Goal: Task Accomplishment & Management: Manage account settings

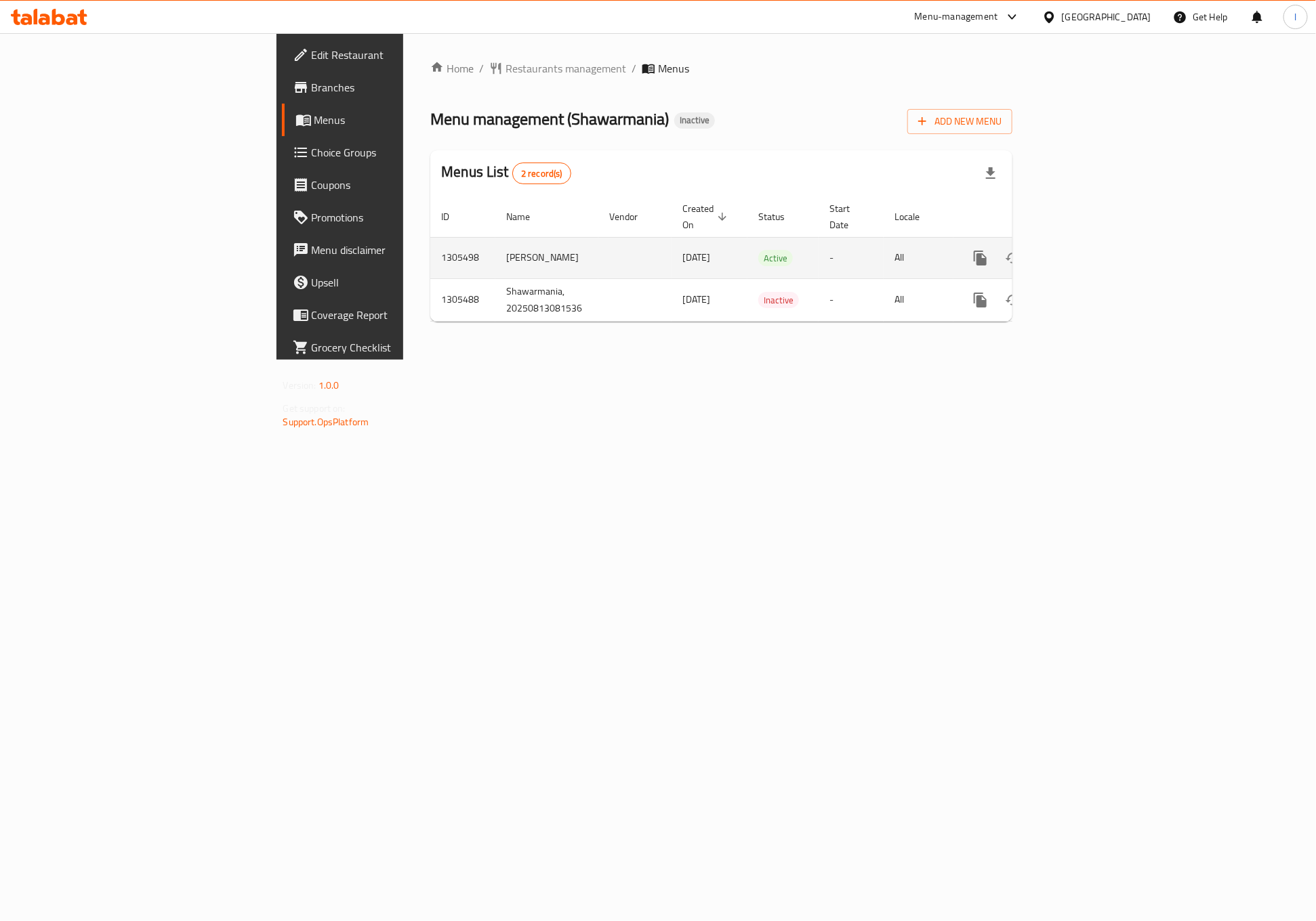
click at [1084, 252] on icon "enhanced table" at bounding box center [1078, 258] width 12 height 12
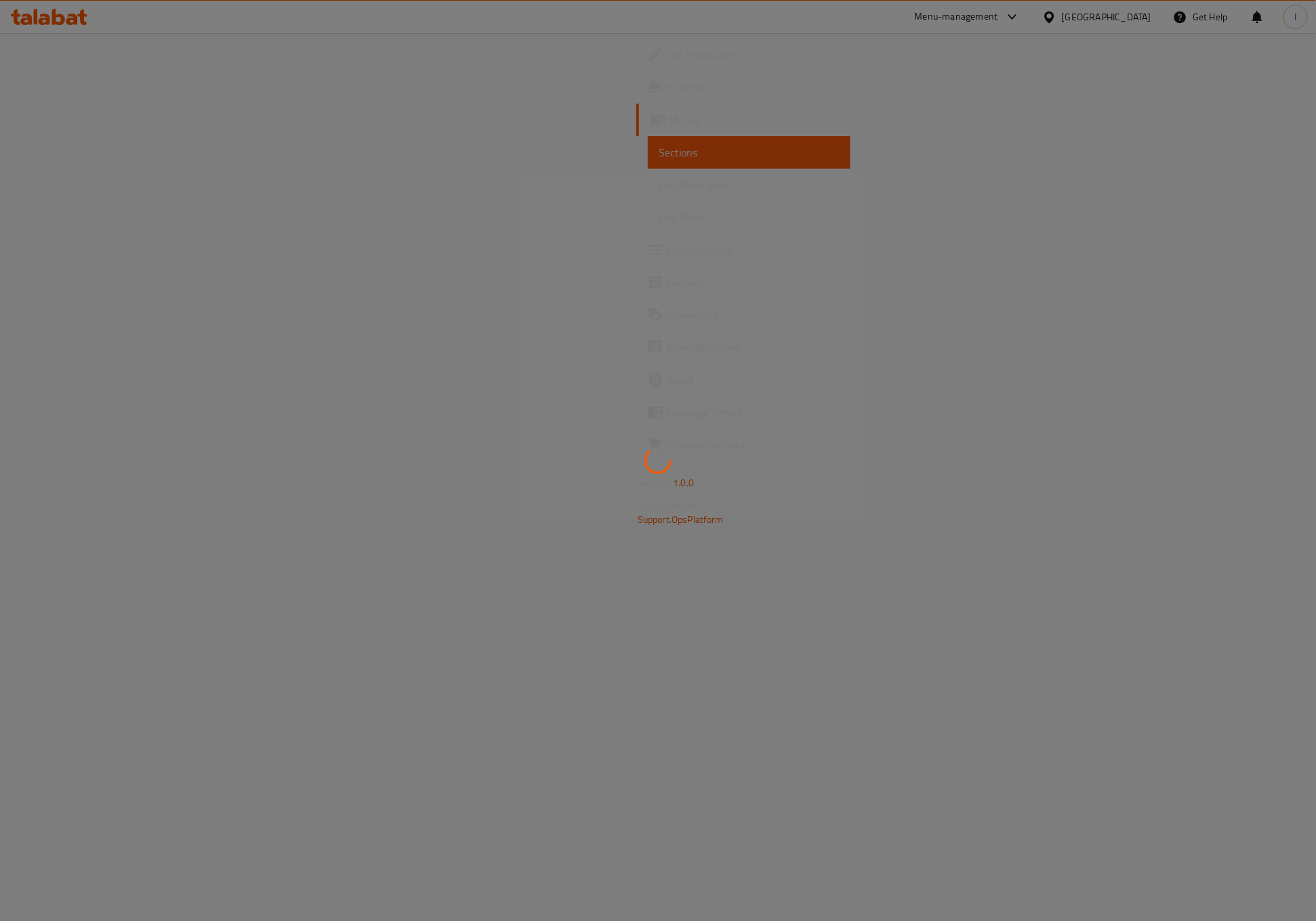
click at [4, 620] on div at bounding box center [658, 460] width 1316 height 921
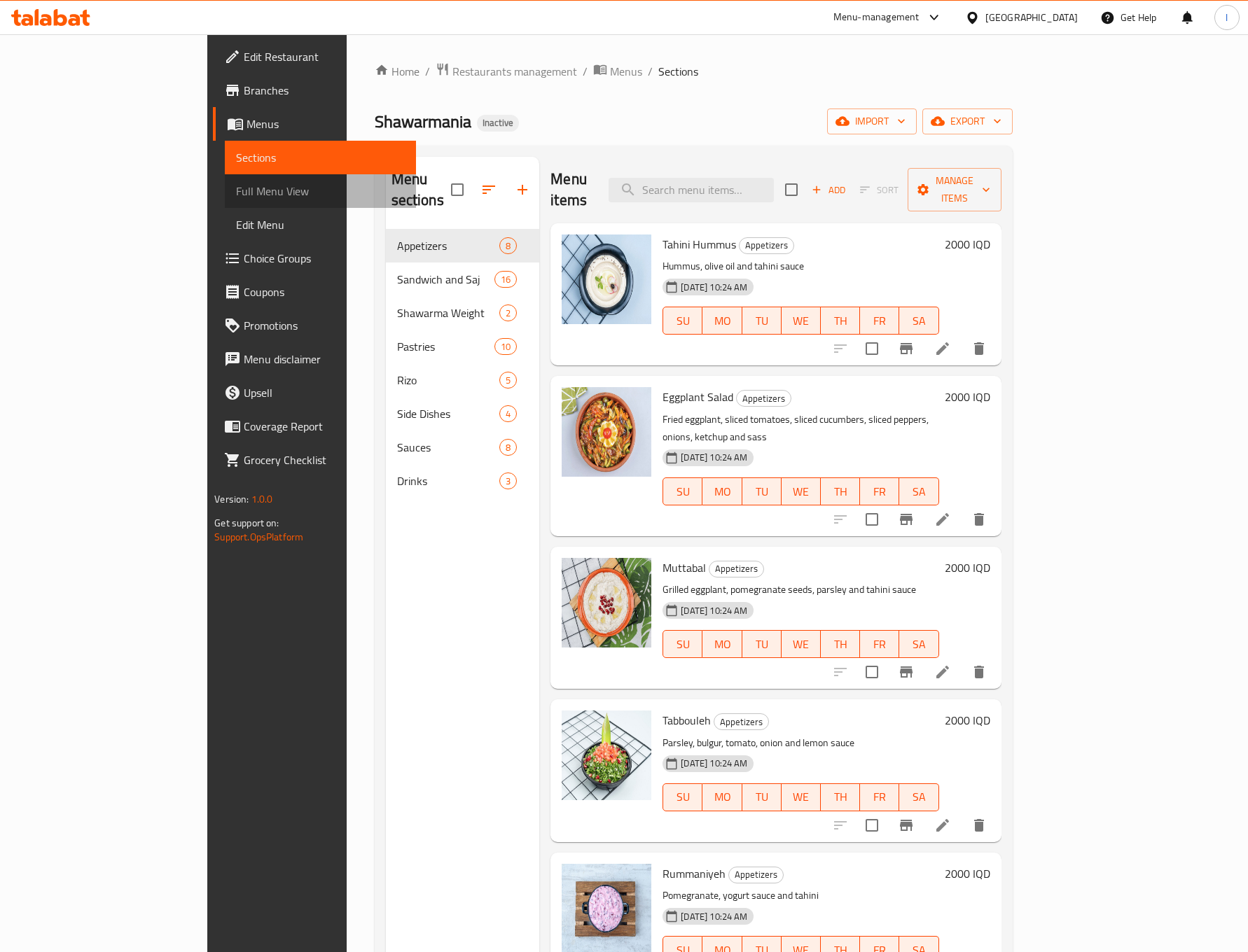
click at [236, 182] on span "Full Menu View" at bounding box center [320, 190] width 169 height 16
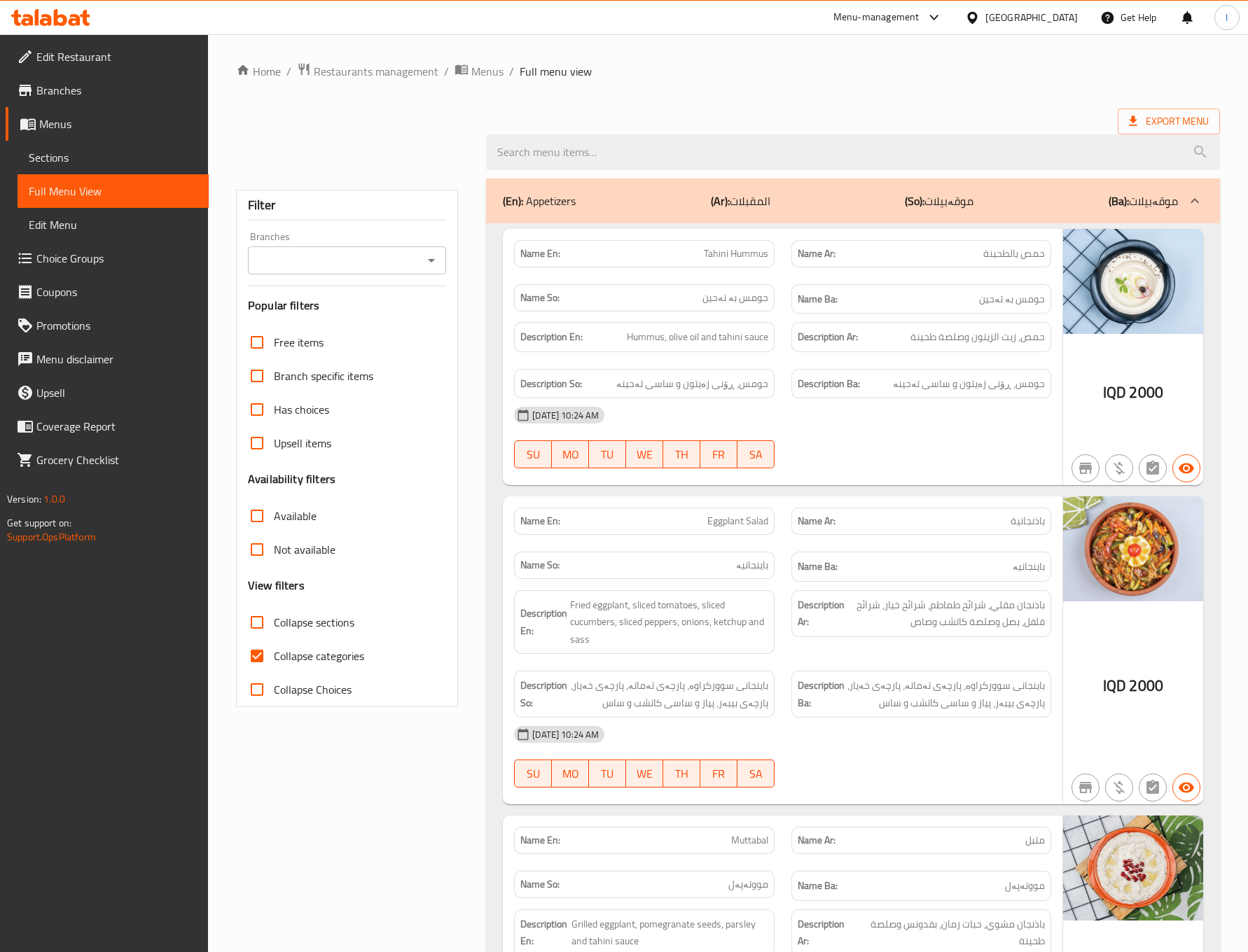
click at [314, 250] on div "Branches" at bounding box center [347, 261] width 198 height 28
click at [313, 259] on input "Branches" at bounding box center [335, 260] width 167 height 20
click at [314, 313] on span "Shawarmania, Al- Ishtiraki" at bounding box center [323, 321] width 126 height 16
type input "Shawarmania, Al- Ishtiraki"
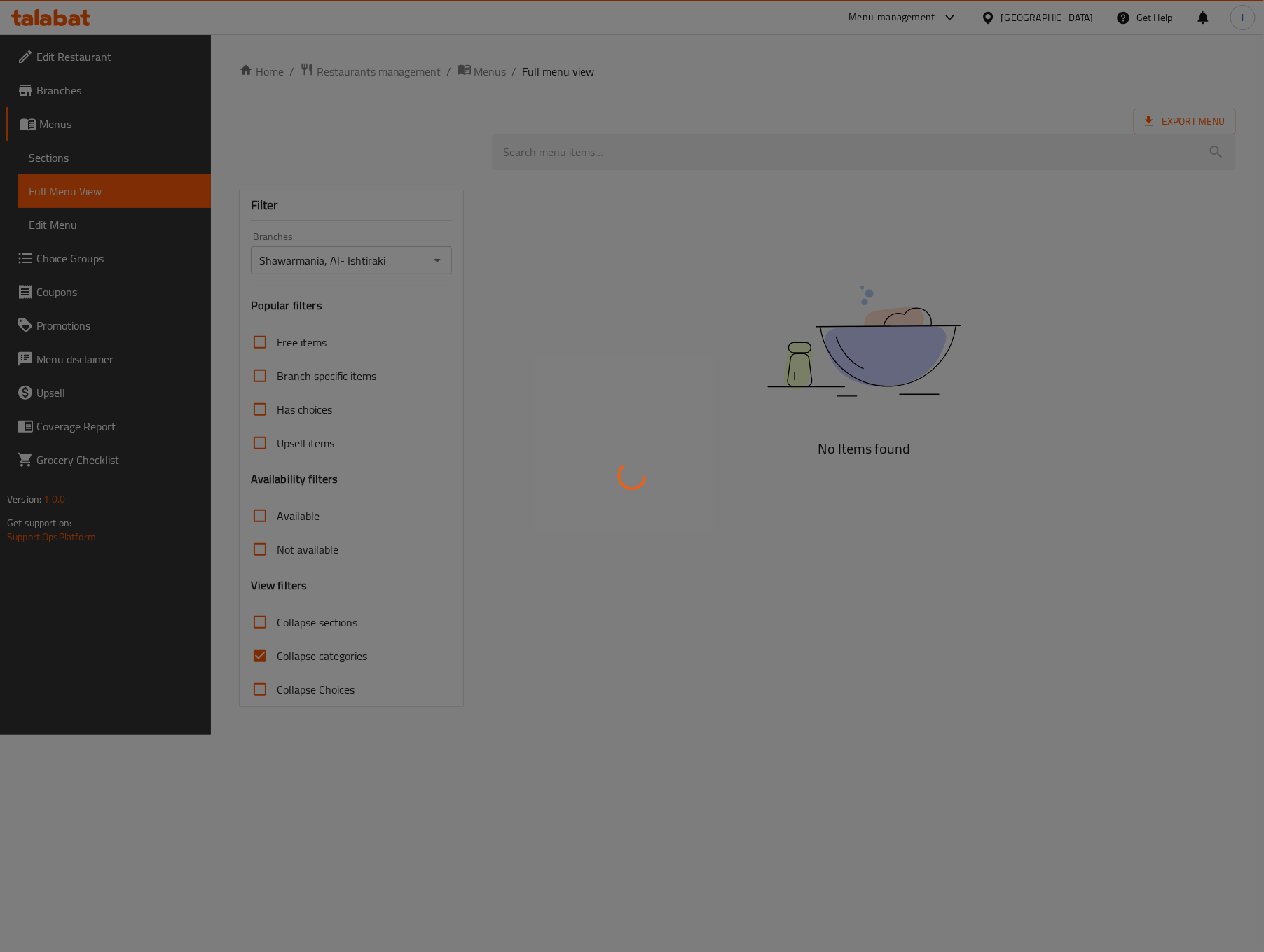
click at [354, 652] on div at bounding box center [632, 476] width 1264 height 952
click at [297, 652] on div at bounding box center [632, 476] width 1264 height 952
click at [287, 654] on div at bounding box center [632, 476] width 1264 height 952
click at [288, 654] on div at bounding box center [632, 476] width 1264 height 952
click at [278, 655] on div at bounding box center [632, 476] width 1264 height 952
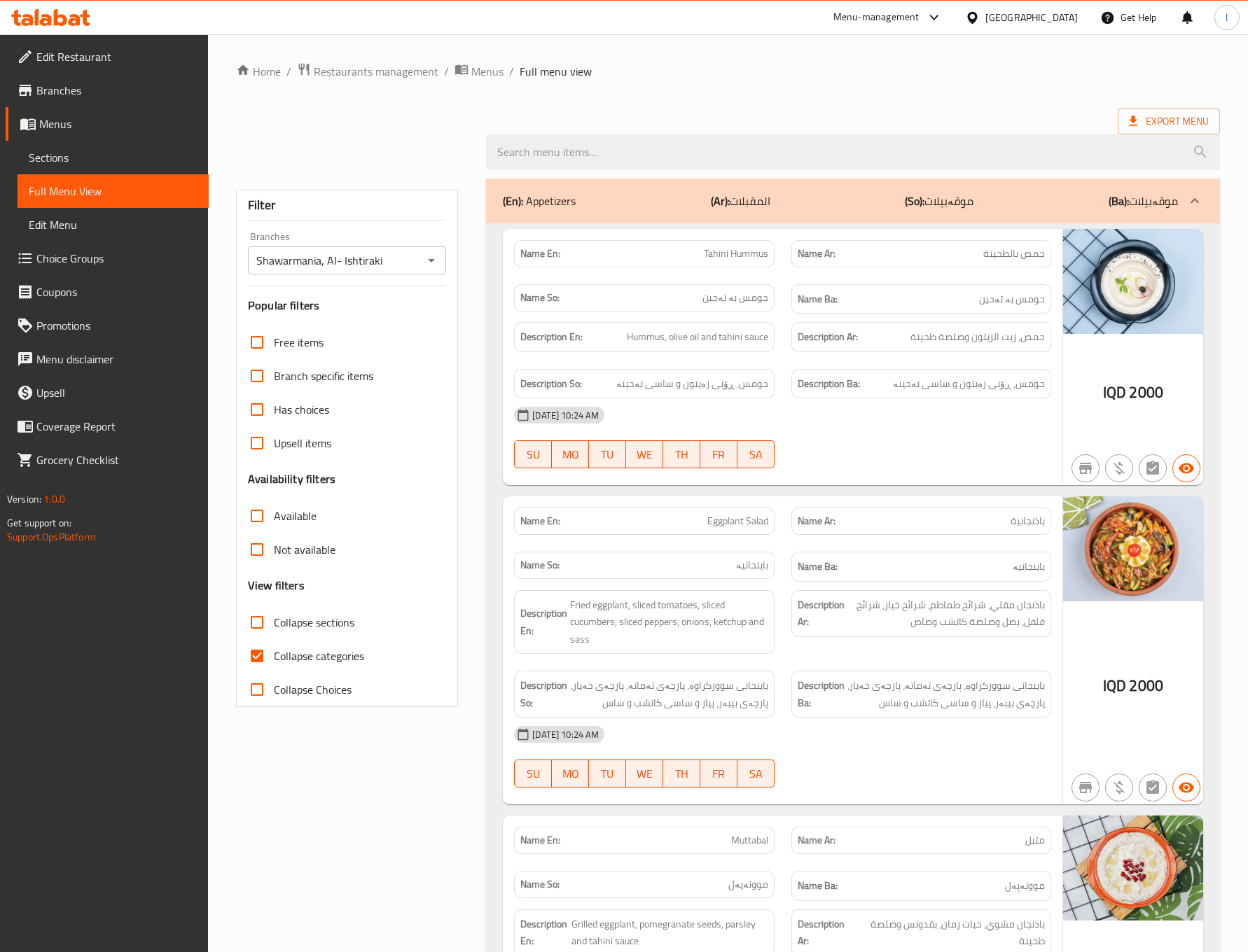
click at [282, 654] on span "Collapse categories" at bounding box center [319, 655] width 90 height 16
click at [274, 654] on input "Collapse categories" at bounding box center [257, 656] width 34 height 34
checkbox input "false"
click at [326, 607] on label "Collapse sections" at bounding box center [298, 622] width 114 height 34
click at [274, 607] on input "Collapse sections" at bounding box center [257, 622] width 34 height 34
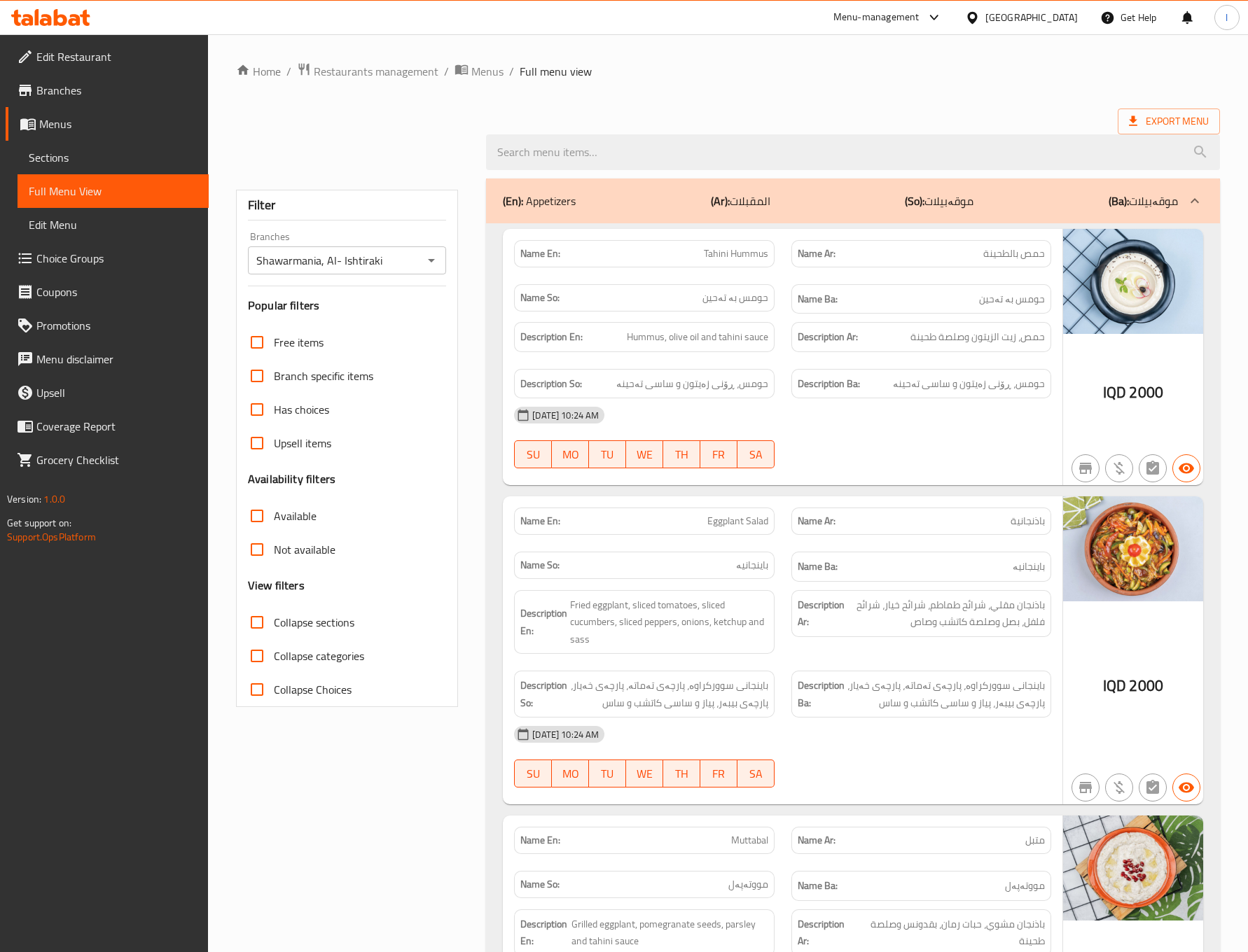
checkbox input "true"
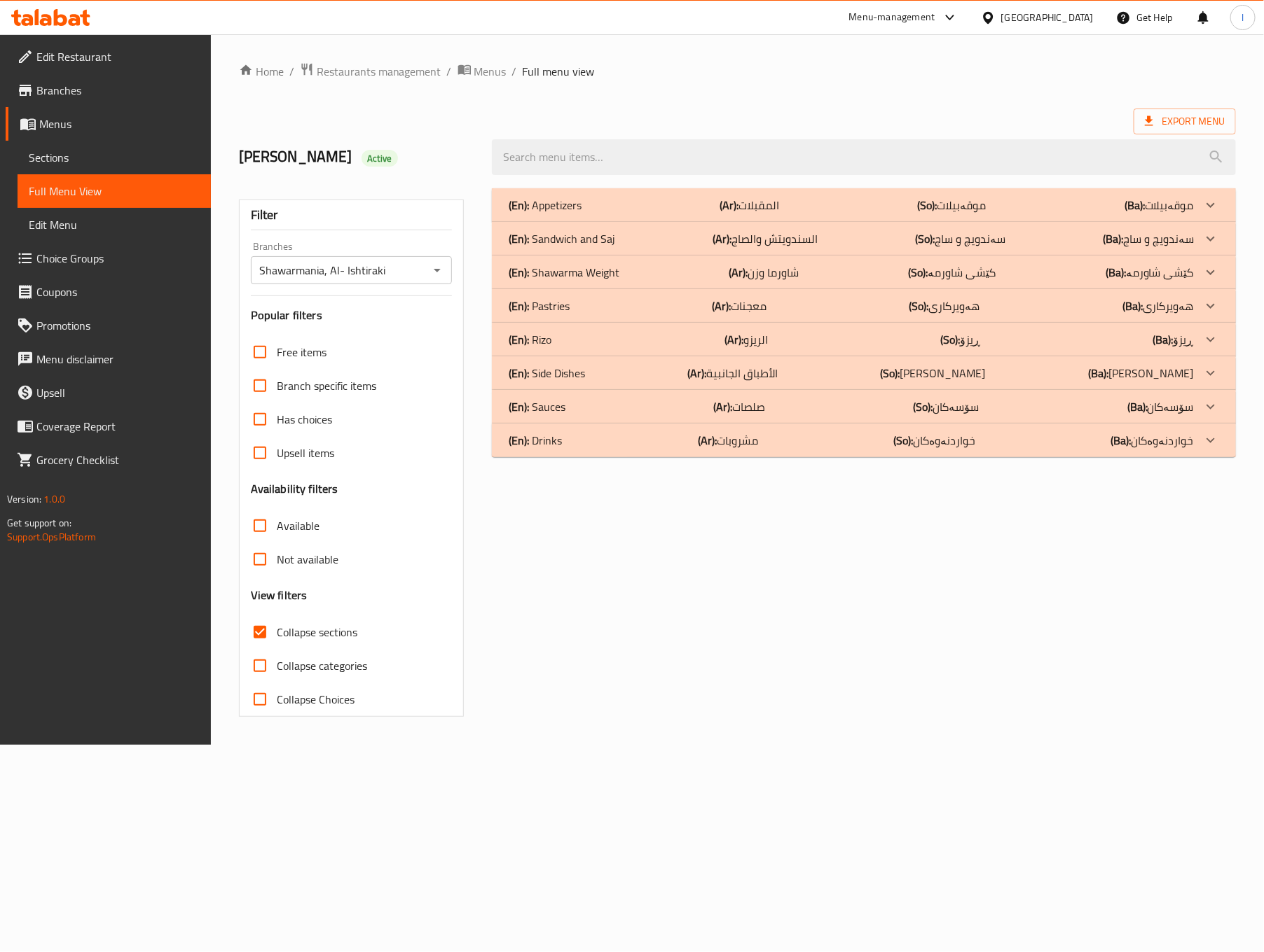
click at [606, 214] on div "(En): [PERSON_NAME] (Ar): الريزو (So): ڕیزۆ (Ba): ڕیزۆ" at bounding box center [850, 204] width 684 height 16
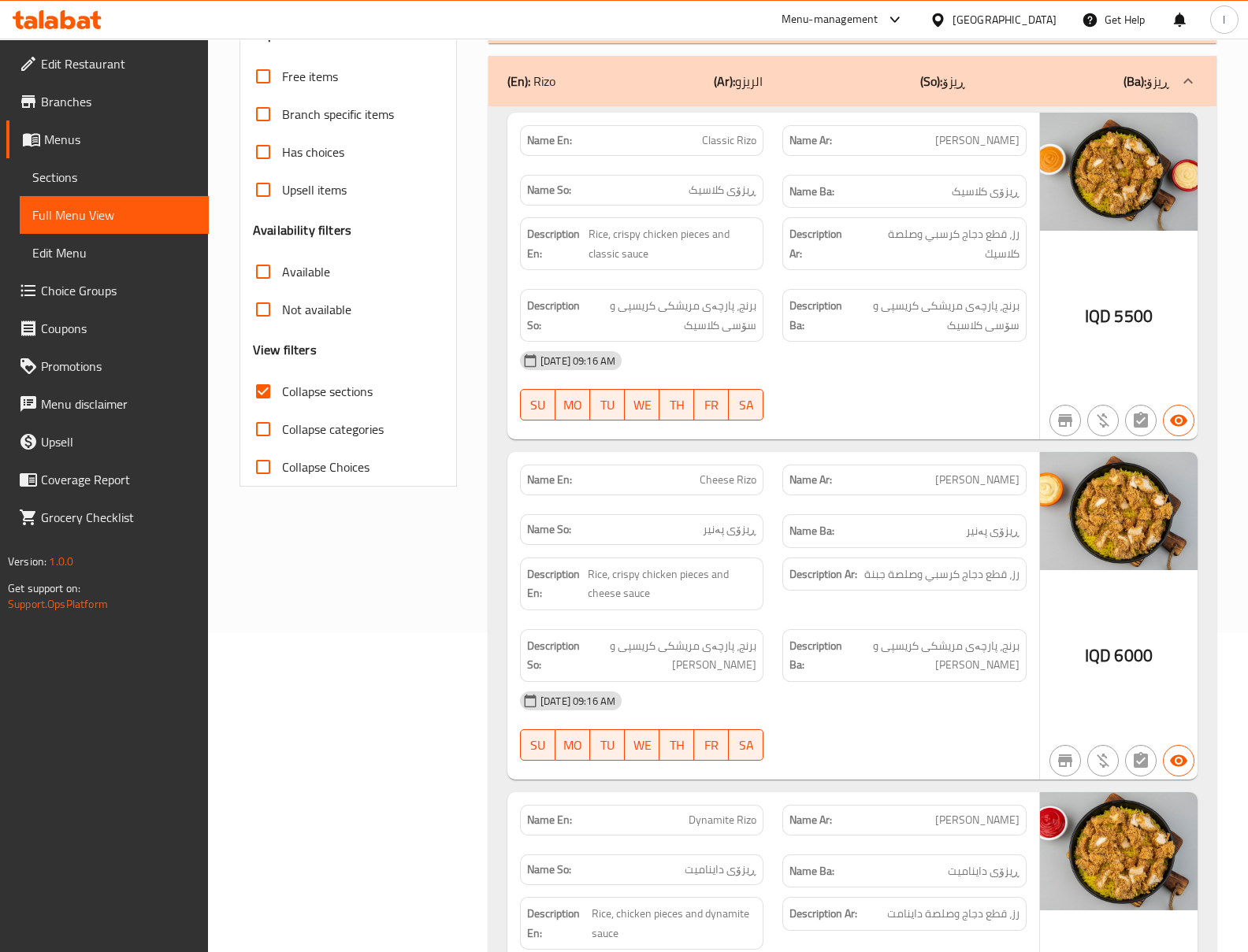
scroll to position [350, 0]
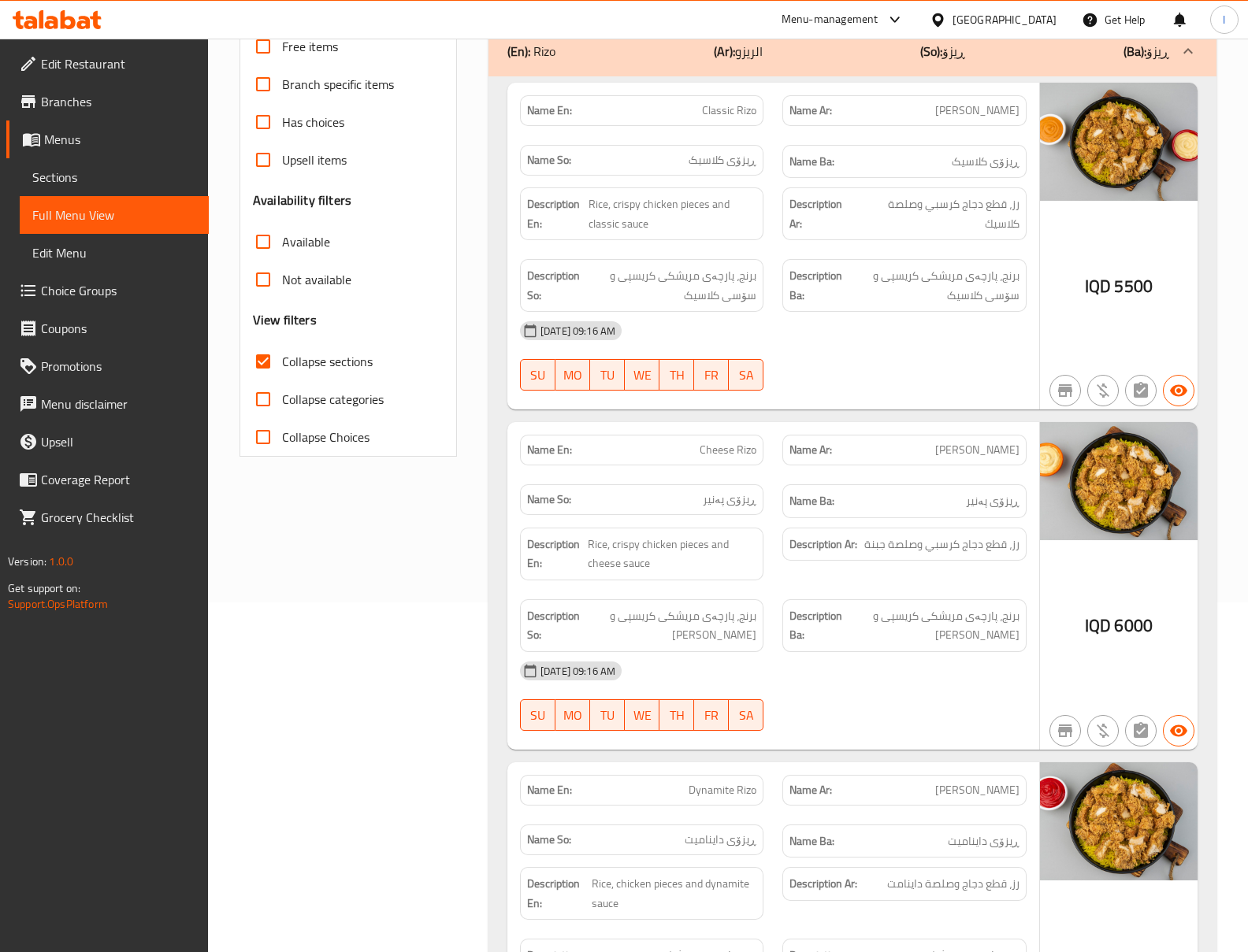
click at [884, 361] on div "13-08-2025 09:16 AM SU MO TU WE TH FR SA" at bounding box center [773, 356] width 526 height 88
click at [869, 364] on div "13-08-2025 09:16 AM SU MO TU WE TH FR SA" at bounding box center [773, 356] width 526 height 88
click at [876, 341] on div "[DATE] 09:16 AM" at bounding box center [773, 330] width 526 height 38
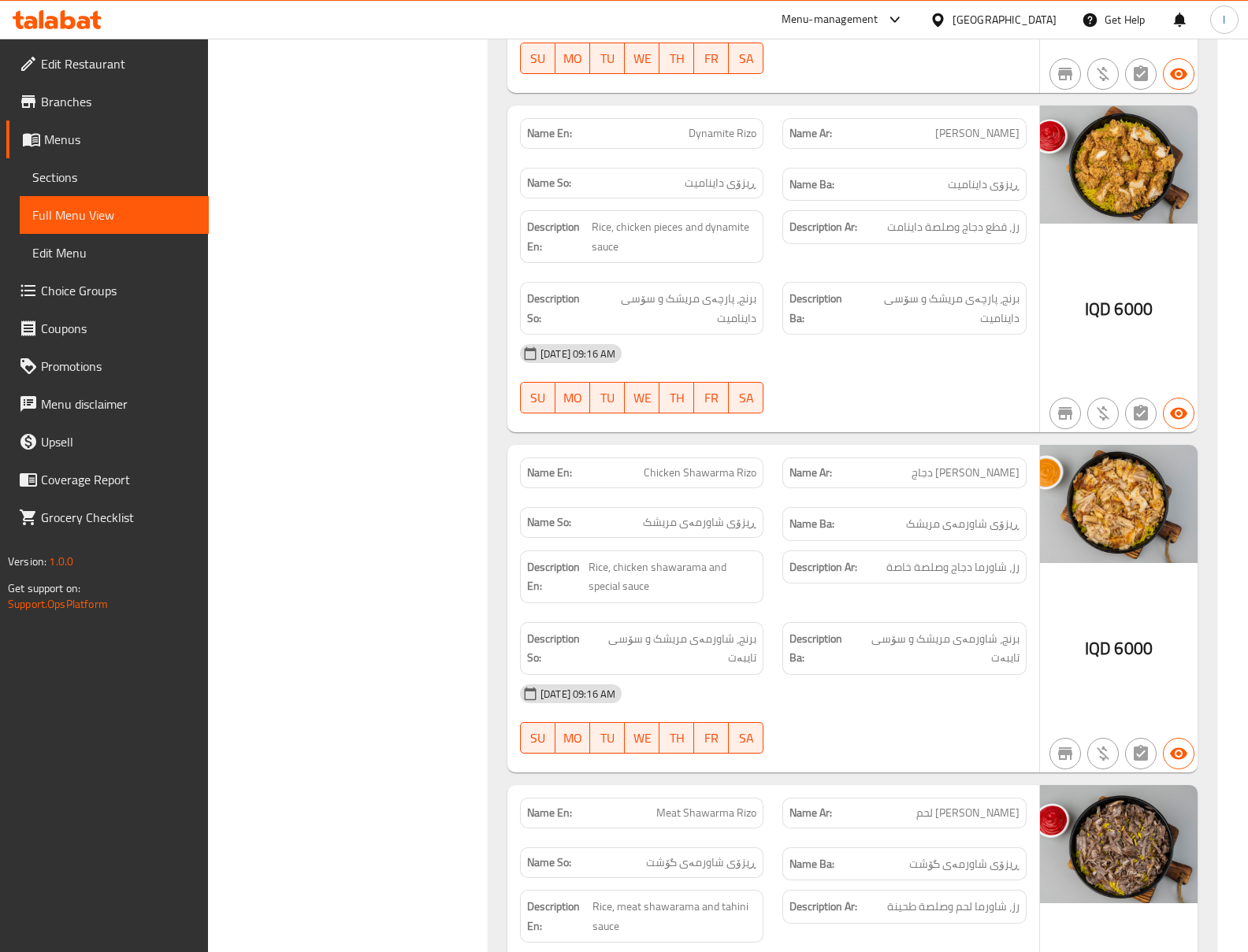
scroll to position [1050, 0]
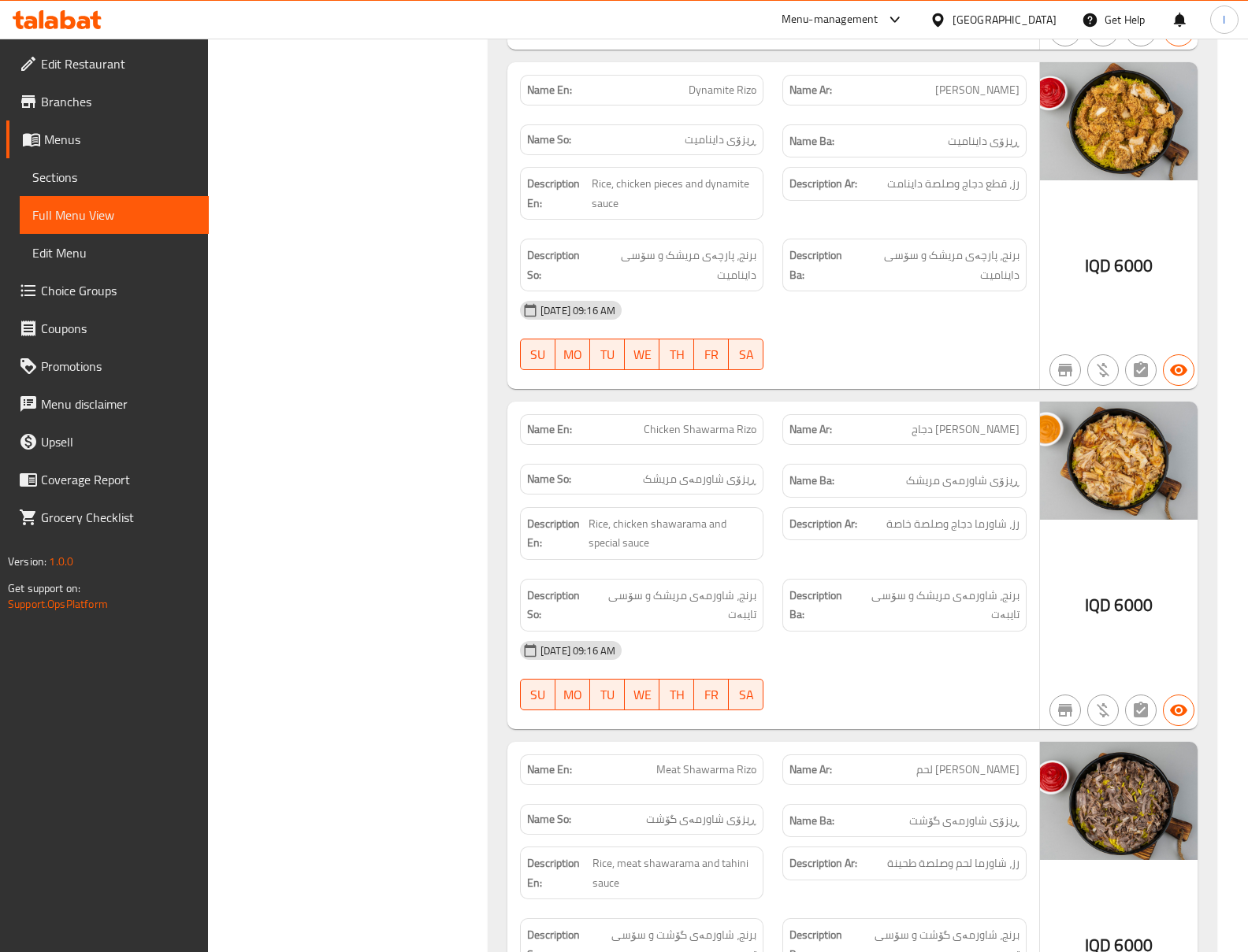
click at [885, 338] on div "13-08-2025 09:16 AM SU MO TU WE TH FR SA" at bounding box center [773, 336] width 526 height 88
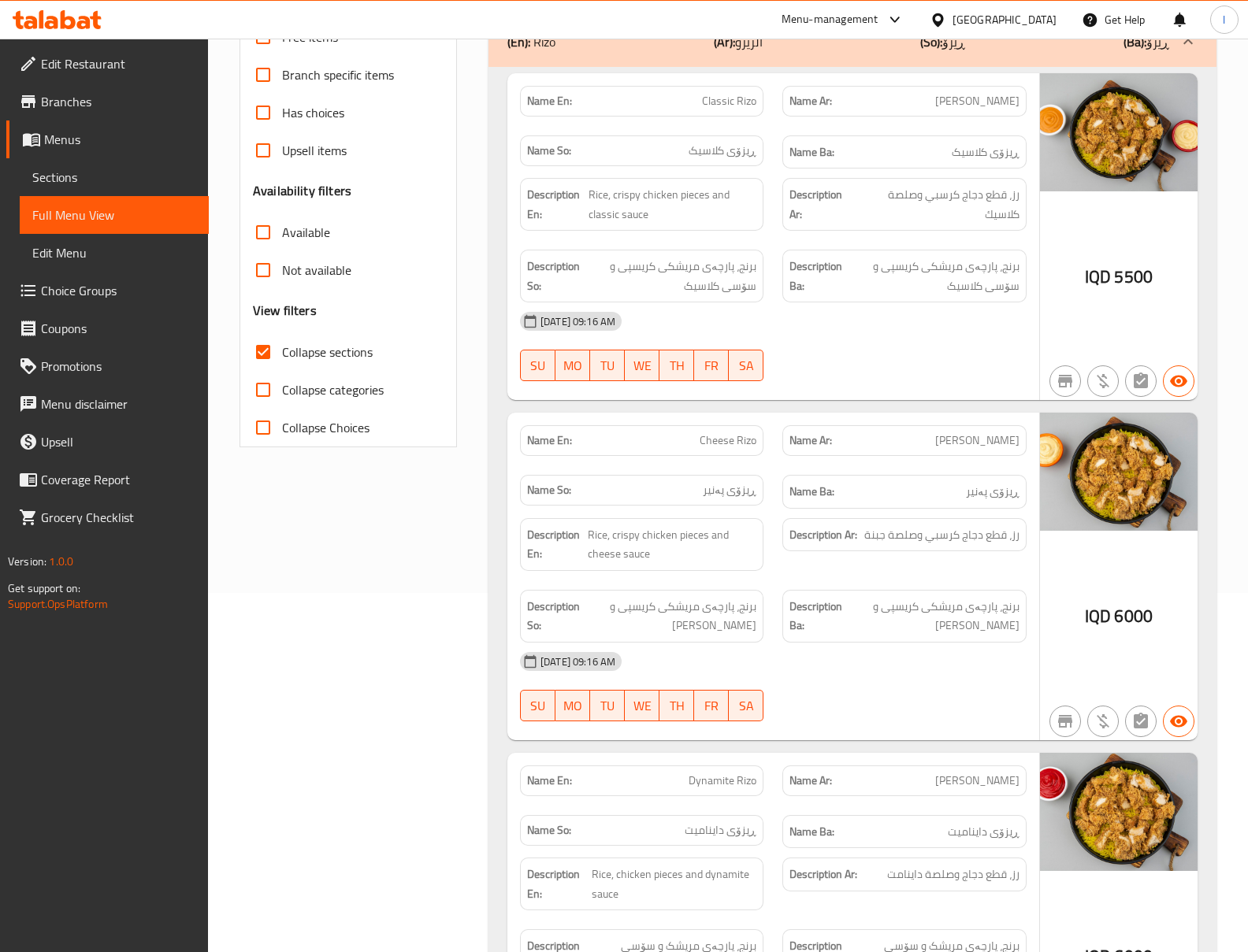
scroll to position [317, 0]
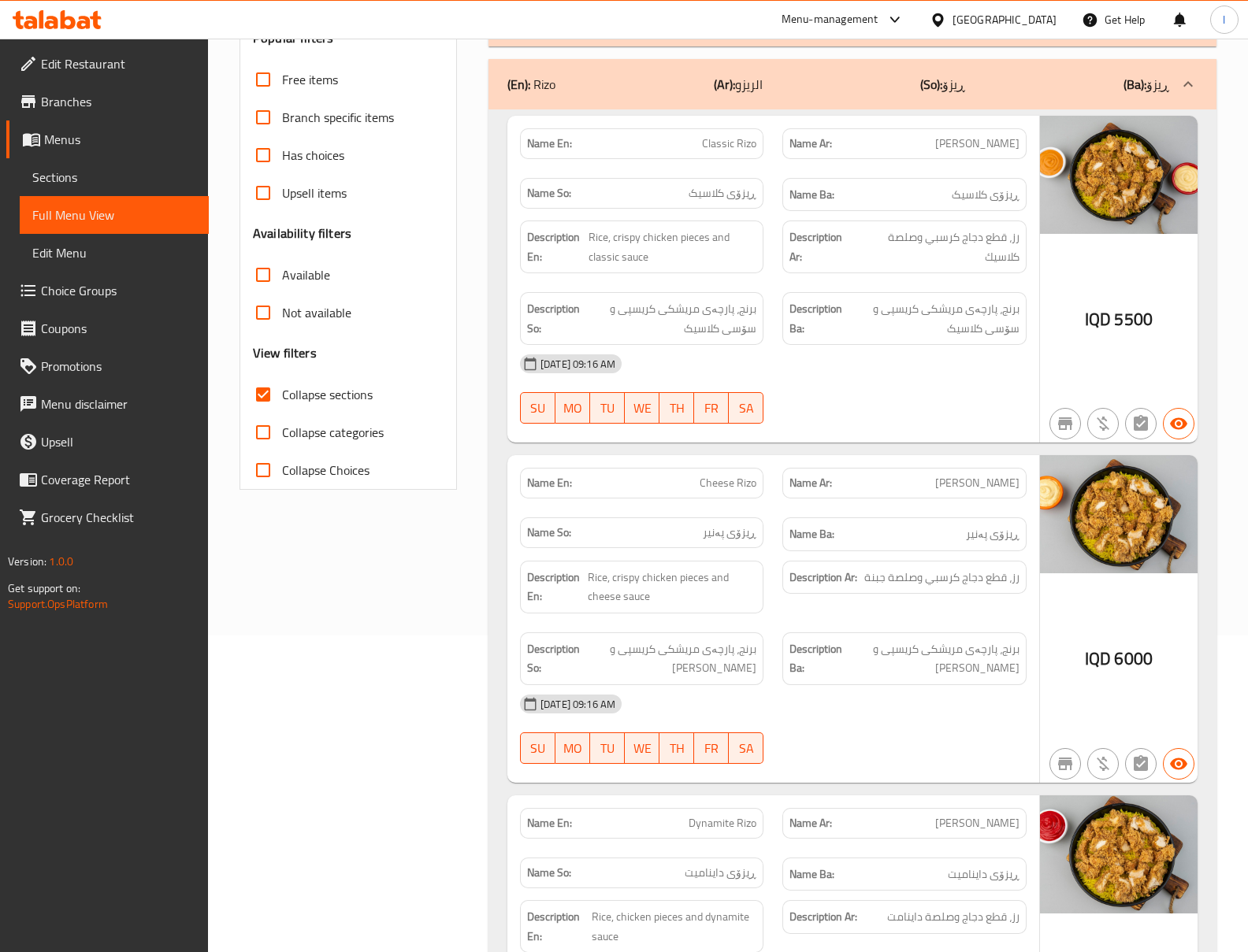
click at [858, 325] on span "برنج، پارچەی مریشکی کریسپی و سۆسی کلاسیک" at bounding box center [933, 319] width 172 height 39
click at [919, 78] on div "(En): [PERSON_NAME] (Ar): الريزو (So): ڕیزۆ (Ba): ڕیزۆ" at bounding box center [838, 84] width 661 height 18
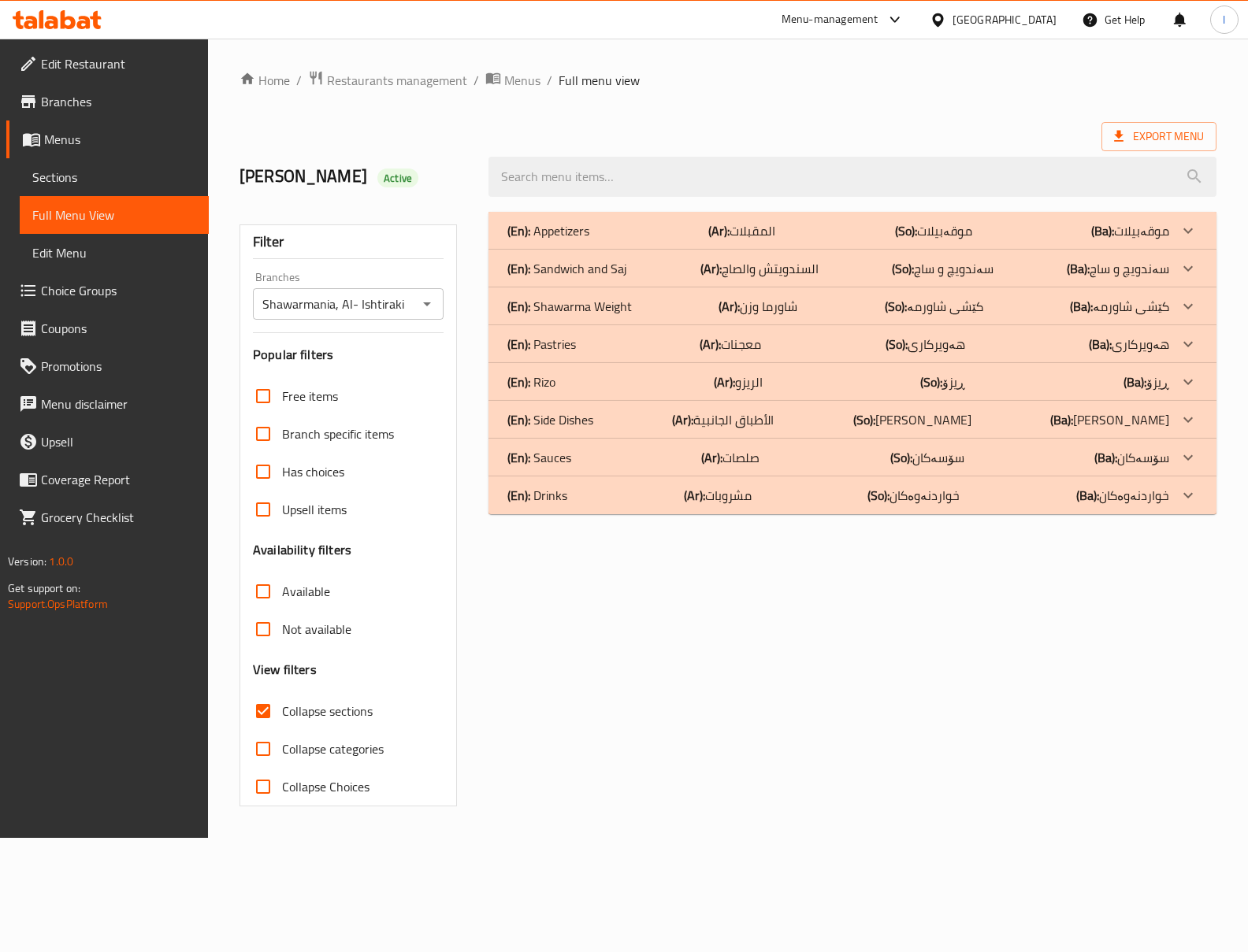
scroll to position [0, 0]
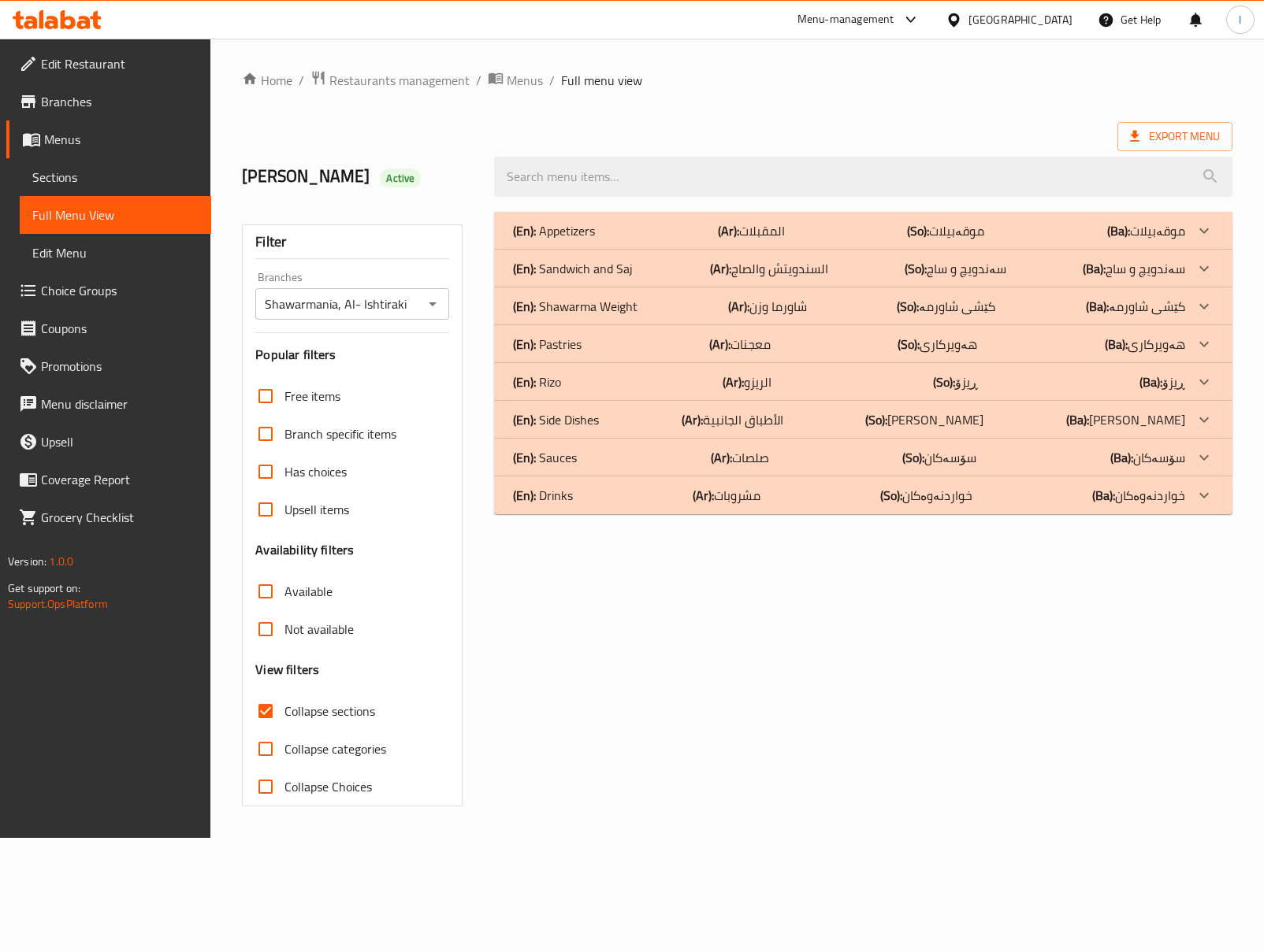
click at [817, 240] on div "(En): Shawarma Weight (Ar): شاورما وزن (So): کێشی شاورمە (Ba): کێشی شاورمە" at bounding box center [848, 230] width 671 height 18
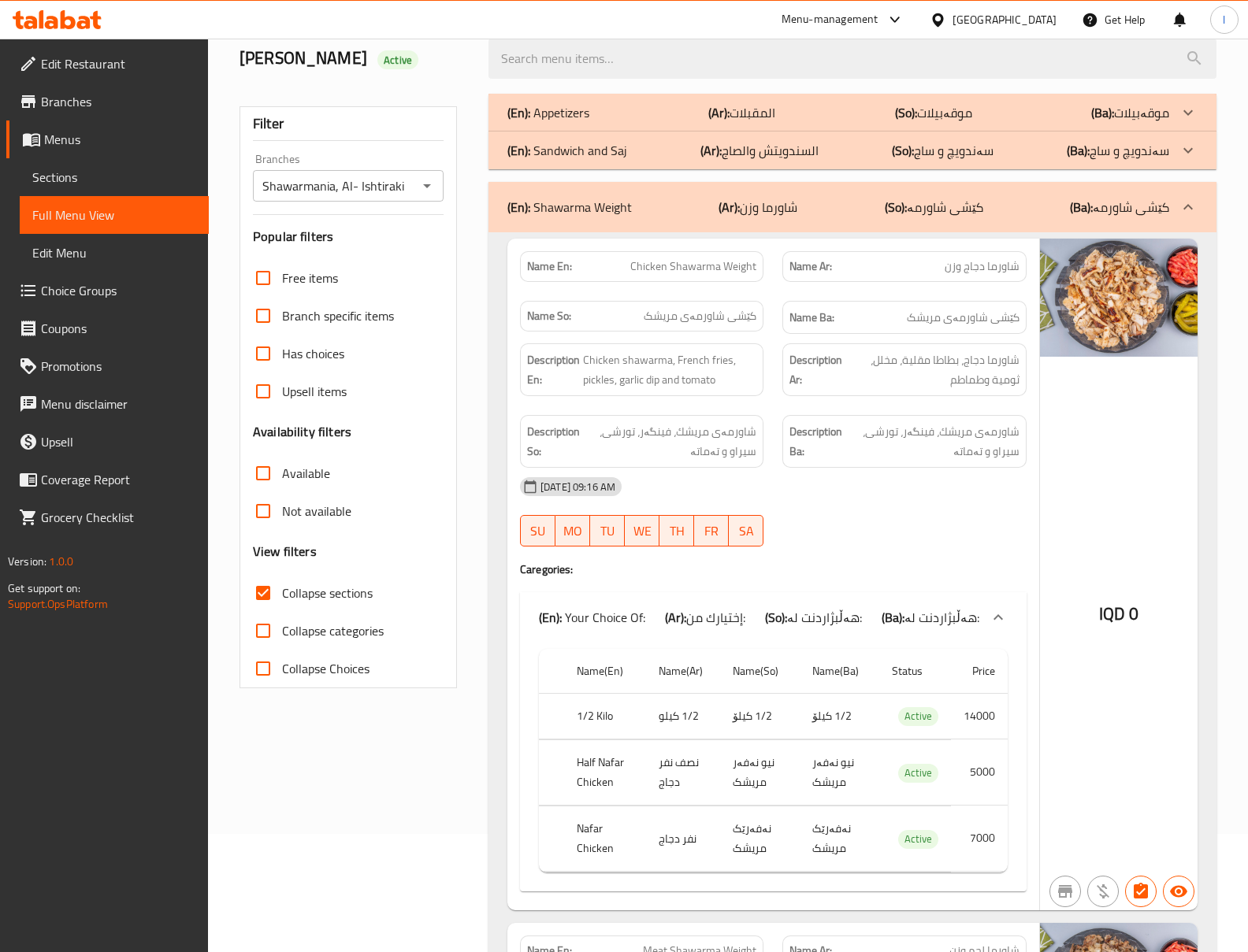
scroll to position [144, 0]
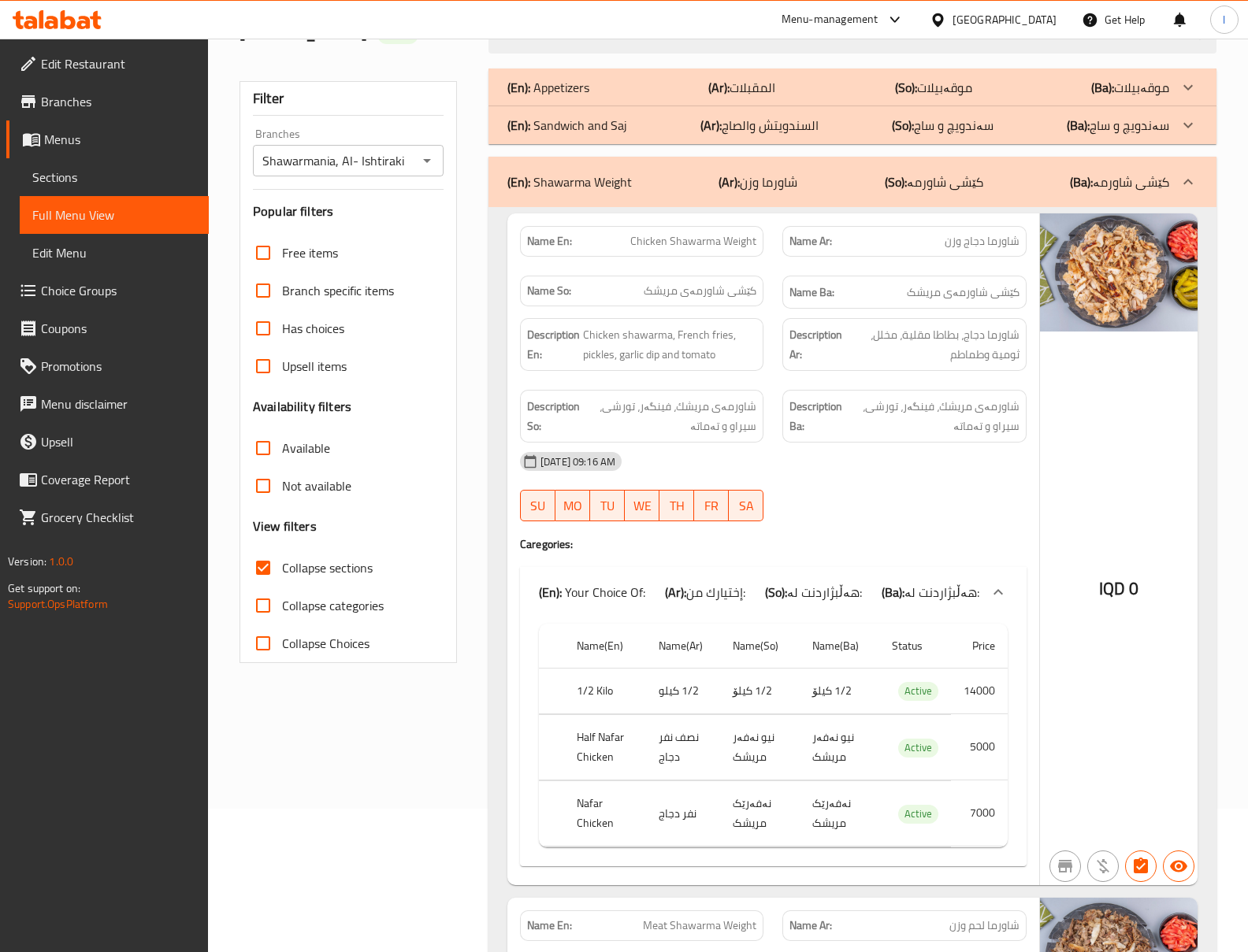
click at [936, 443] on div "Description Ba: شاورمەی مریشك، فینگەر، تورشی، سیراو و تەماتە" at bounding box center [904, 417] width 243 height 53
click at [906, 495] on div "13-08-2025 09:16 AM SU MO TU WE TH FR SA" at bounding box center [773, 487] width 526 height 88
click at [868, 328] on span "شاورما دجاج، بطاطا مقلية، مخلل، ثومية وطماطم" at bounding box center [933, 344] width 174 height 39
click at [921, 461] on div "[DATE] 09:16 AM" at bounding box center [773, 461] width 526 height 38
click at [974, 505] on div "13-08-2025 09:16 AM SU MO TU WE TH FR SA" at bounding box center [773, 487] width 526 height 88
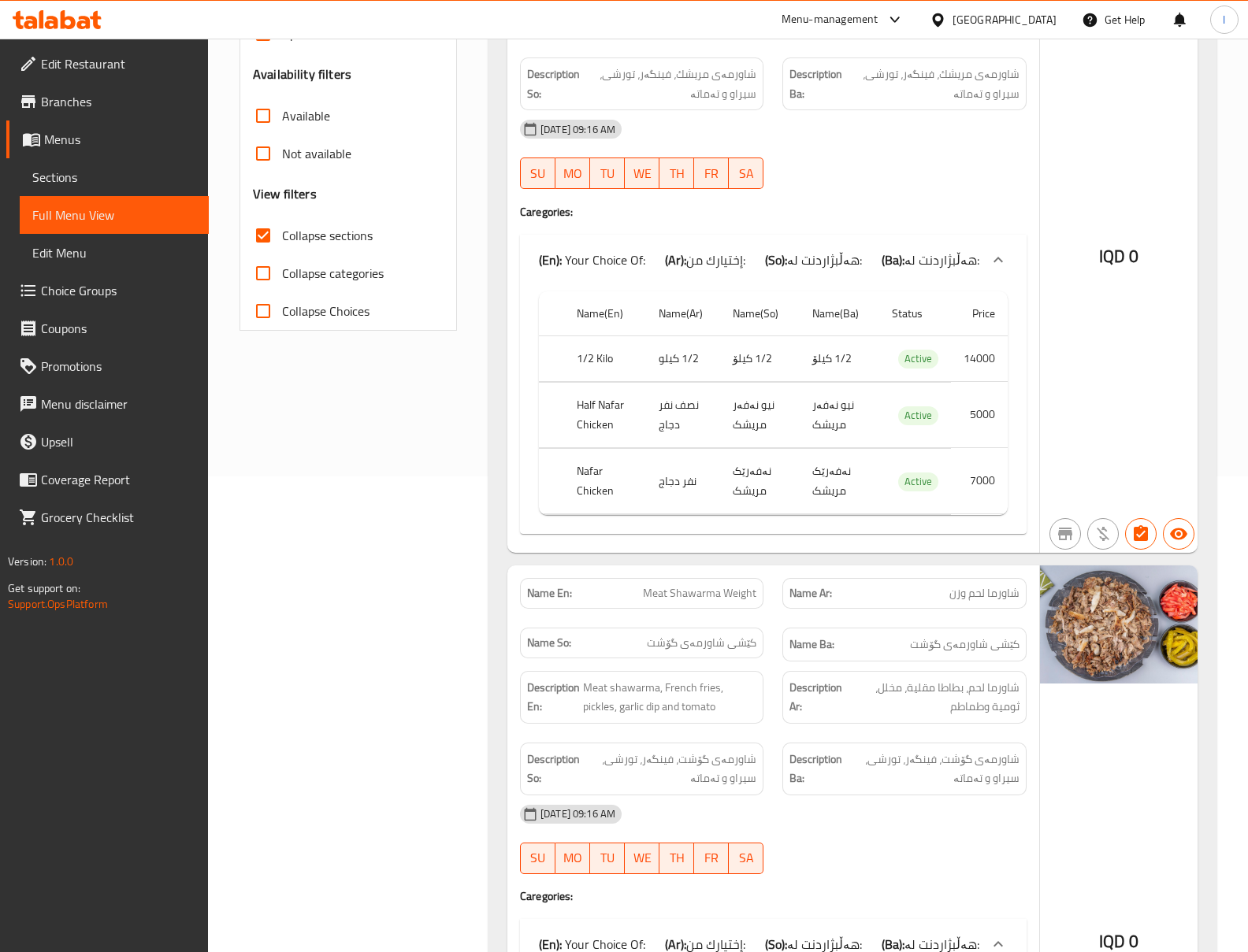
scroll to position [845, 0]
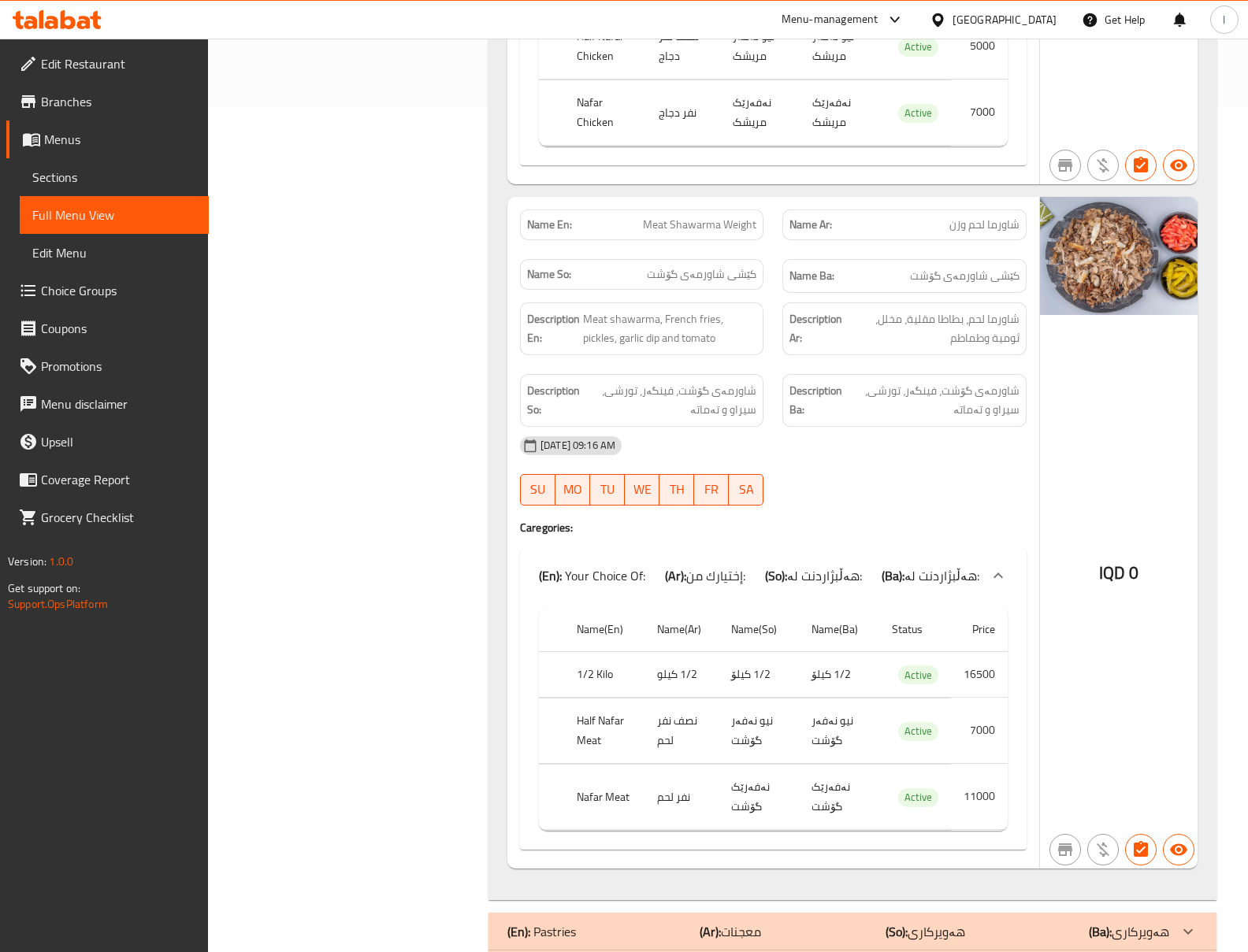
click at [347, 426] on div "Filter Branches Shawarmania, Al- Ishtiraki Branches Popular filters Free items …" at bounding box center [354, 234] width 249 height 1753
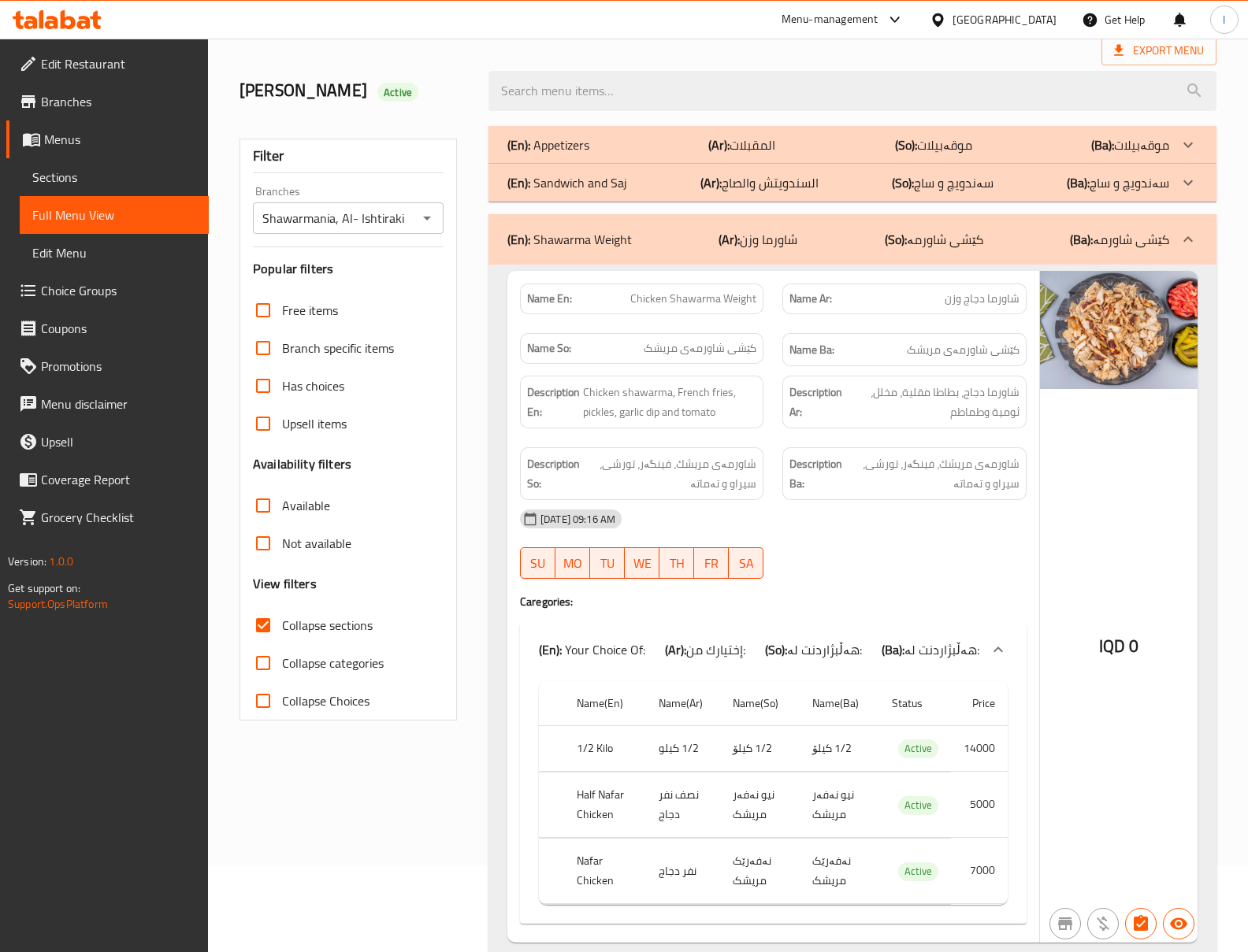
scroll to position [0, 0]
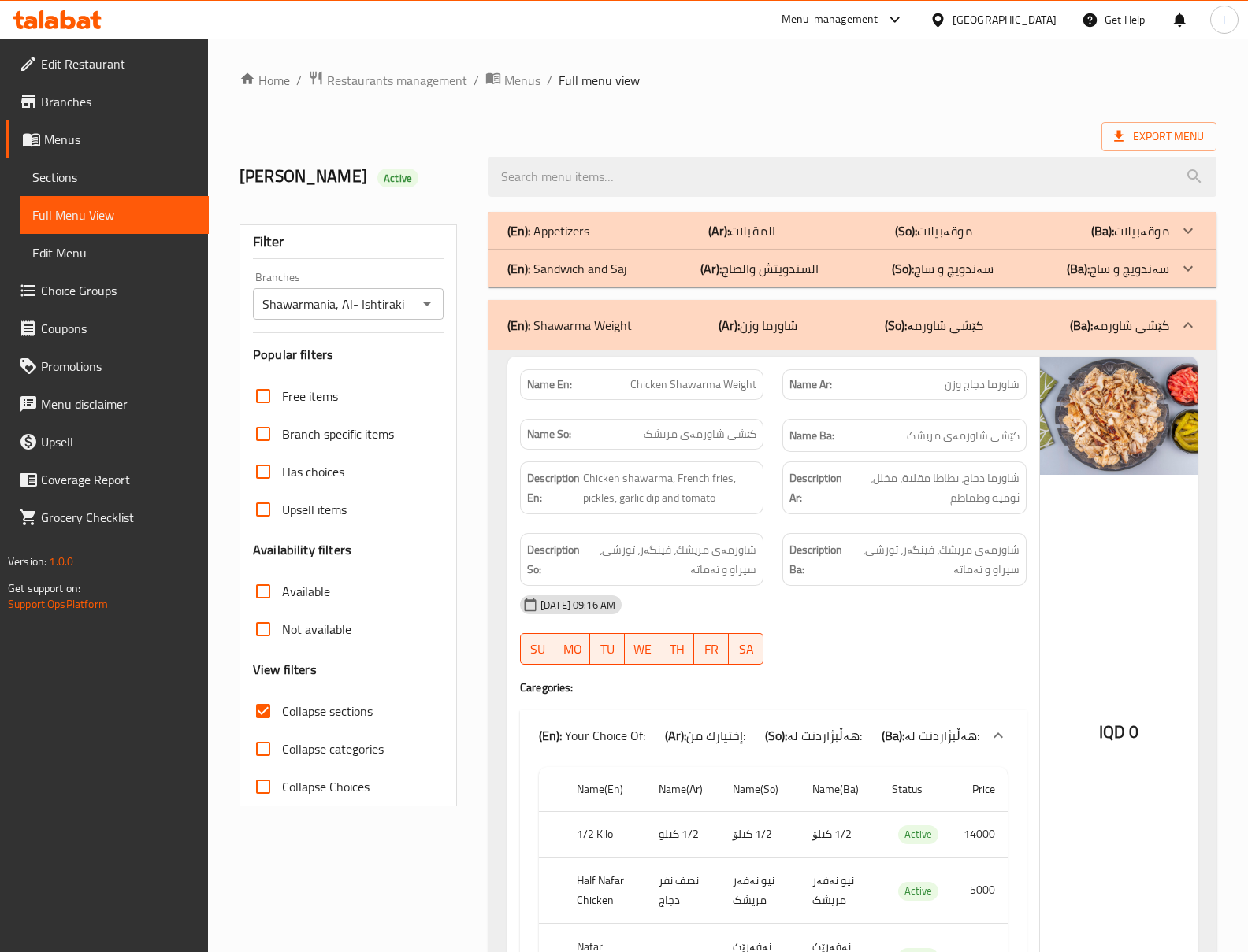
click at [961, 332] on p "(So): کێشی شاورمە" at bounding box center [934, 325] width 99 height 18
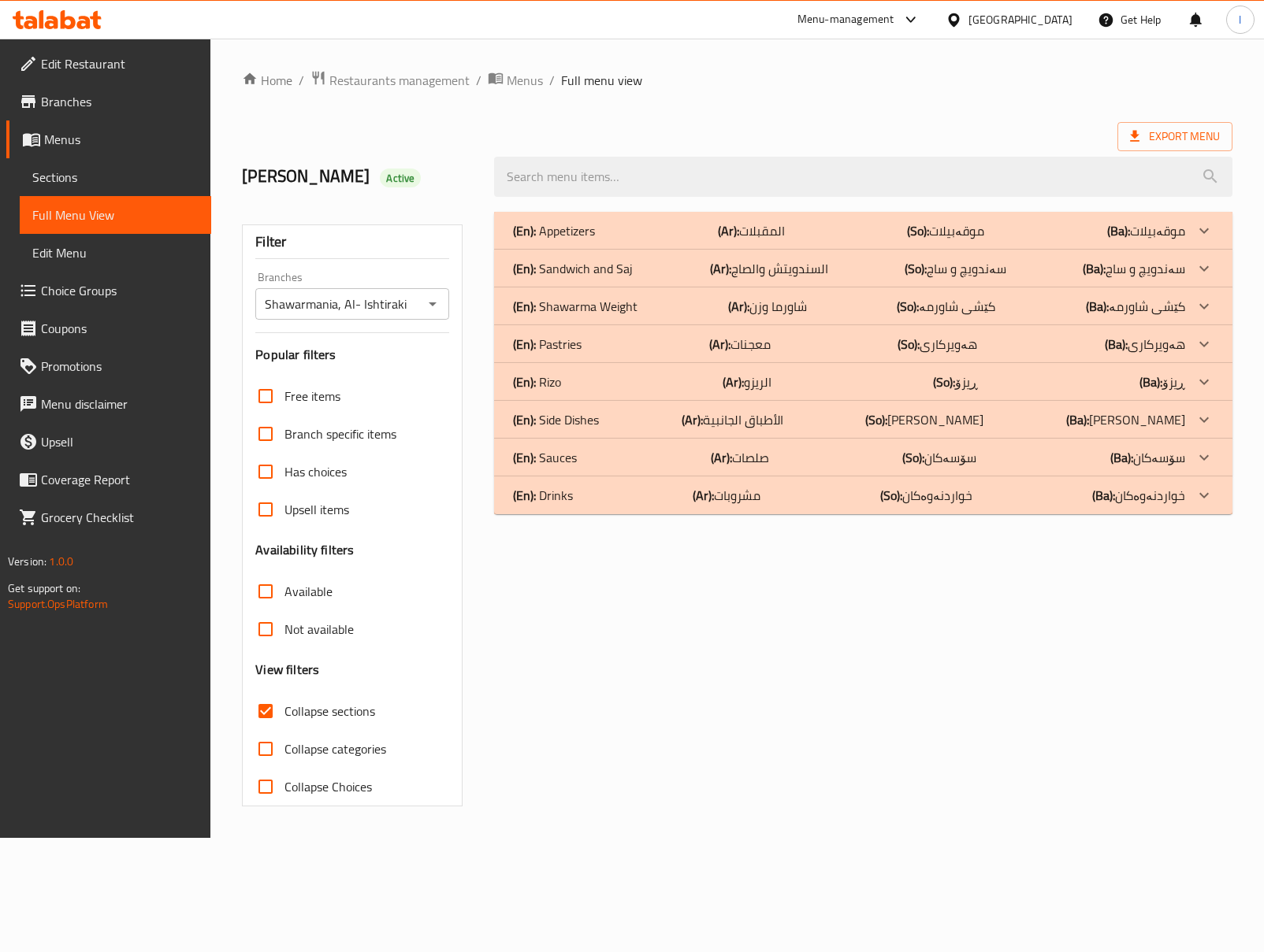
click at [623, 240] on div "(En): Pastries (Ar): معجنات (So): هەویرکاری (Ba): هەویرکاری" at bounding box center [848, 230] width 671 height 18
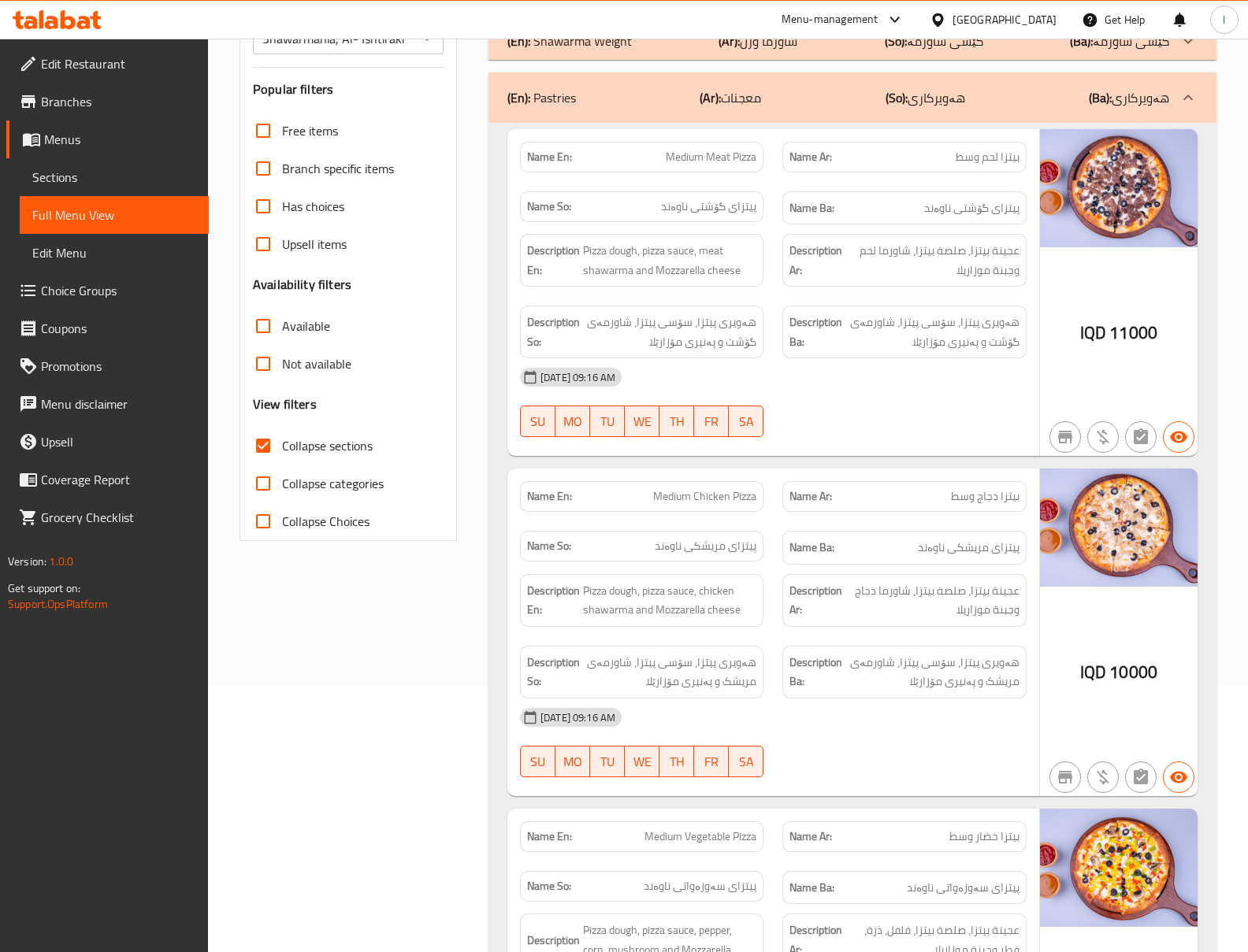
scroll to position [269, 0]
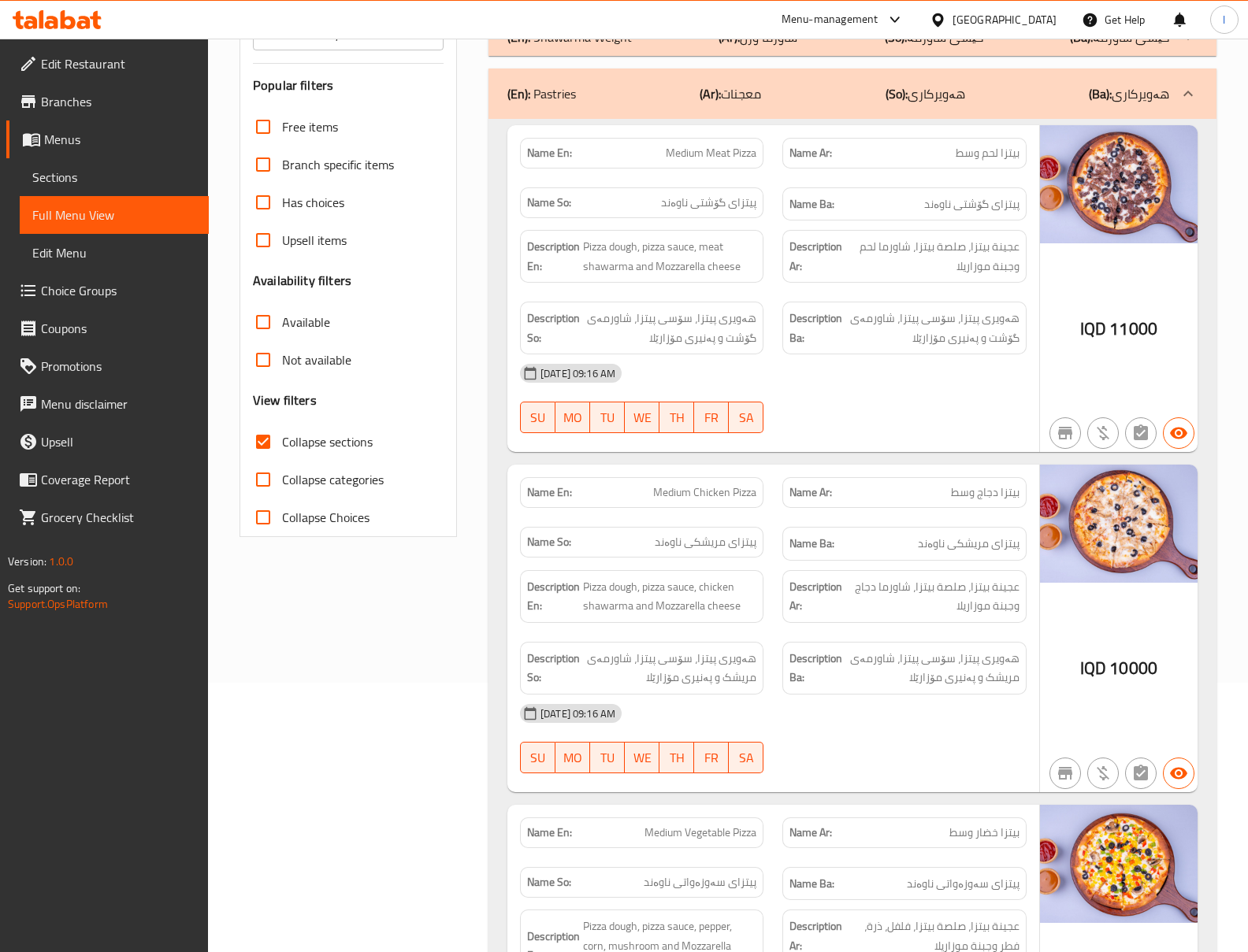
click at [905, 719] on div "[DATE] 09:16 AM" at bounding box center [773, 713] width 526 height 38
click at [847, 675] on span "هەویری پیتزا، سۆسی پیتزا، شاورمەی مریشک و پەنیری مۆزارێلا" at bounding box center [932, 668] width 174 height 39
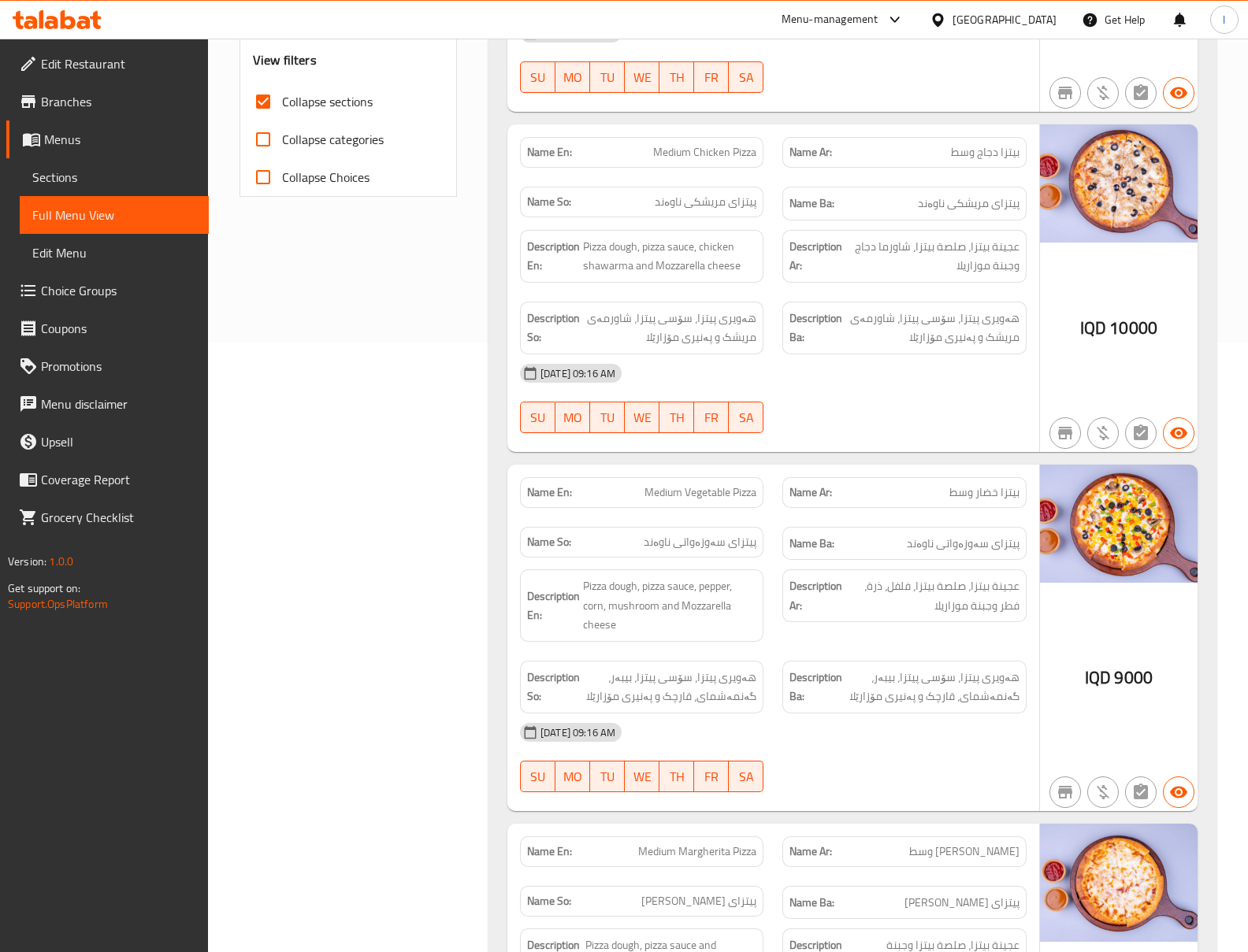
scroll to position [970, 0]
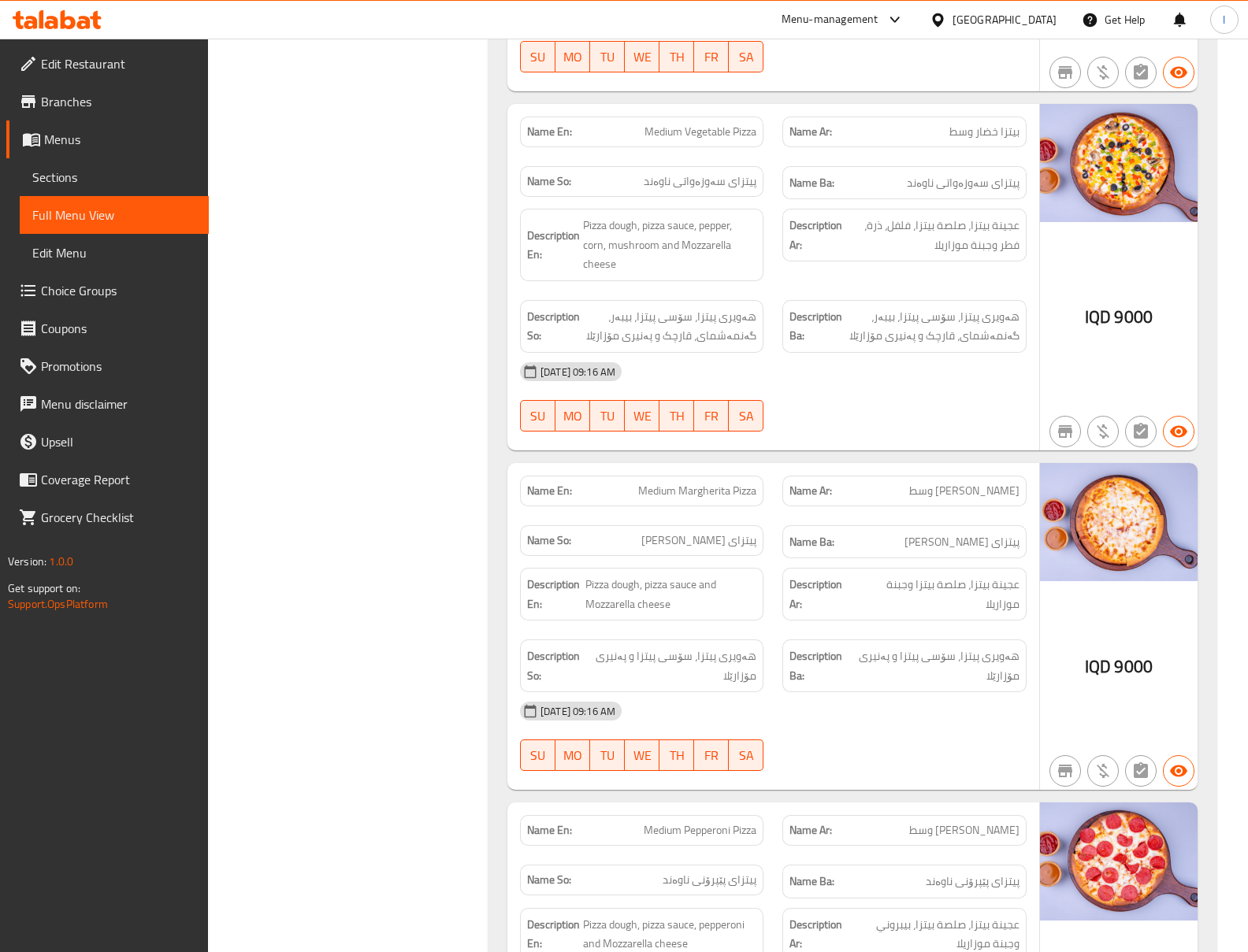
click at [911, 750] on div "13-08-2025 09:16 AM SU MO TU WE TH FR SA" at bounding box center [773, 736] width 526 height 88
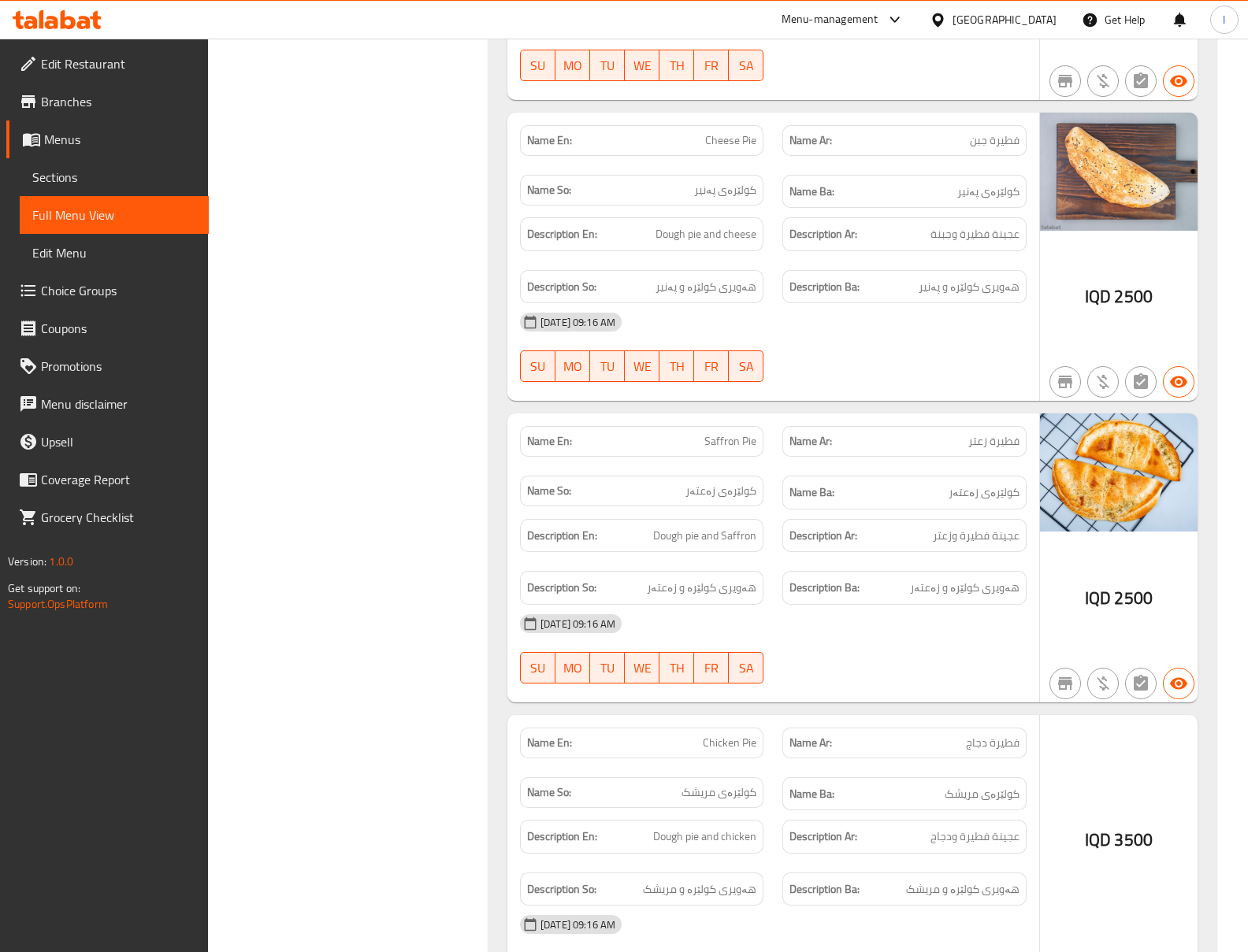
scroll to position [2020, 0]
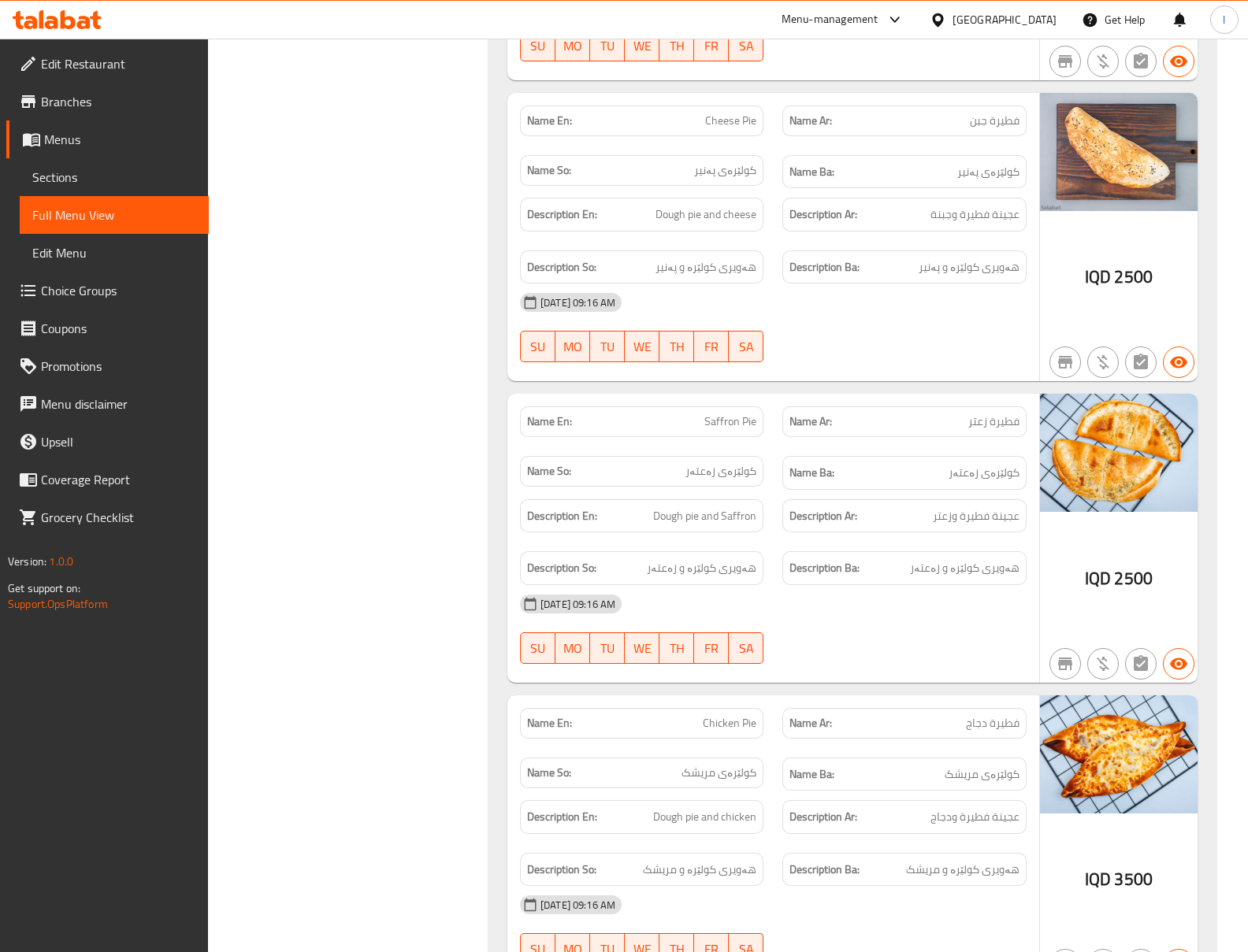
click at [728, 429] on span "Saffron Pie" at bounding box center [730, 422] width 52 height 17
copy span "Saffron"
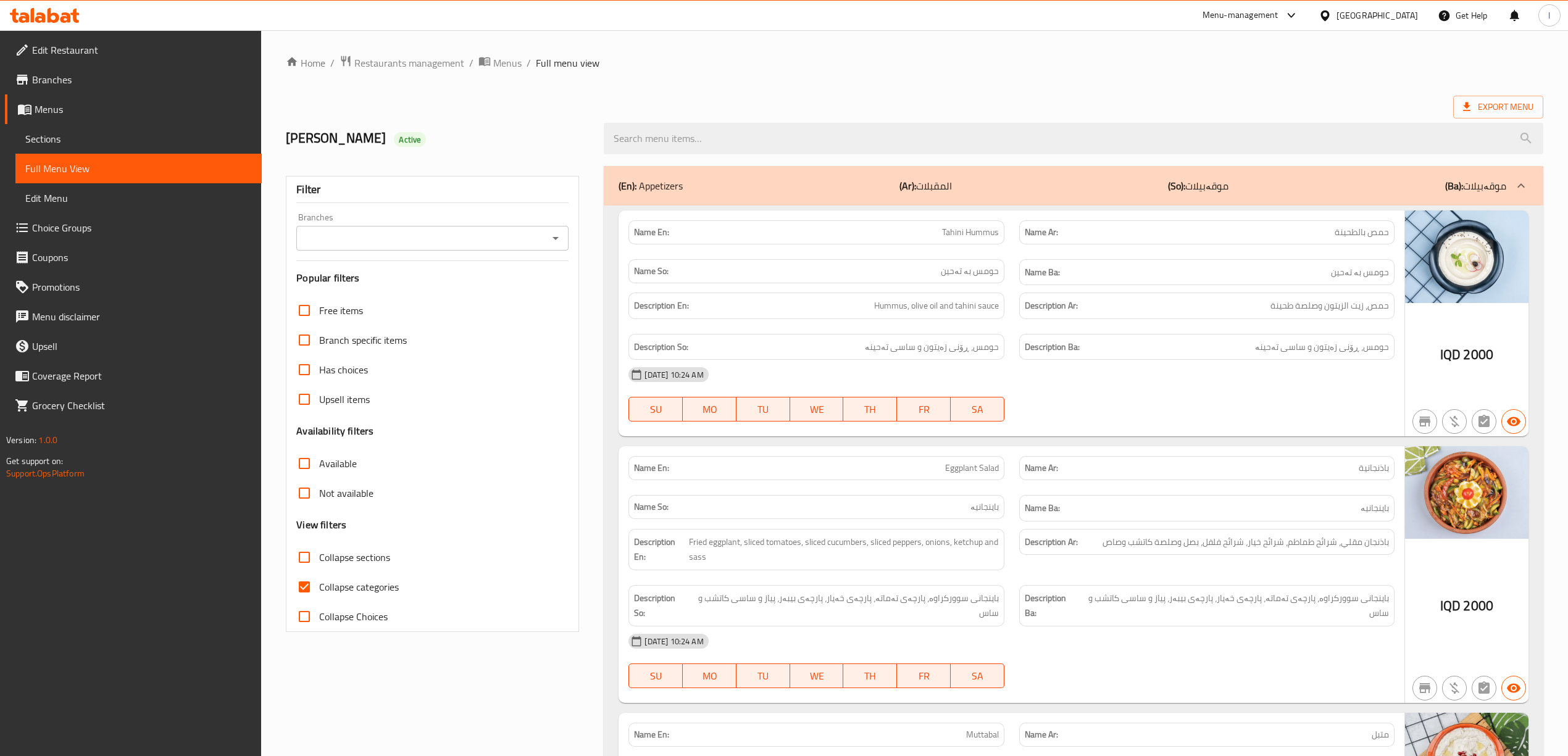
click at [84, 25] on div at bounding box center [45, 15] width 90 height 25
click at [60, 16] on icon at bounding box center [44, 15] width 70 height 14
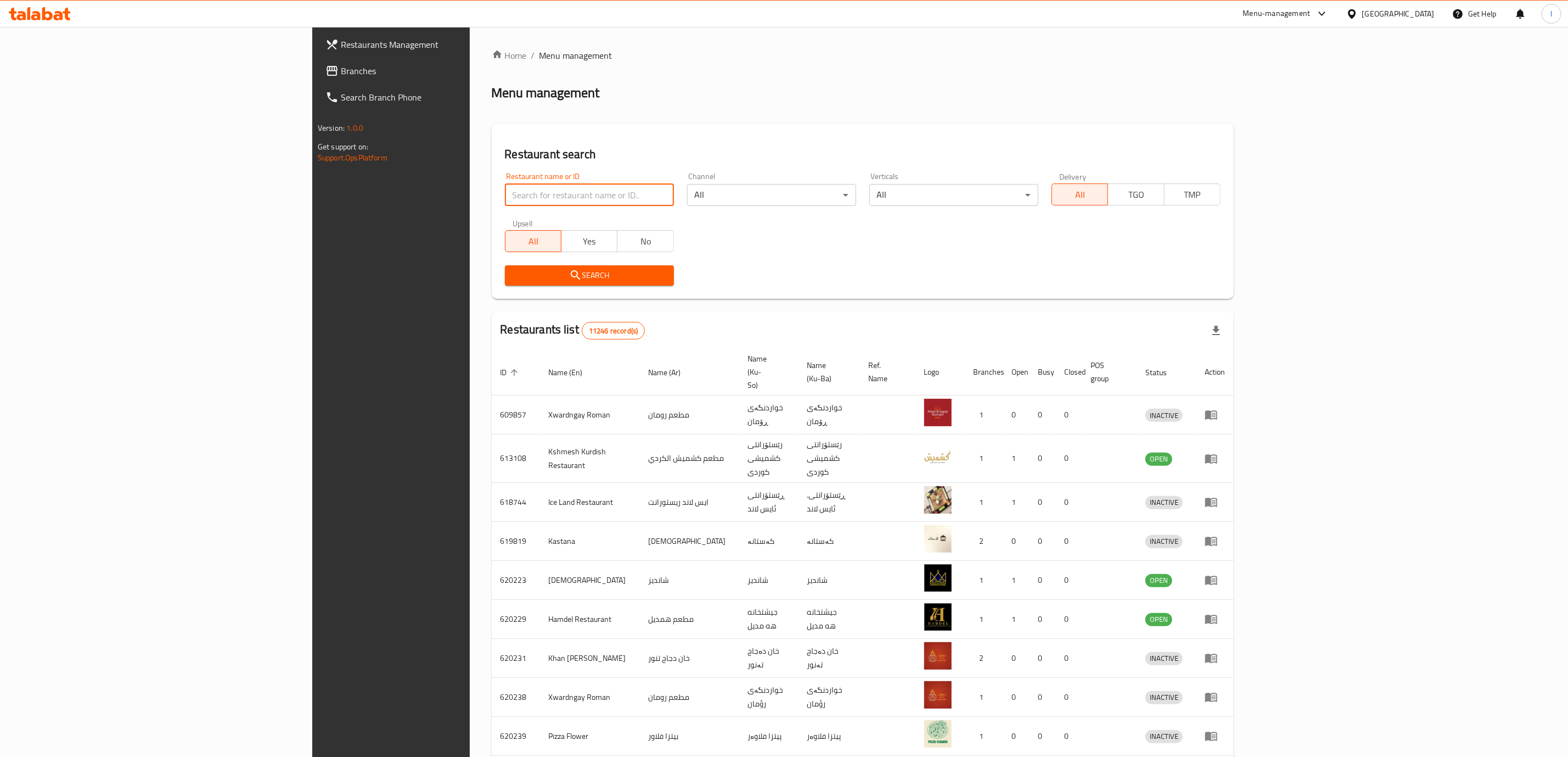
click at [554, 185] on input "search" at bounding box center [589, 195] width 169 height 22
paste input "630630"
click button "Search" at bounding box center [589, 275] width 169 height 20
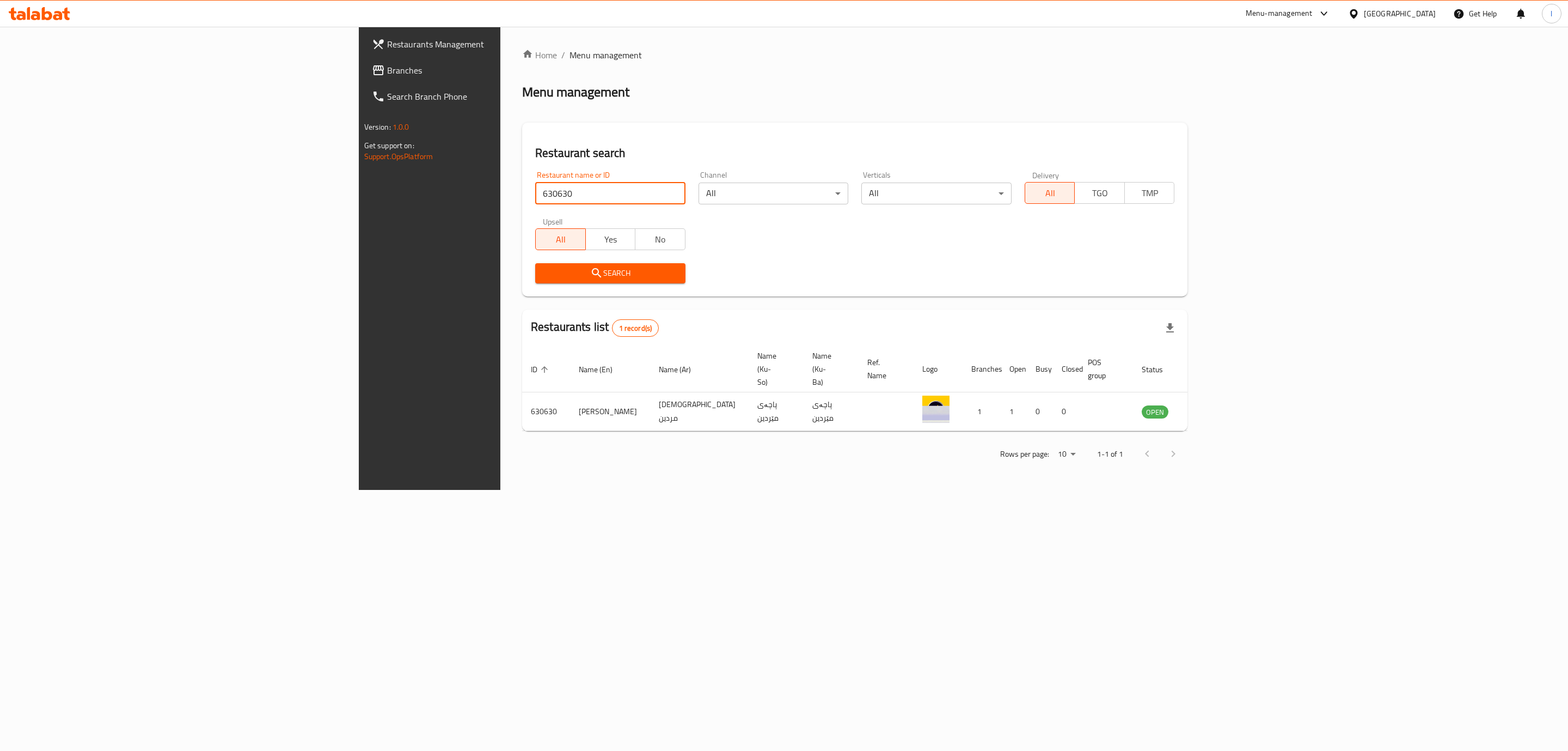
type input "630630"
click button "Search" at bounding box center [610, 273] width 150 height 20
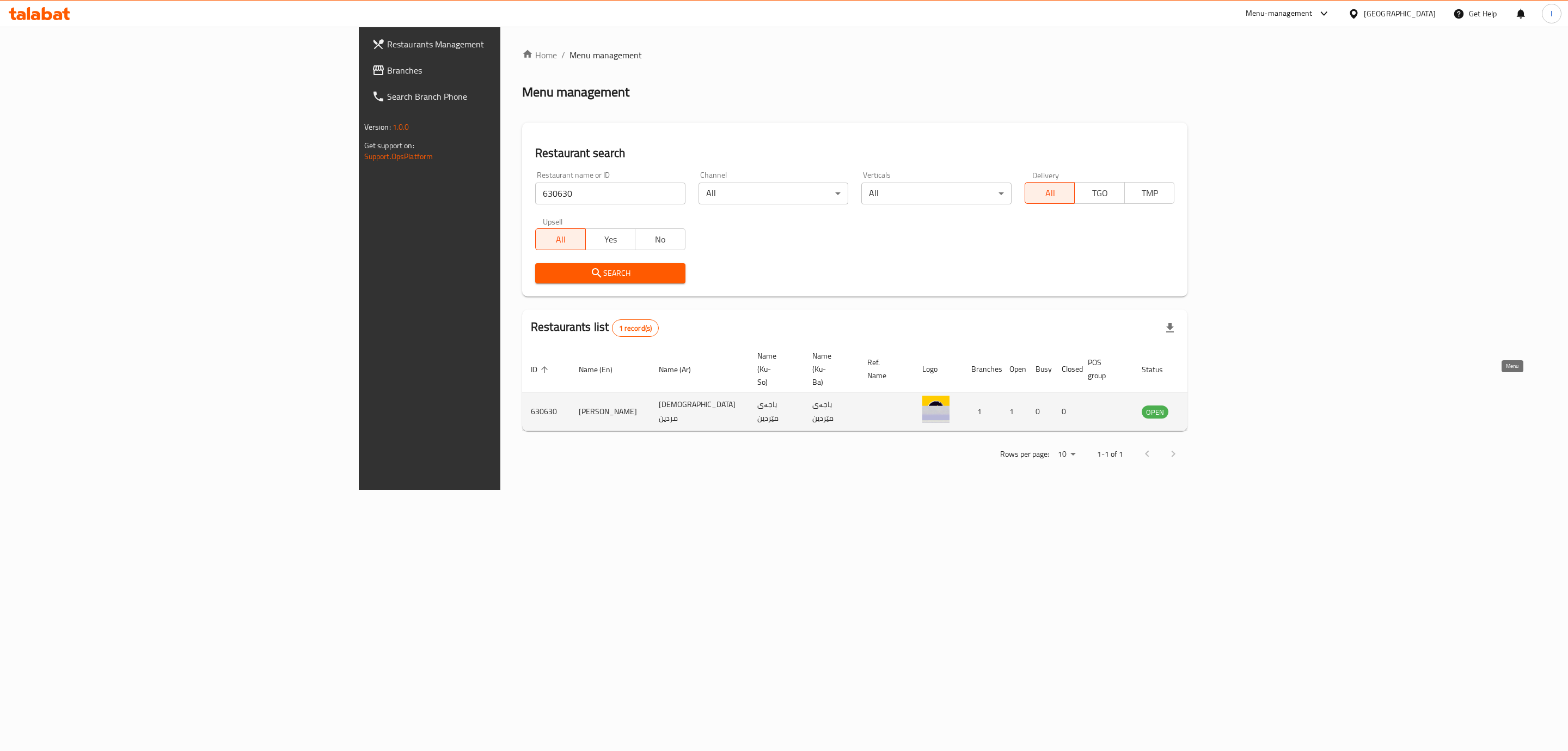
click at [1228, 392] on td "enhanced table" at bounding box center [1209, 412] width 38 height 39
click at [1211, 407] on icon "enhanced table" at bounding box center [1205, 412] width 12 height 9
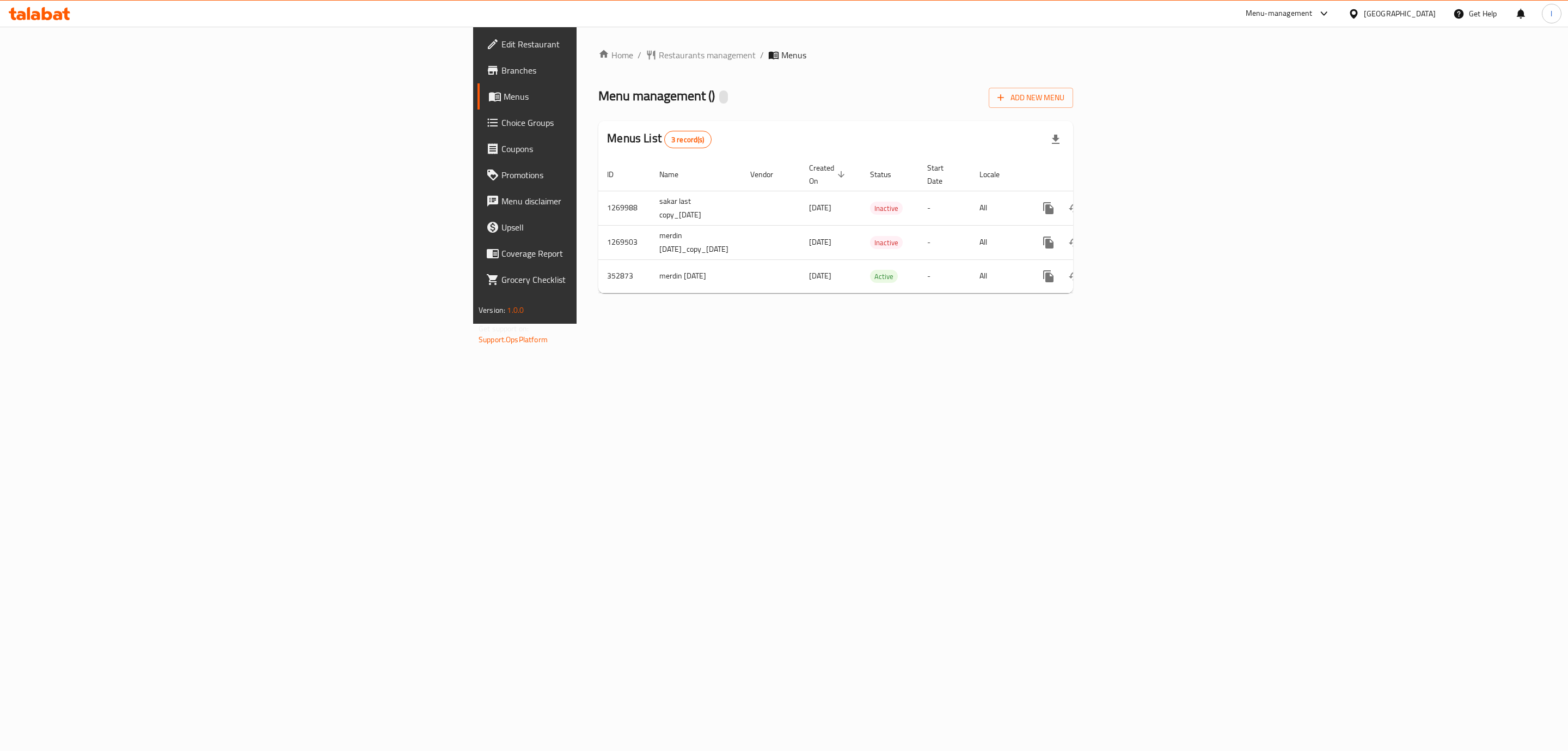
click at [502, 72] on span "Branches" at bounding box center [614, 70] width 225 height 13
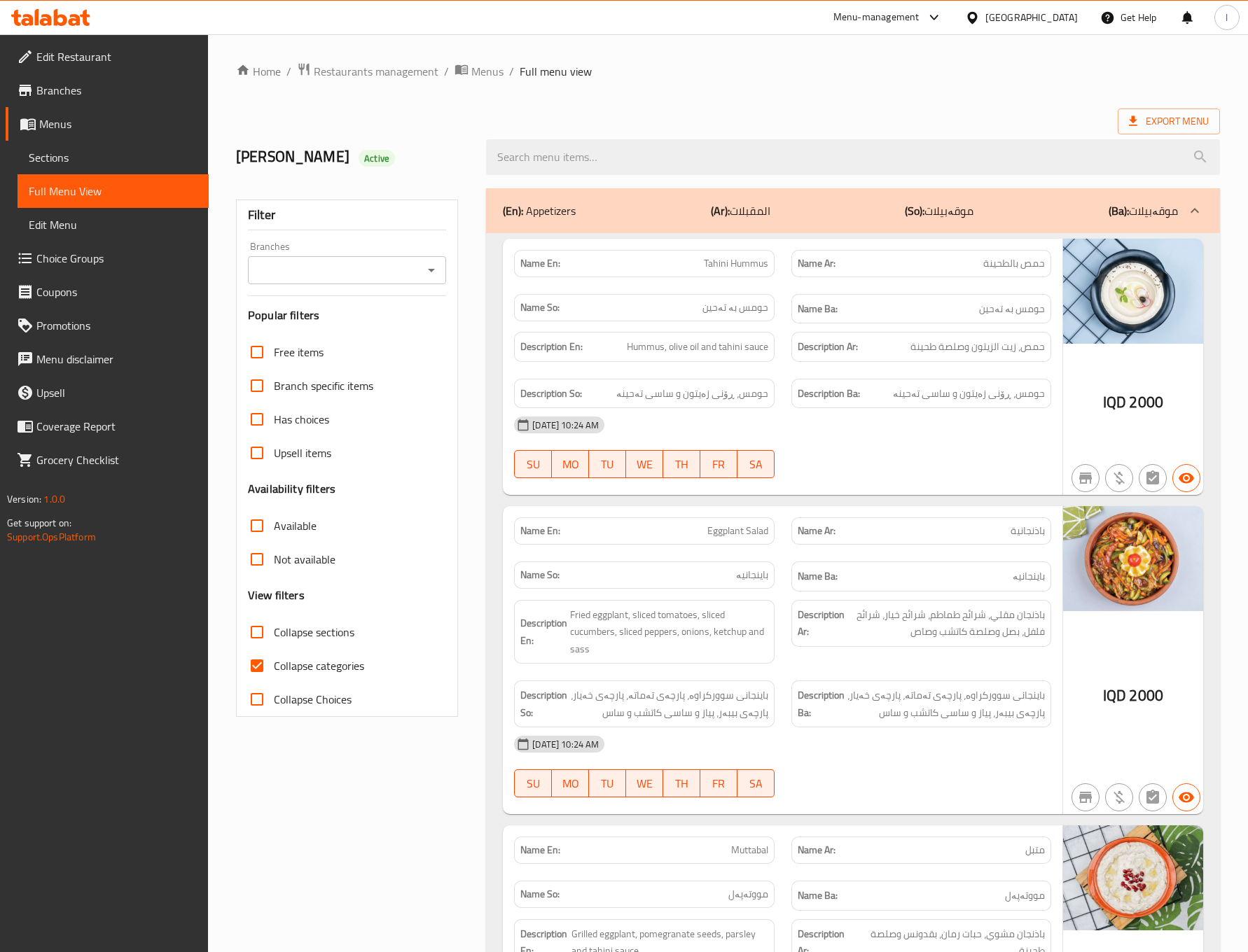
click at [433, 279] on icon "Open" at bounding box center [431, 270] width 16 height 16
click at [307, 326] on span "Shawarmania, Al- Ishtiraki" at bounding box center [323, 330] width 126 height 16
type input "Shawarmania, Al- Ishtiraki"
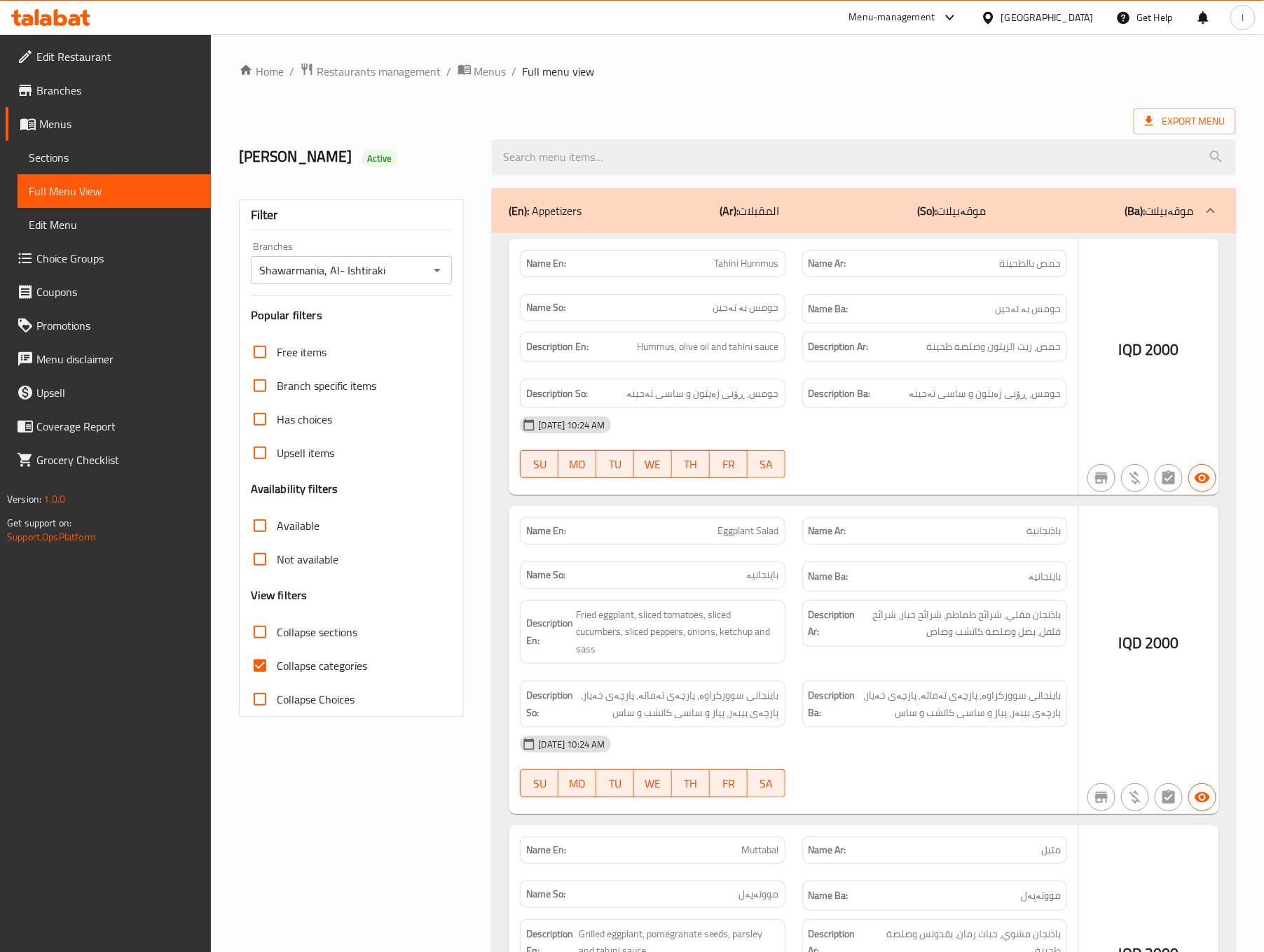
click at [238, 680] on div at bounding box center [632, 476] width 1264 height 952
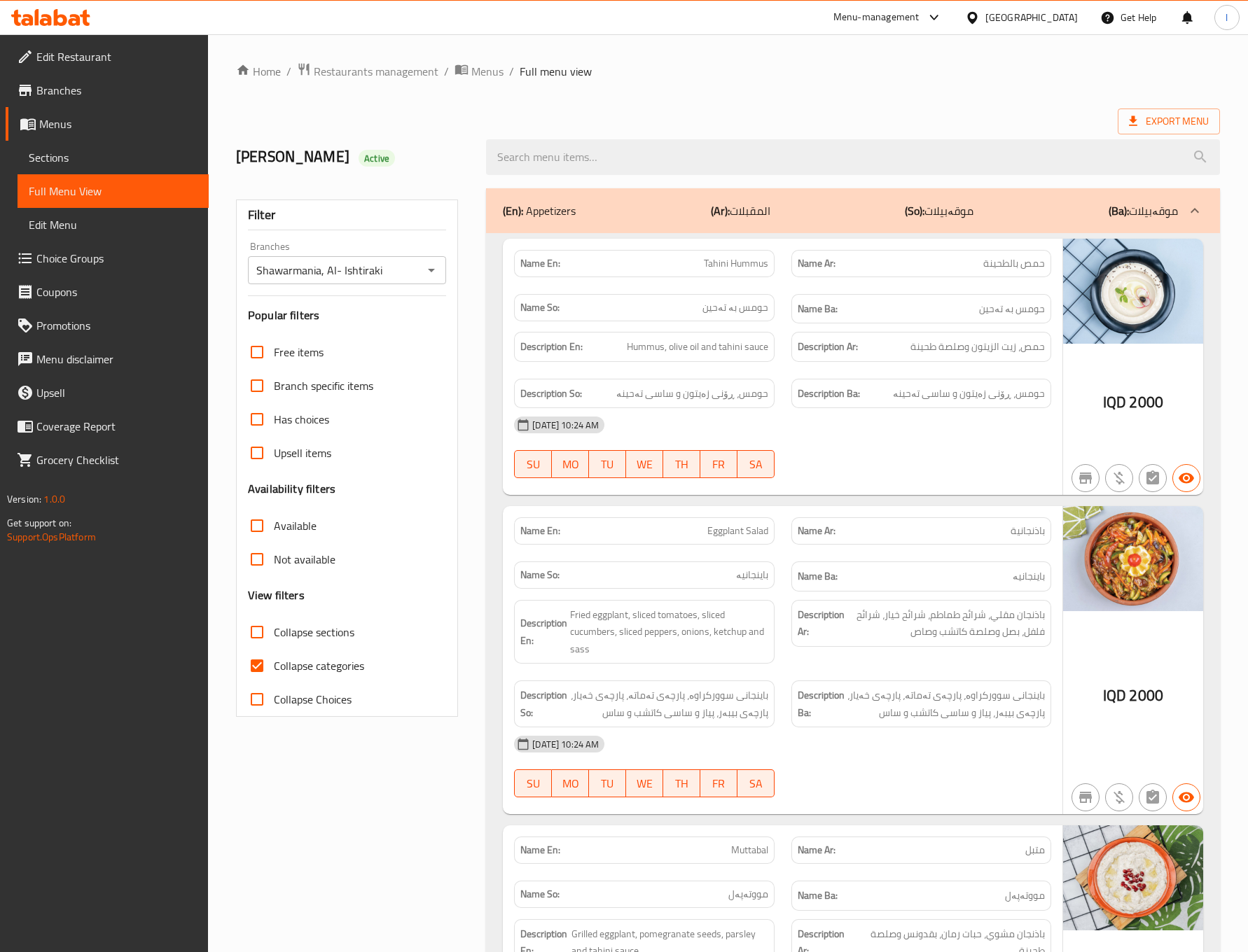
click at [276, 671] on span "Collapse categories" at bounding box center [319, 665] width 90 height 16
click at [274, 671] on input "Collapse categories" at bounding box center [257, 665] width 34 height 34
checkbox input "false"
click at [315, 640] on span "Collapse sections" at bounding box center [314, 632] width 81 height 16
click at [274, 640] on input "Collapse sections" at bounding box center [257, 632] width 34 height 34
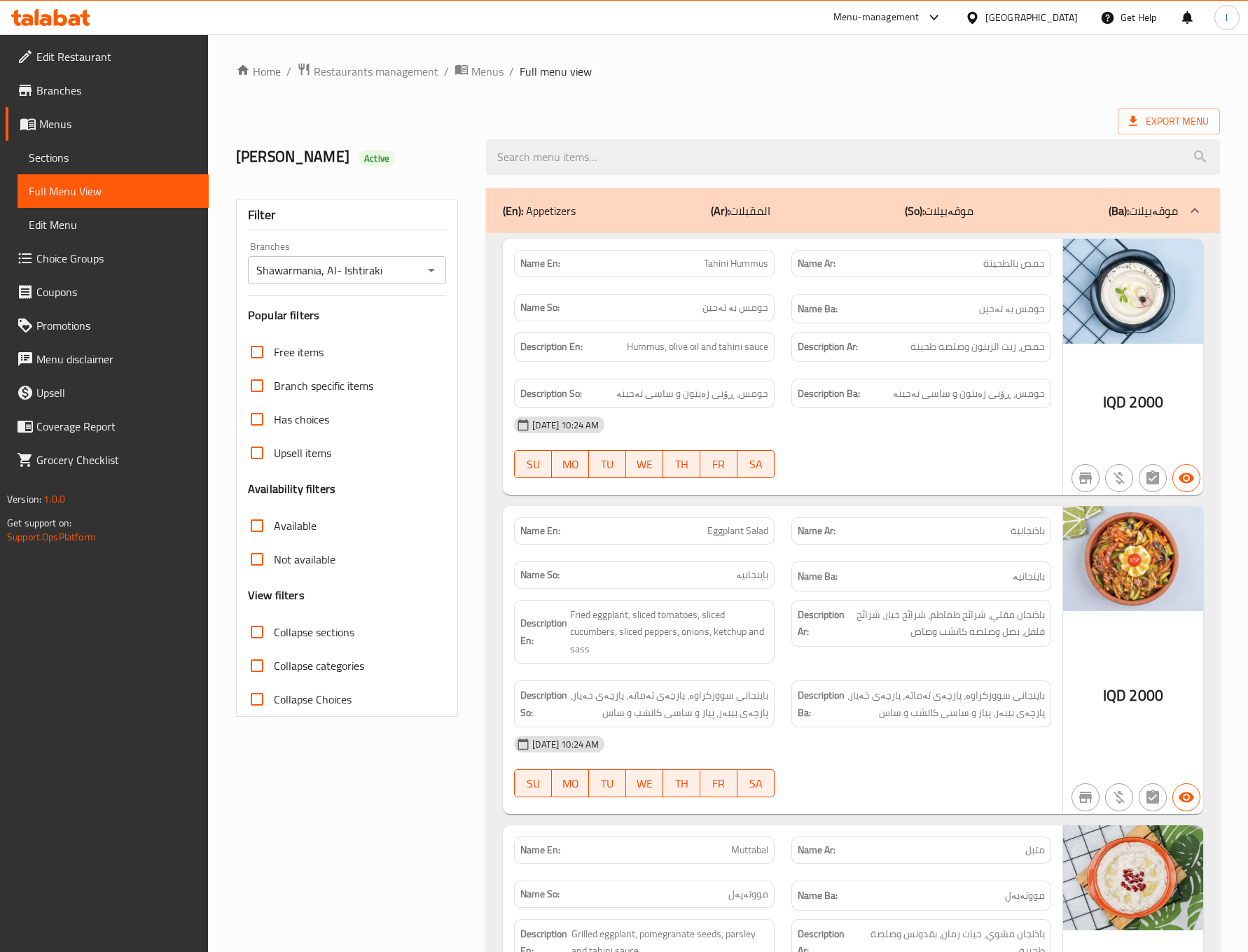
checkbox input "true"
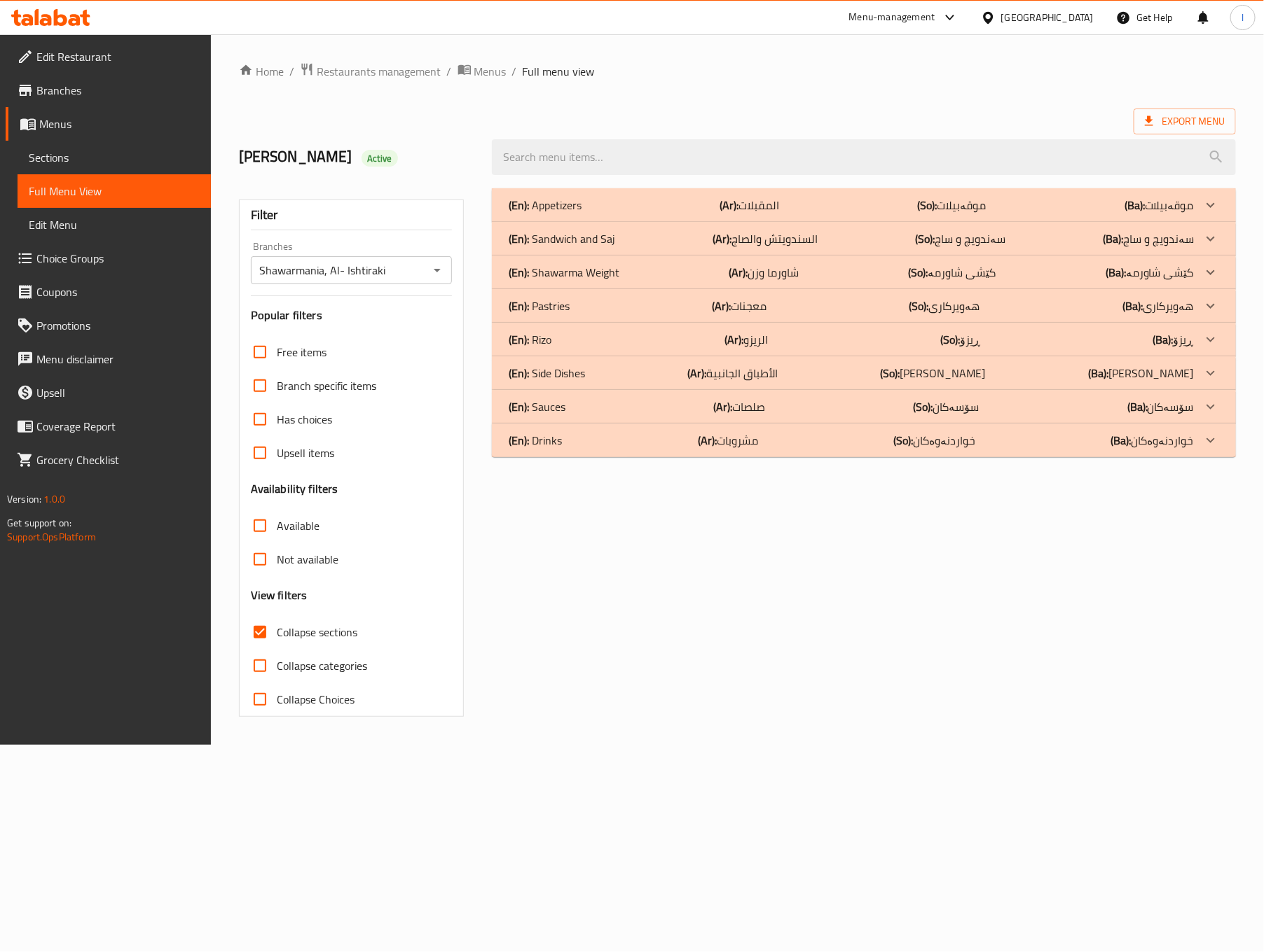
click at [760, 214] on p "(Ar): معجنات" at bounding box center [749, 204] width 60 height 16
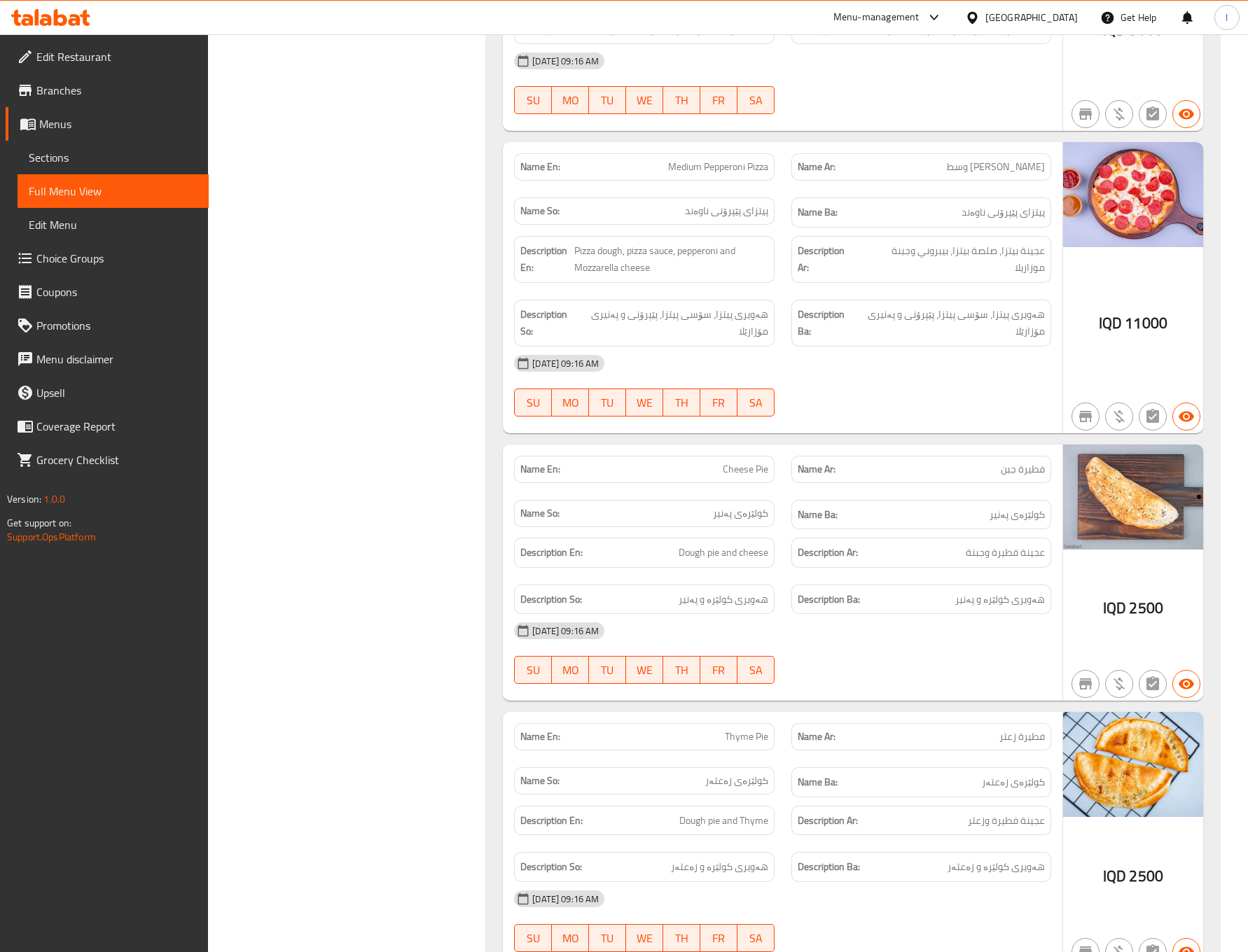
scroll to position [1751, 0]
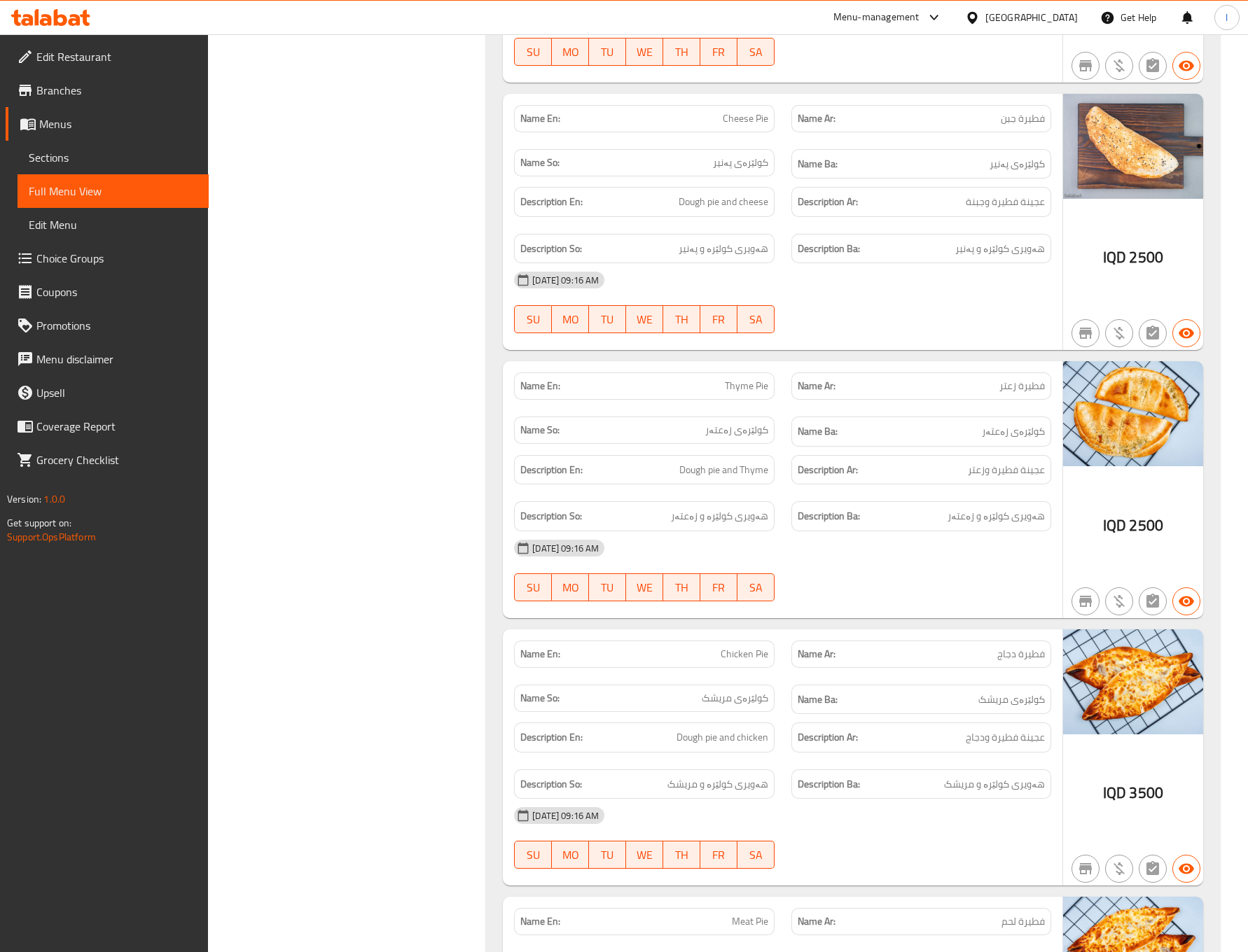
click at [892, 593] on div "13-08-2025 09:16 AM SU MO TU WE TH FR SA" at bounding box center [783, 571] width 554 height 78
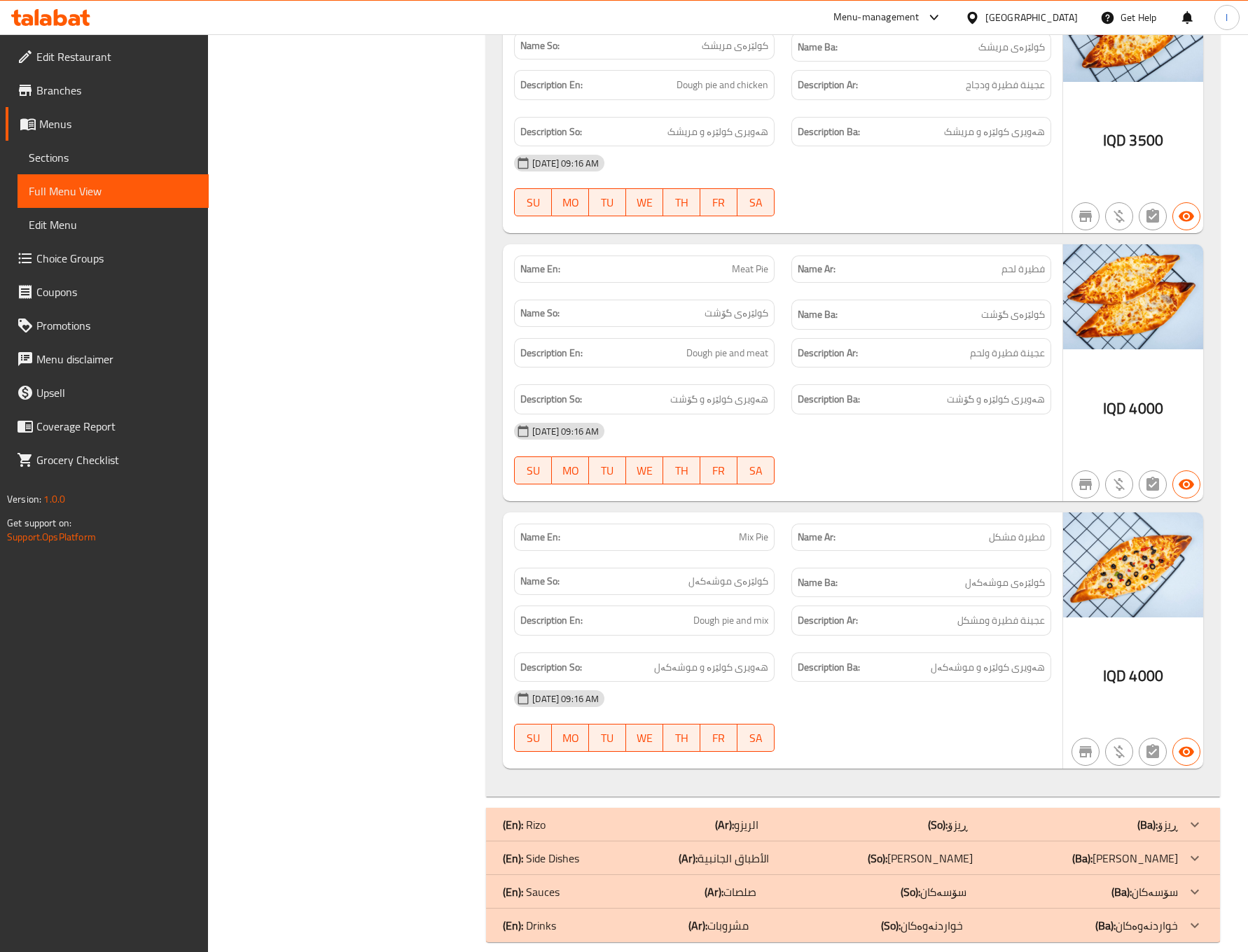
scroll to position [2448, 0]
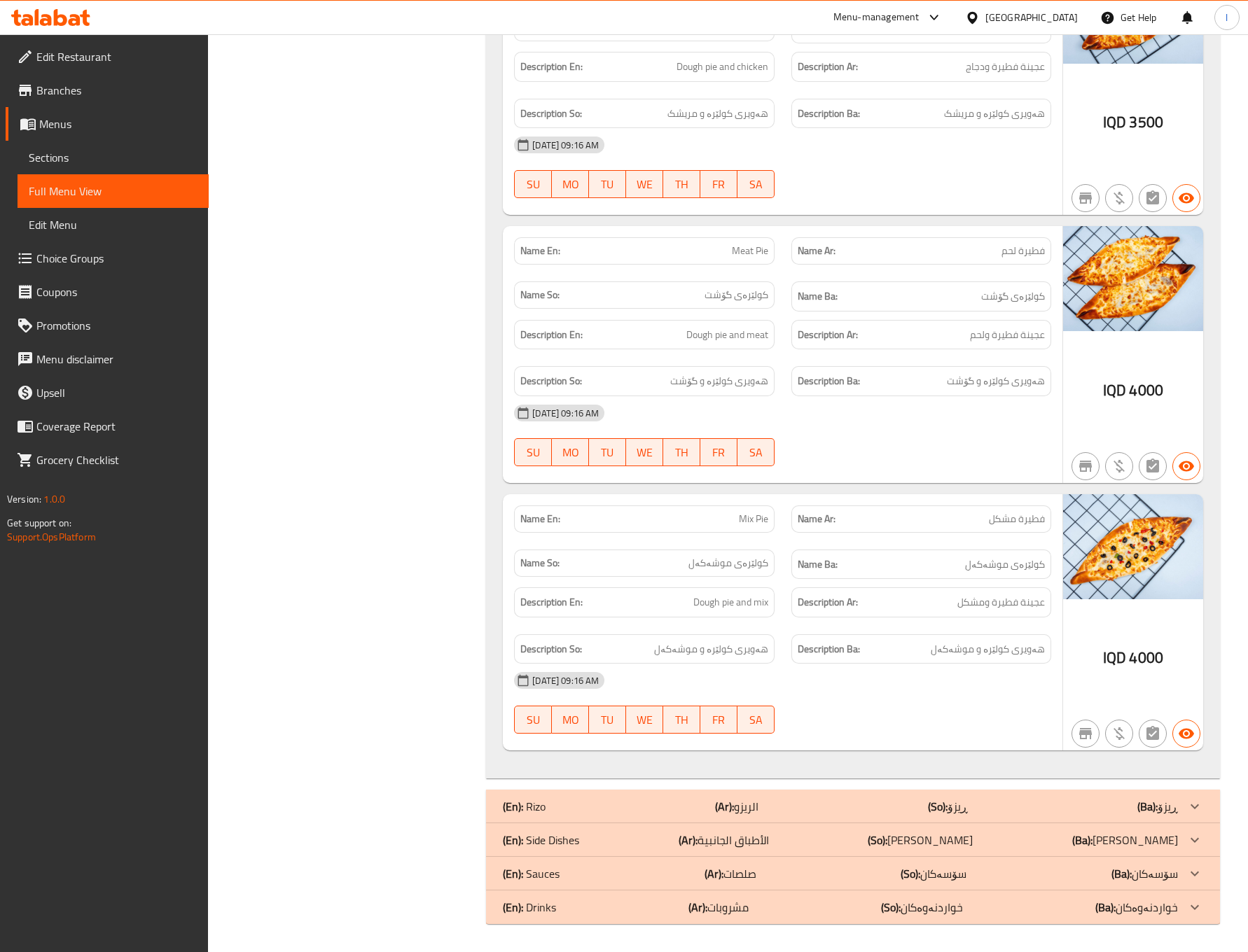
click at [899, 344] on div "Description Ar: عجينة فطيرة ولحم" at bounding box center [922, 335] width 260 height 30
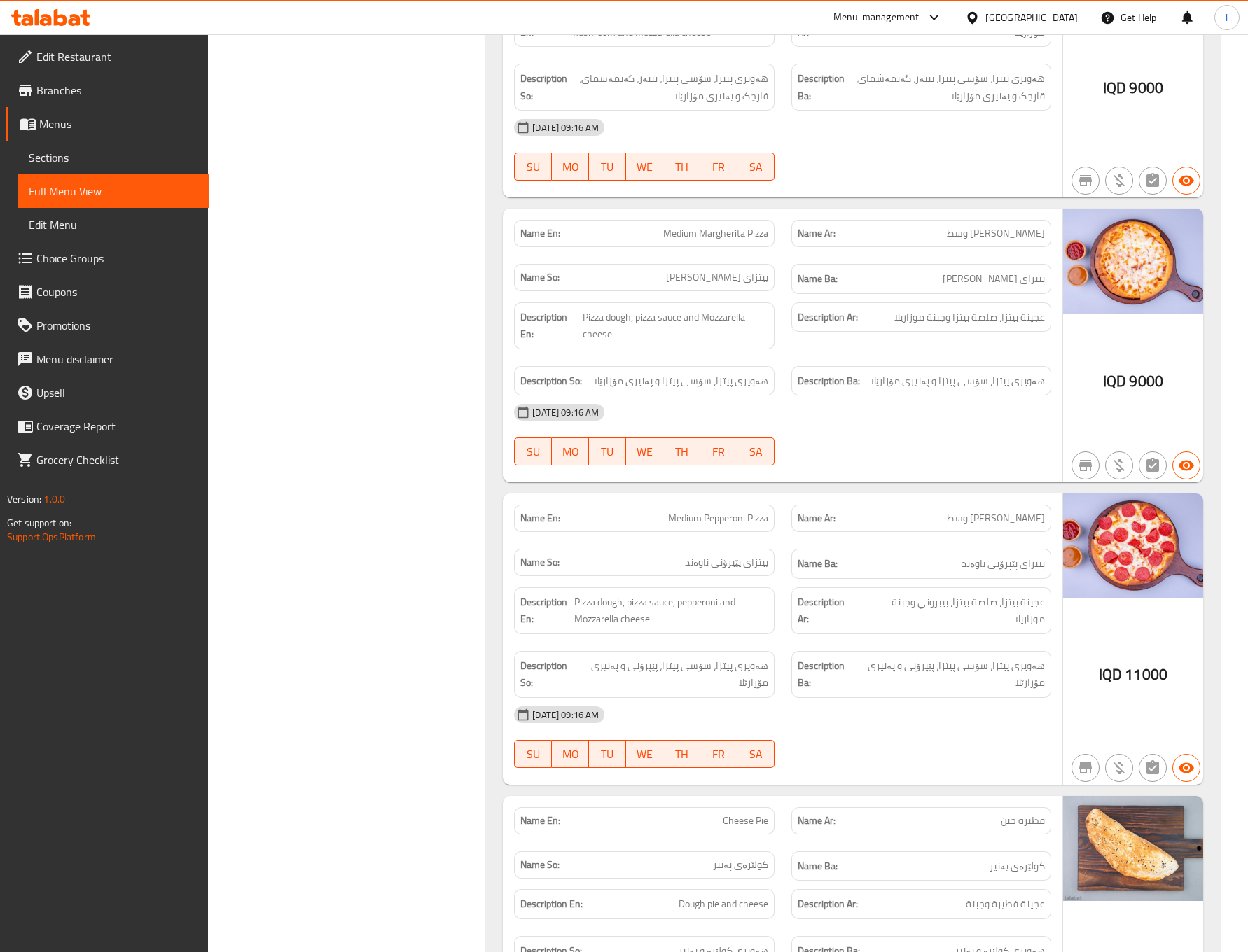
scroll to position [0, 0]
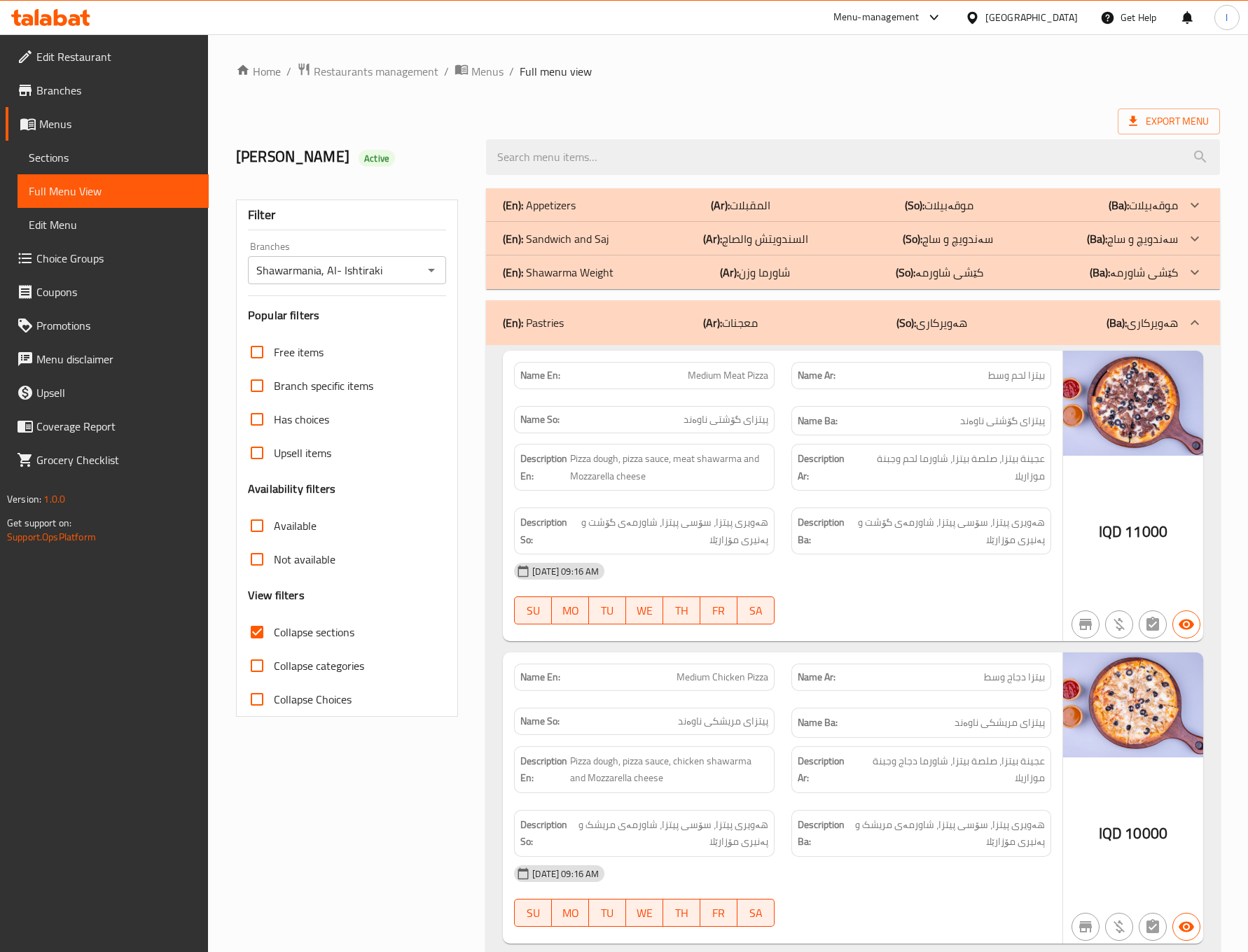
click at [992, 341] on div "(En): Pastries (Ar): معجنات (So): هەویرکاری (Ba): هەویرکاری" at bounding box center [853, 323] width 734 height 45
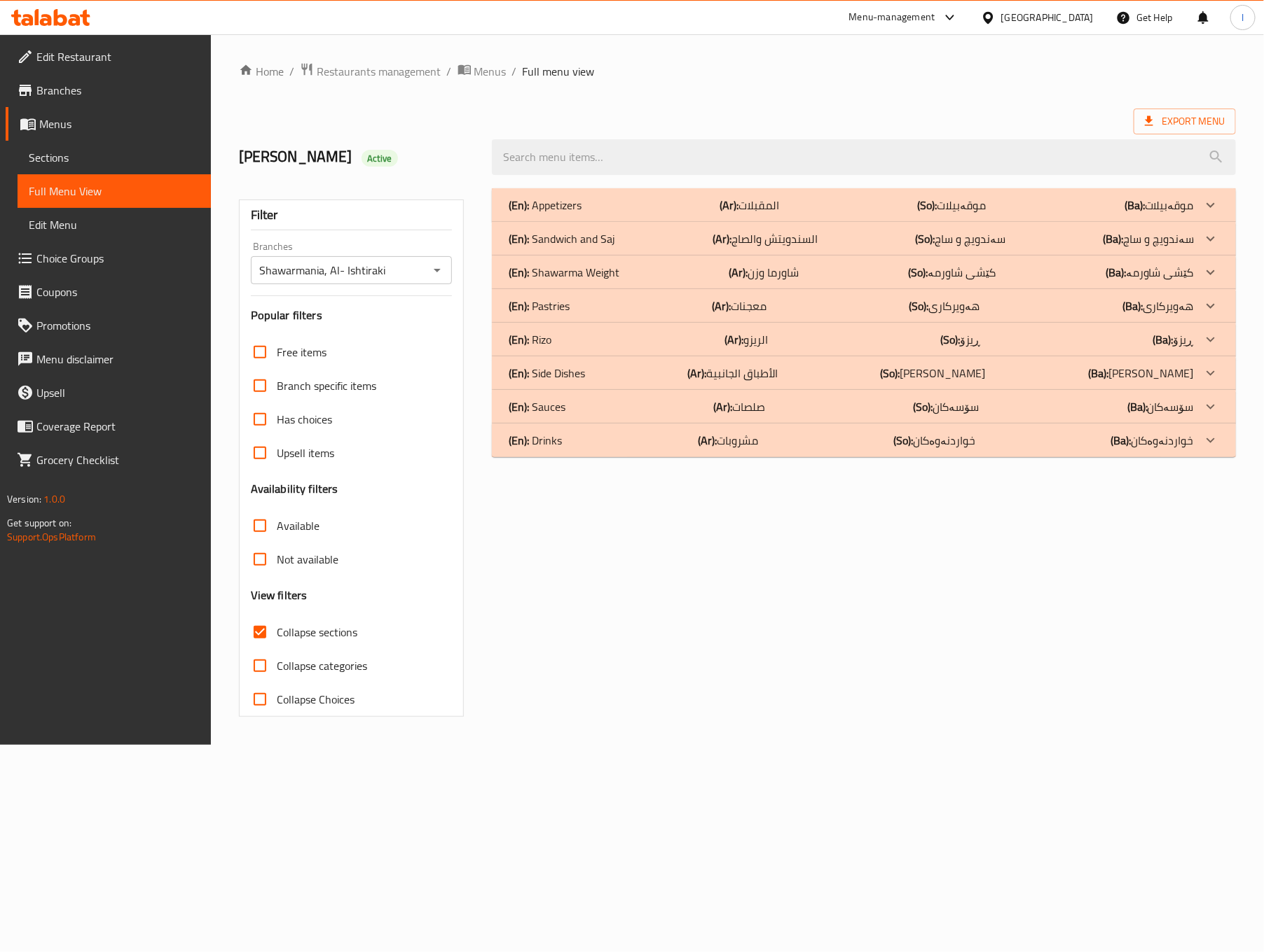
click at [771, 214] on p "(Ar): السندويتش والصاج" at bounding box center [749, 204] width 60 height 16
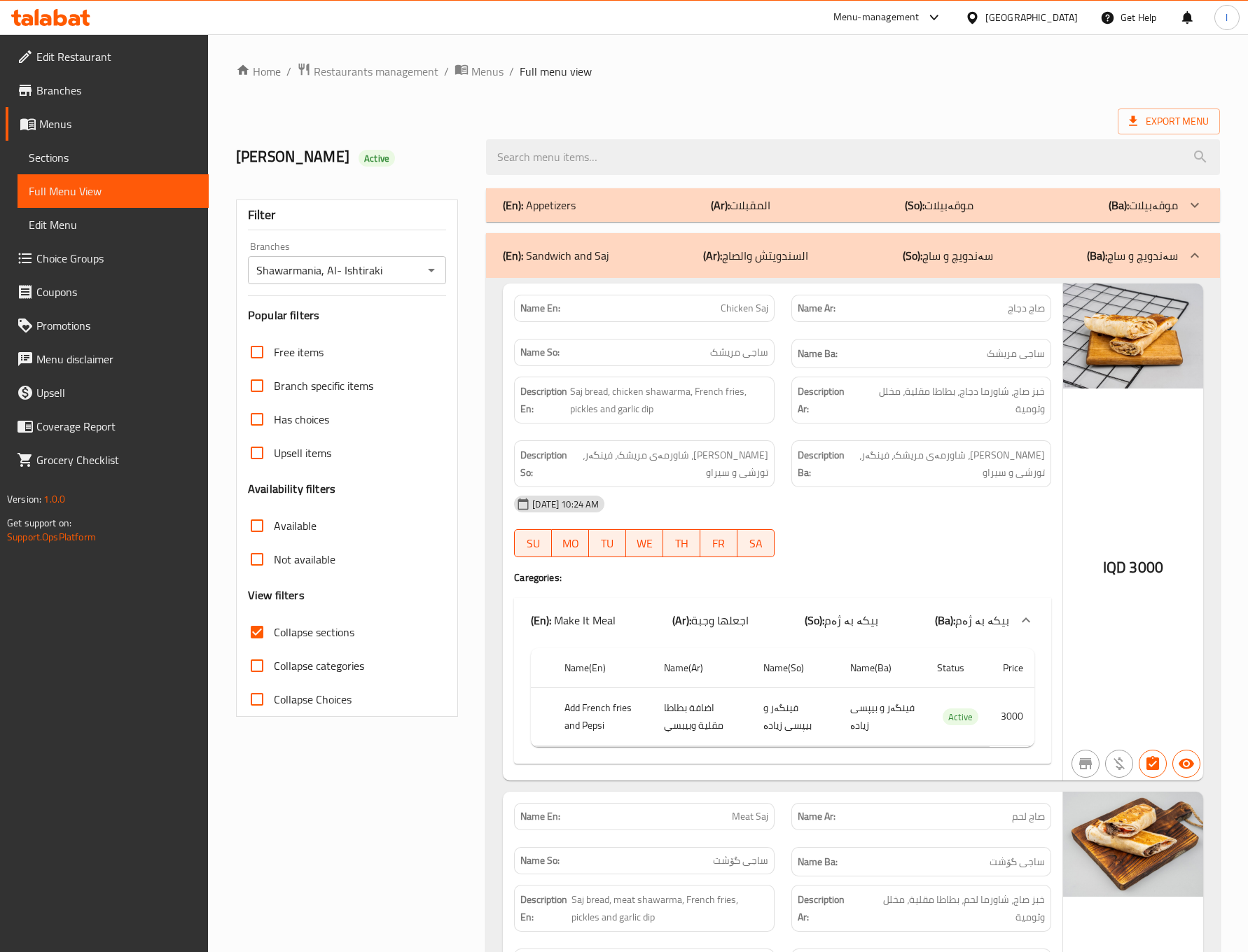
click at [846, 521] on div "[DATE] 10:24 AM" at bounding box center [783, 504] width 554 height 34
click at [898, 544] on div "13-08-2025 10:24 AM SU MO TU WE TH FR SA" at bounding box center [783, 527] width 554 height 78
click at [902, 488] on div "Description Ba: نانی ساج، شاورمەی مریشک، فینگەر، تورشی و سیراو" at bounding box center [922, 464] width 260 height 47
click at [885, 503] on div "[DATE] 10:24 AM" at bounding box center [783, 504] width 554 height 34
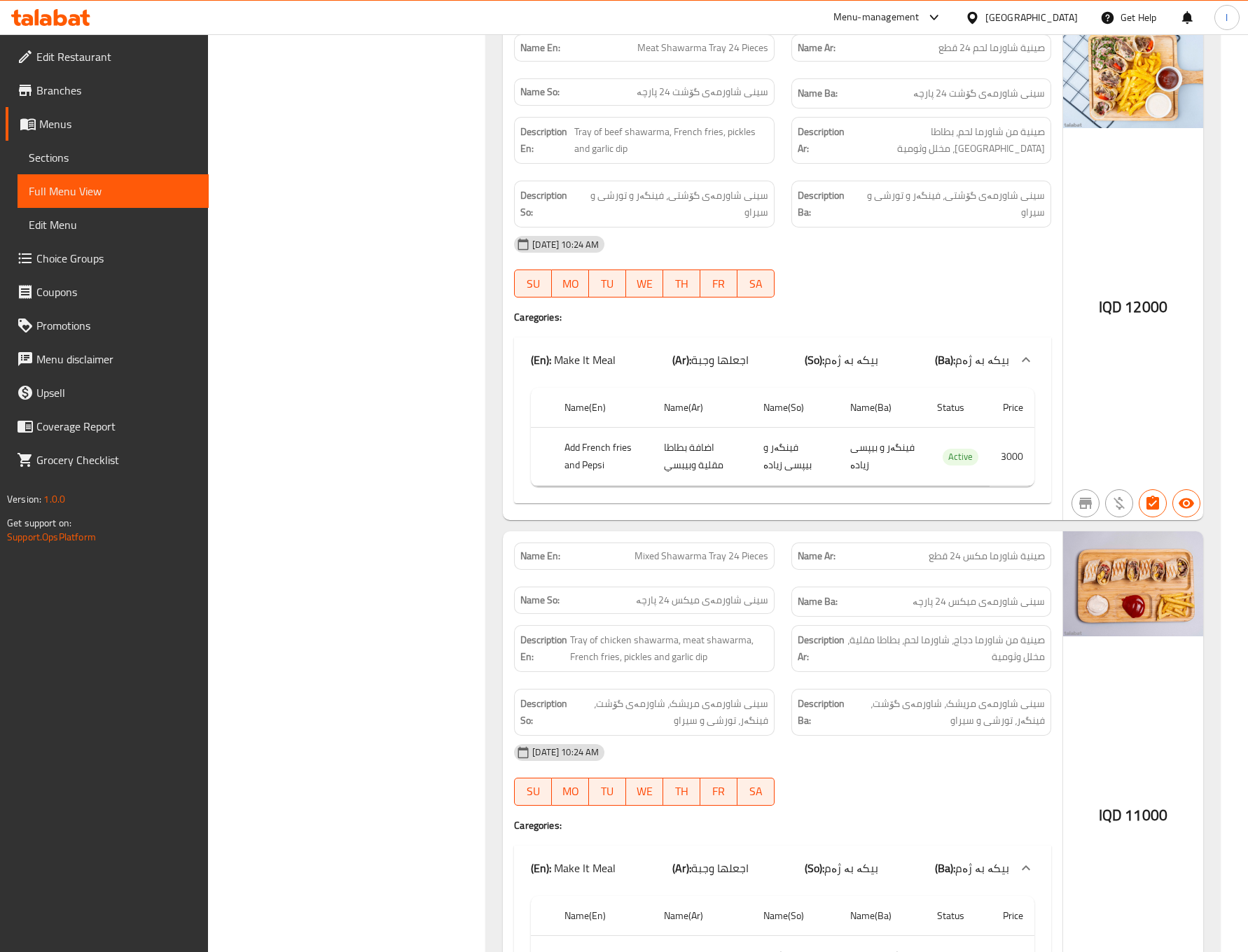
scroll to position [3151, 0]
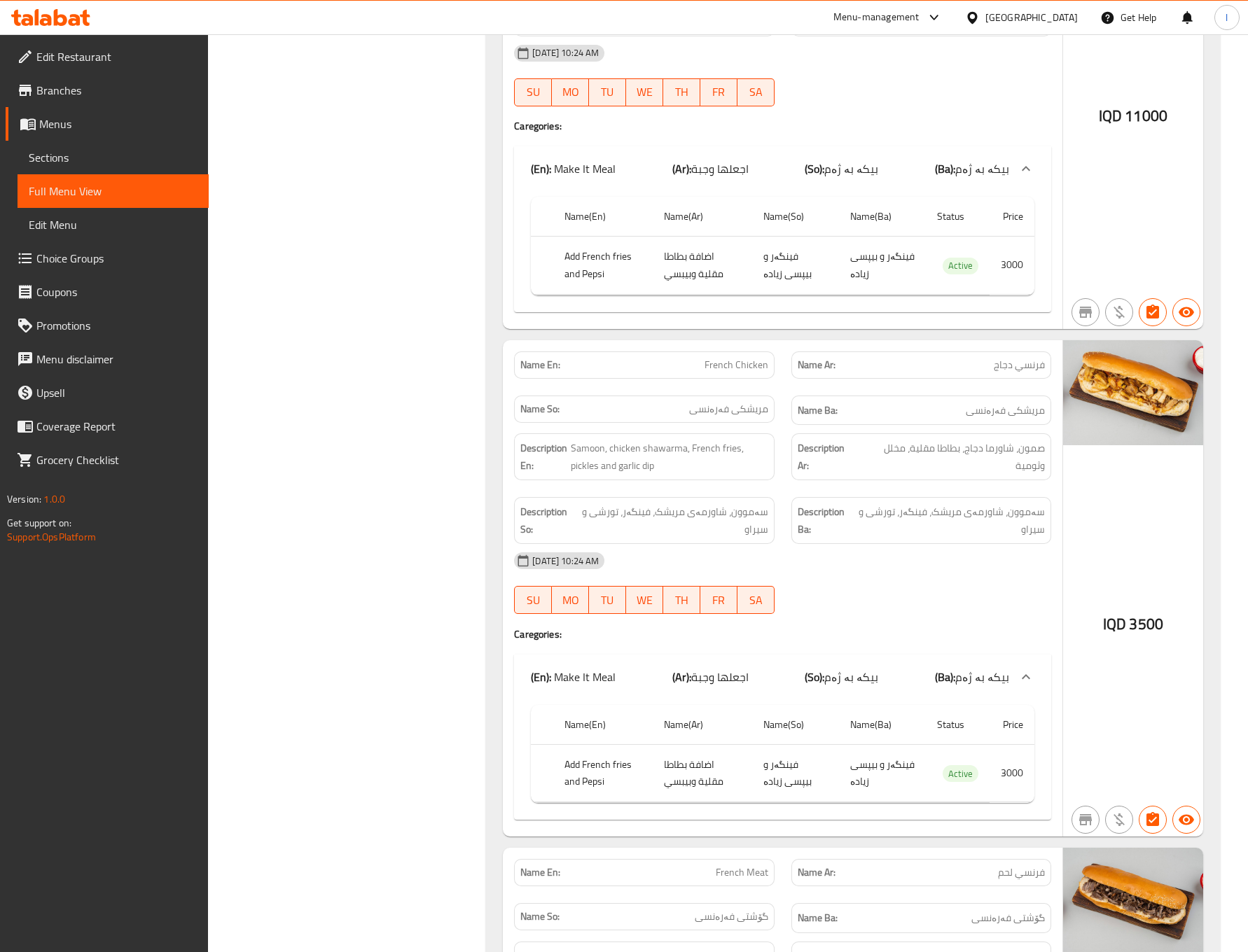
click at [368, 315] on div "Filter Branches Shawarmania, Al- Ishtiraki Branches Popular filters Free items …" at bounding box center [352, 925] width 250 height 8490
click at [305, 431] on div "Filter Branches Shawarmania, Al- Ishtiraki Branches Popular filters Free items …" at bounding box center [352, 925] width 250 height 8490
click at [473, 261] on div "Filter Branches Shawarmania, Al- Ishtiraki Branches Popular filters Free items …" at bounding box center [352, 925] width 250 height 8490
click at [478, 408] on div "(En): Appetizers (Ar): المقبلات (So): موقەبیلات (Ba): موقەبیلات Name En: Tahini…" at bounding box center [853, 925] width 751 height 8490
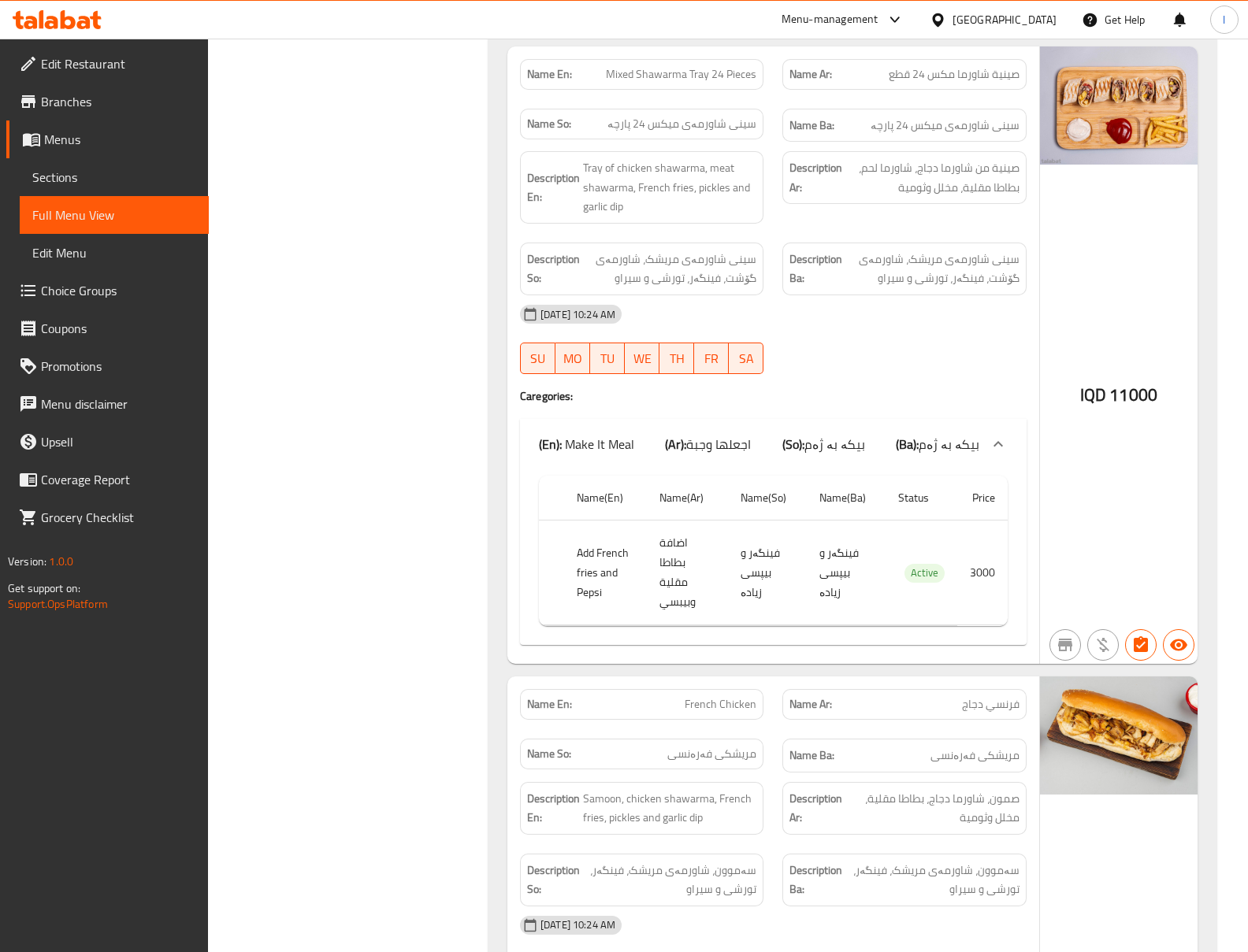
scroll to position [4289, 0]
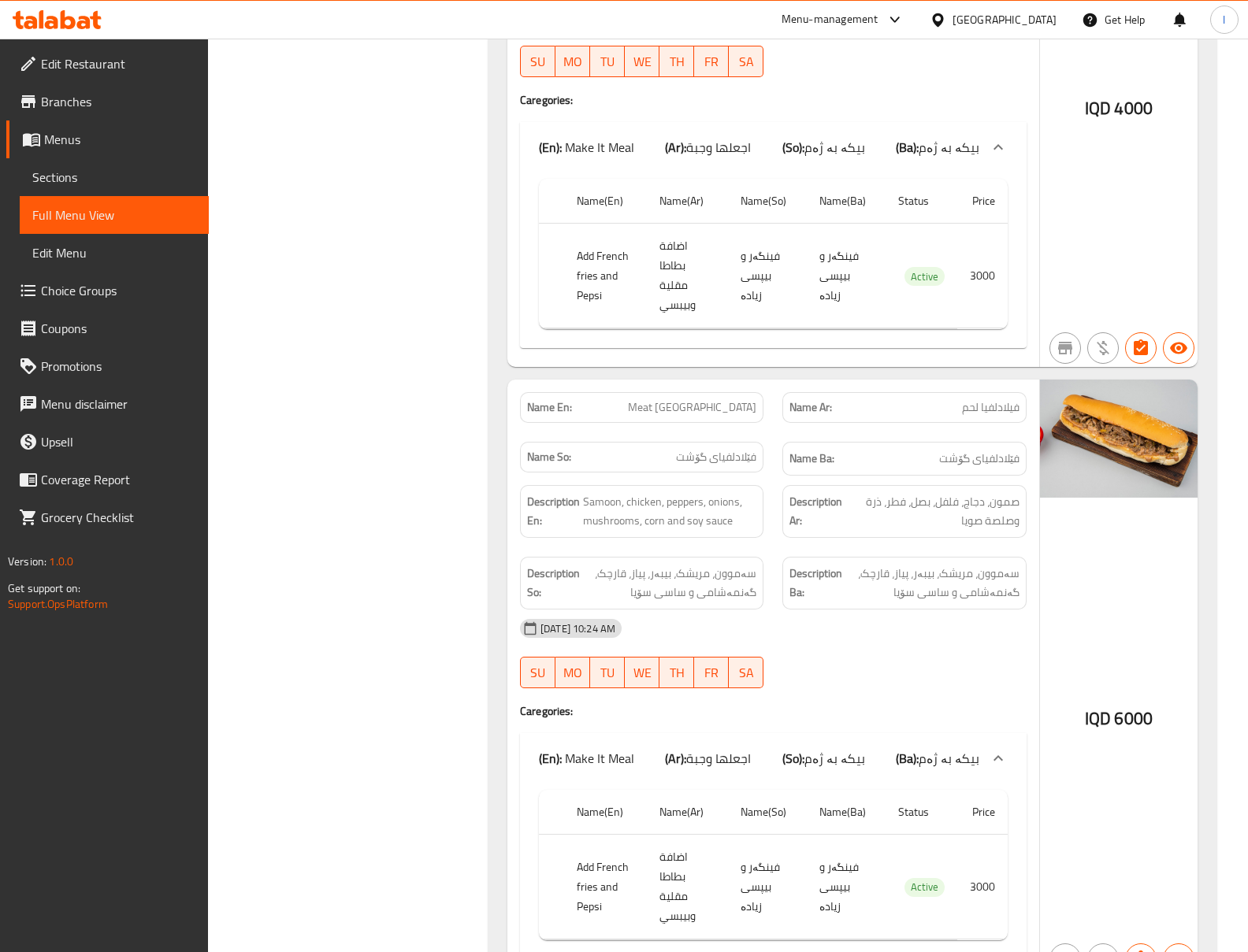
scroll to position [5492, 0]
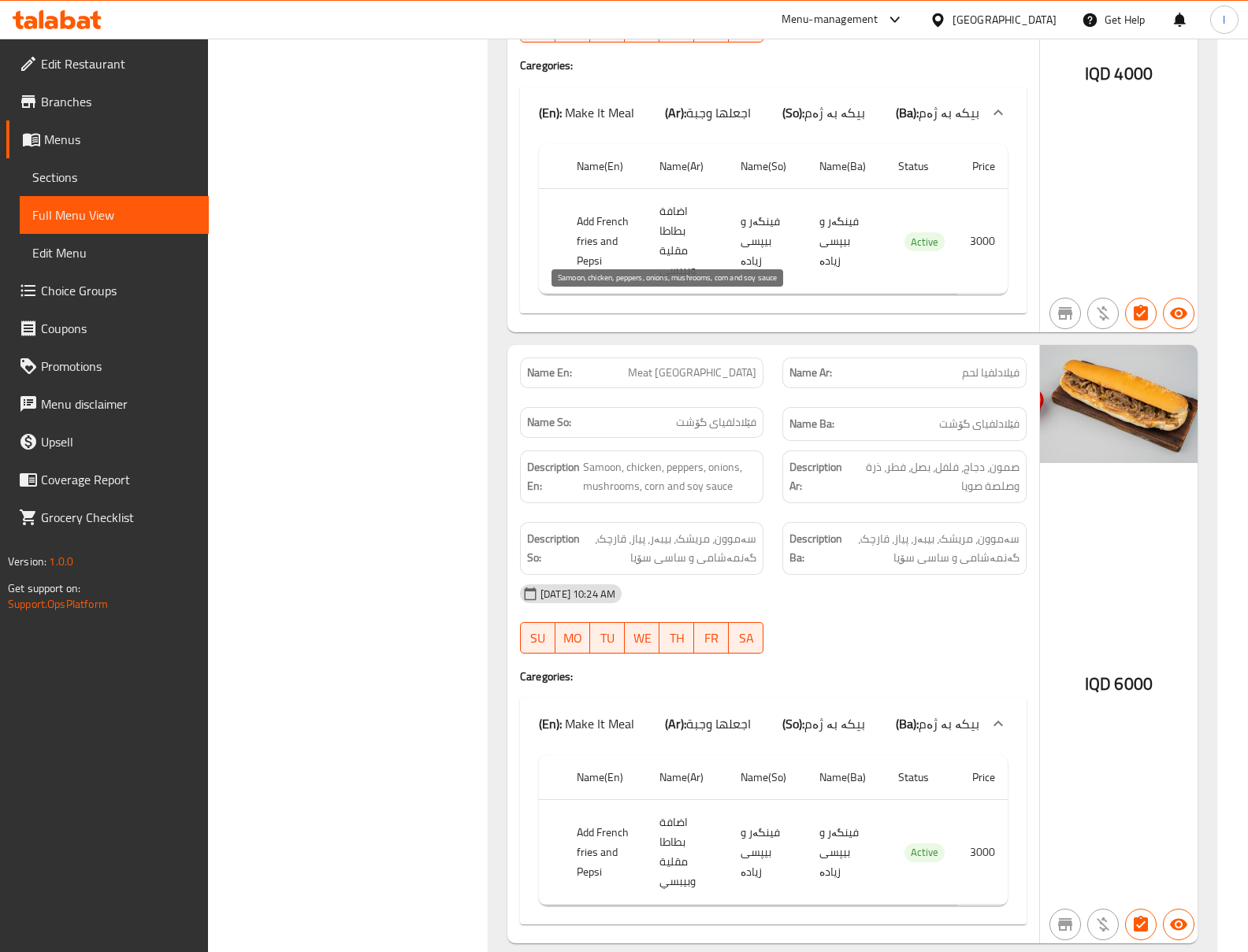
click at [661, 458] on span "Samoon, chicken, peppers, onions, mushrooms, corn and soy sauce" at bounding box center [669, 477] width 174 height 39
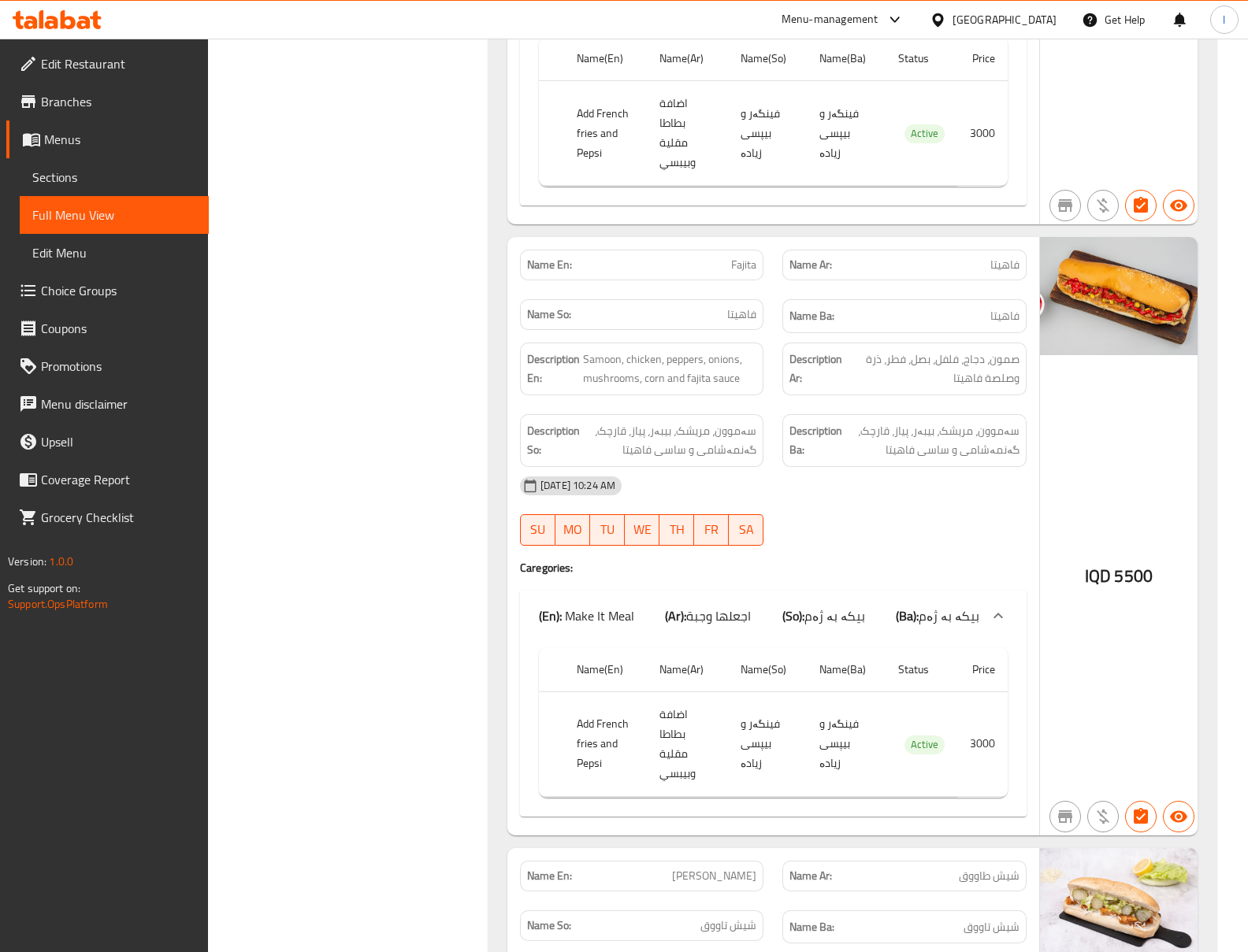
scroll to position [6192, 0]
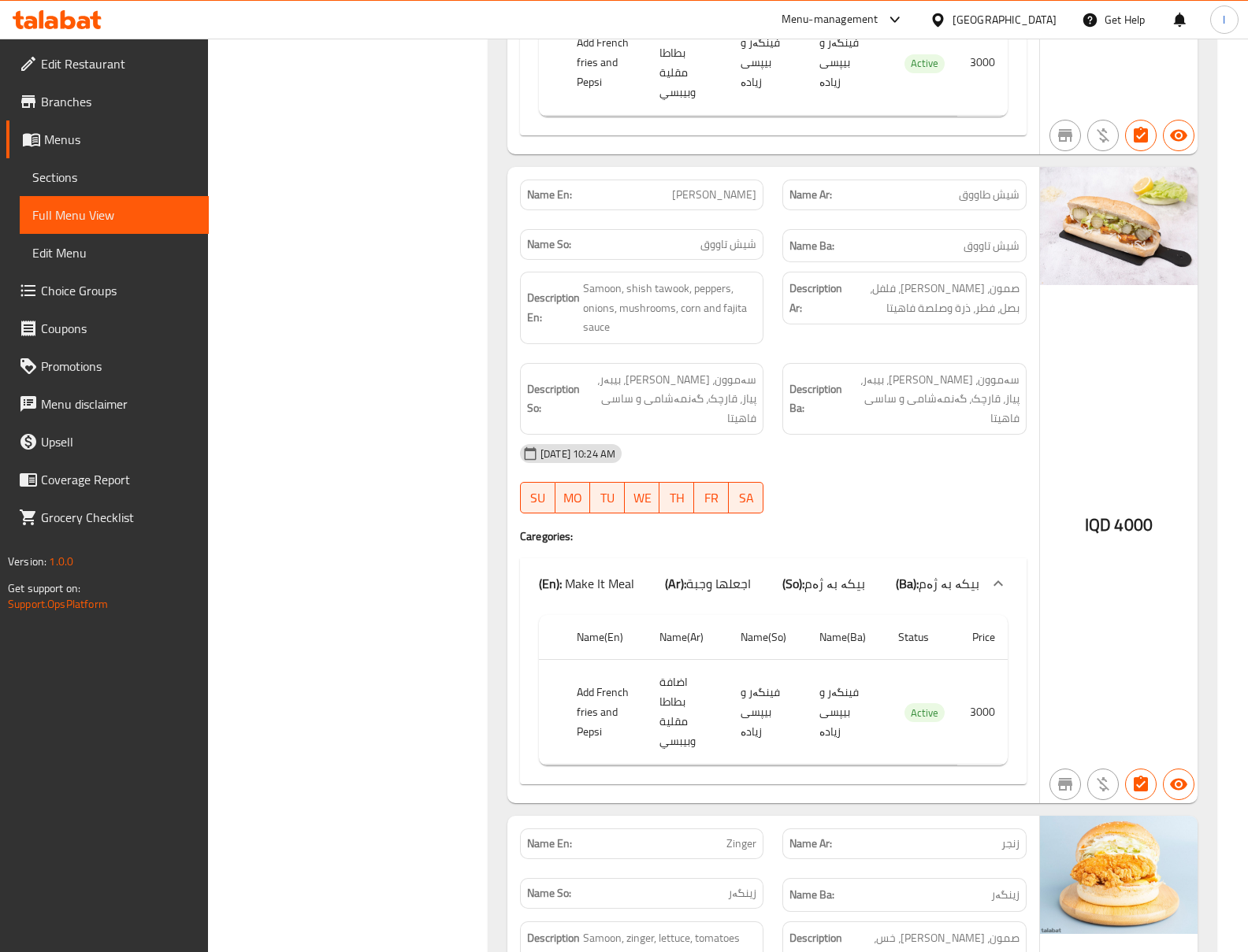
scroll to position [7243, 0]
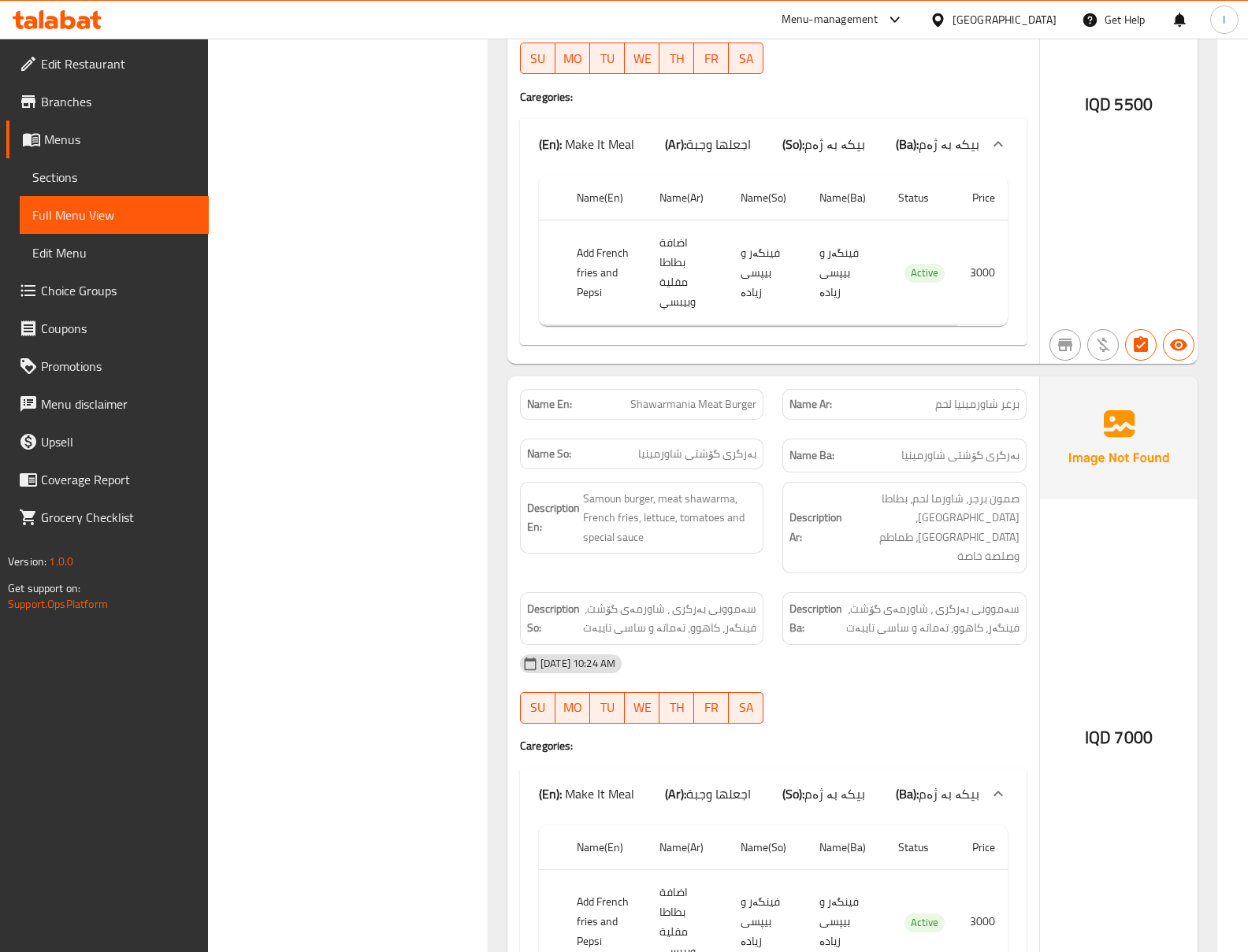
scroll to position [8293, 0]
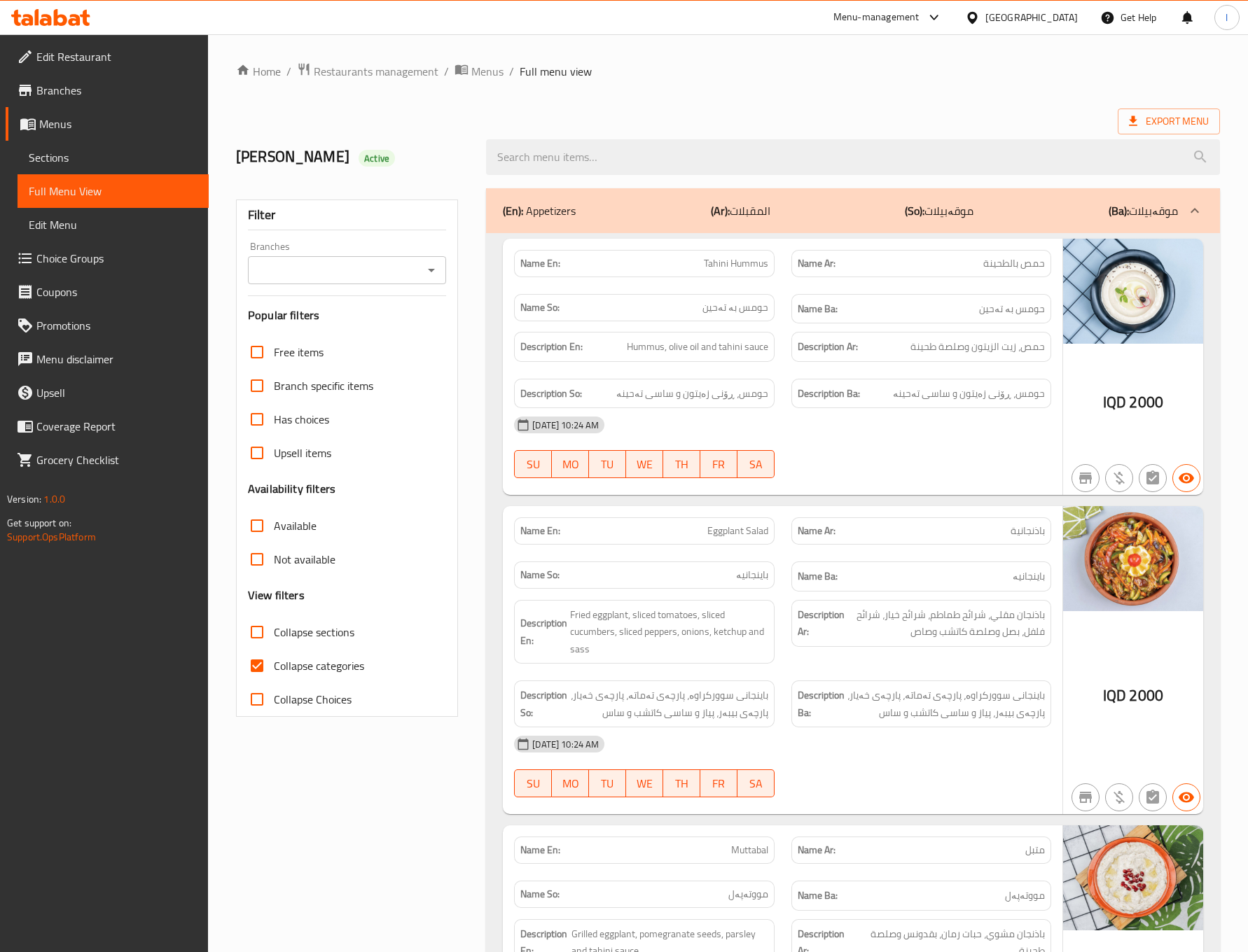
click at [50, 130] on span "Menus" at bounding box center [118, 124] width 158 height 16
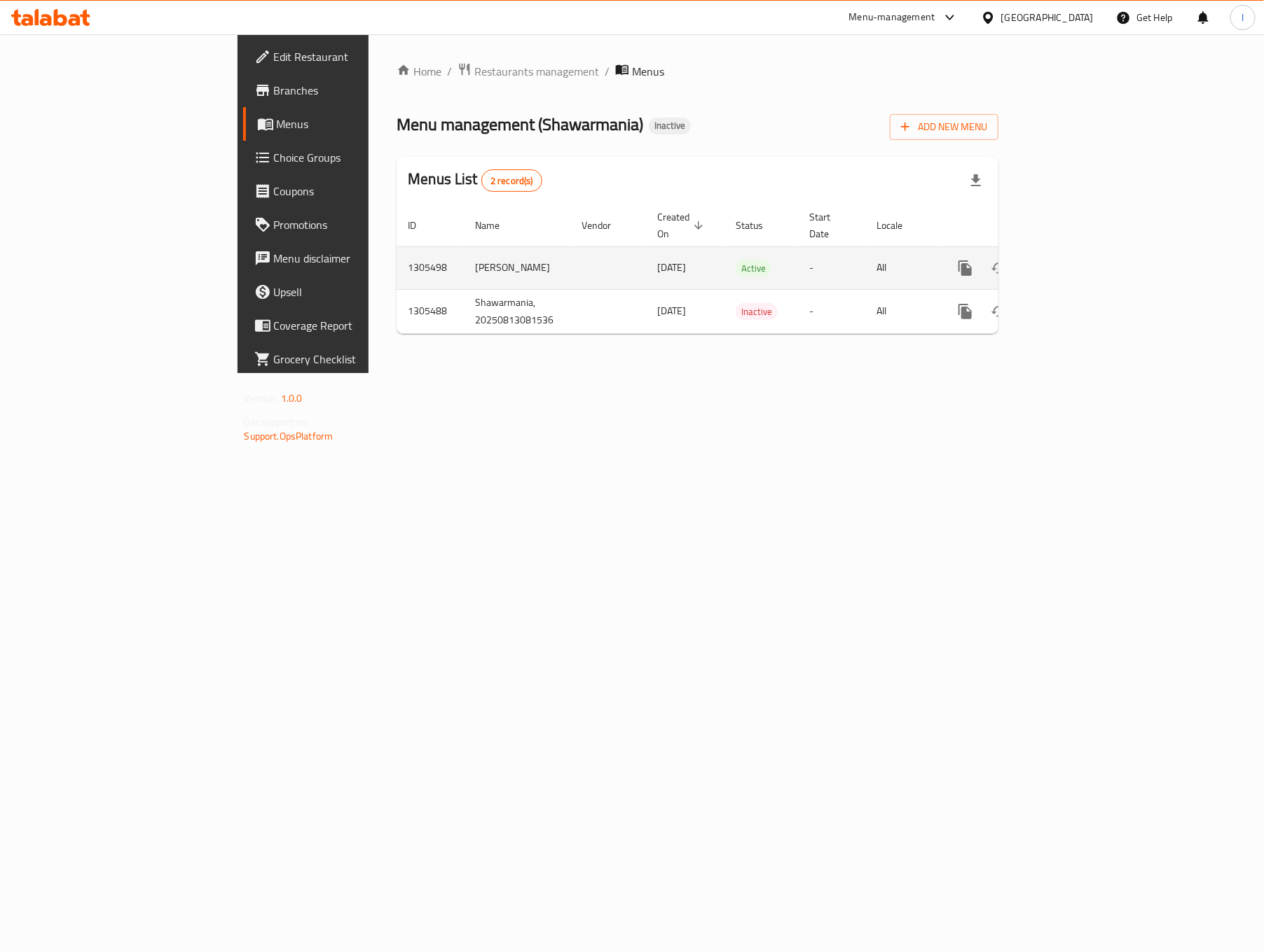
click at [1074, 260] on icon "enhanced table" at bounding box center [1066, 268] width 16 height 16
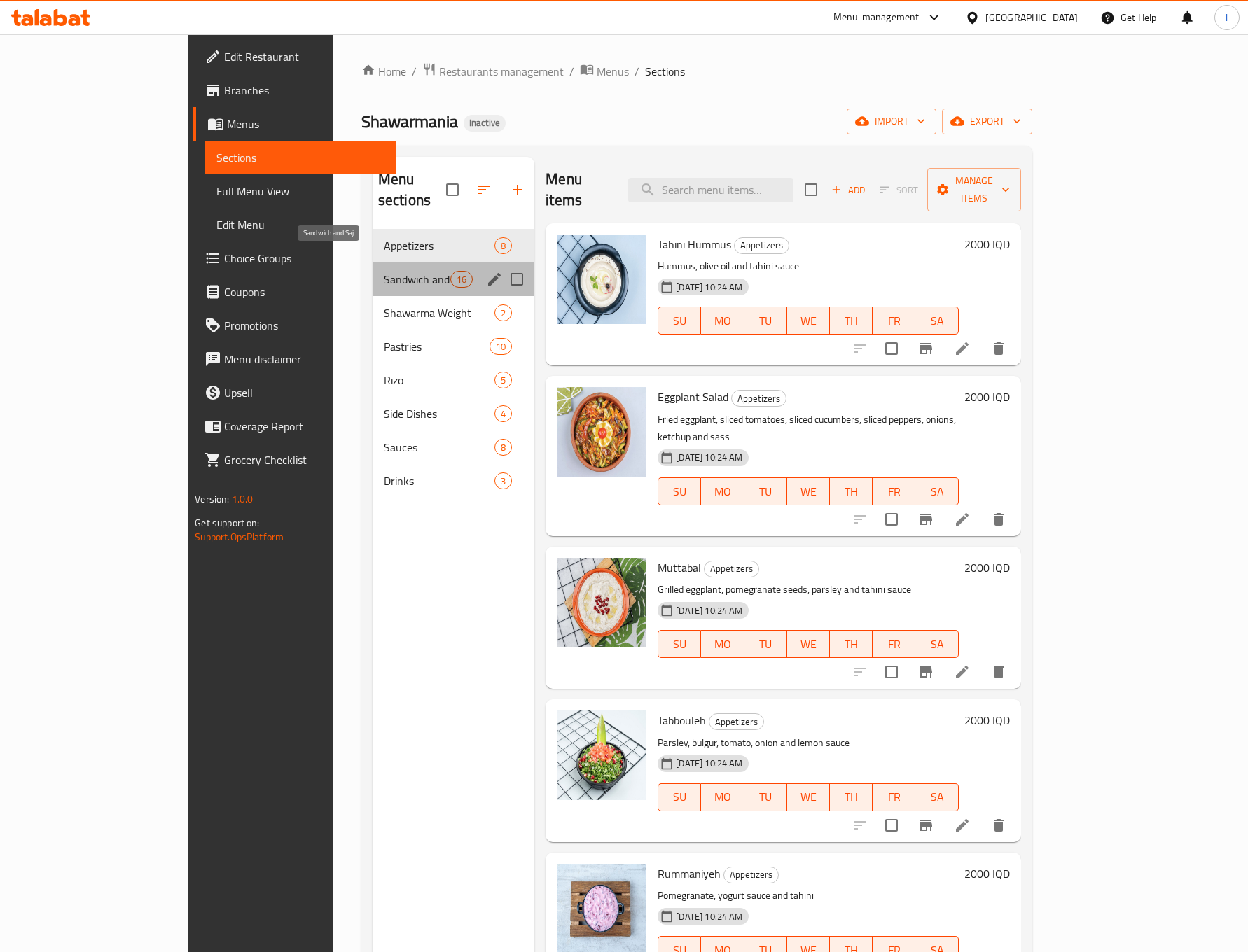
click at [384, 271] on span "Sandwich and Saj" at bounding box center [417, 279] width 67 height 16
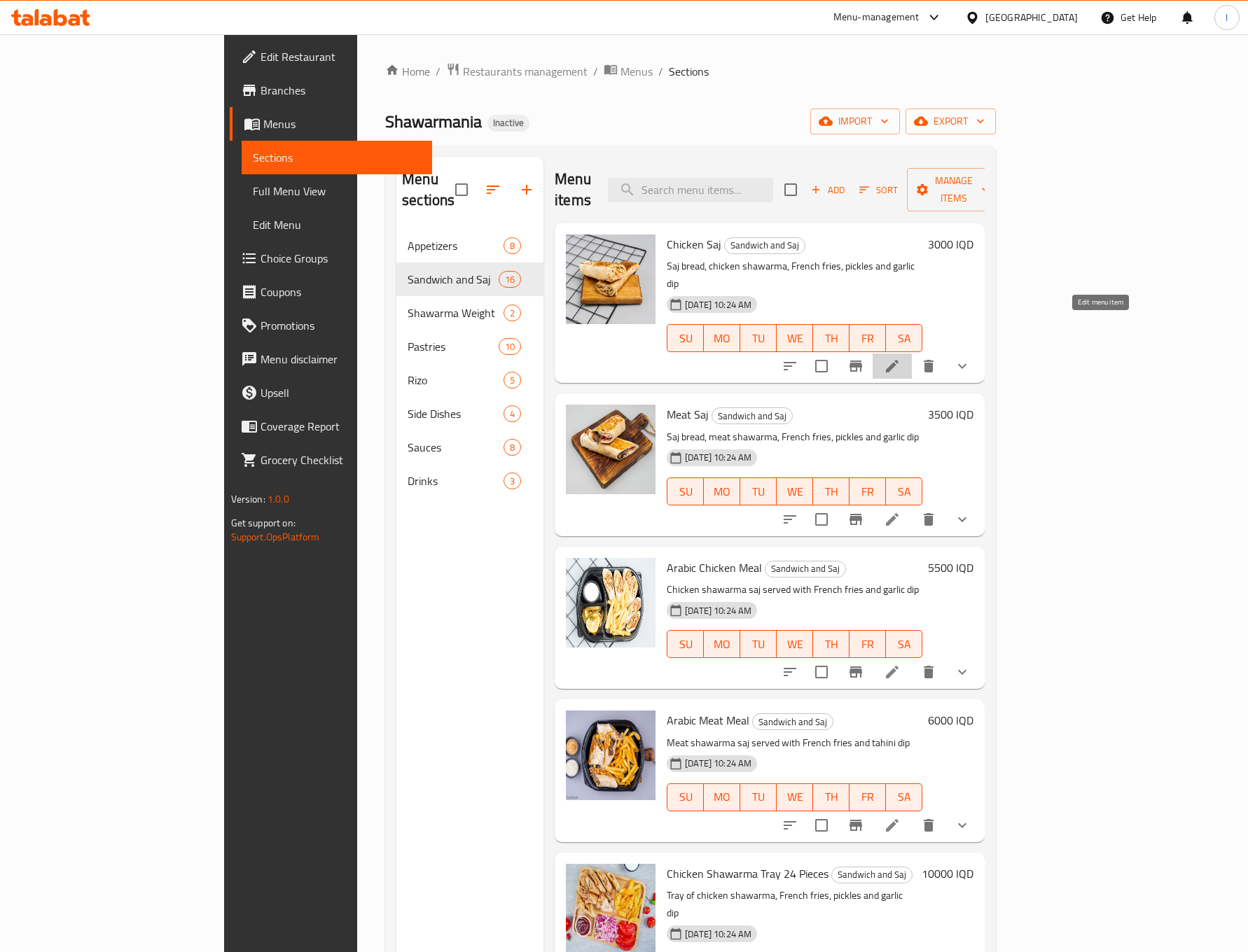
click at [900, 358] on icon at bounding box center [892, 366] width 16 height 16
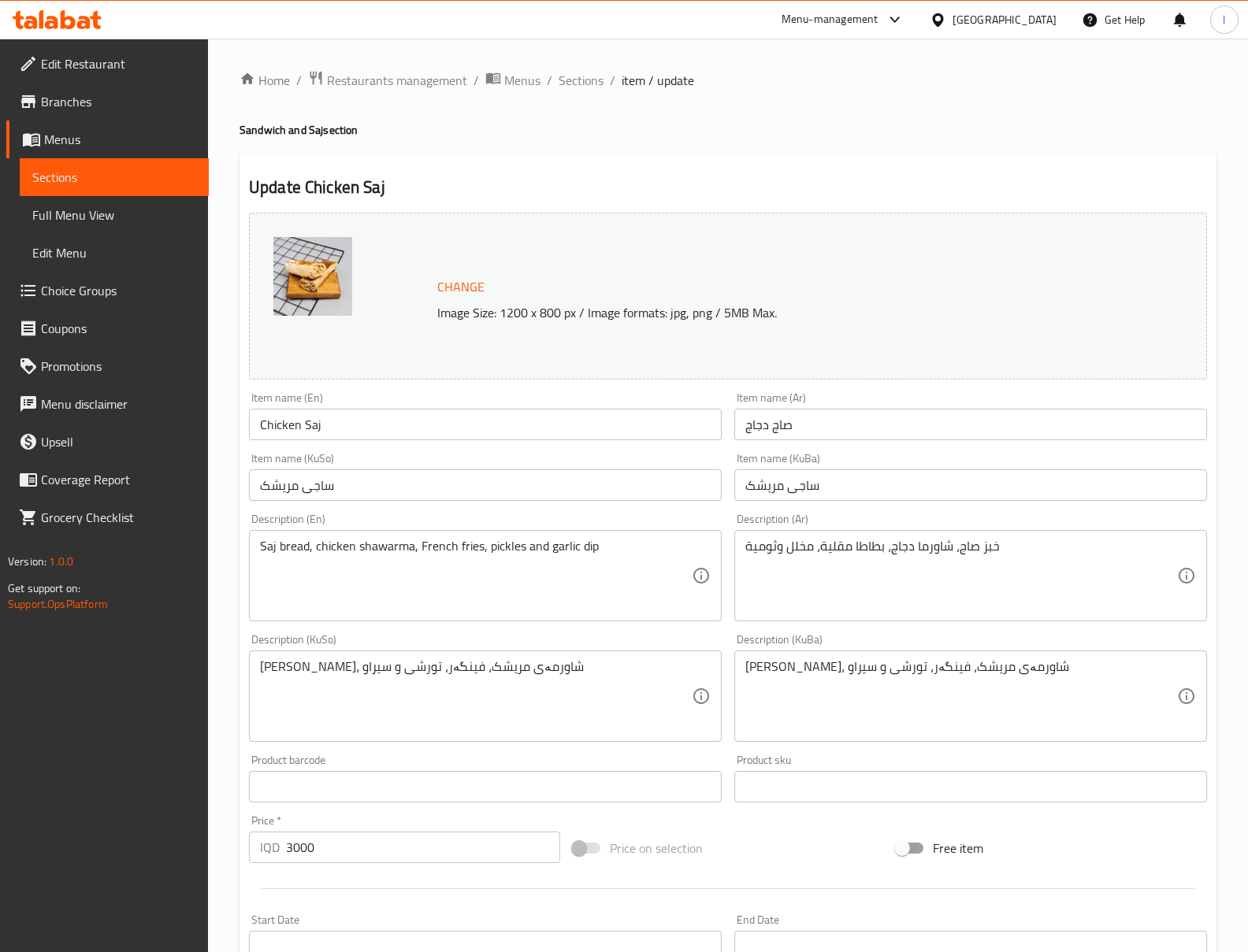
click at [593, 60] on div "Home / Restaurants management / Menus / Sections / item / update Sandwich and S…" at bounding box center [727, 710] width 1040 height 1342
click at [573, 77] on span "Sections" at bounding box center [580, 79] width 45 height 18
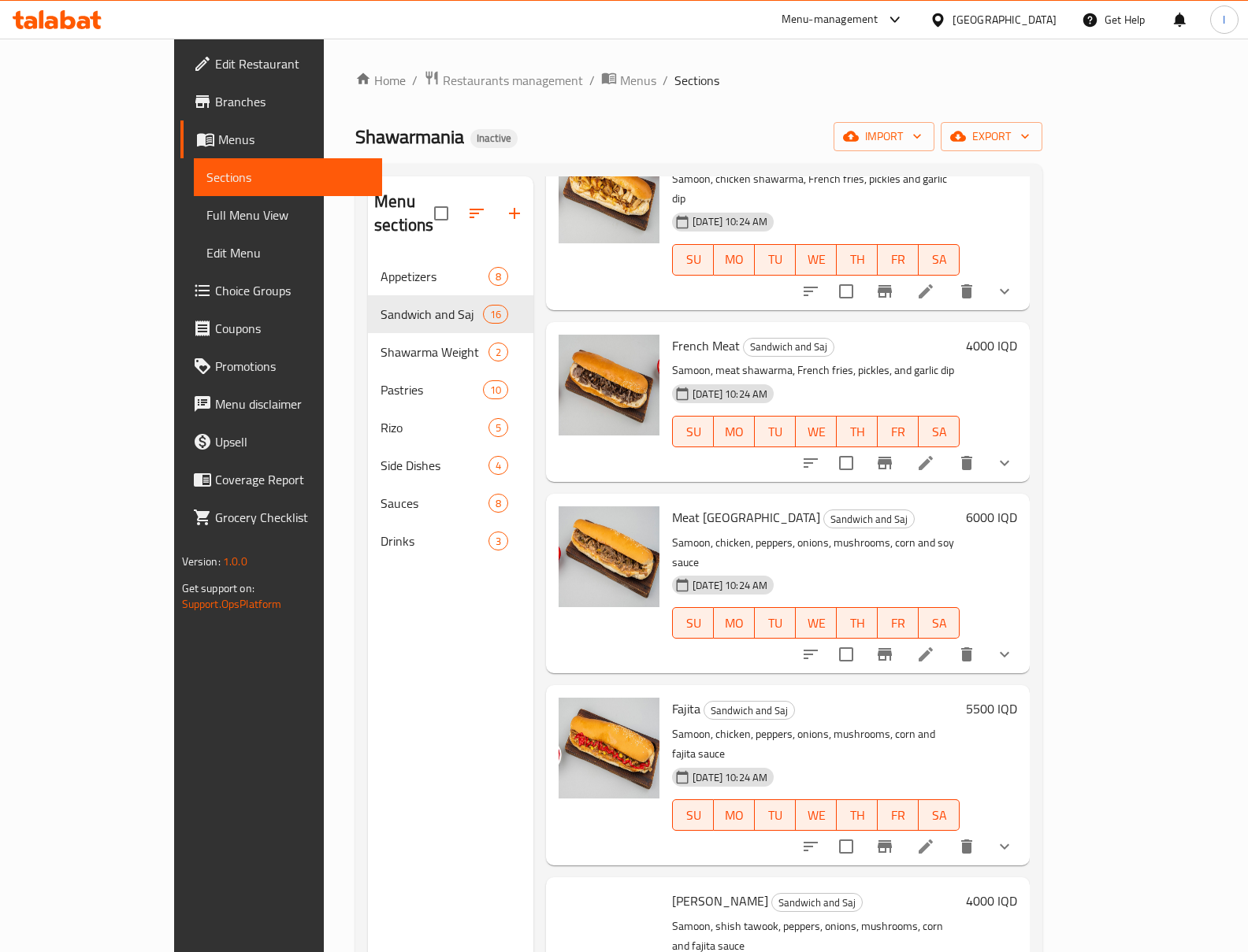
scroll to position [1399, 0]
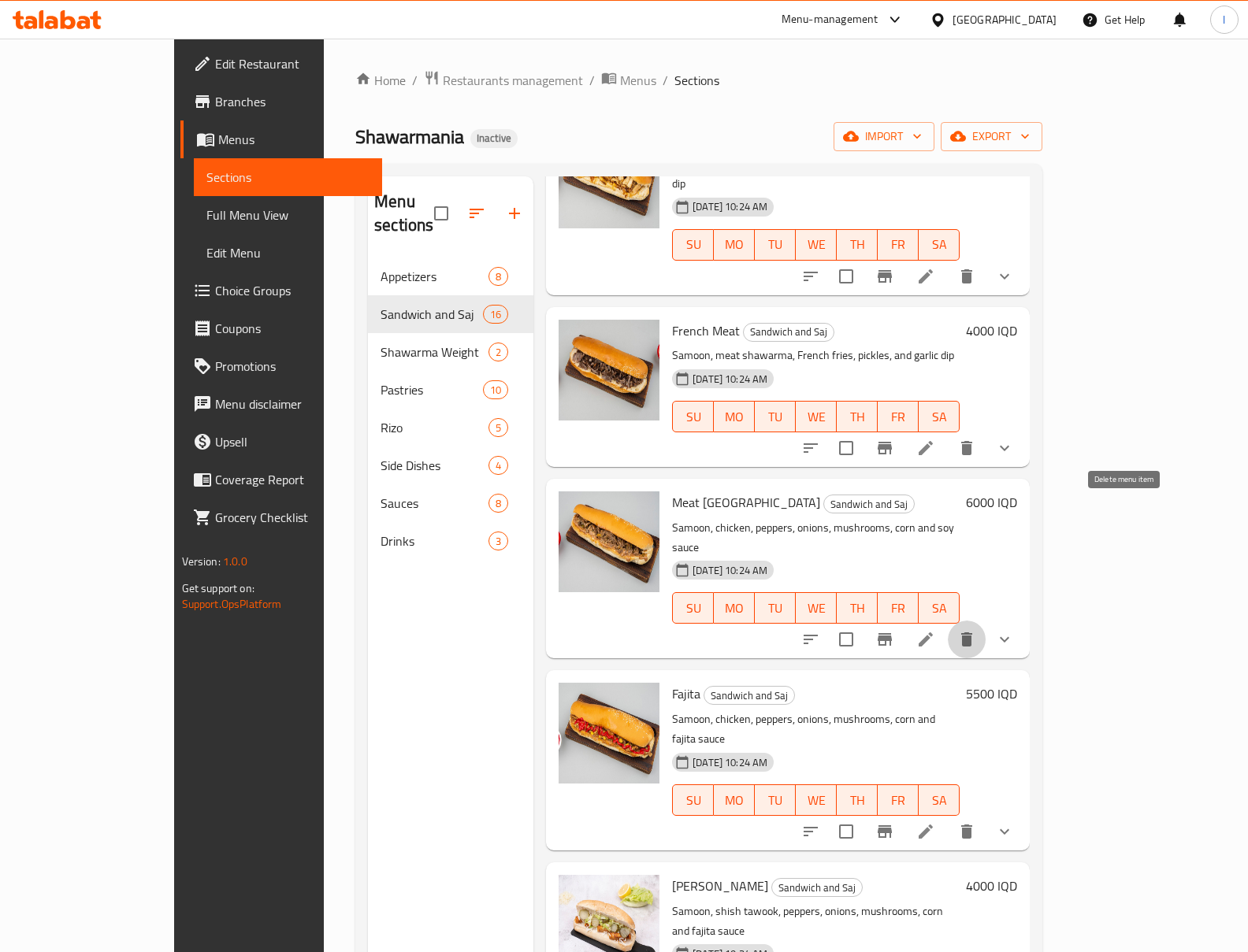
click at [972, 632] on icon "delete" at bounding box center [966, 639] width 11 height 14
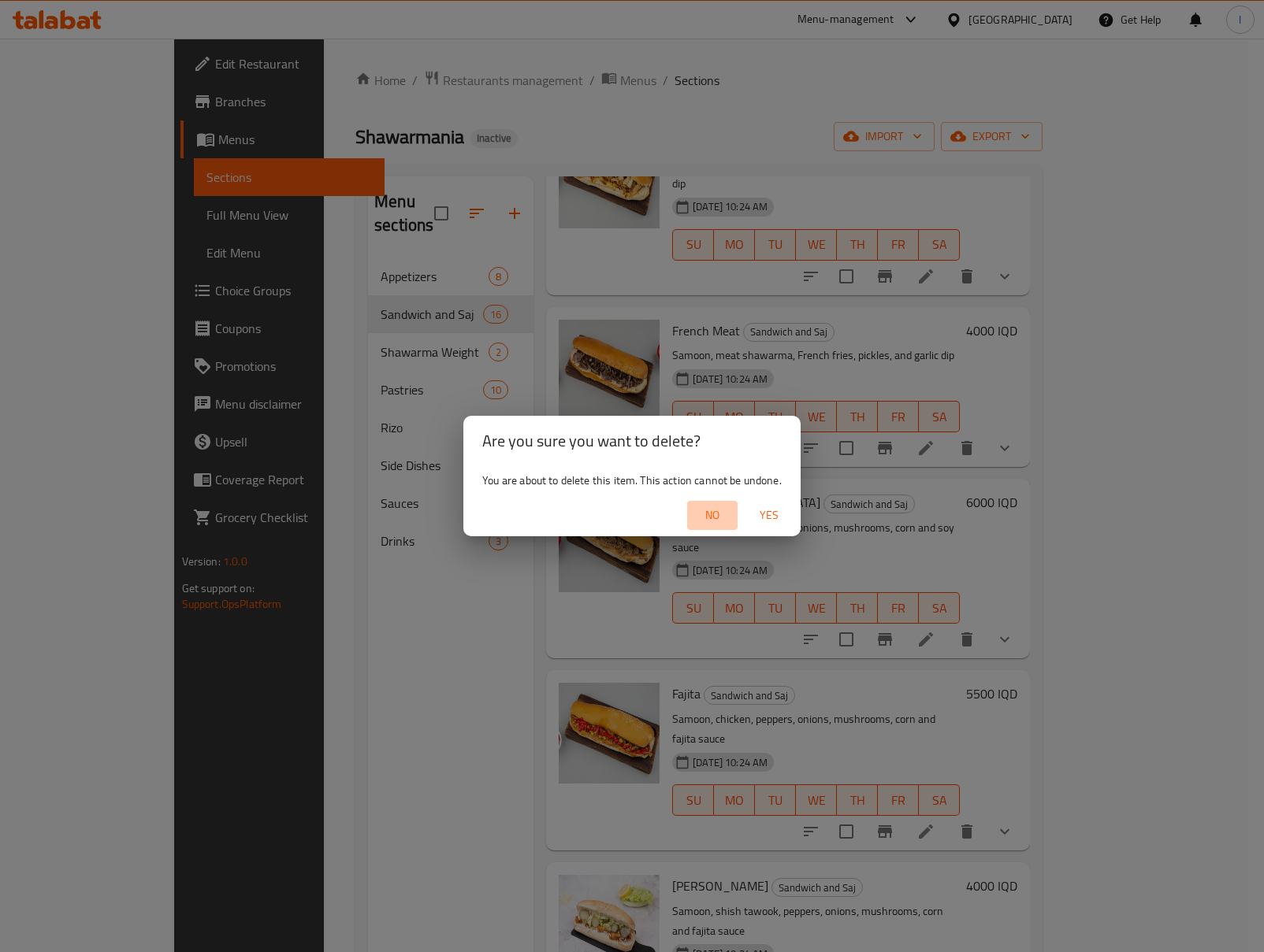
click at [720, 507] on span "No" at bounding box center [712, 515] width 38 height 19
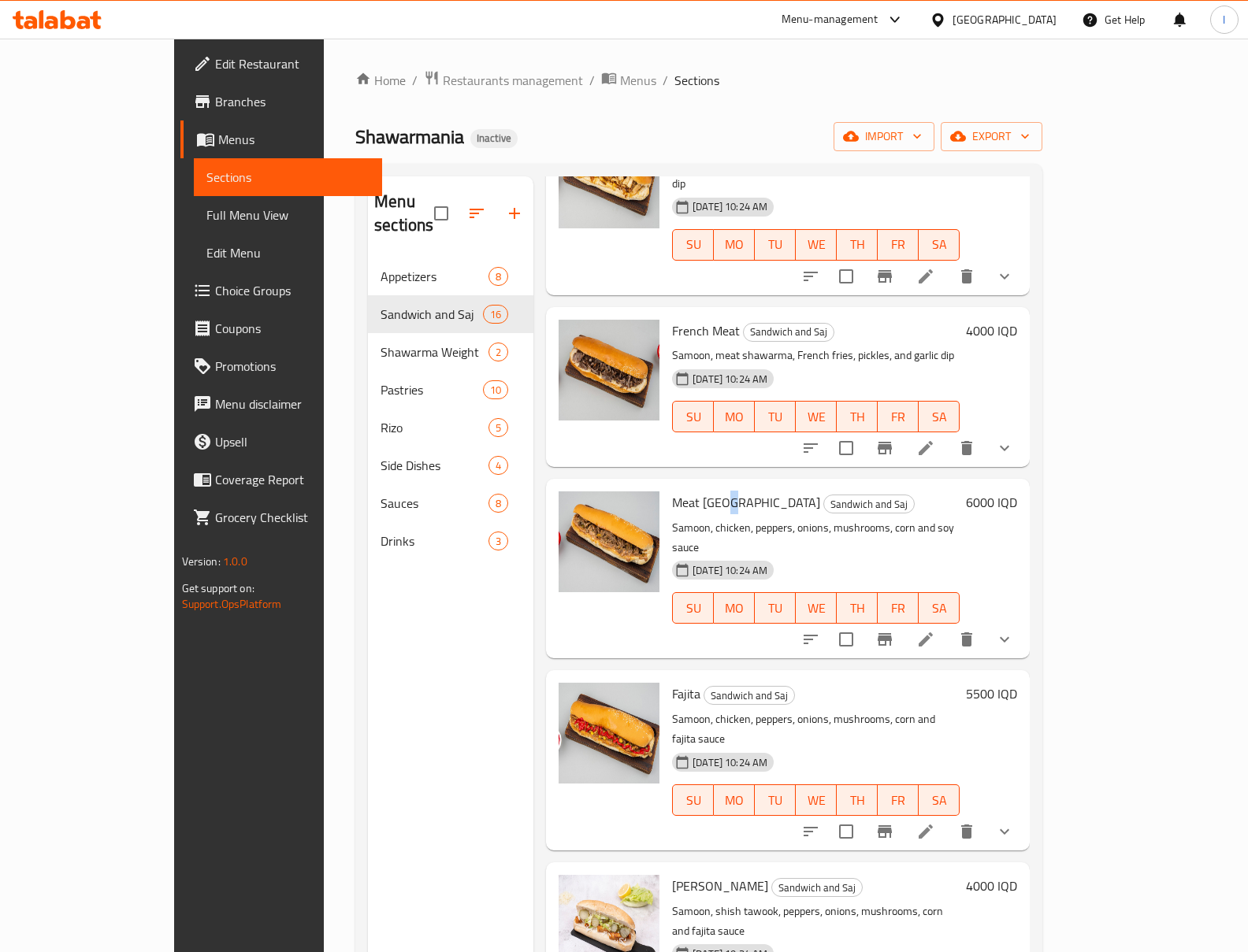
click at [683, 491] on span "Meat [GEOGRAPHIC_DATA]" at bounding box center [746, 502] width 148 height 24
click at [683, 491] on span "Meat [GEOGRAPHIC_DATA]" at bounding box center [746, 502] width 148 height 24
click at [976, 631] on icon "delete" at bounding box center [966, 639] width 18 height 18
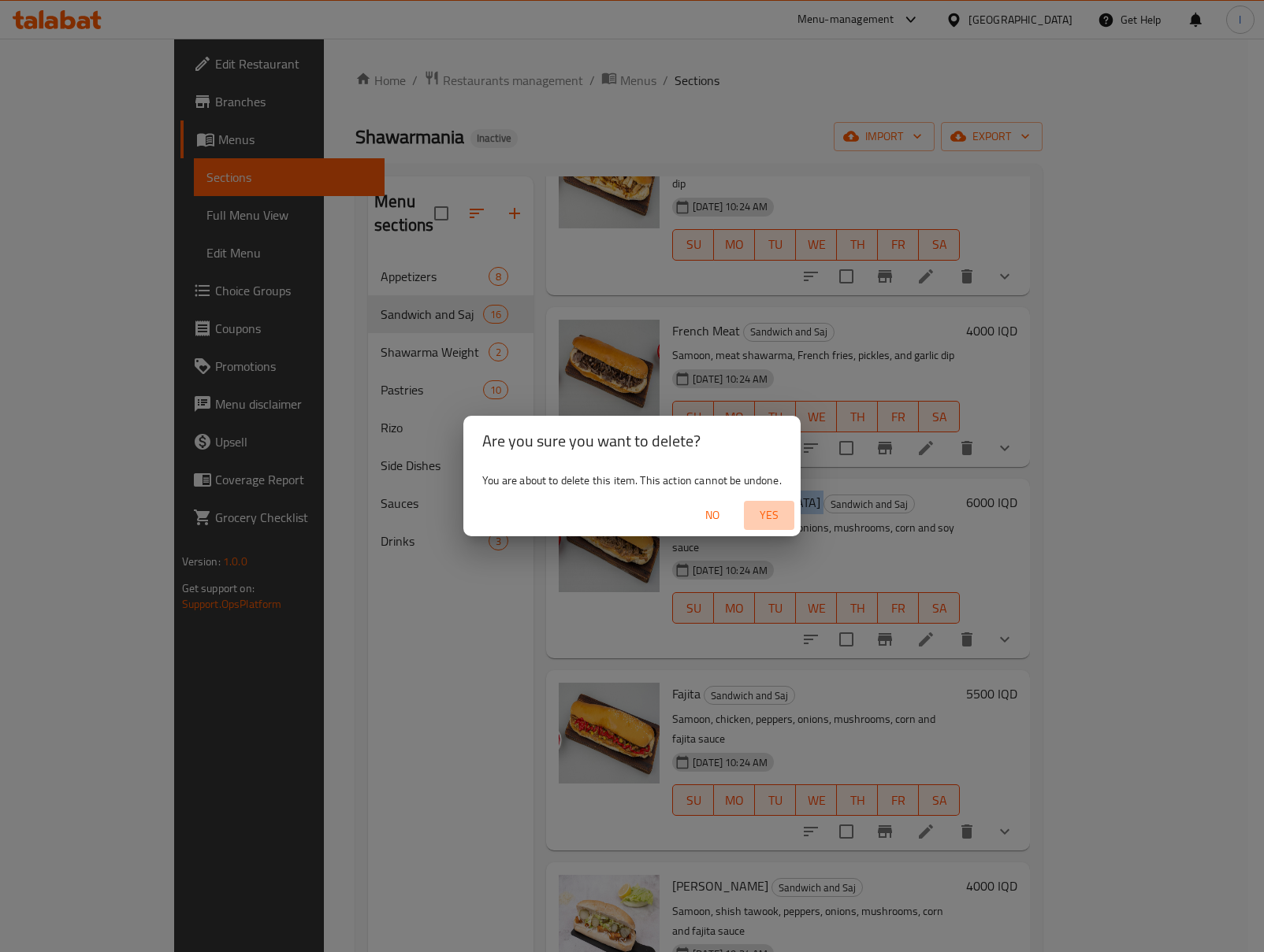
click at [772, 518] on span "Yes" at bounding box center [769, 515] width 38 height 19
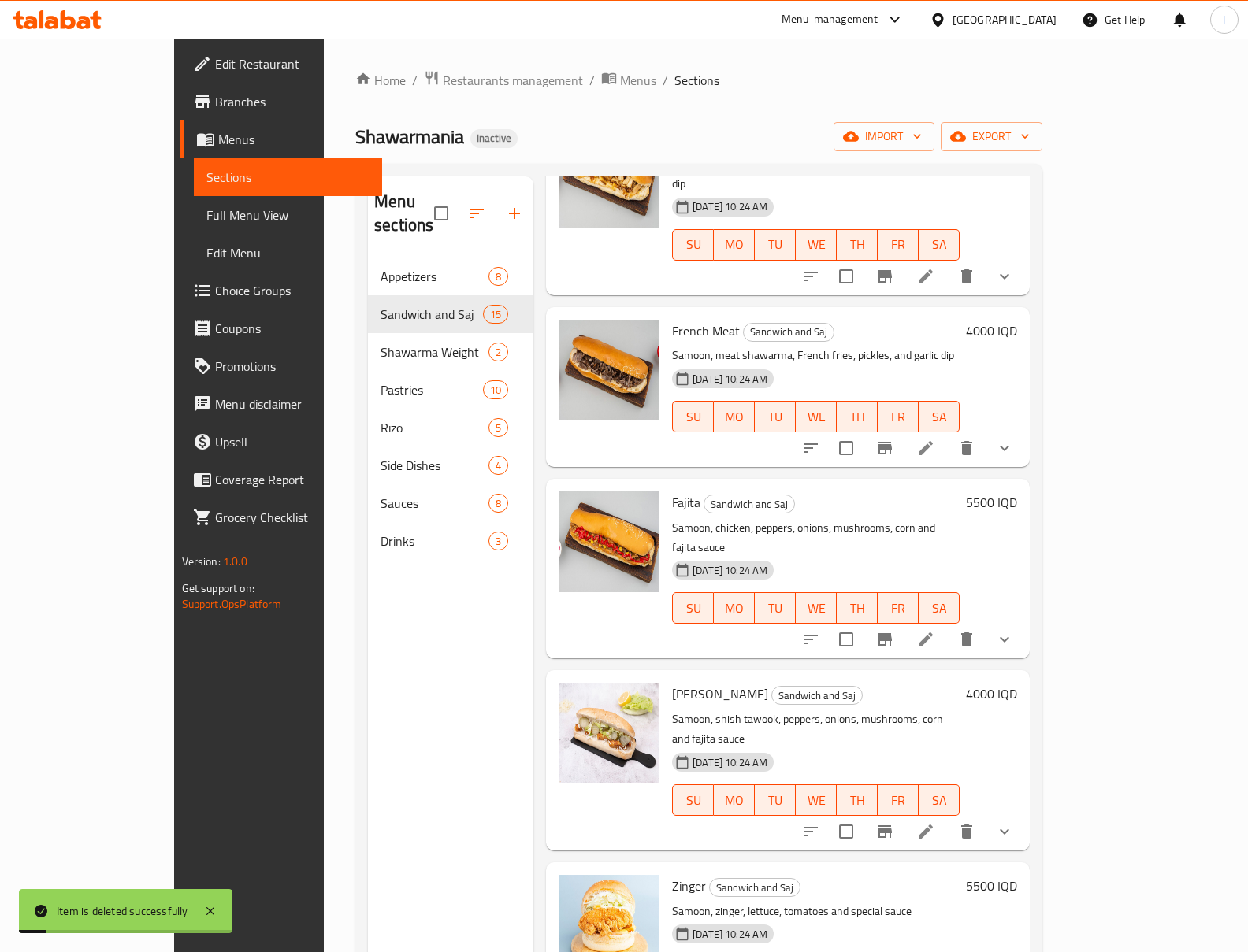
click at [893, 519] on p "Samoon, chicken, peppers, onions, mushrooms, corn and fajita sauce" at bounding box center [816, 538] width 287 height 40
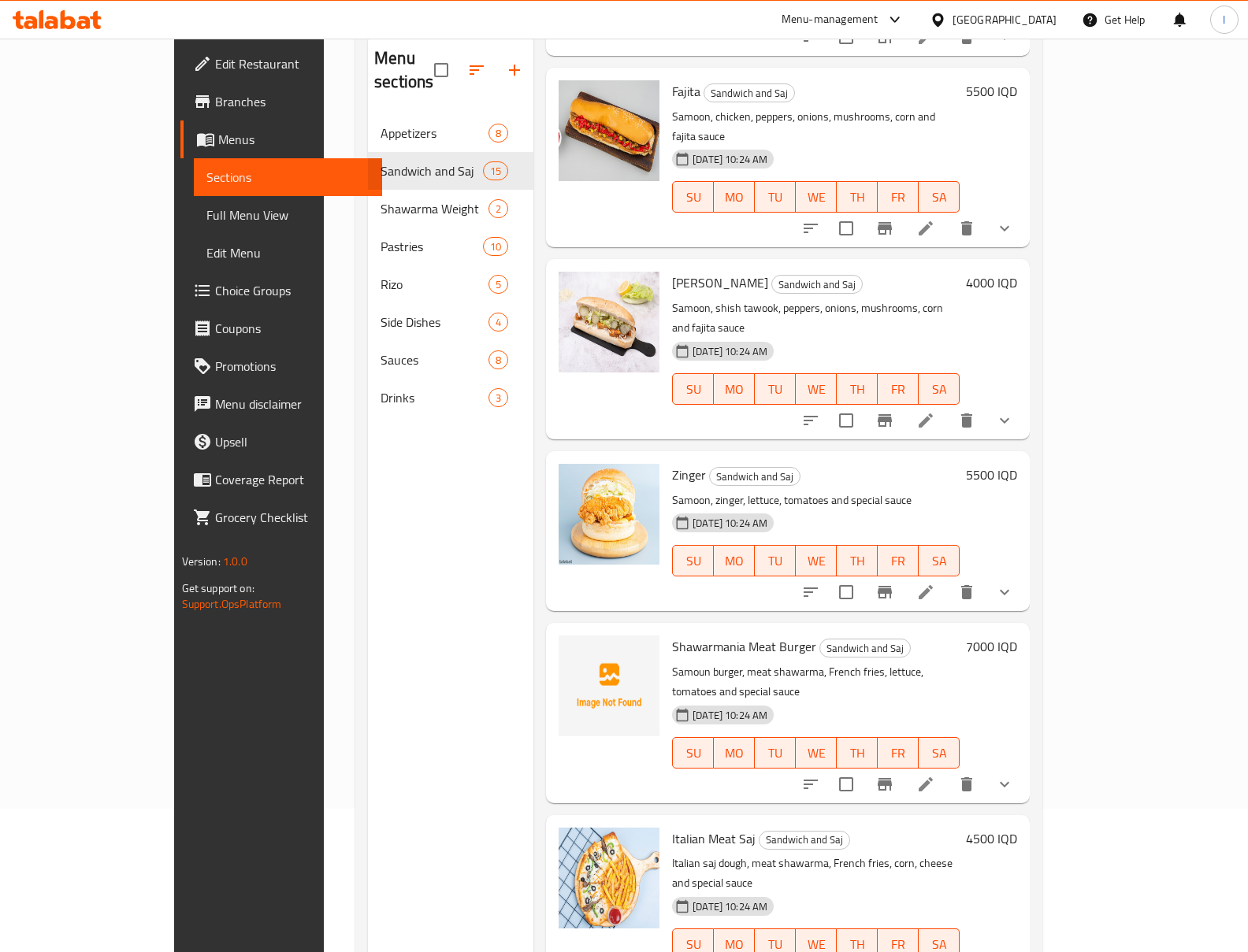
scroll to position [221, 0]
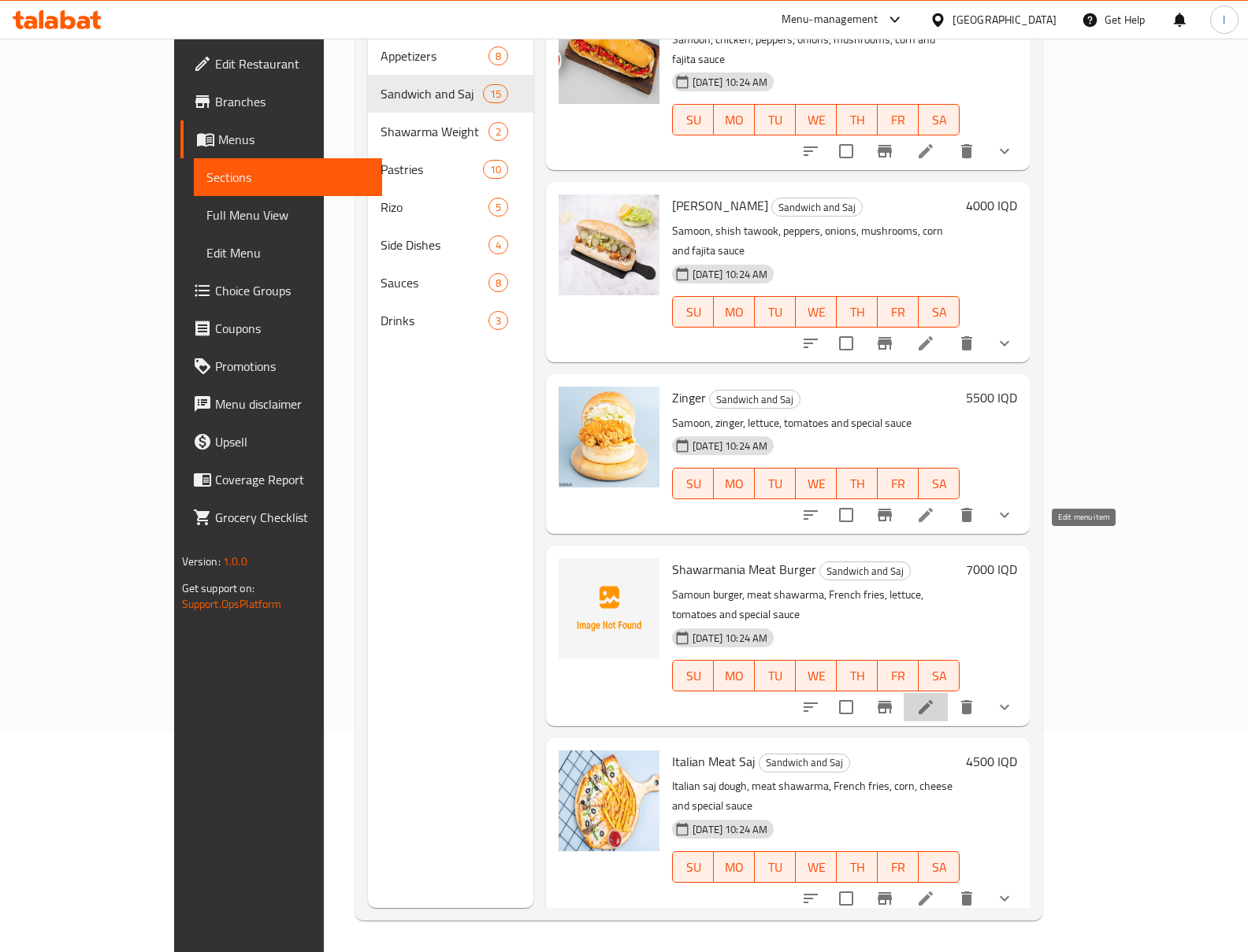
click at [935, 697] on icon at bounding box center [925, 706] width 18 height 18
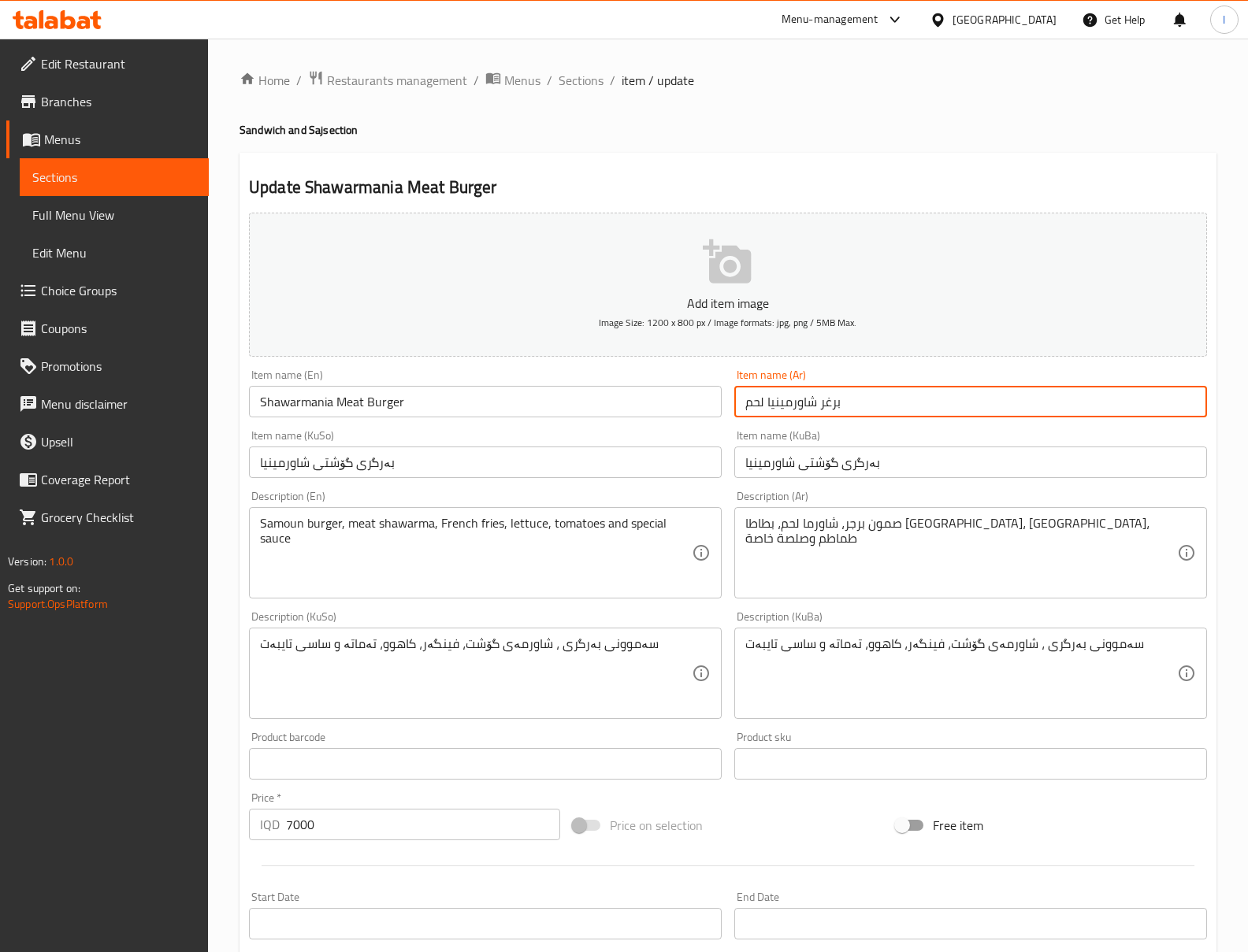
click at [906, 395] on input "برغر شاورمينيا لحم" at bounding box center [971, 402] width 473 height 32
click at [1189, 402] on input "برغر شاورمينيا لحم" at bounding box center [971, 402] width 473 height 32
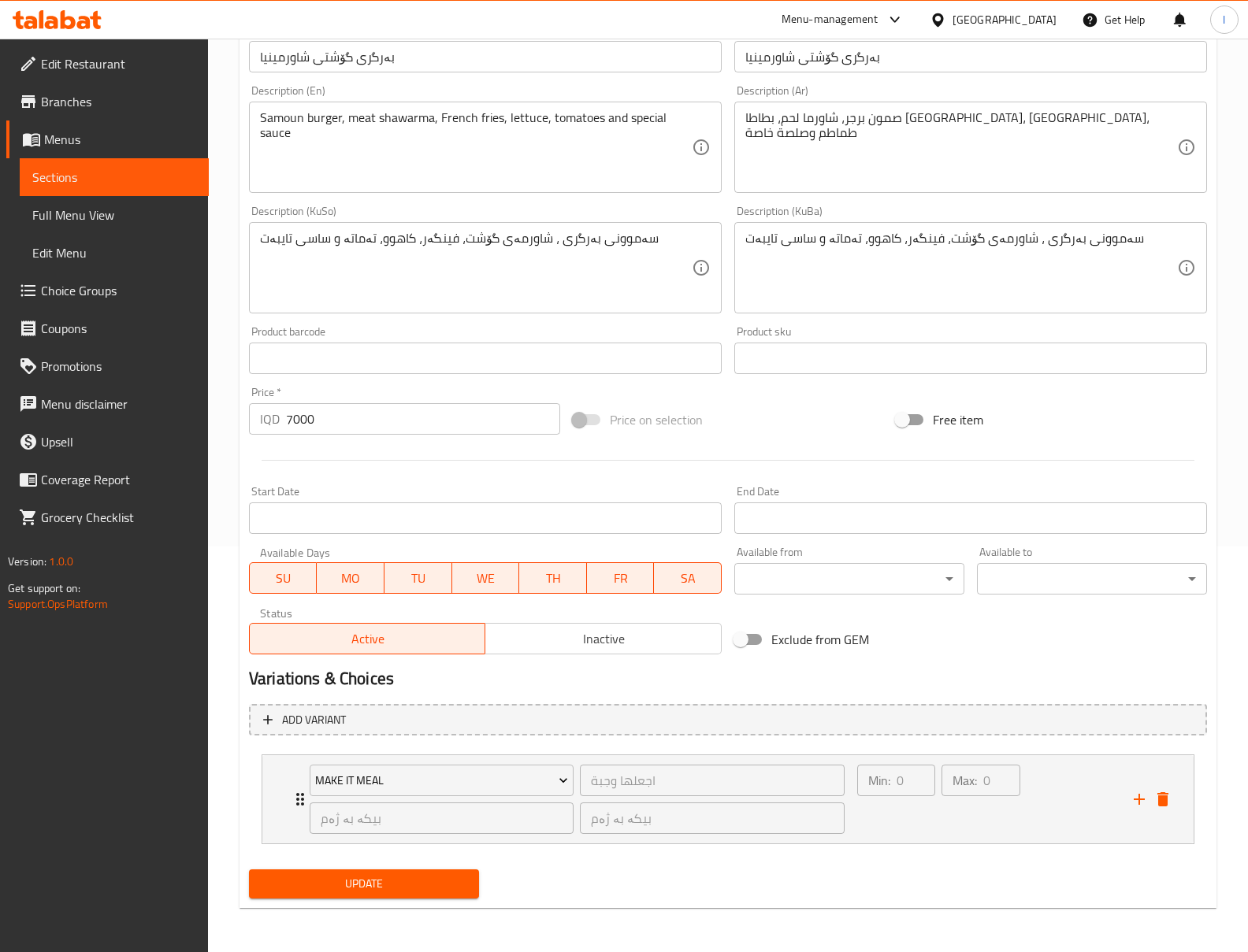
type input "برجر شاورمينيا لحم"
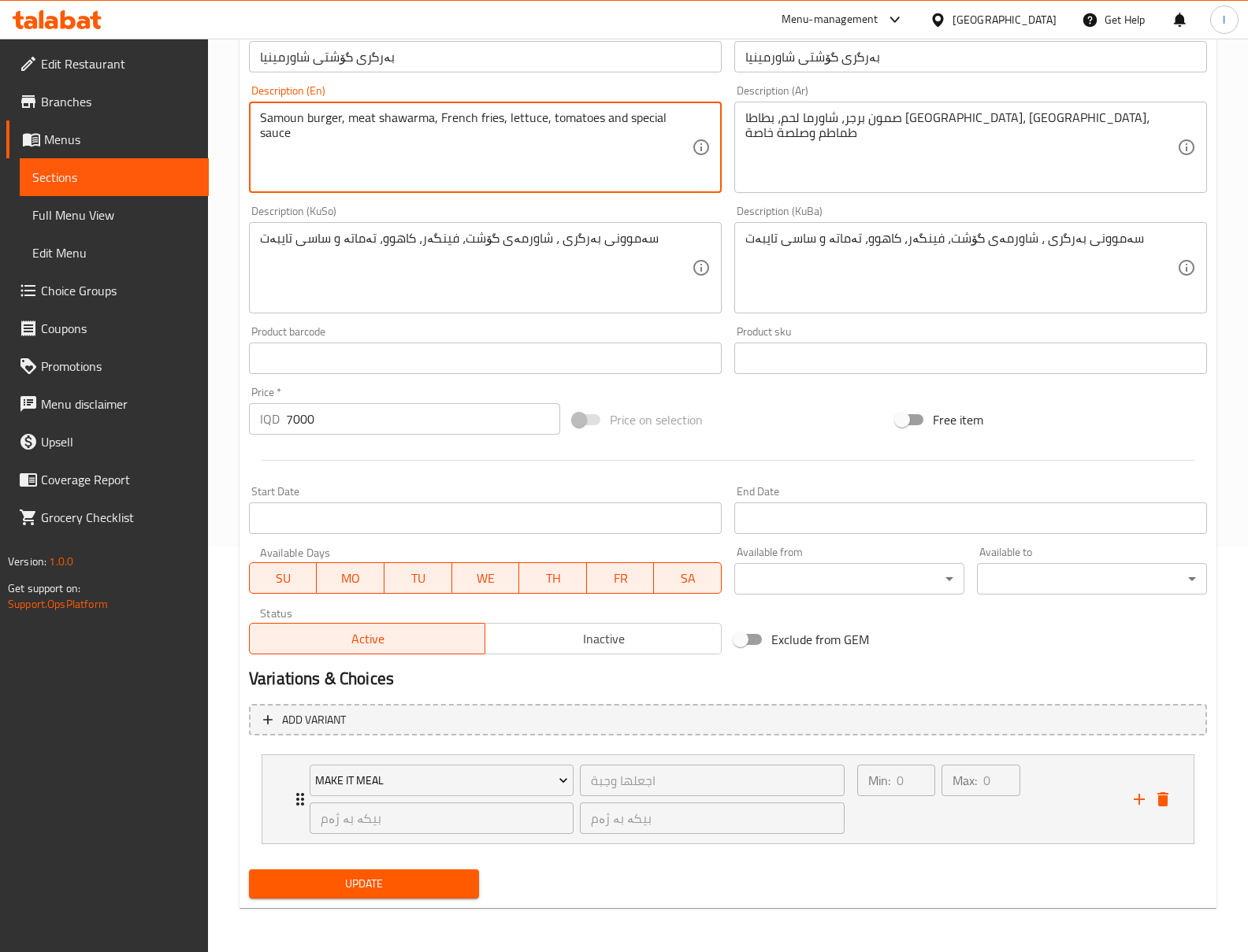
click at [279, 114] on textarea "Samoun burger, meat shawarma, French fries, lettuce, tomatoes and special sauce" at bounding box center [476, 147] width 432 height 75
type textarea "Samoon burger, meat shawarma, French fries, lettuce, tomatoes and special sauce"
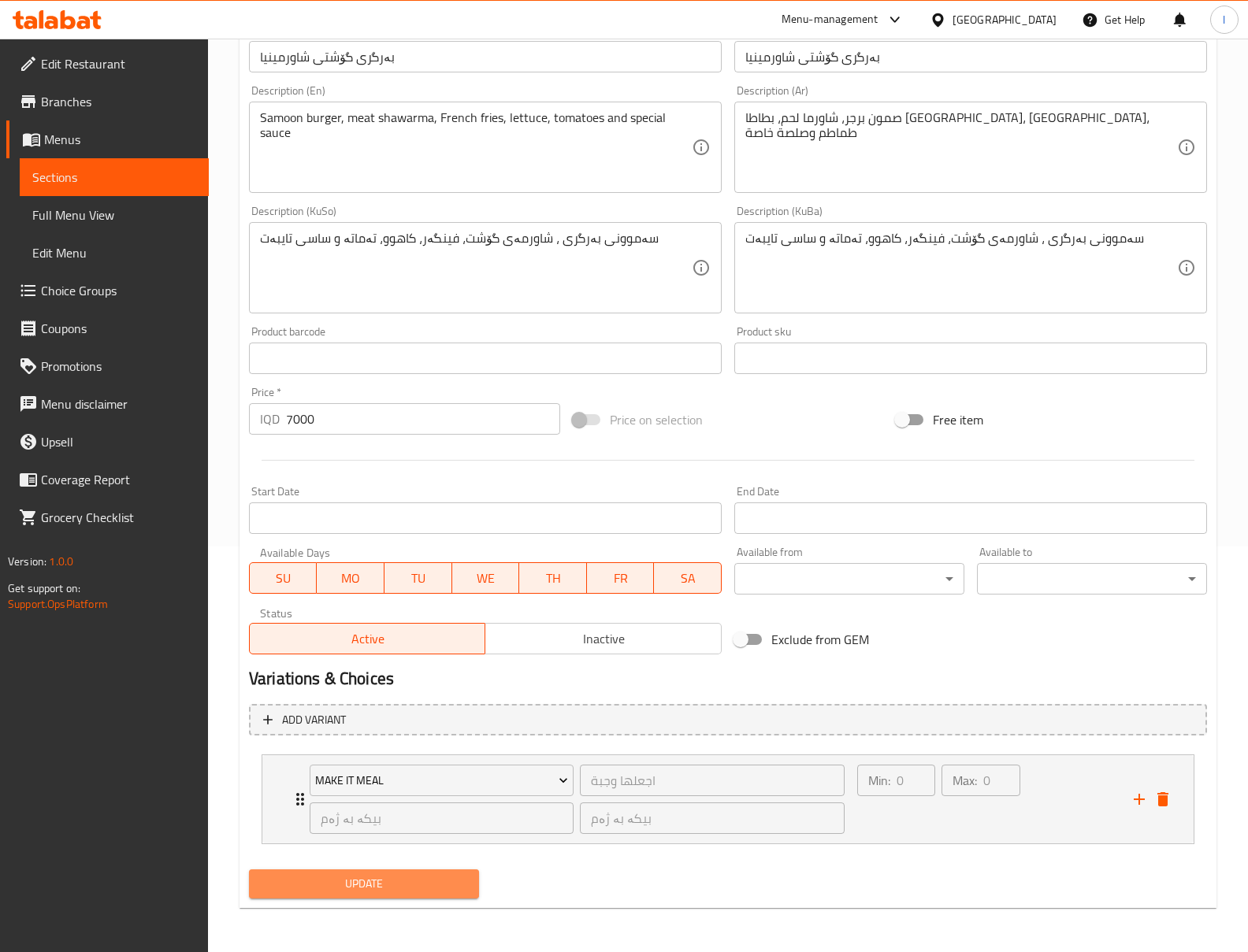
click at [422, 877] on span "Update" at bounding box center [364, 884] width 205 height 19
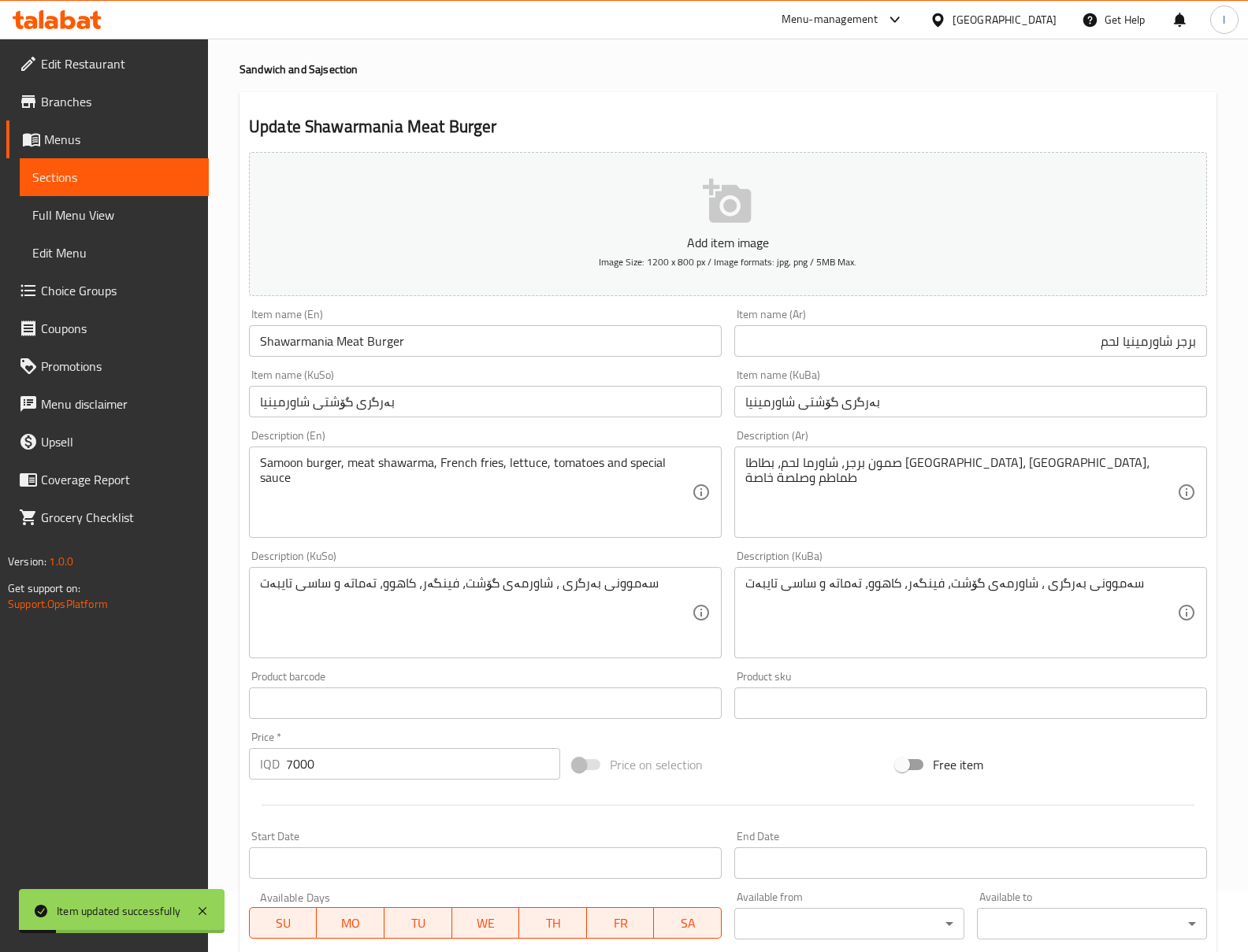
scroll to position [0, 0]
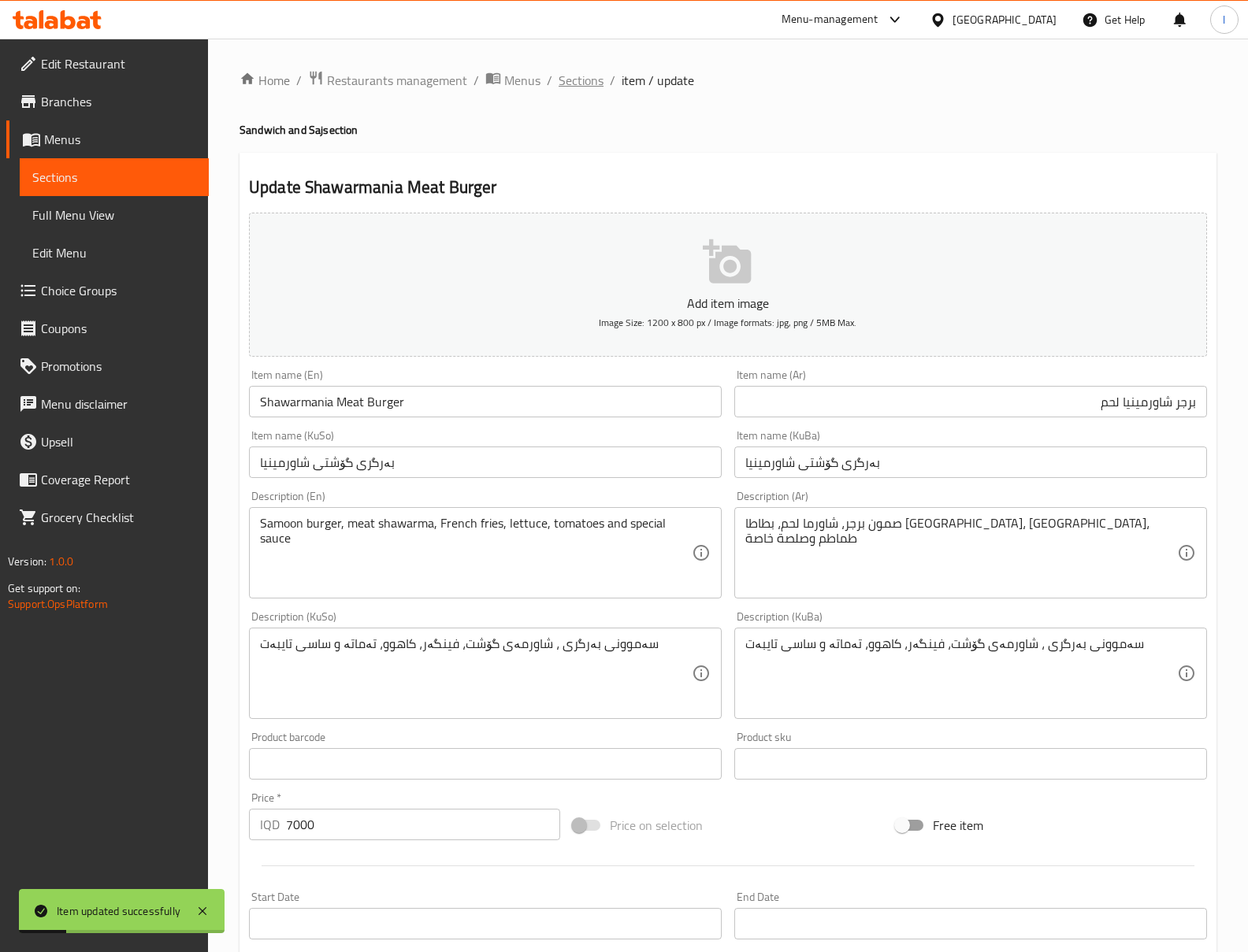
click at [596, 86] on span "Sections" at bounding box center [580, 79] width 45 height 18
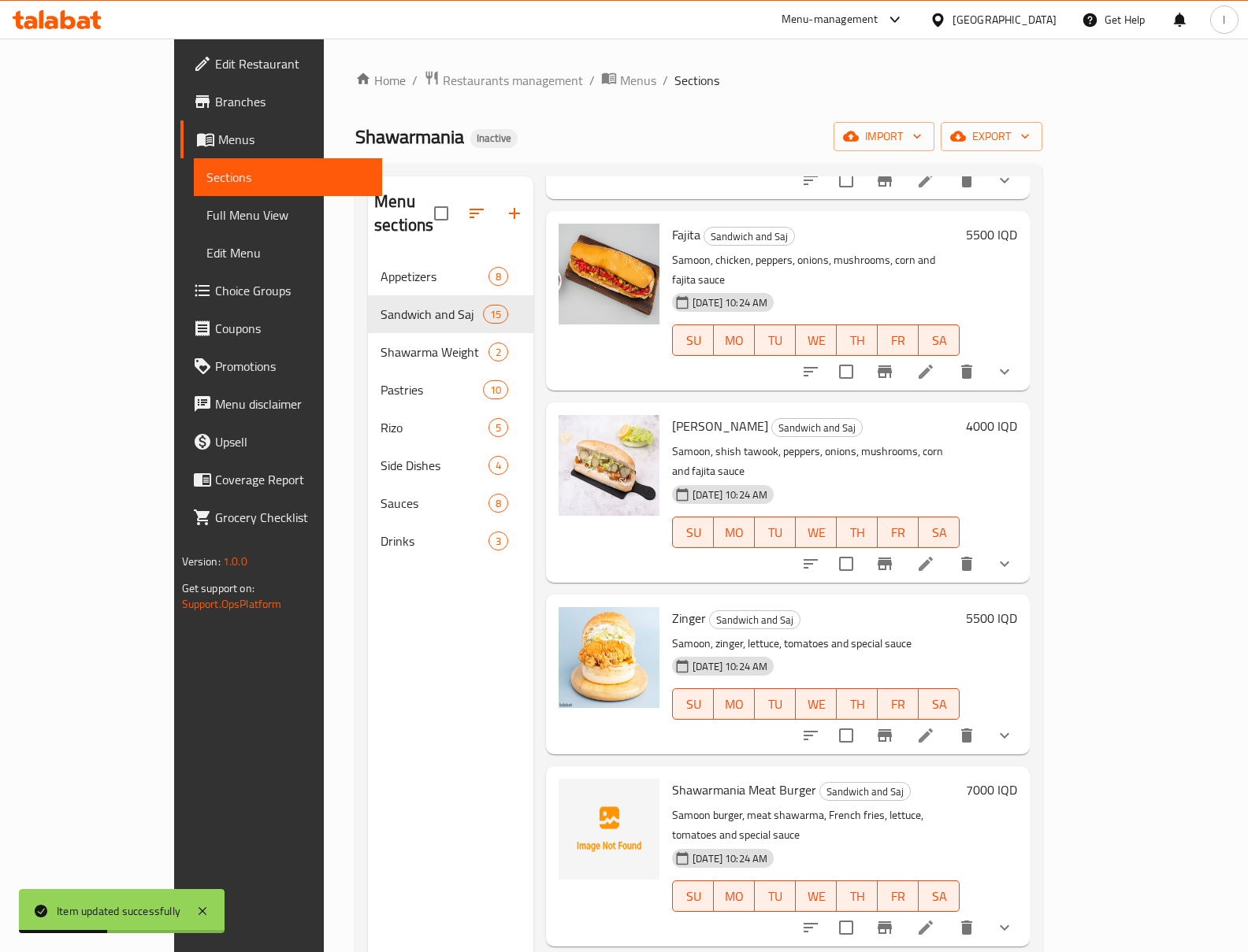
scroll to position [221, 0]
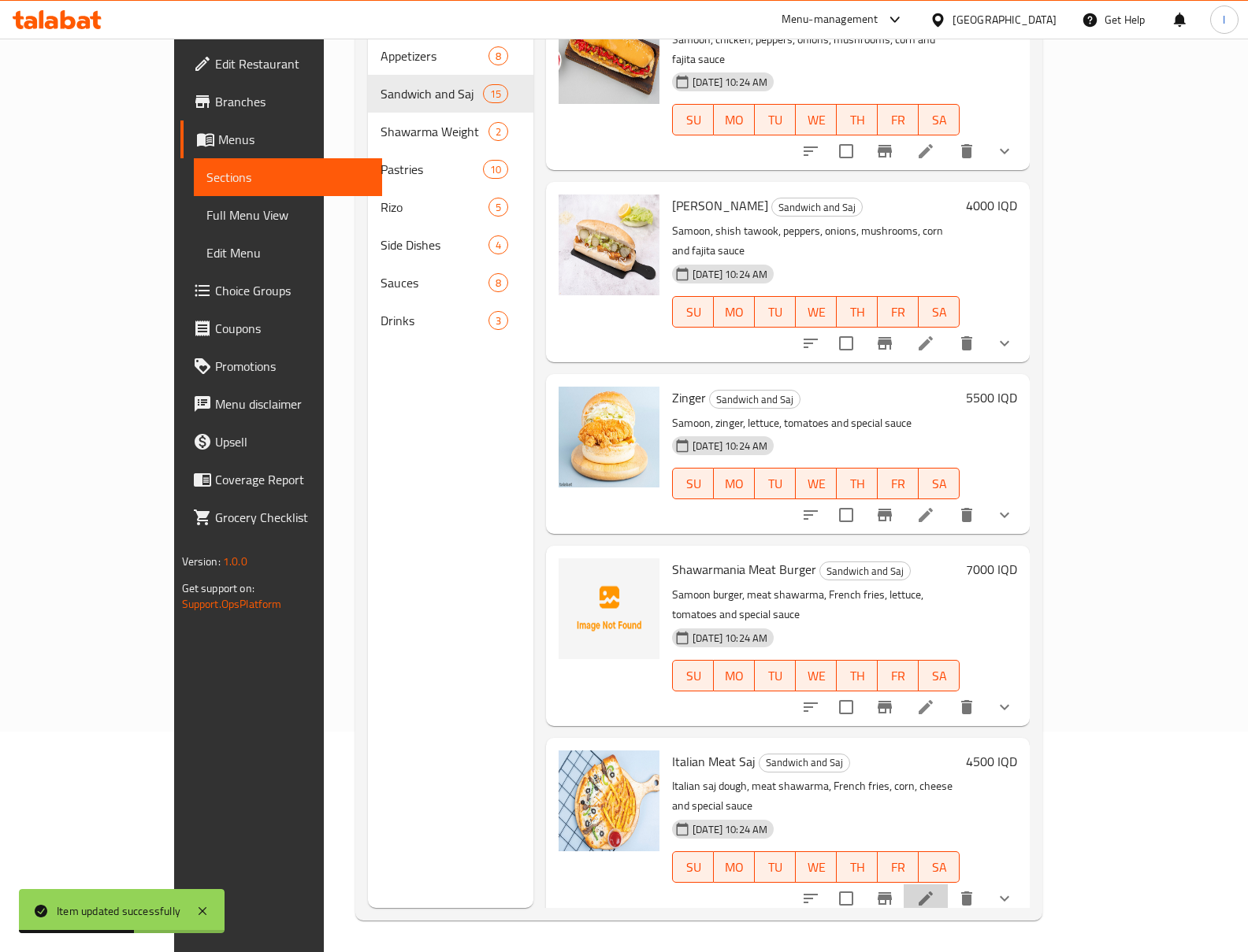
click at [948, 884] on li at bounding box center [926, 898] width 44 height 28
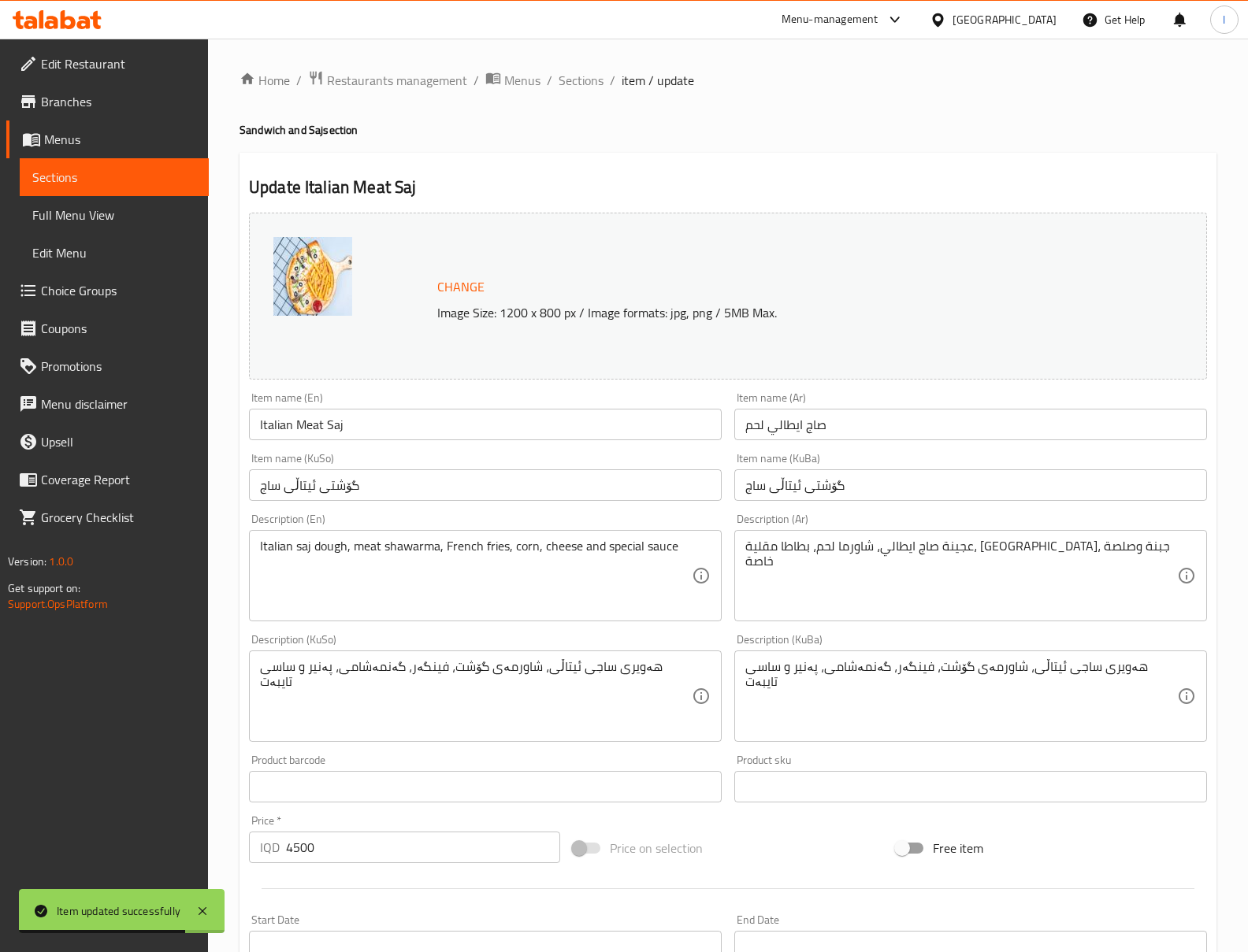
click at [1019, 507] on div "Item name (KuBa) گۆشتی ئیتاڵی ساج Item name (KuBa)" at bounding box center [970, 476] width 485 height 61
click at [1041, 485] on input "گۆشتی ئیتاڵی ساج" at bounding box center [971, 485] width 473 height 32
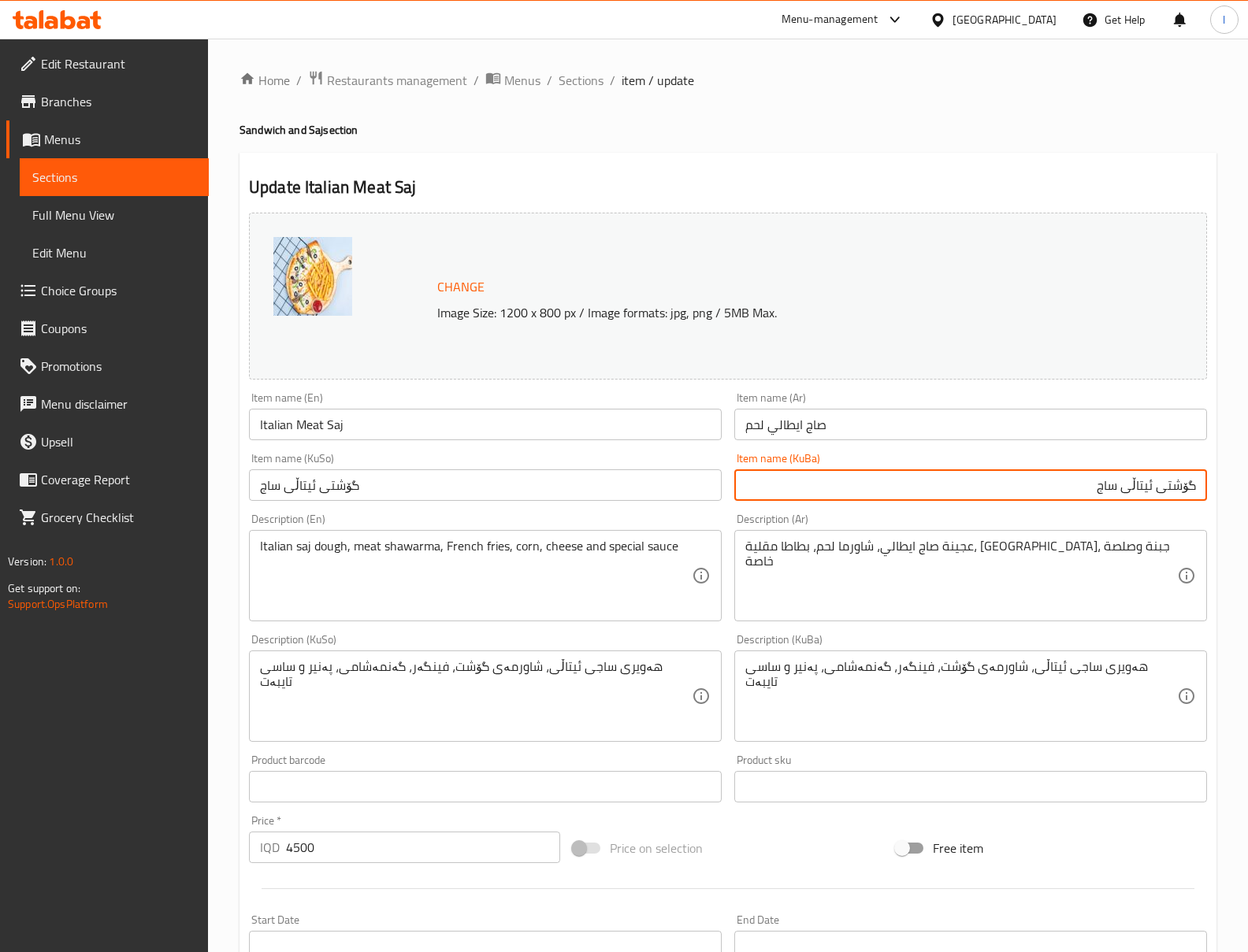
drag, startPoint x: 1161, startPoint y: 489, endPoint x: 1244, endPoint y: 489, distance: 83.0
click at [1243, 489] on div "Home / Restaurants management / Menus / Sections / item / update Sandwich and S…" at bounding box center [727, 710] width 1040 height 1342
click at [1138, 474] on input "گۆشتی ئیتاڵی ساج" at bounding box center [971, 485] width 473 height 32
click at [1108, 492] on input "گۆشتی ئیتاڵی ساج" at bounding box center [971, 485] width 473 height 32
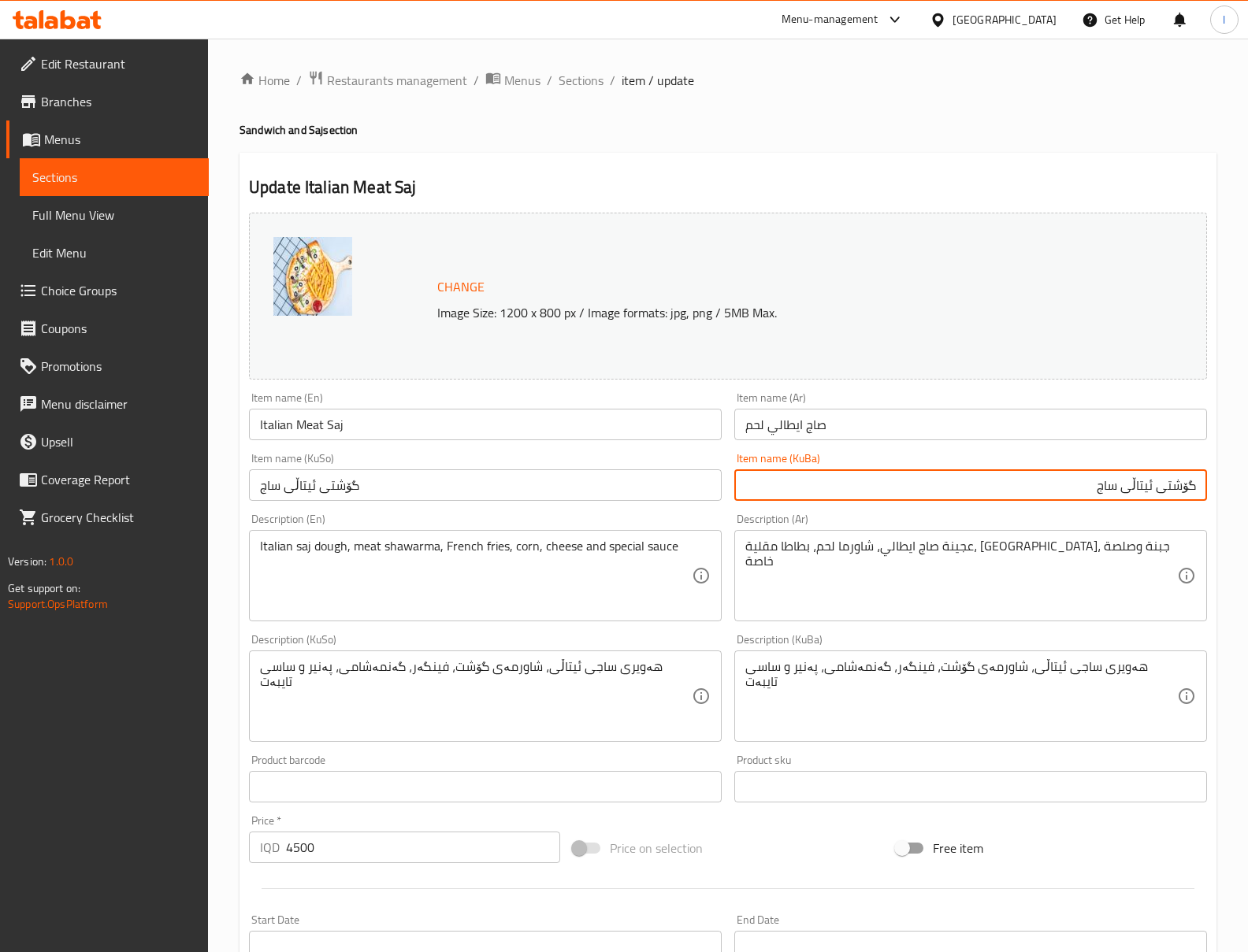
click at [1193, 481] on input "گۆشتی ئیتاڵی ساج" at bounding box center [971, 485] width 473 height 32
paste input "ساج"
click at [1071, 489] on input "ساجی گۆشتی ئیتاڵی ساج" at bounding box center [971, 485] width 473 height 32
click at [1072, 489] on input "ساجی گۆشتی ئیتاڵی ساج" at bounding box center [971, 485] width 473 height 32
click at [1060, 489] on input "ساجی گۆشتی ئیتاڵی" at bounding box center [971, 485] width 473 height 32
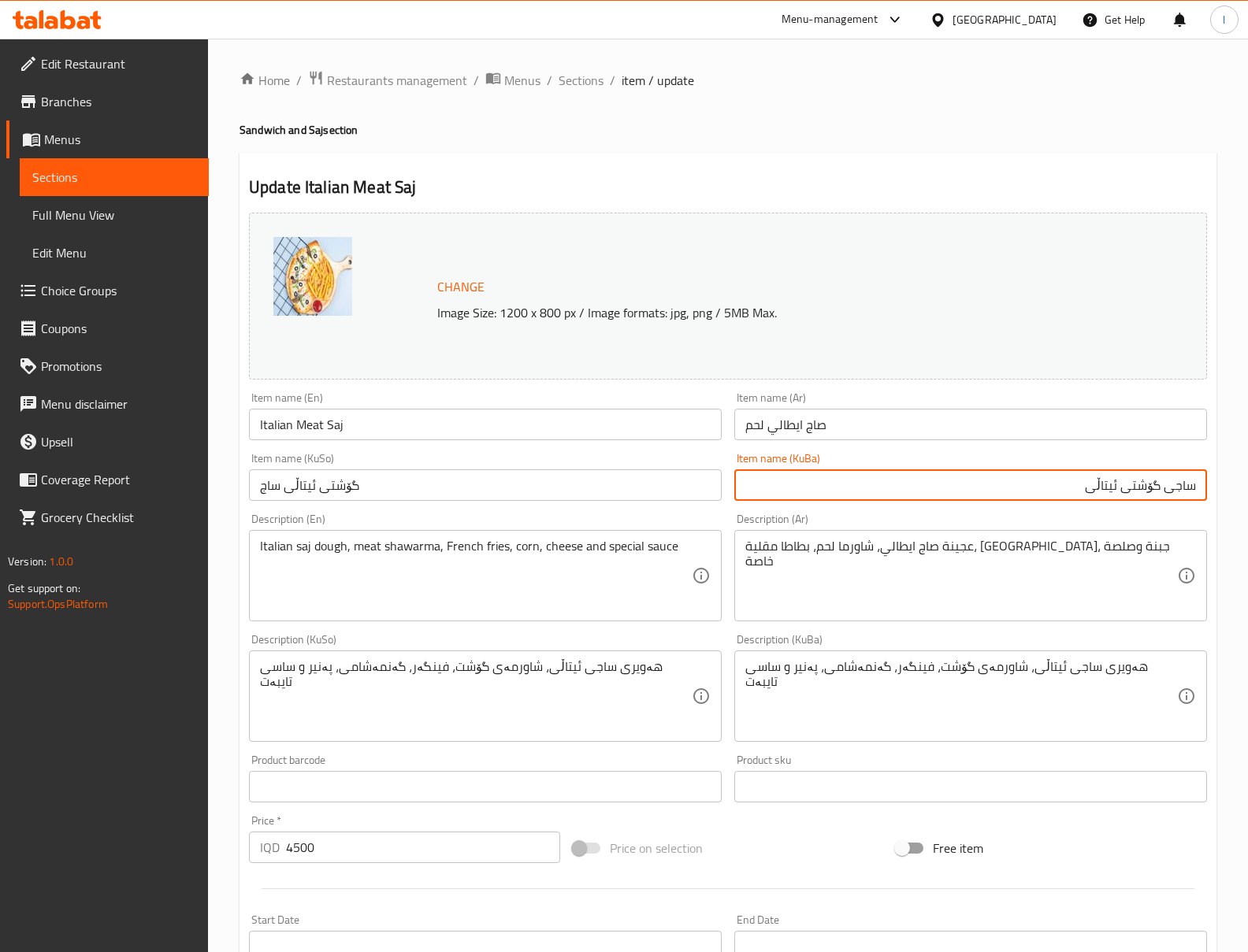
click at [1060, 489] on input "ساجی گۆشتی ئیتاڵی" at bounding box center [971, 485] width 473 height 32
type input "ساجی گۆشتی ئیتاڵی"
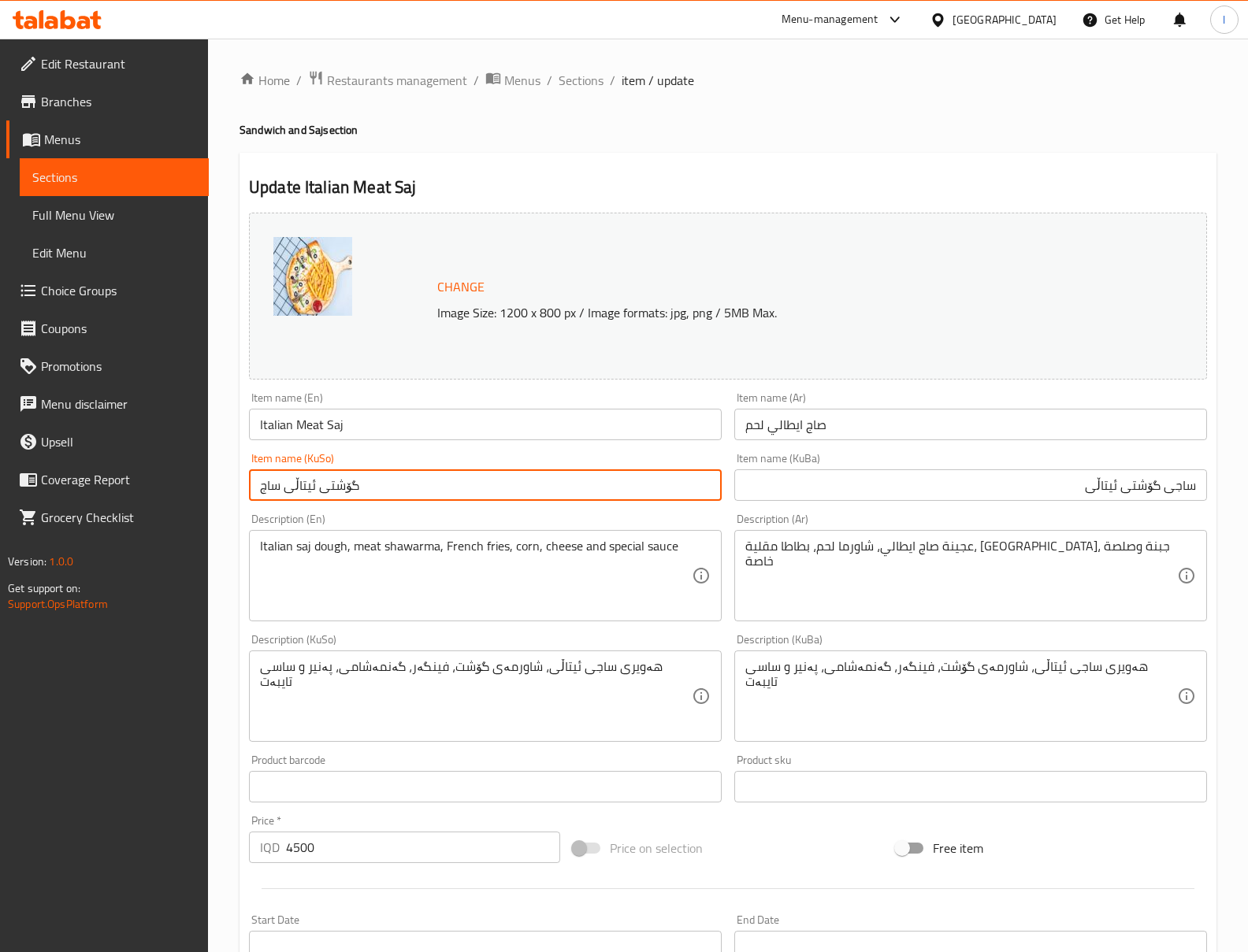
click at [700, 480] on input "گۆشتی ئیتاڵی ساج" at bounding box center [485, 485] width 473 height 32
paste input "ساجی گۆشتی ئیتاڵی"
type input "ساجی گۆشتی ئیتاڵی"
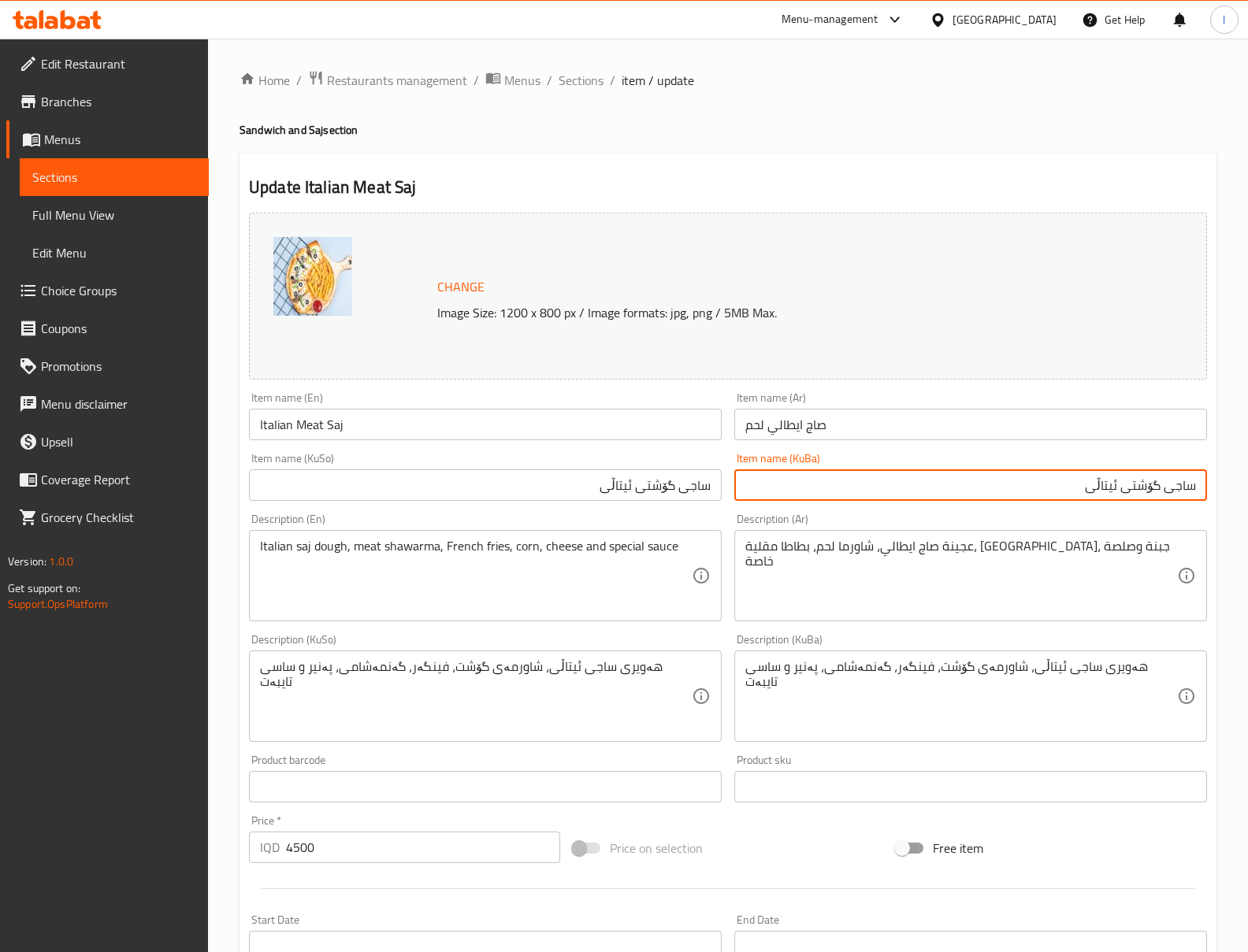
click at [1141, 493] on input "ساجی گۆشتی ئیتاڵی" at bounding box center [971, 485] width 473 height 32
click at [993, 498] on input "ساجی ئیتاڵی" at bounding box center [971, 485] width 473 height 32
paste input "گۆشتی"
click at [993, 498] on input "ساجی ئیتاڵی گۆشت" at bounding box center [971, 485] width 473 height 32
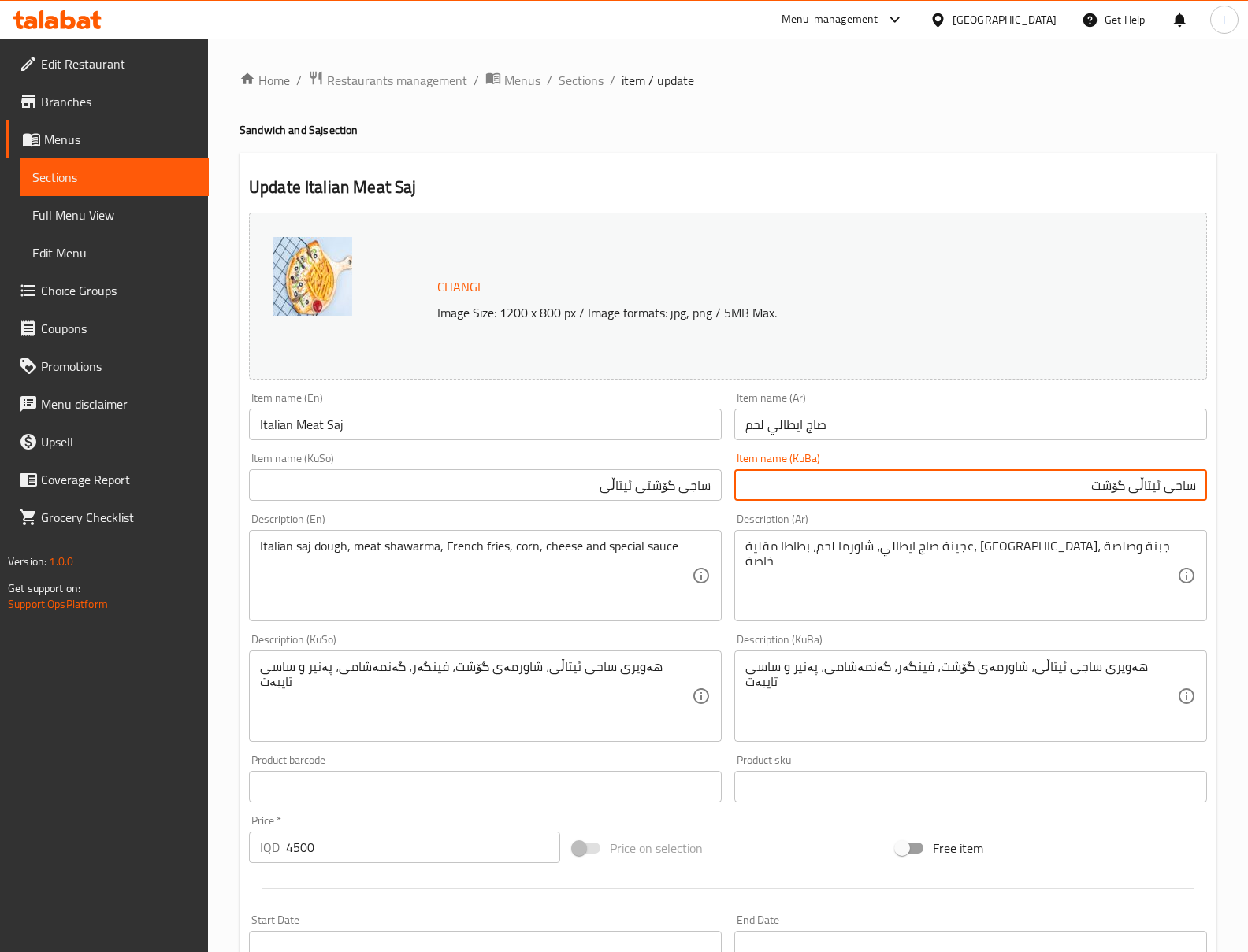
click at [993, 498] on input "ساجی ئیتاڵی گۆشت" at bounding box center [971, 485] width 473 height 32
type input "ساجی ئیتاڵی گۆشت"
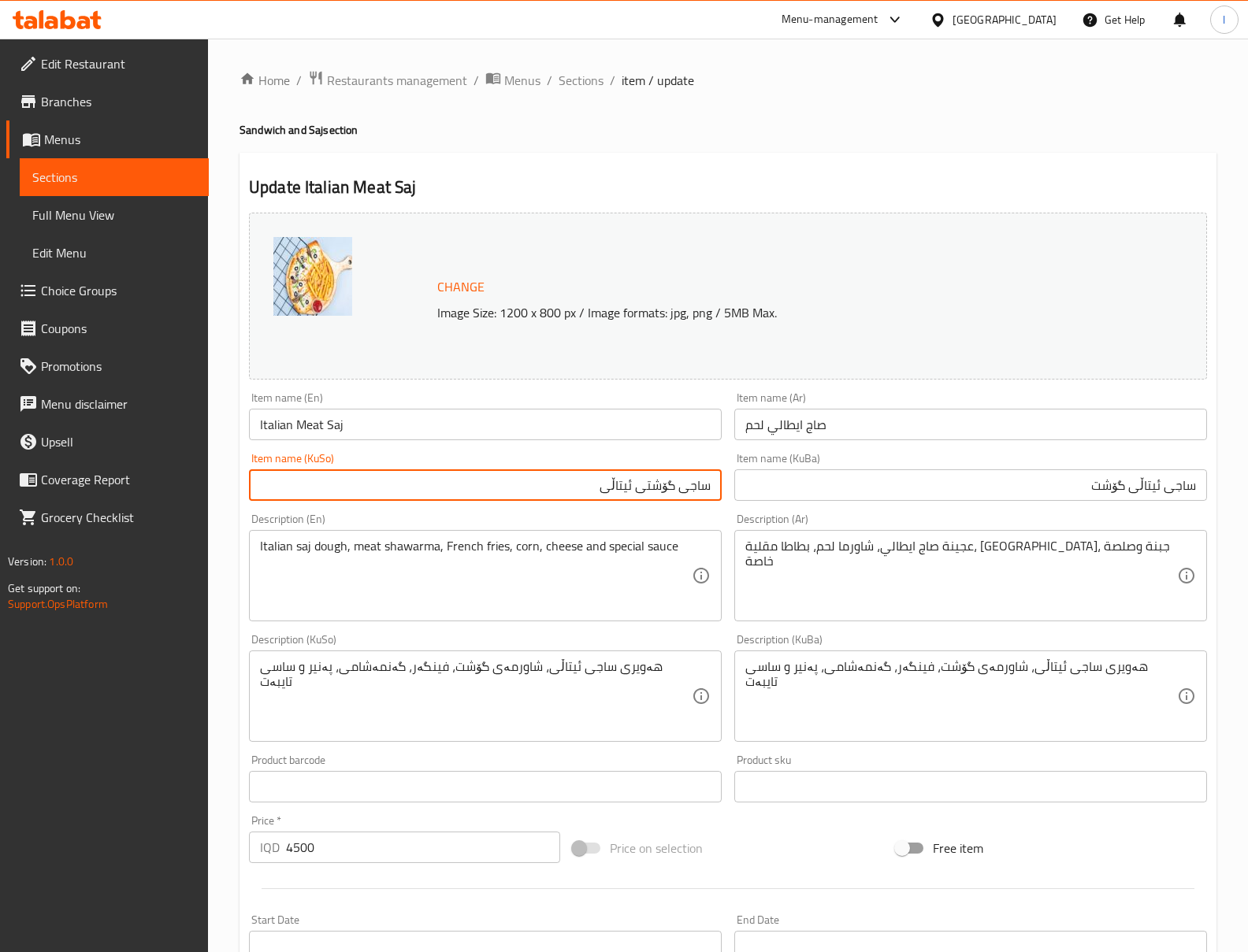
click at [575, 483] on input "ساجی گۆشتی ئیتاڵی" at bounding box center [485, 485] width 473 height 32
click at [575, 485] on input "ساجی گۆشتی ئیتاڵی" at bounding box center [485, 485] width 473 height 32
paste input "ئیتاڵی گۆشت"
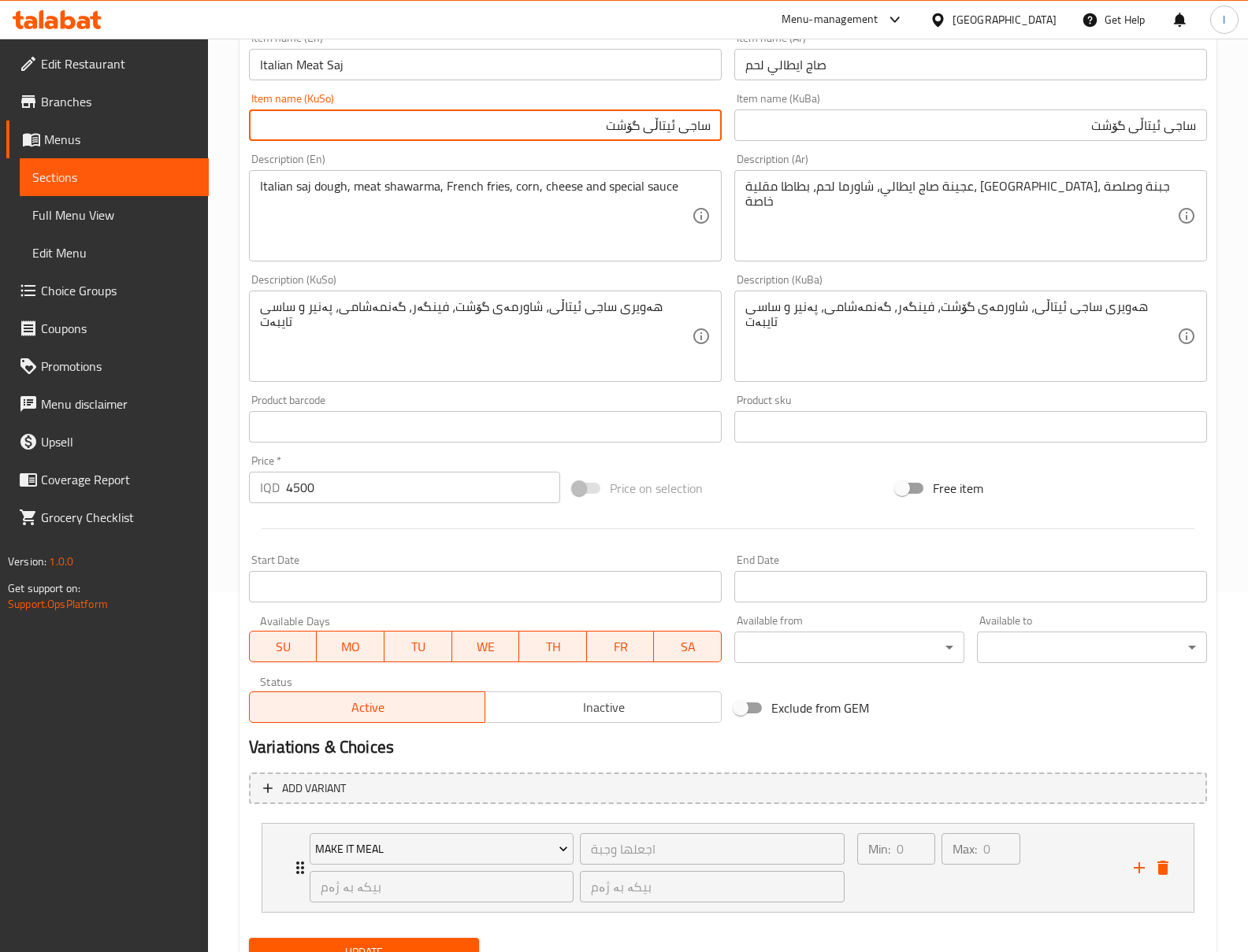
scroll to position [429, 0]
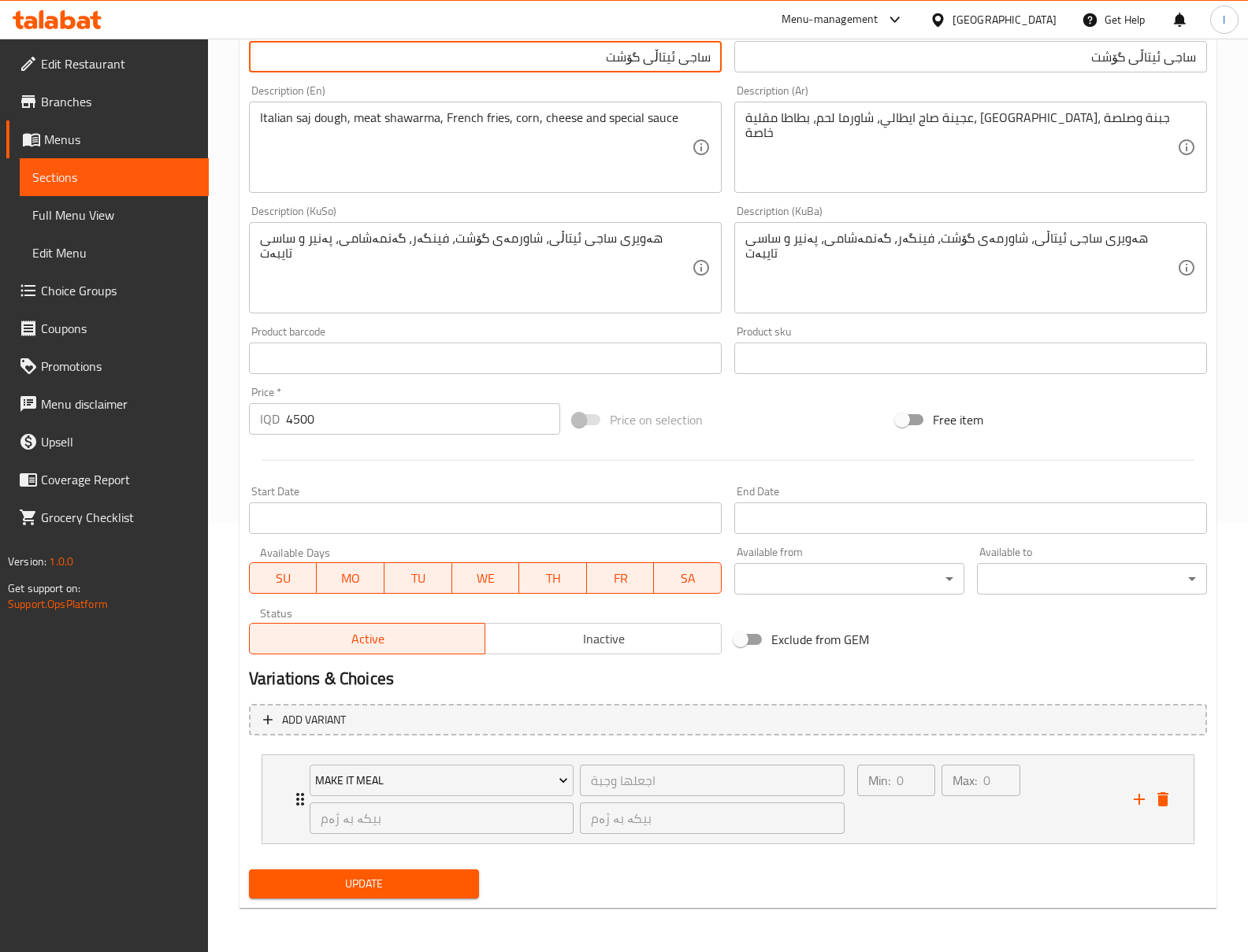
type input "ساجی ئیتاڵی گۆشت"
click at [438, 880] on span "Update" at bounding box center [364, 884] width 205 height 19
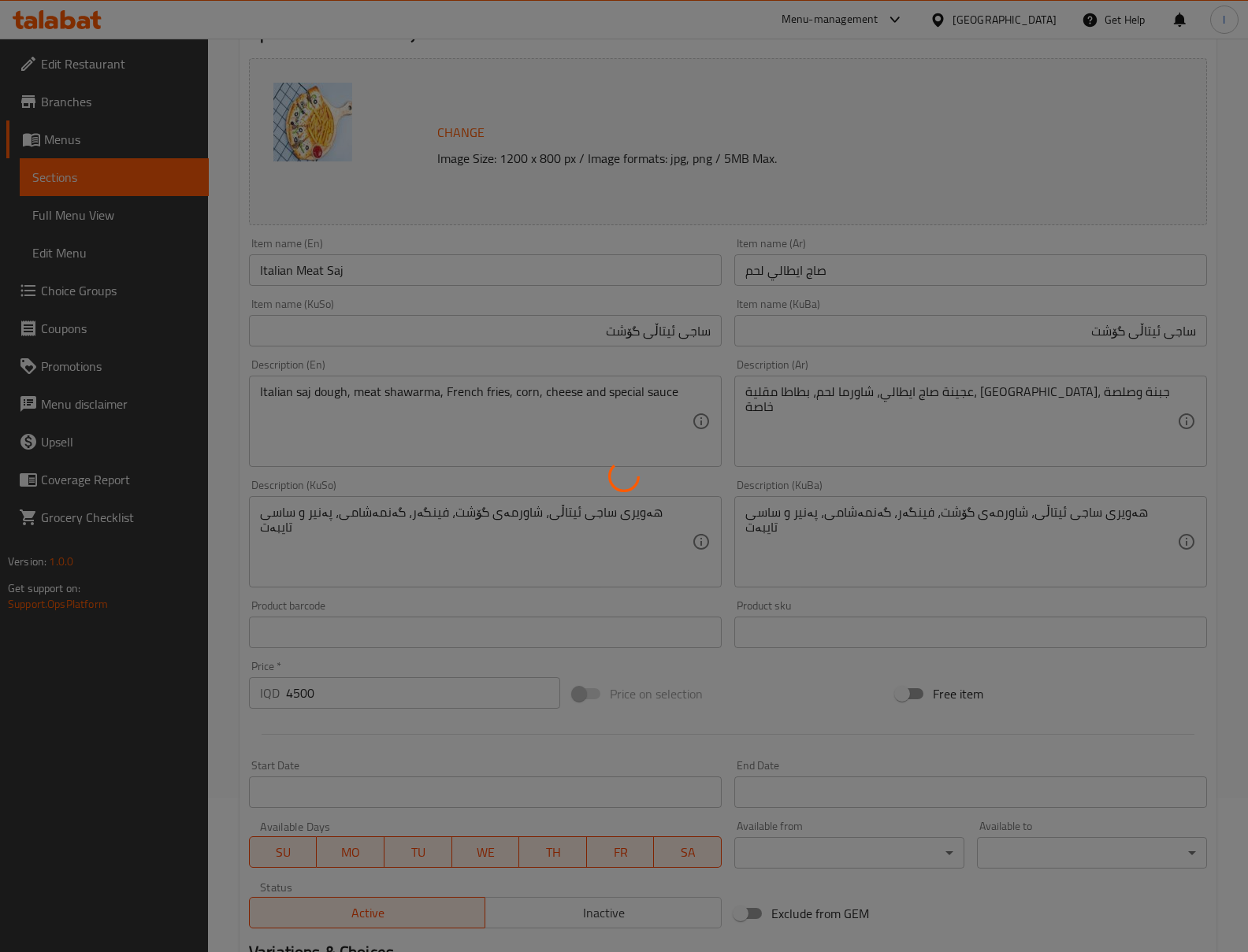
scroll to position [0, 0]
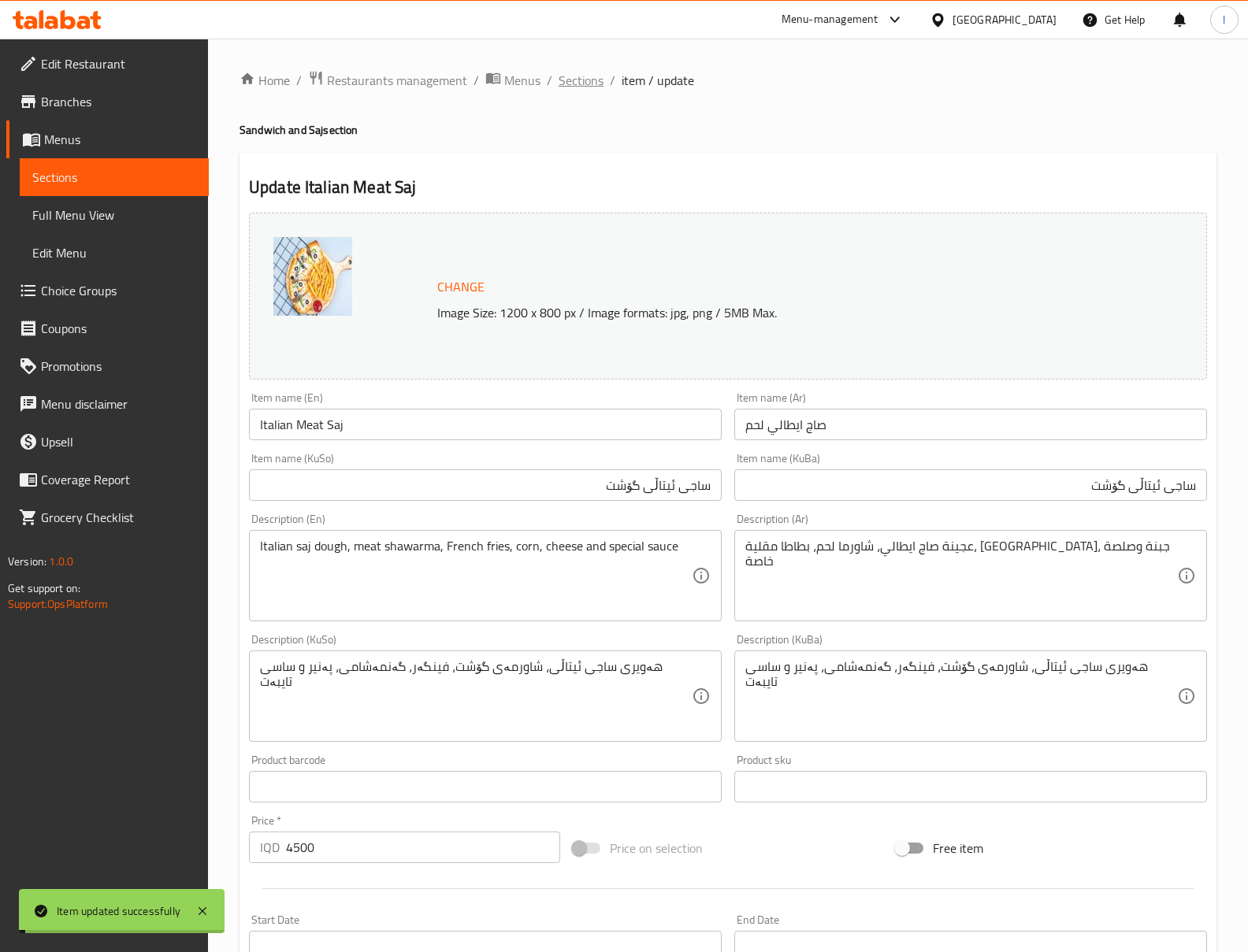
click at [580, 85] on span "Sections" at bounding box center [580, 79] width 45 height 18
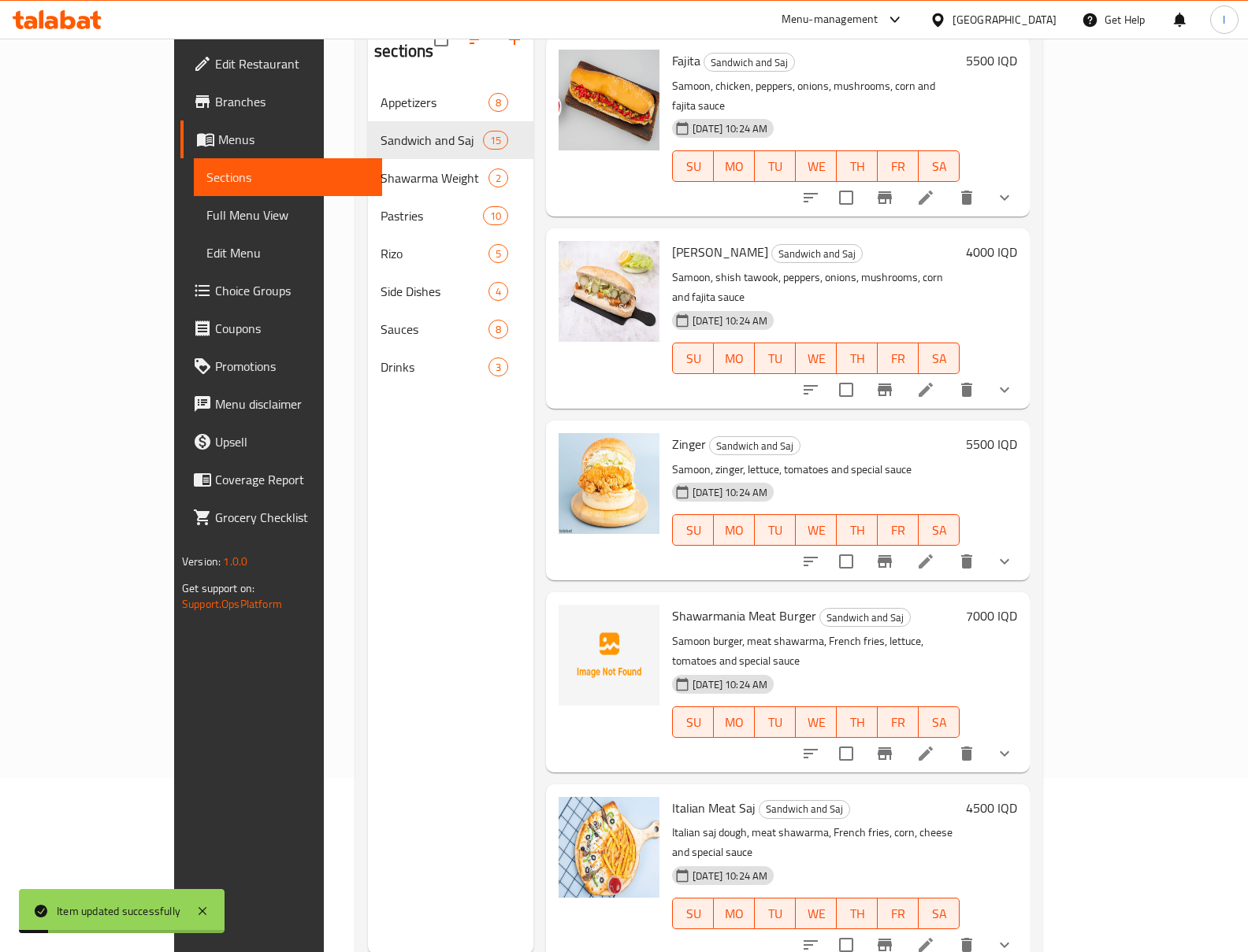
scroll to position [221, 0]
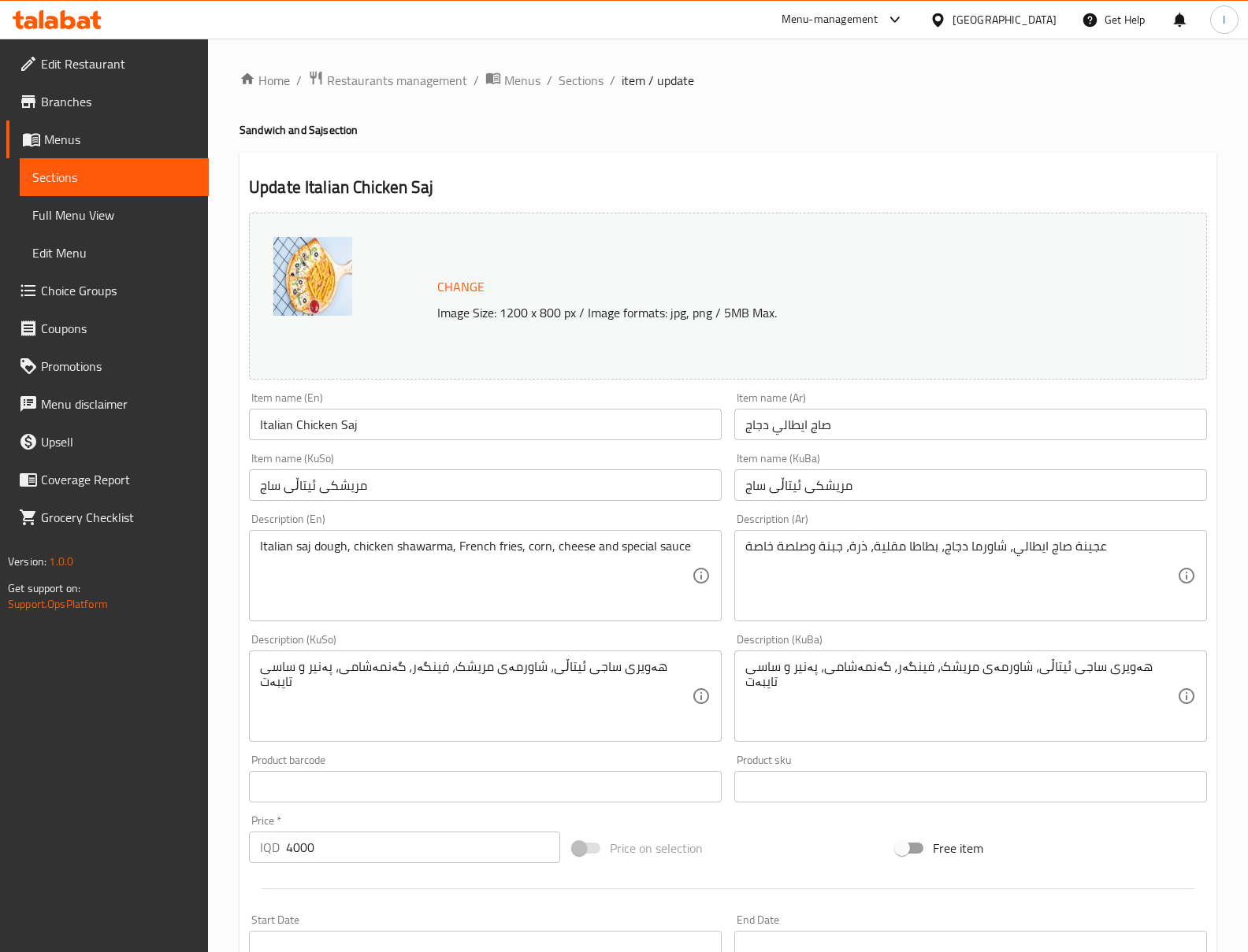
click at [952, 452] on div "Item name (KuBa) مریشکی ئیتاڵی ساج Item name ([GEOGRAPHIC_DATA])" at bounding box center [970, 476] width 485 height 61
click at [861, 482] on input "مریشکی ئیتاڵی ساج" at bounding box center [971, 485] width 473 height 32
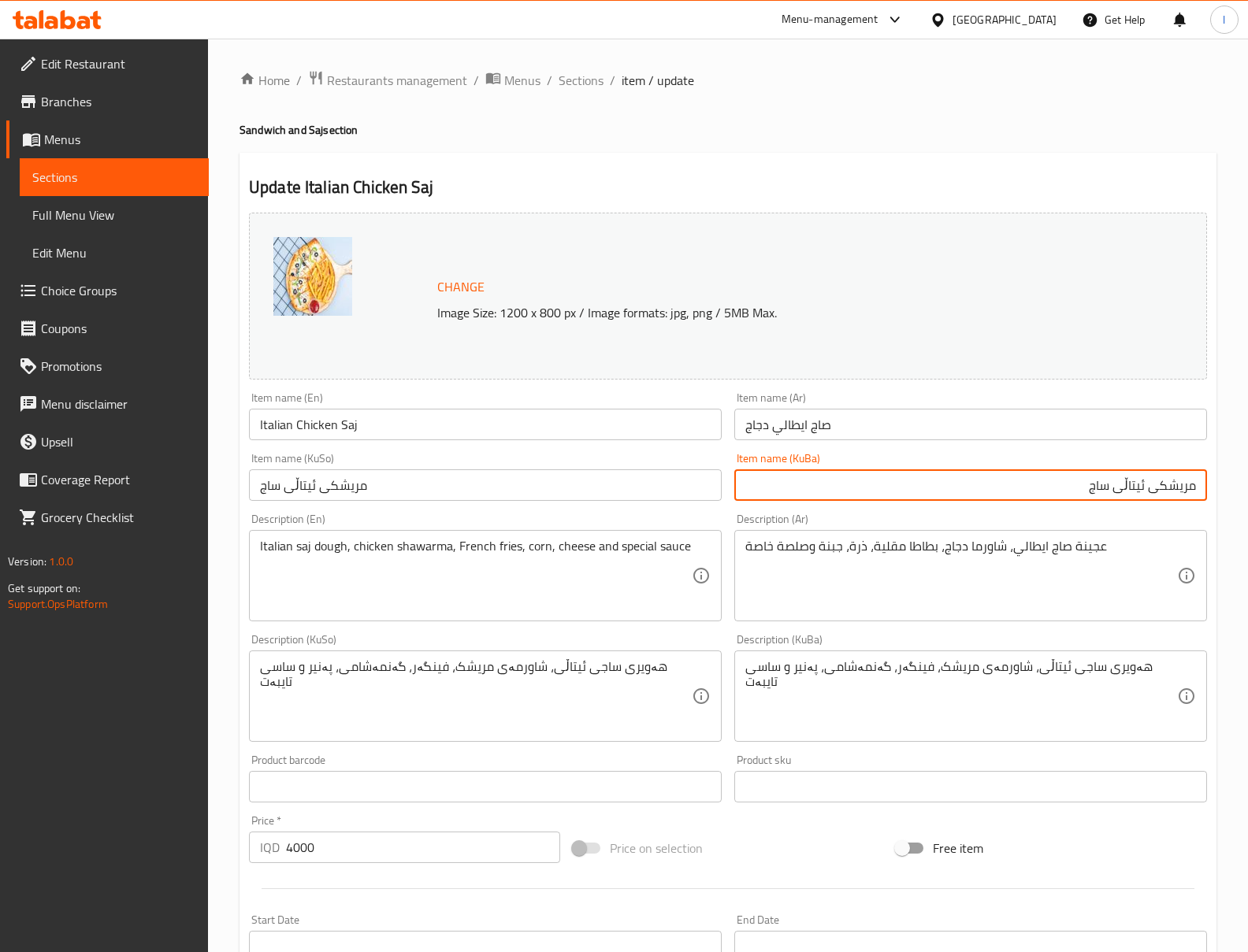
click at [1032, 433] on input "صاج ايطالي دجاج" at bounding box center [971, 424] width 473 height 32
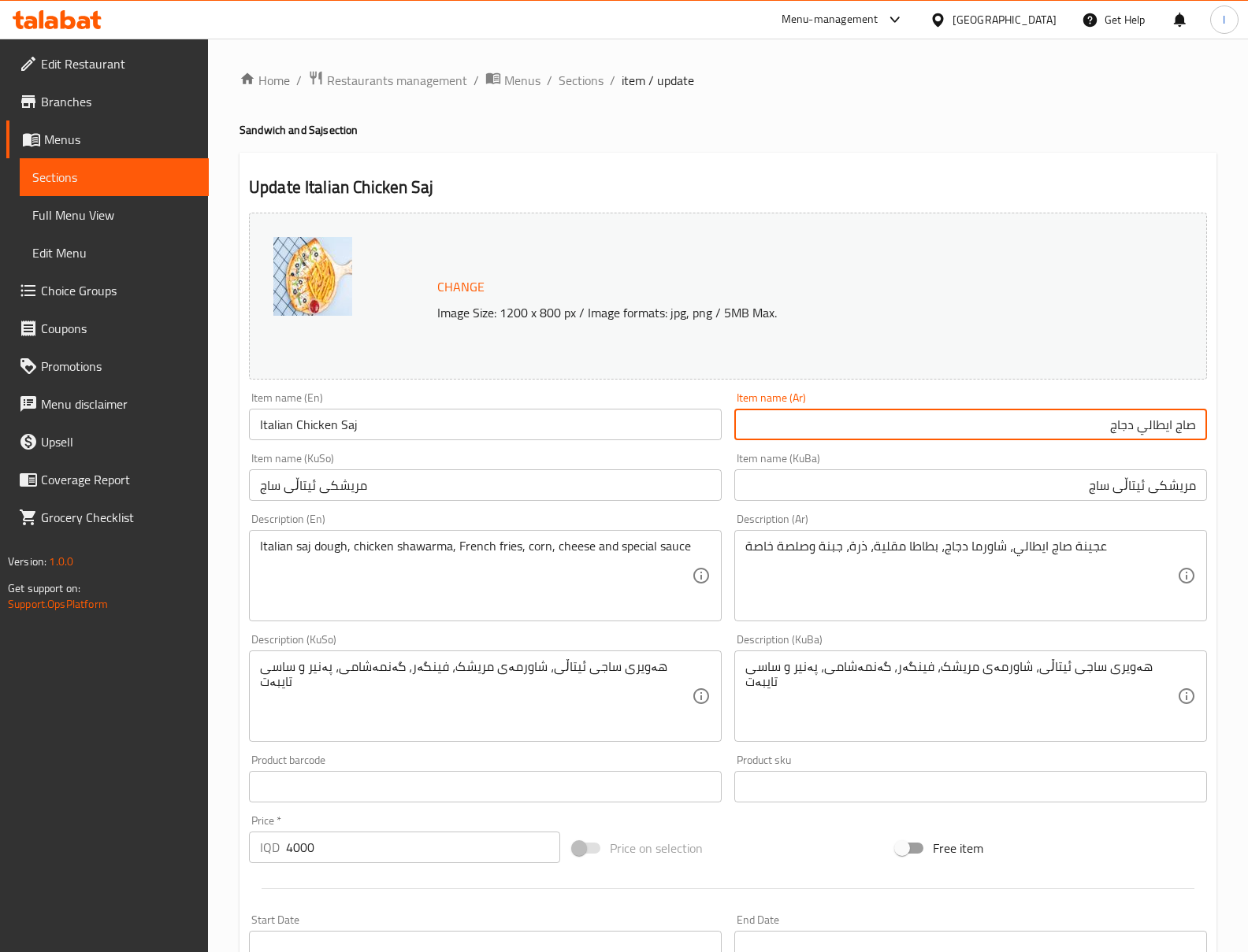
click at [1047, 492] on input "مریشکی ئیتاڵی ساج" at bounding box center [971, 485] width 473 height 32
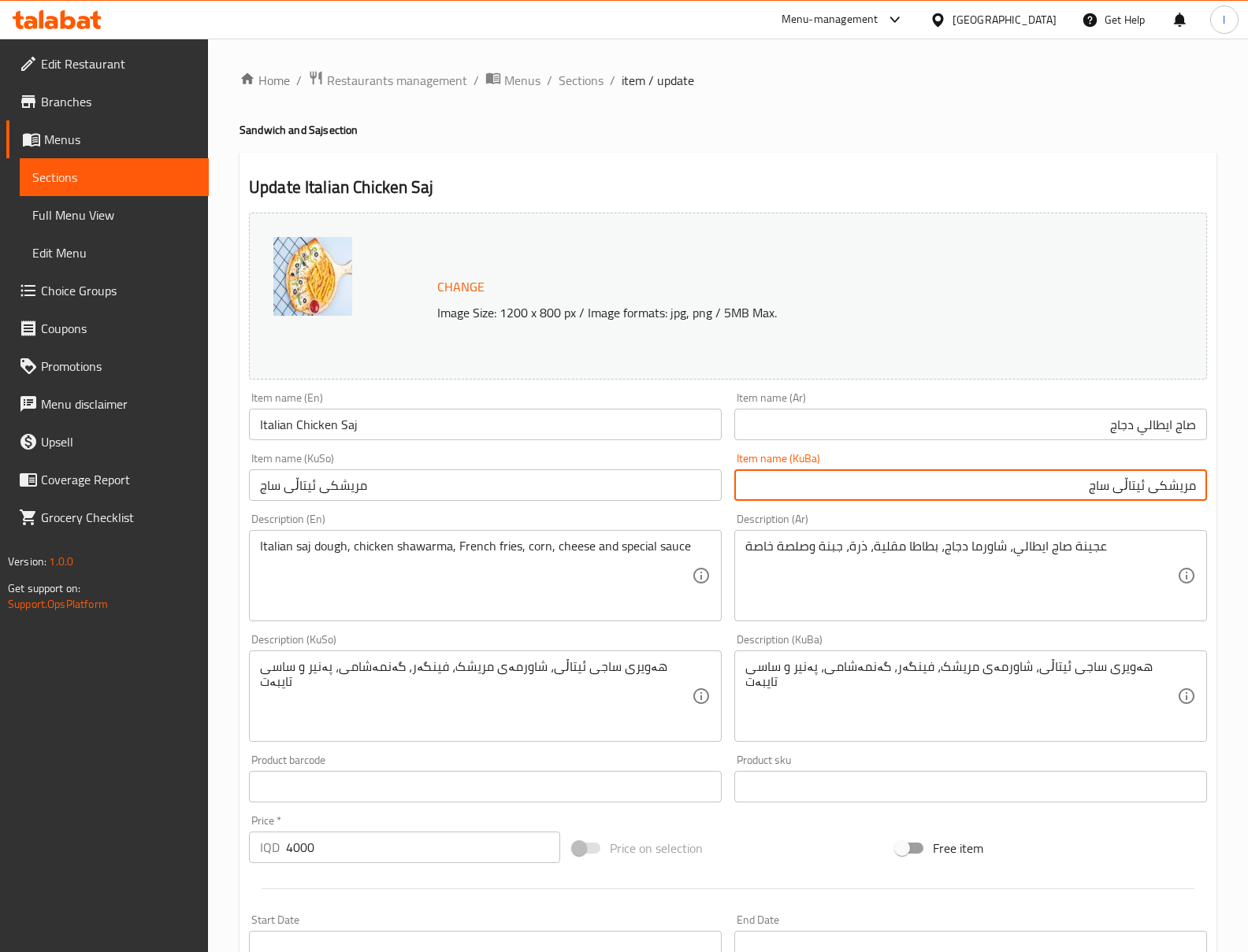
click at [1047, 492] on input "مریشکی ئیتاڵی ساج" at bounding box center [971, 485] width 473 height 32
click at [1163, 485] on input "مریشکی ئیتاڵی ساج" at bounding box center [971, 485] width 473 height 32
click at [1192, 481] on input "مریشکی ئیتاڵی ساج" at bounding box center [971, 485] width 473 height 32
drag, startPoint x: 1161, startPoint y: 486, endPoint x: 1243, endPoint y: 489, distance: 82.1
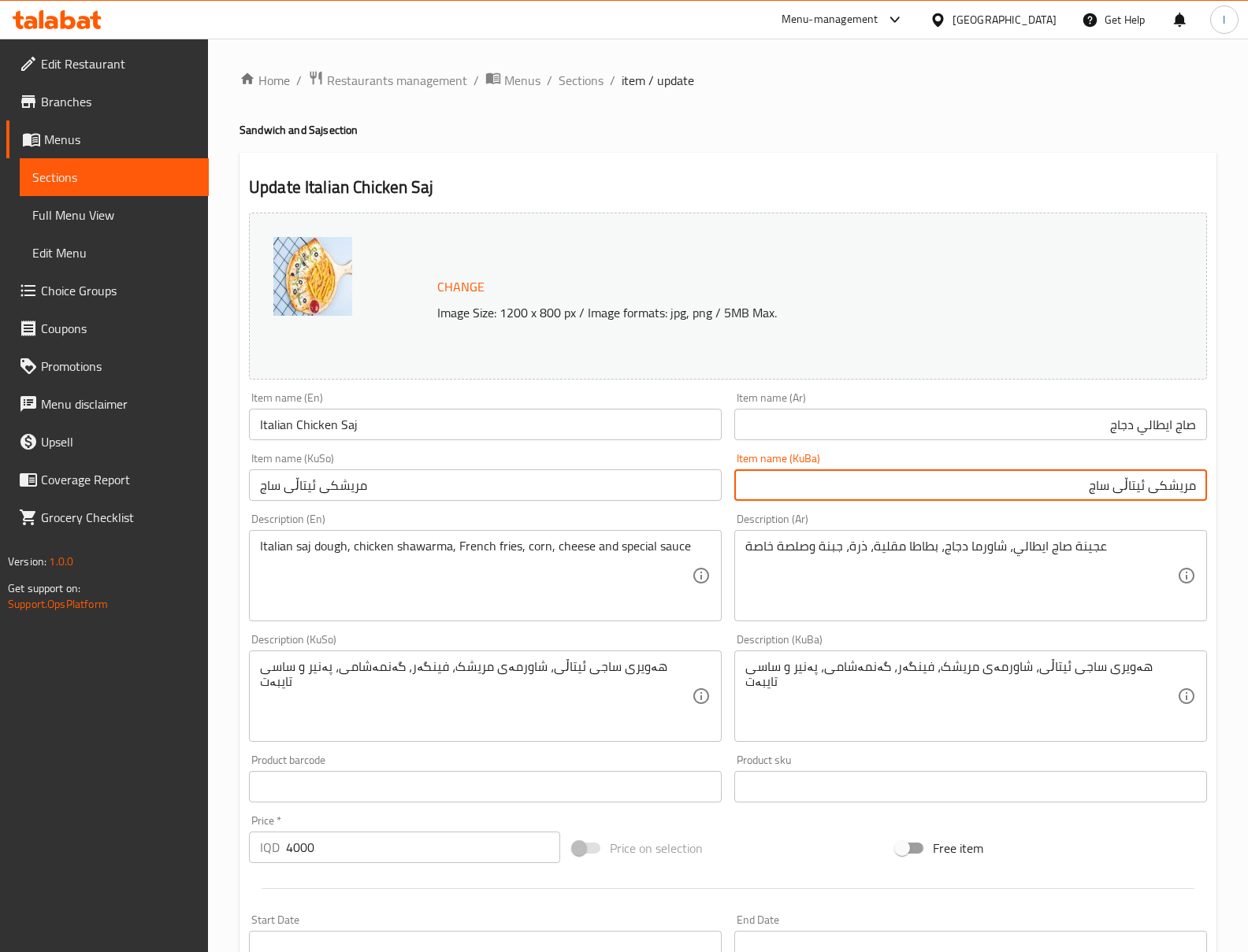
click at [1243, 489] on div "Home / Restaurants management / Menus / Sections / item / update Sandwich and S…" at bounding box center [727, 710] width 1040 height 1342
click at [1104, 480] on input "مریشکی ئیتاڵی ساج" at bounding box center [971, 485] width 473 height 32
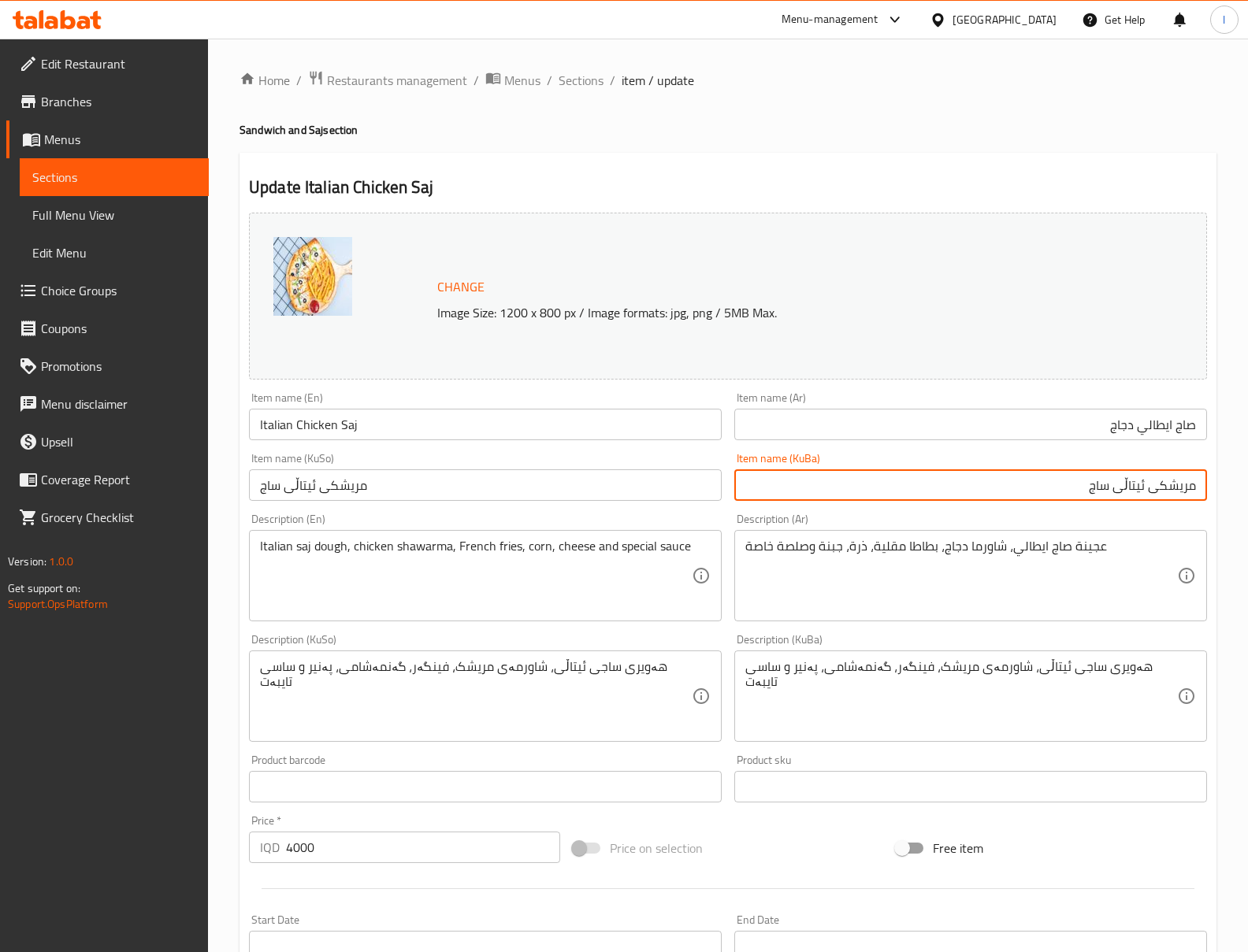
paste input "ساجی ئیتاڵی گۆشت"
click at [1113, 483] on input "ساجی ئیتاڵی گۆشت" at bounding box center [971, 485] width 473 height 32
paste input "مریشک"
click at [1116, 501] on input "ساجی ئیتاڵی مریشک" at bounding box center [971, 485] width 473 height 32
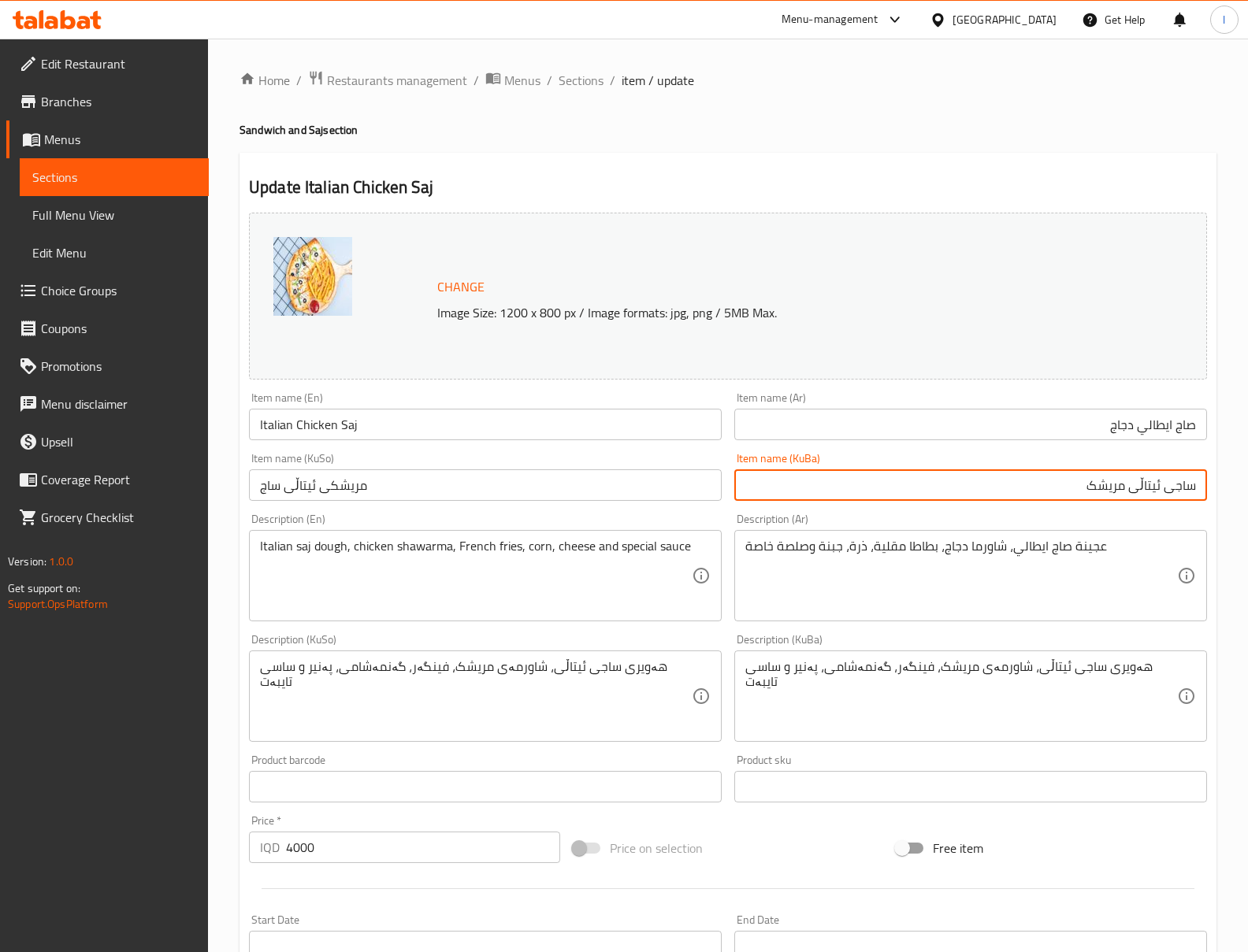
click at [1116, 501] on input "ساجی ئیتاڵی مریشک" at bounding box center [971, 485] width 473 height 32
type input "ساجی ئیتاڵی مریشک"
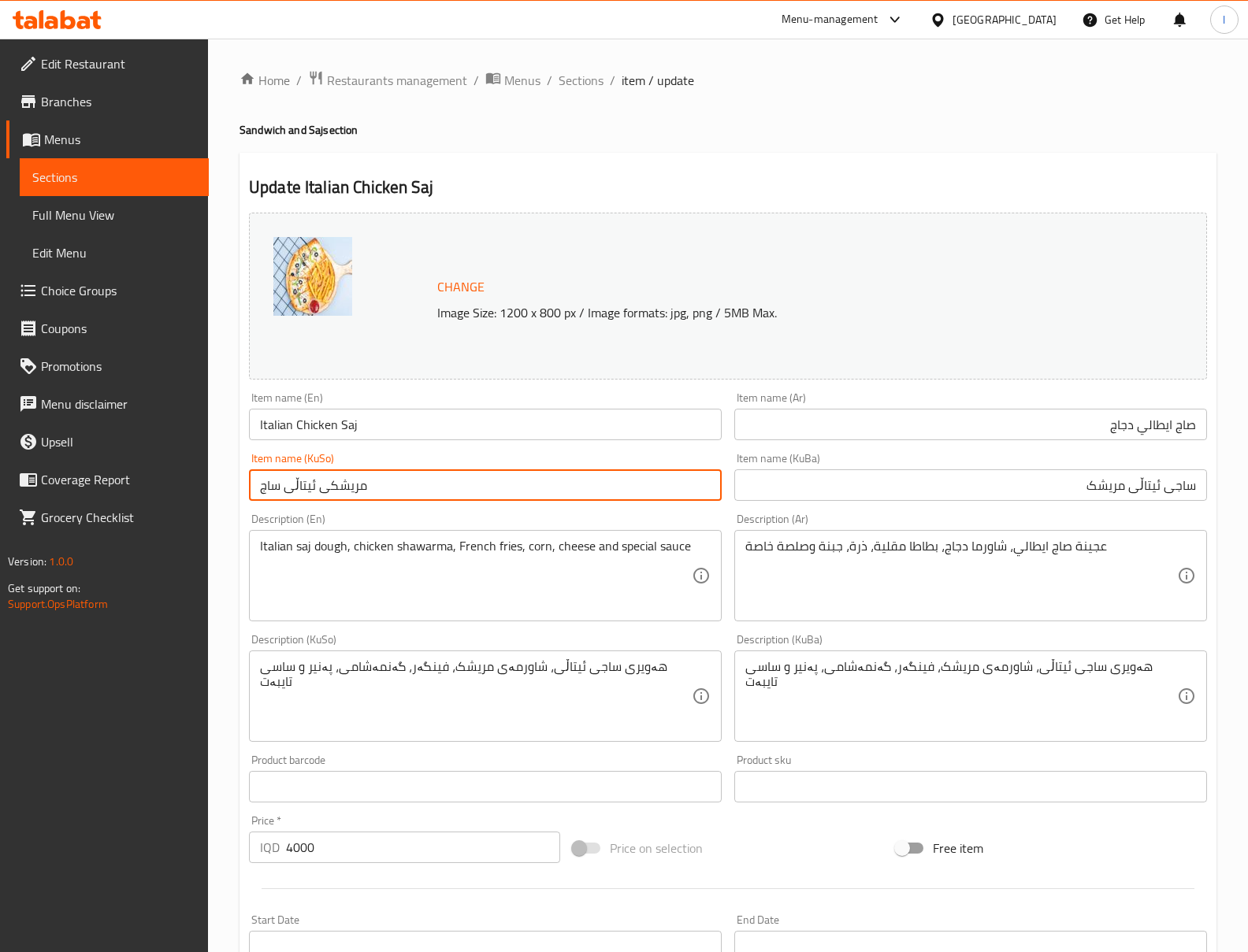
click at [611, 497] on input "مریشکی ئیتاڵی ساج" at bounding box center [485, 485] width 473 height 32
paste input "ساجی ئیتاڵی مریشک"
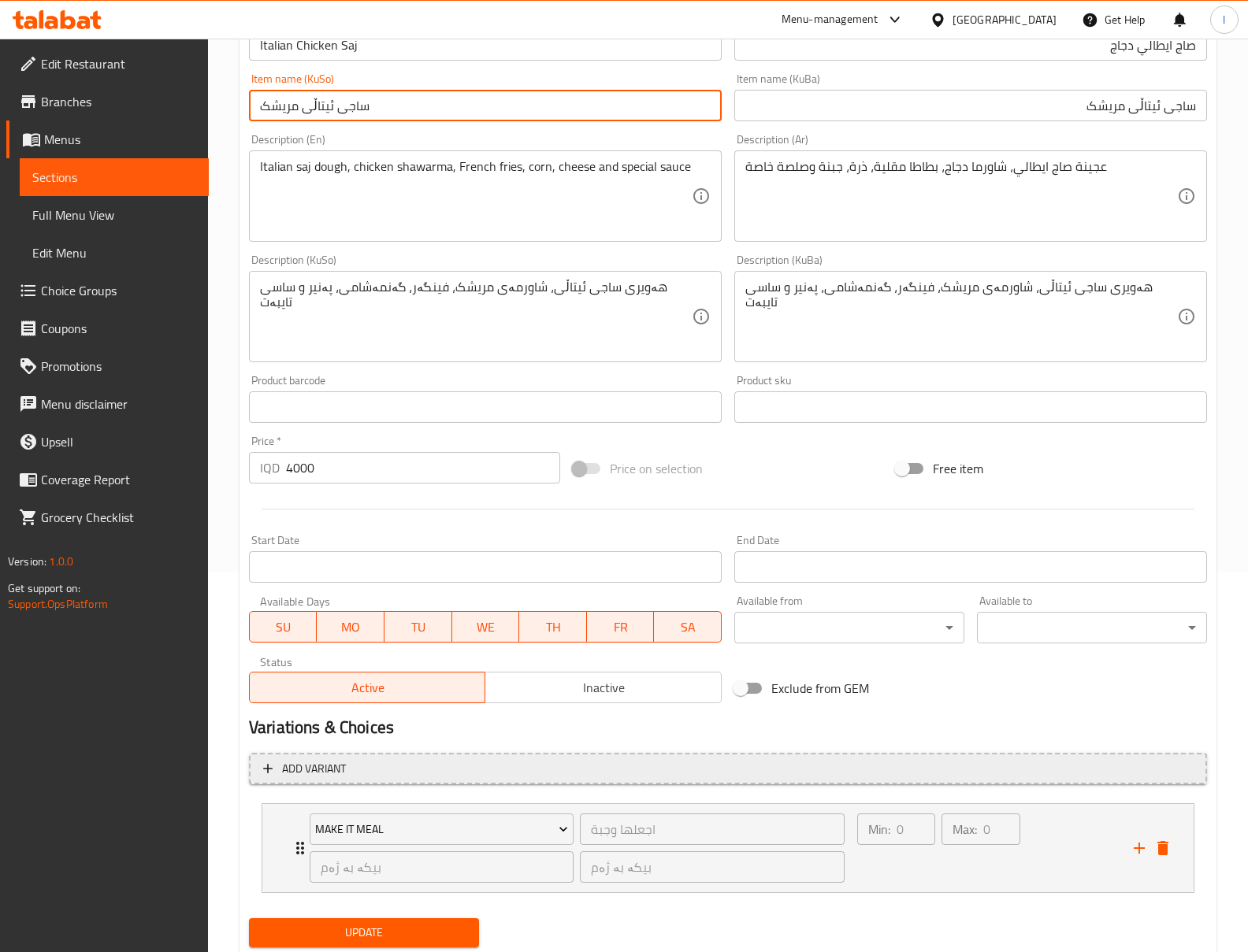
scroll to position [429, 0]
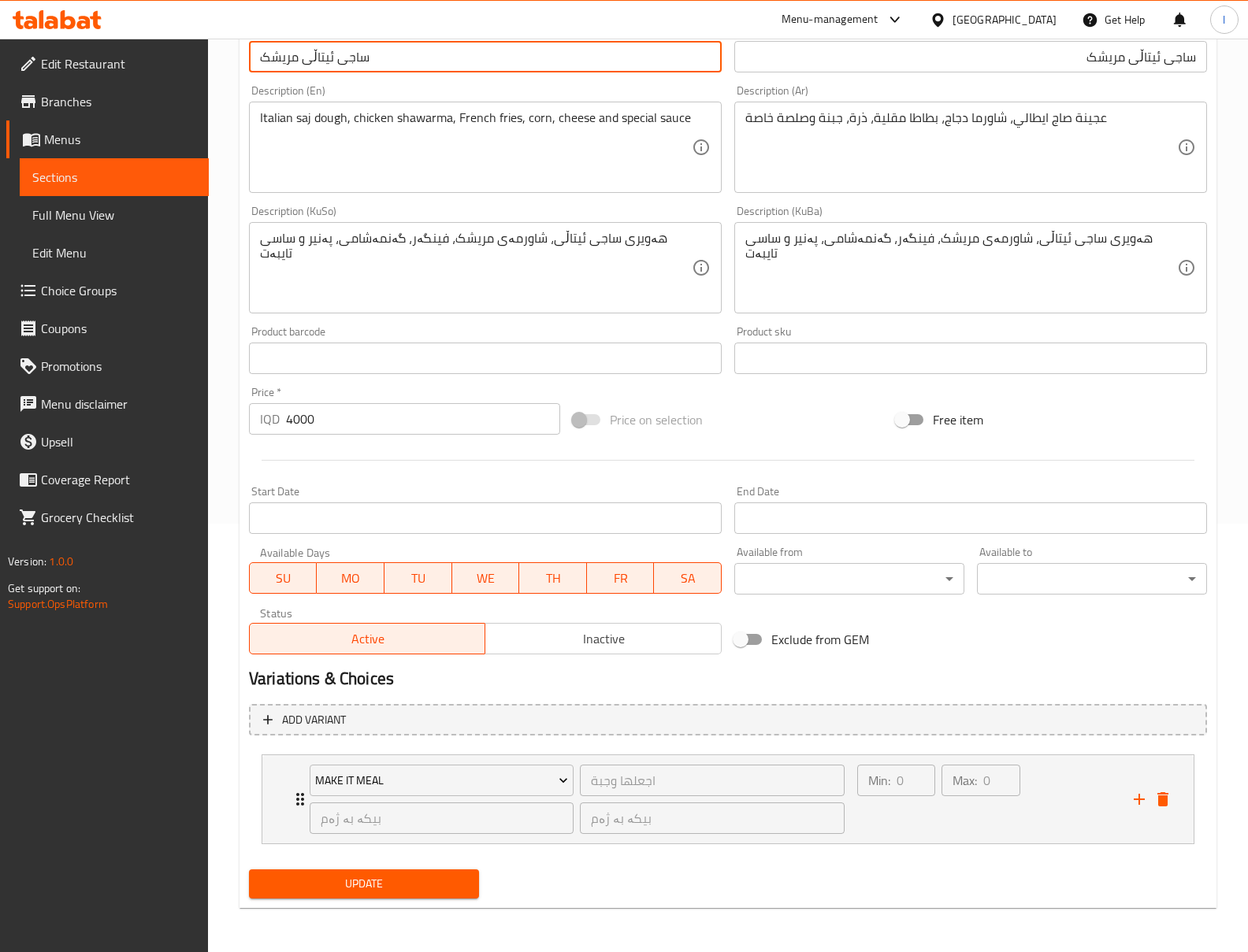
type input "ساجی ئیتاڵی مریشک"
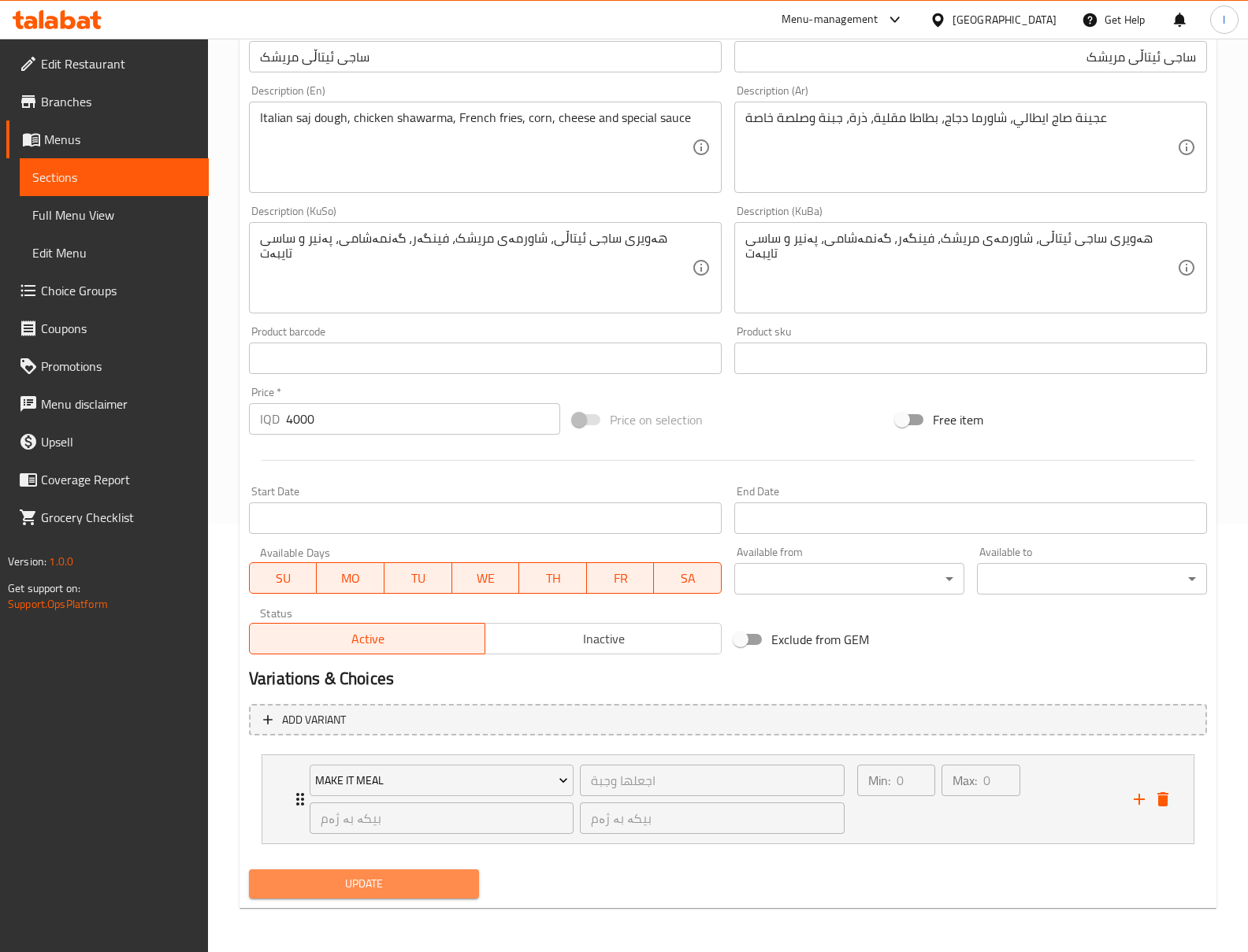
click at [427, 889] on span "Update" at bounding box center [364, 884] width 205 height 19
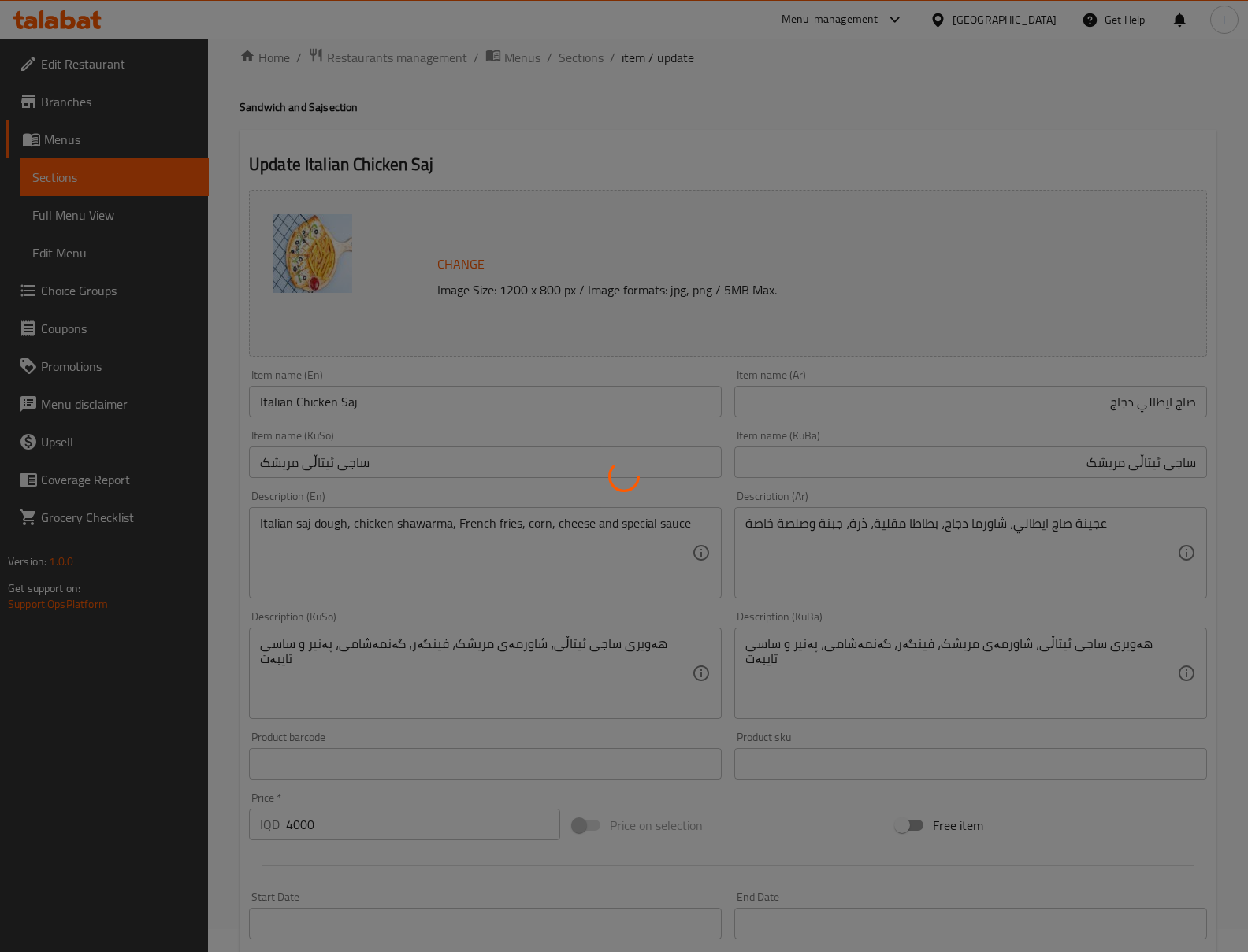
scroll to position [0, 0]
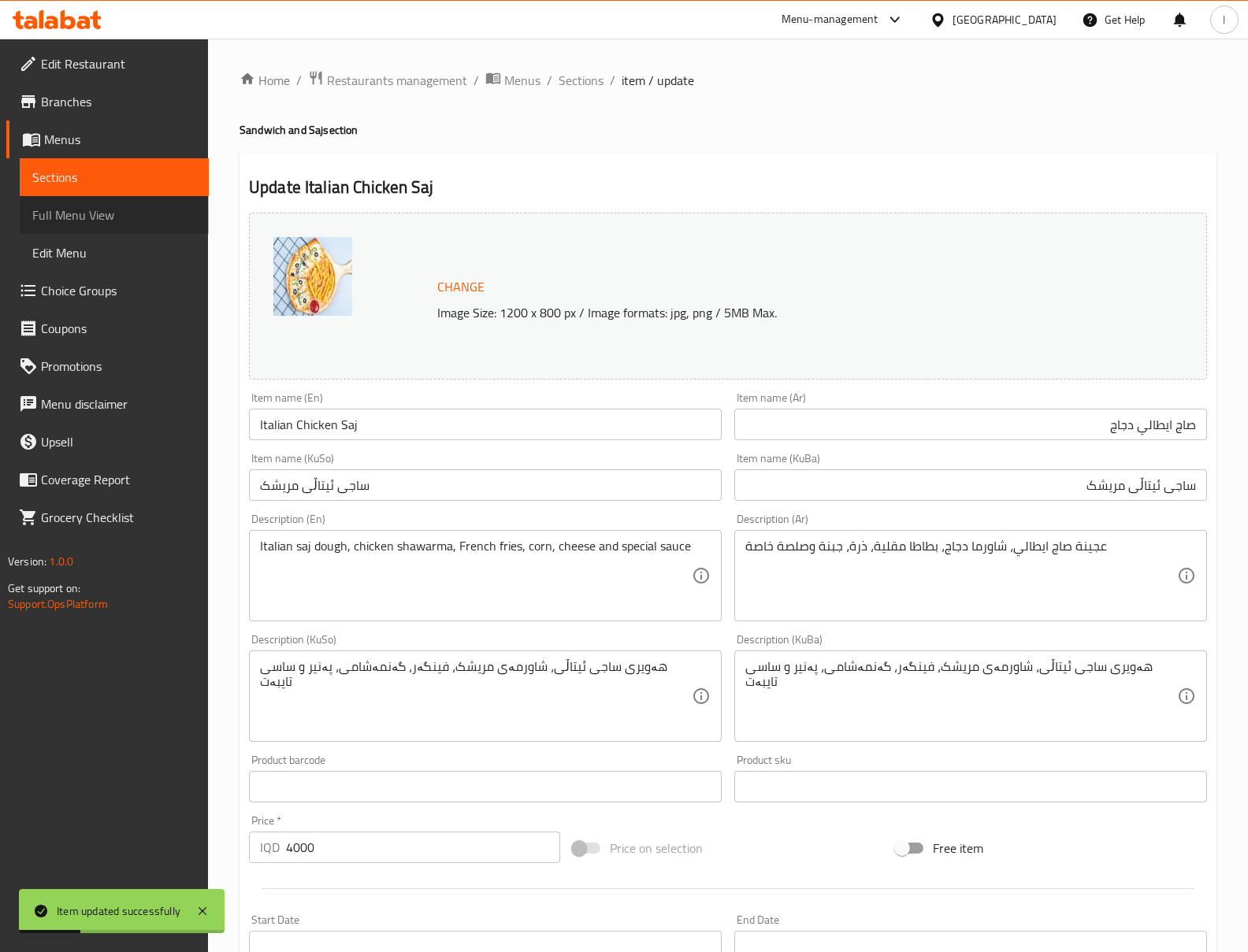
click at [46, 225] on span "Full Menu View" at bounding box center [114, 214] width 164 height 18
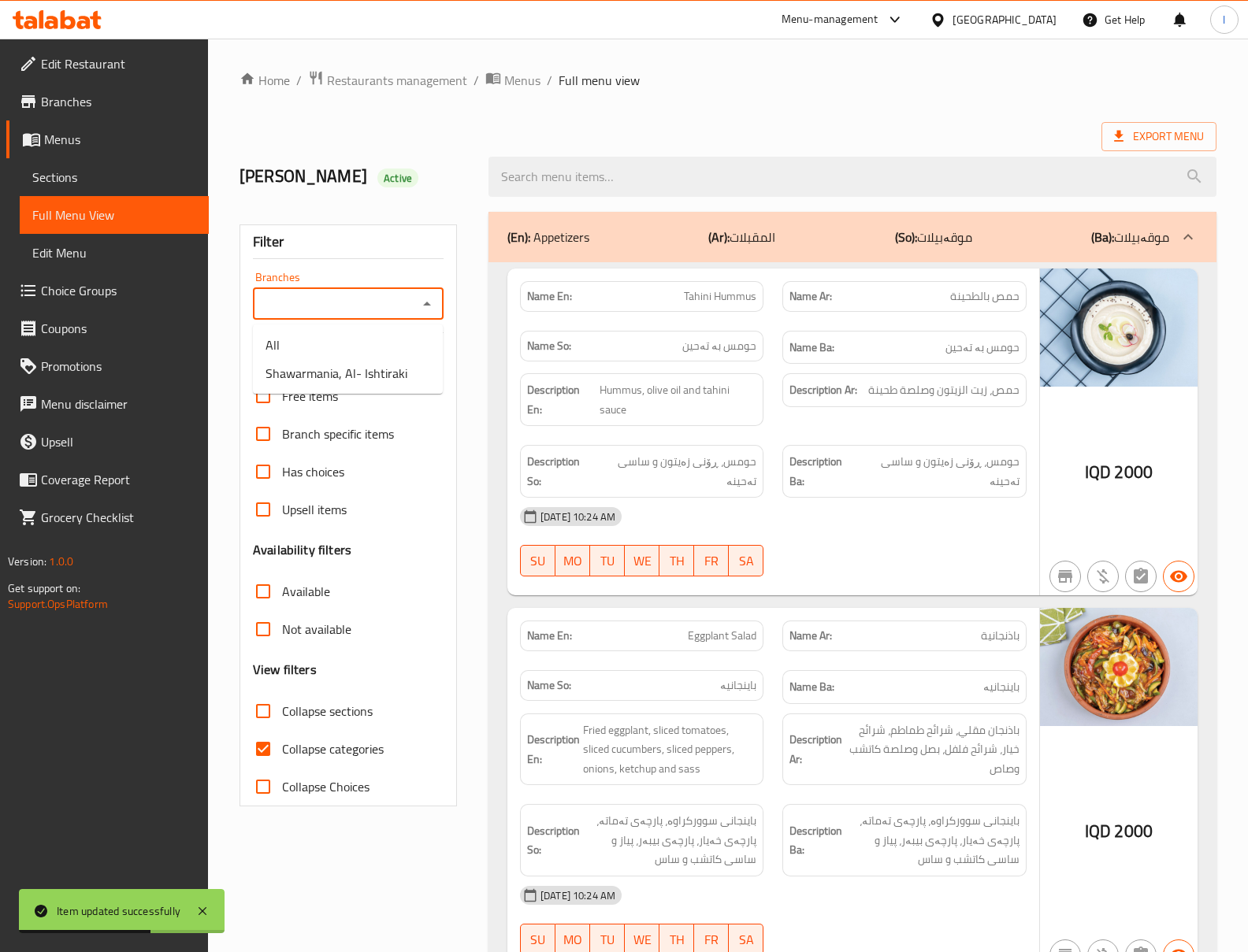
click at [325, 310] on input "Branches" at bounding box center [335, 304] width 155 height 22
click at [313, 369] on span "Shawarmania, Al- Ishtiraki" at bounding box center [336, 373] width 142 height 18
type input "Shawarmania, Al- Ishtiraki"
click at [277, 745] on input "Collapse categories" at bounding box center [262, 749] width 38 height 38
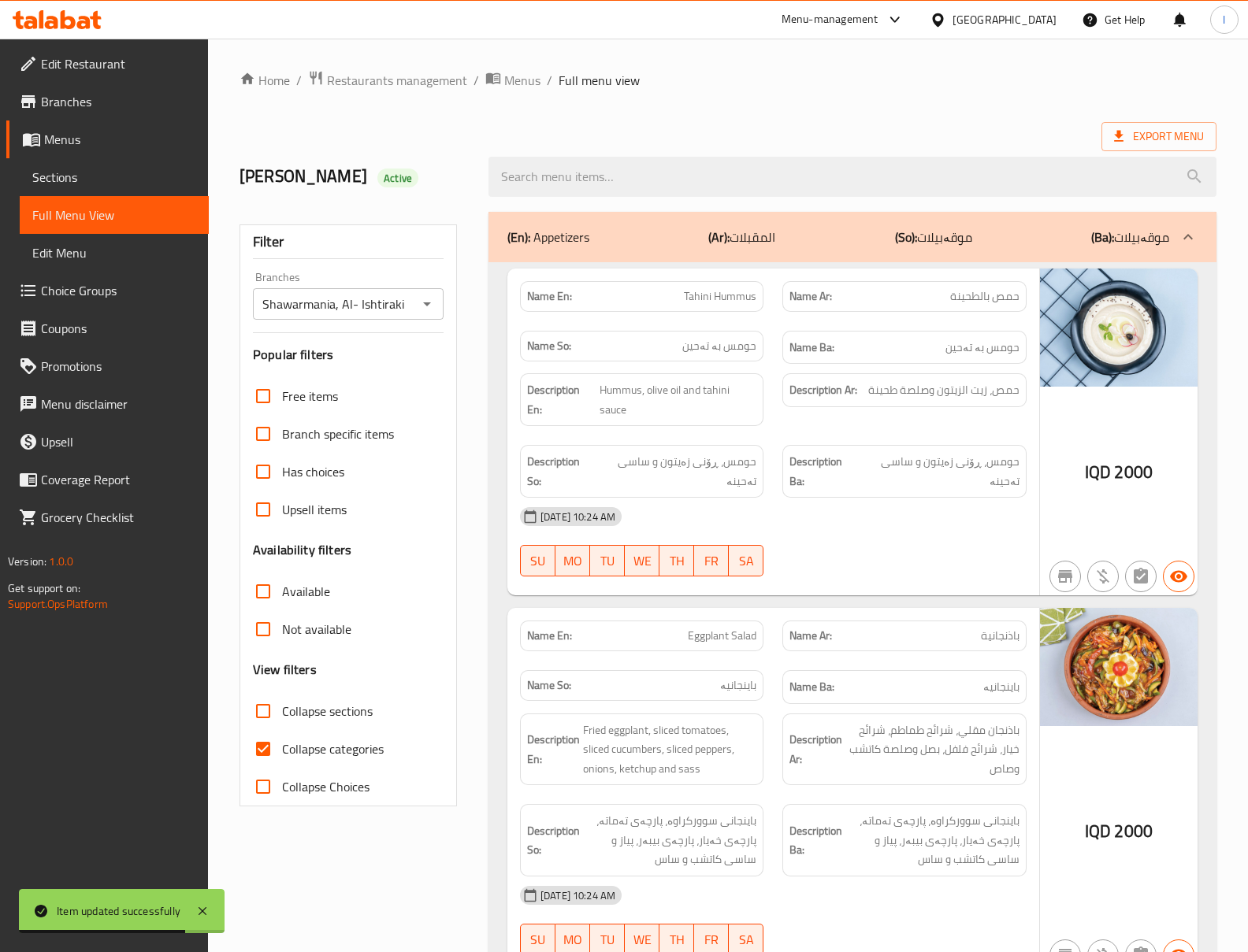
checkbox input "false"
click at [307, 704] on span "Collapse sections" at bounding box center [327, 711] width 91 height 18
click at [282, 704] on input "Collapse sections" at bounding box center [262, 711] width 38 height 38
checkbox input "true"
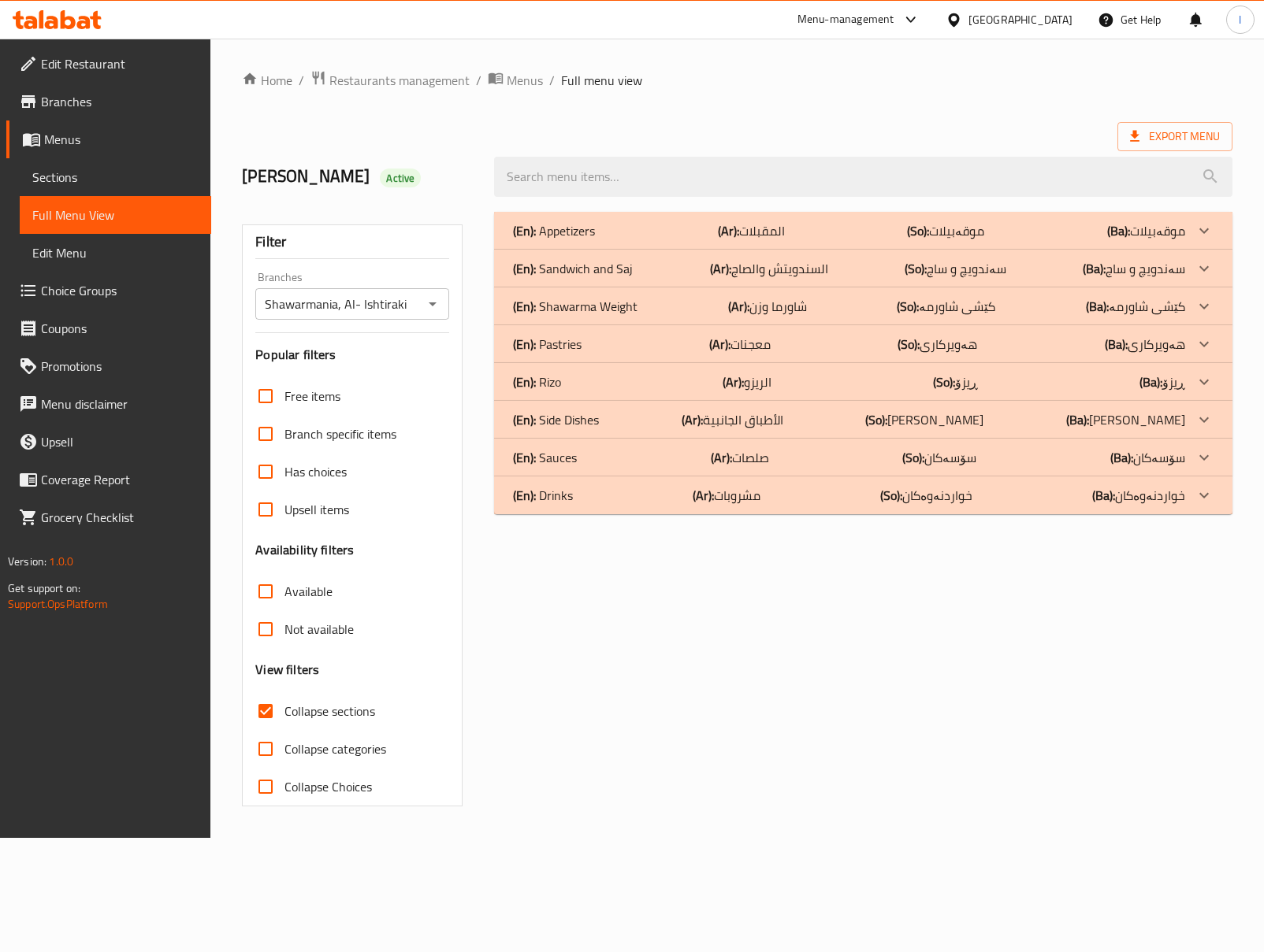
click at [845, 250] on div "(En): Sandwich and Saj (Ar): السندويتش والصاج (So): سەندویچ و ساج (Ba): سەندویچ…" at bounding box center [862, 231] width 737 height 38
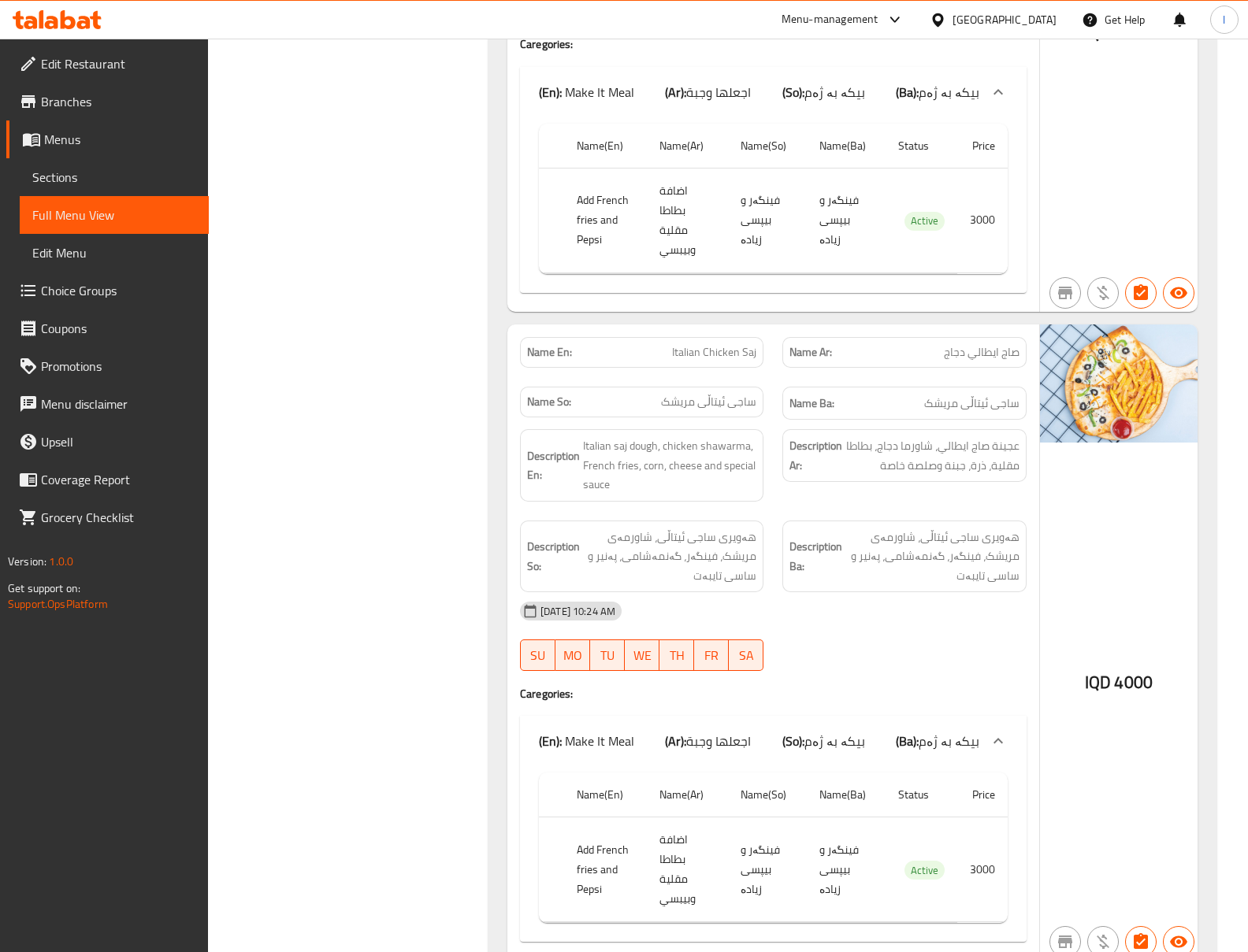
scroll to position [8705, 0]
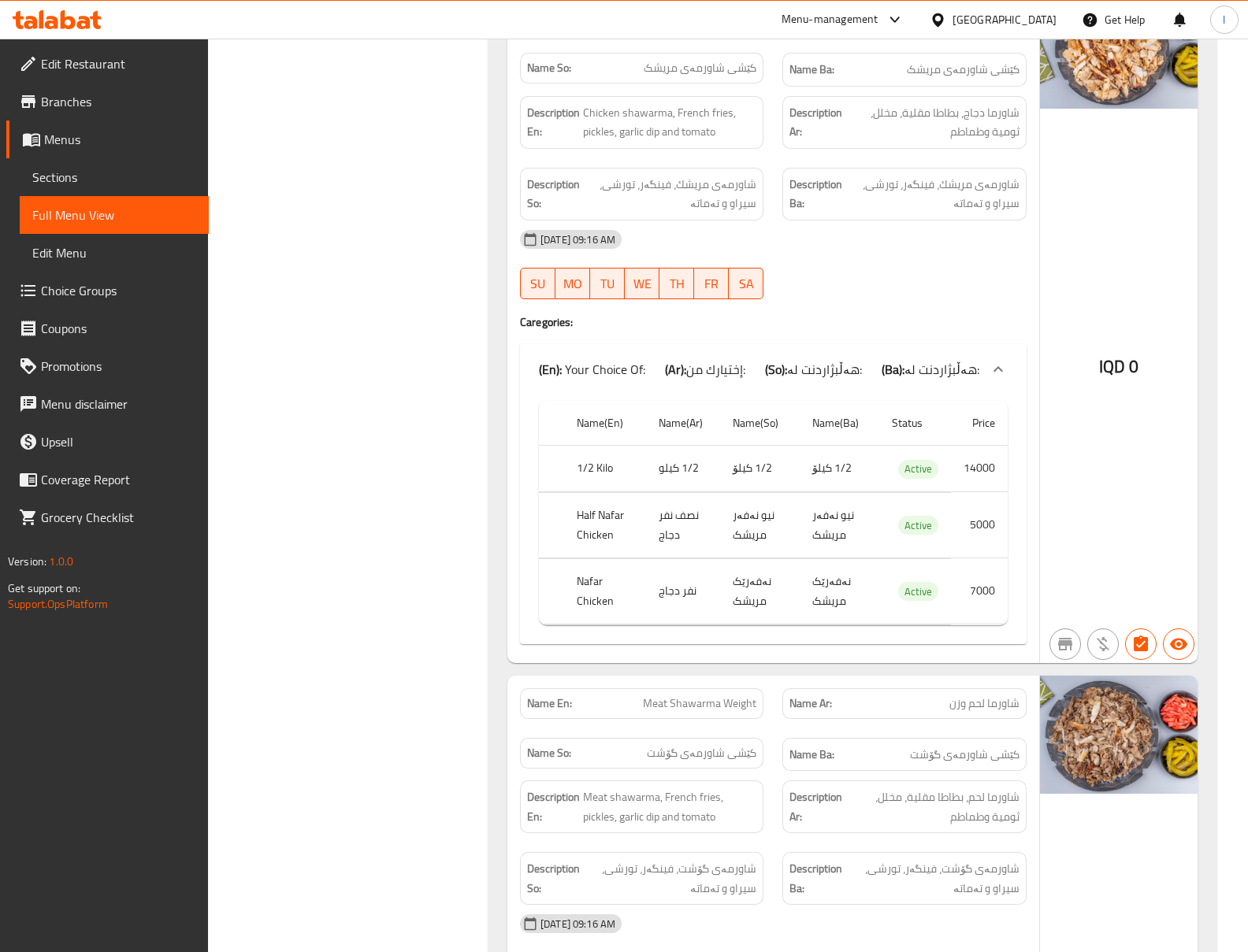
scroll to position [10105, 0]
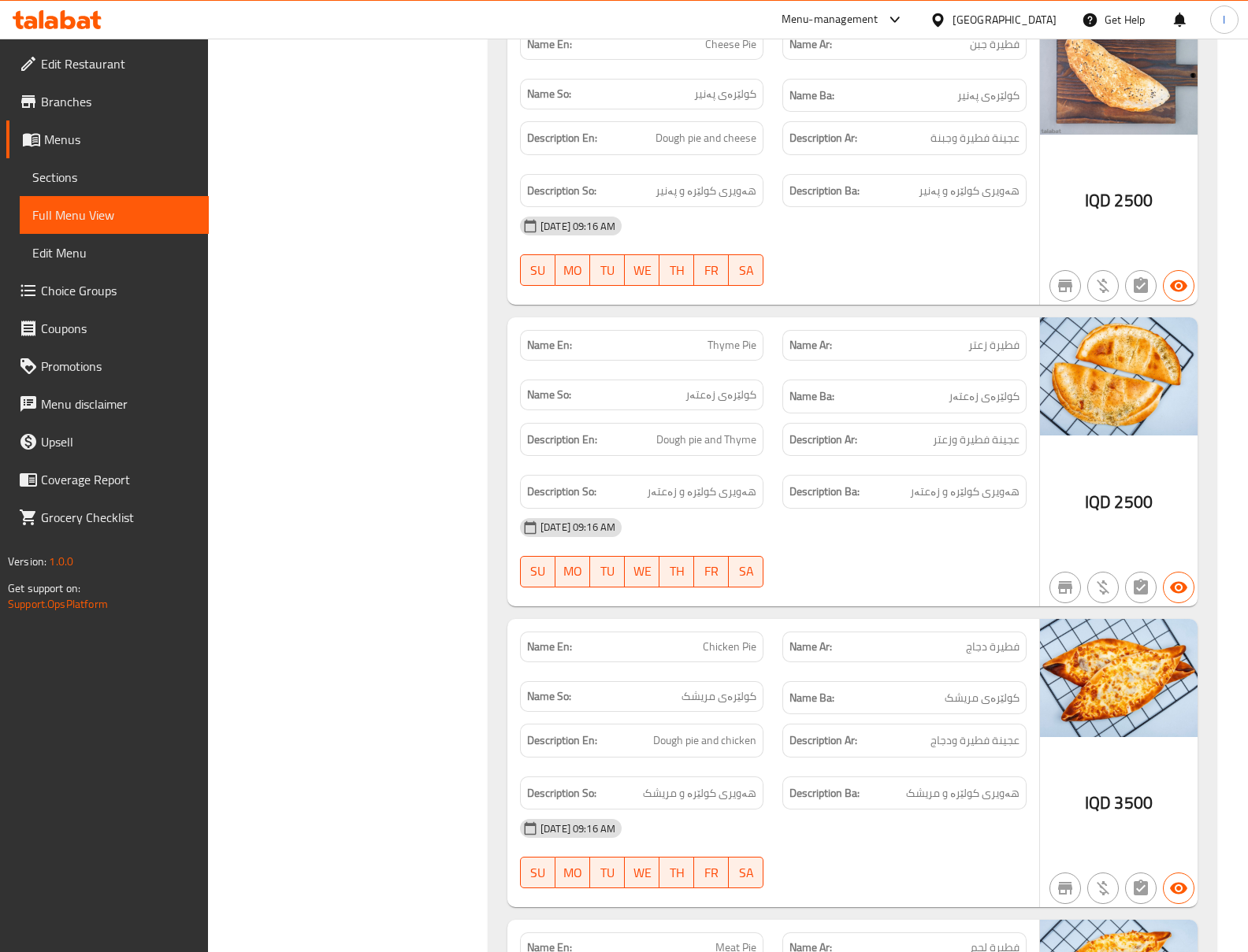
scroll to position [13429, 0]
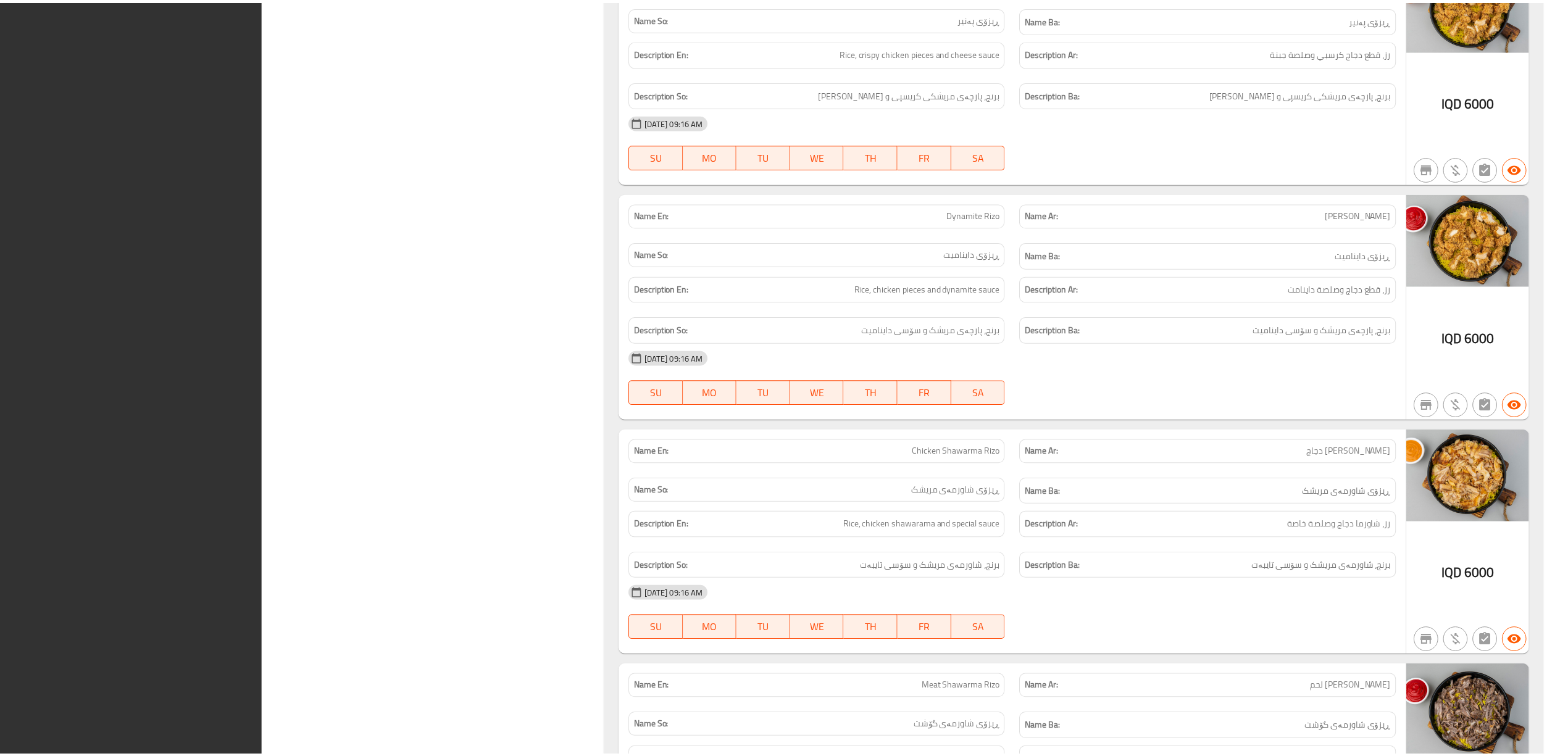
scroll to position [10436, 0]
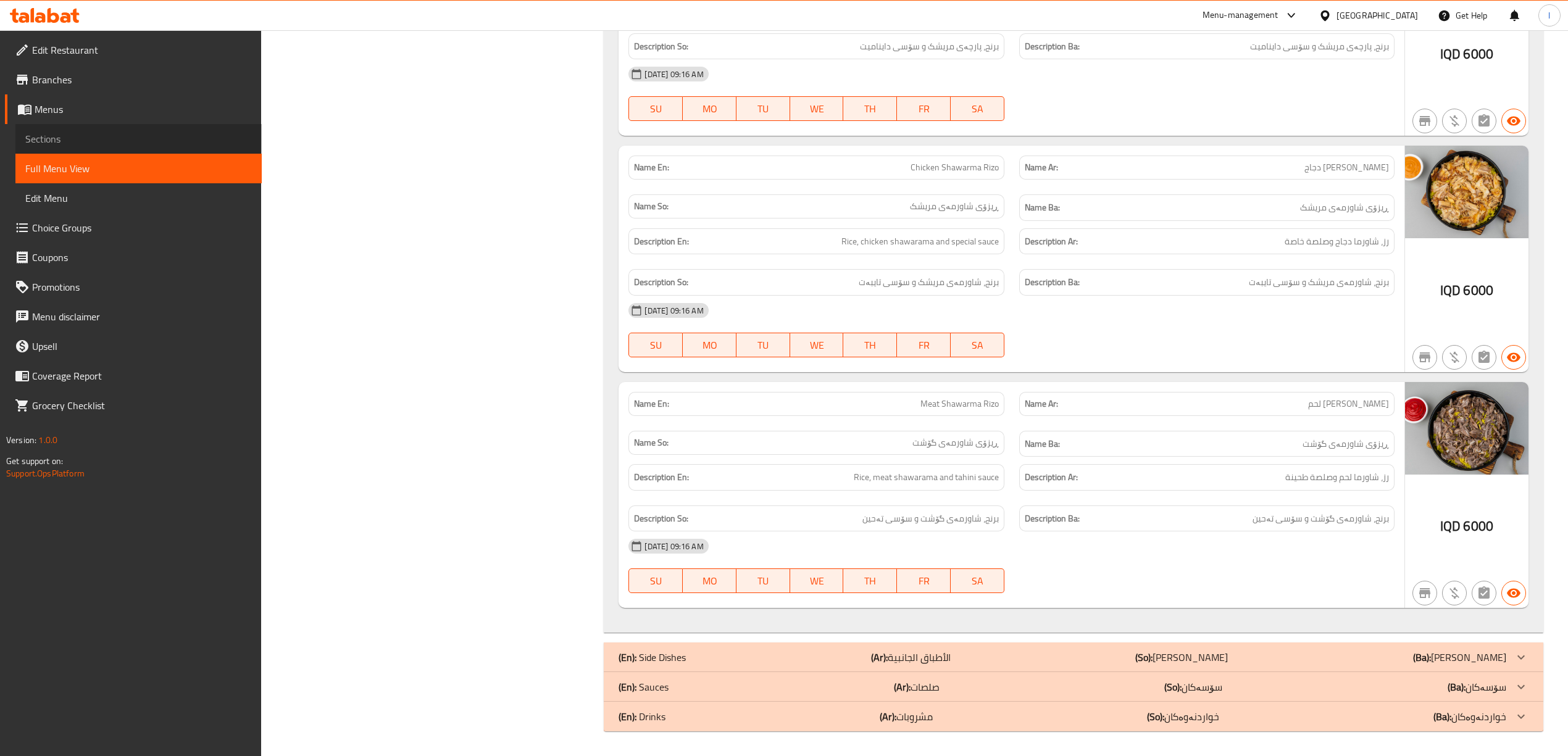
click at [40, 132] on span "Sections" at bounding box center [139, 139] width 226 height 14
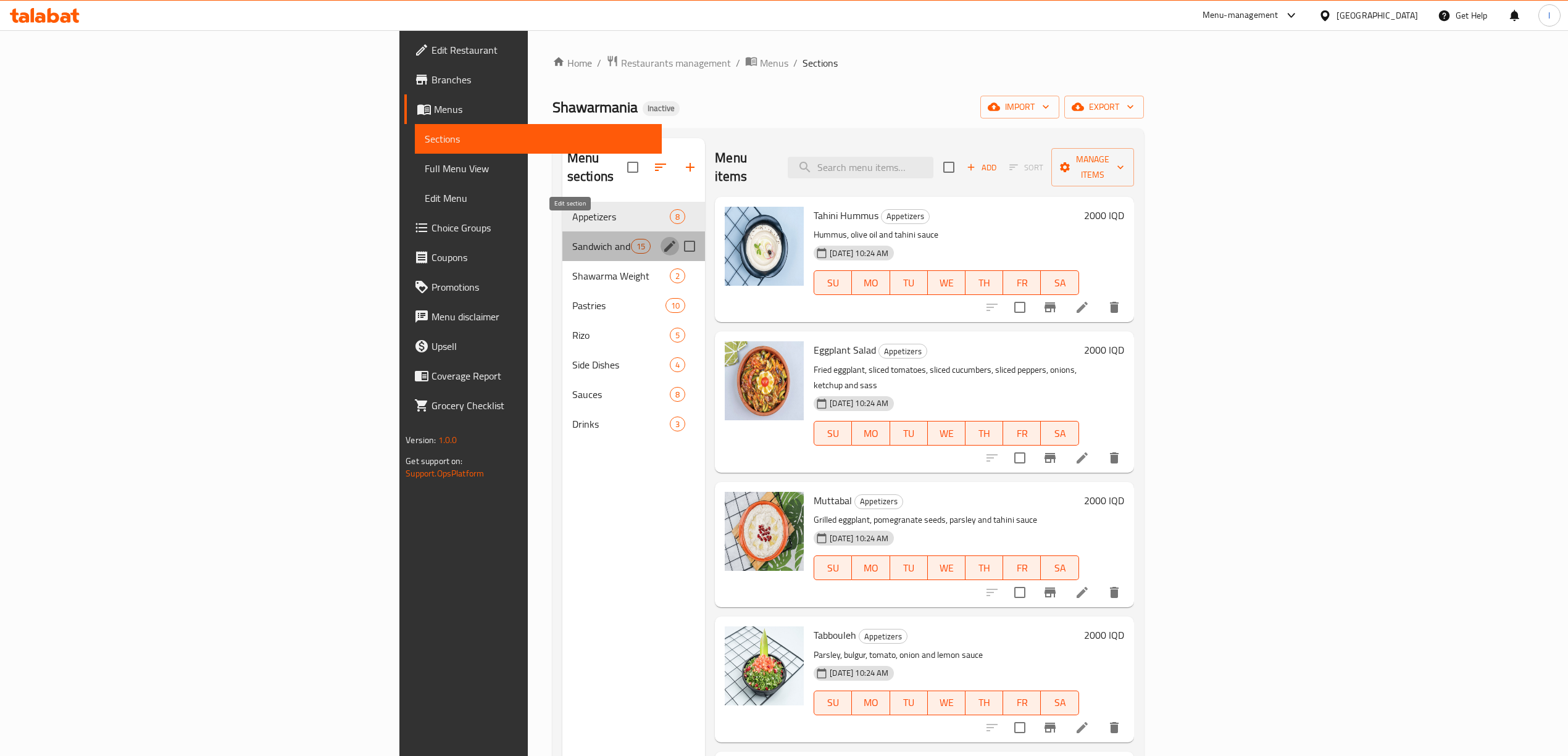
click at [663, 239] on icon "edit" at bounding box center [669, 246] width 14 height 14
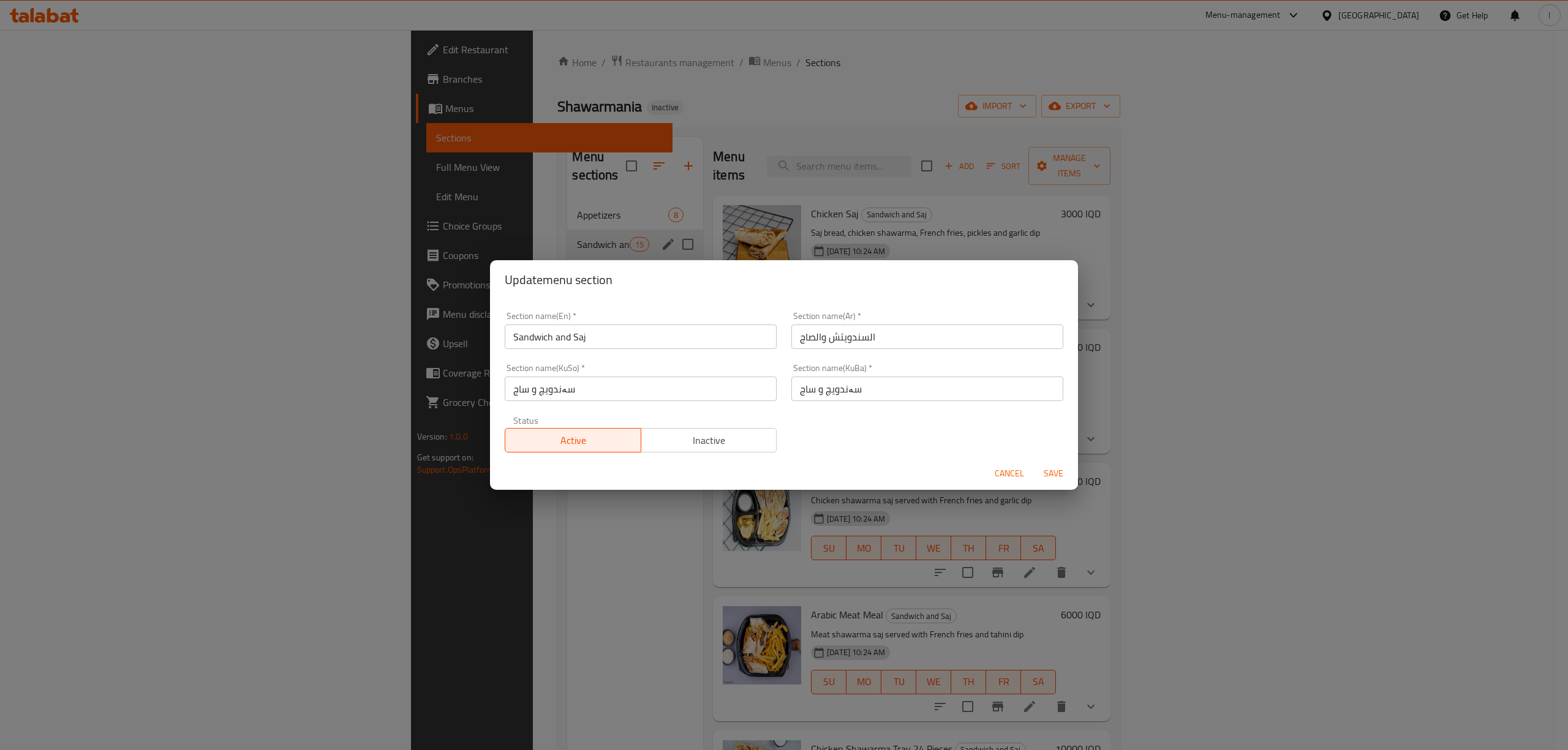
click at [631, 324] on div "Section name(En)   * Sandwich and Saj Section name(En) *" at bounding box center [640, 330] width 272 height 38
drag, startPoint x: 631, startPoint y: 324, endPoint x: 623, endPoint y: 333, distance: 12.0
click at [625, 333] on input "Sandwich and Saj" at bounding box center [640, 337] width 272 height 25
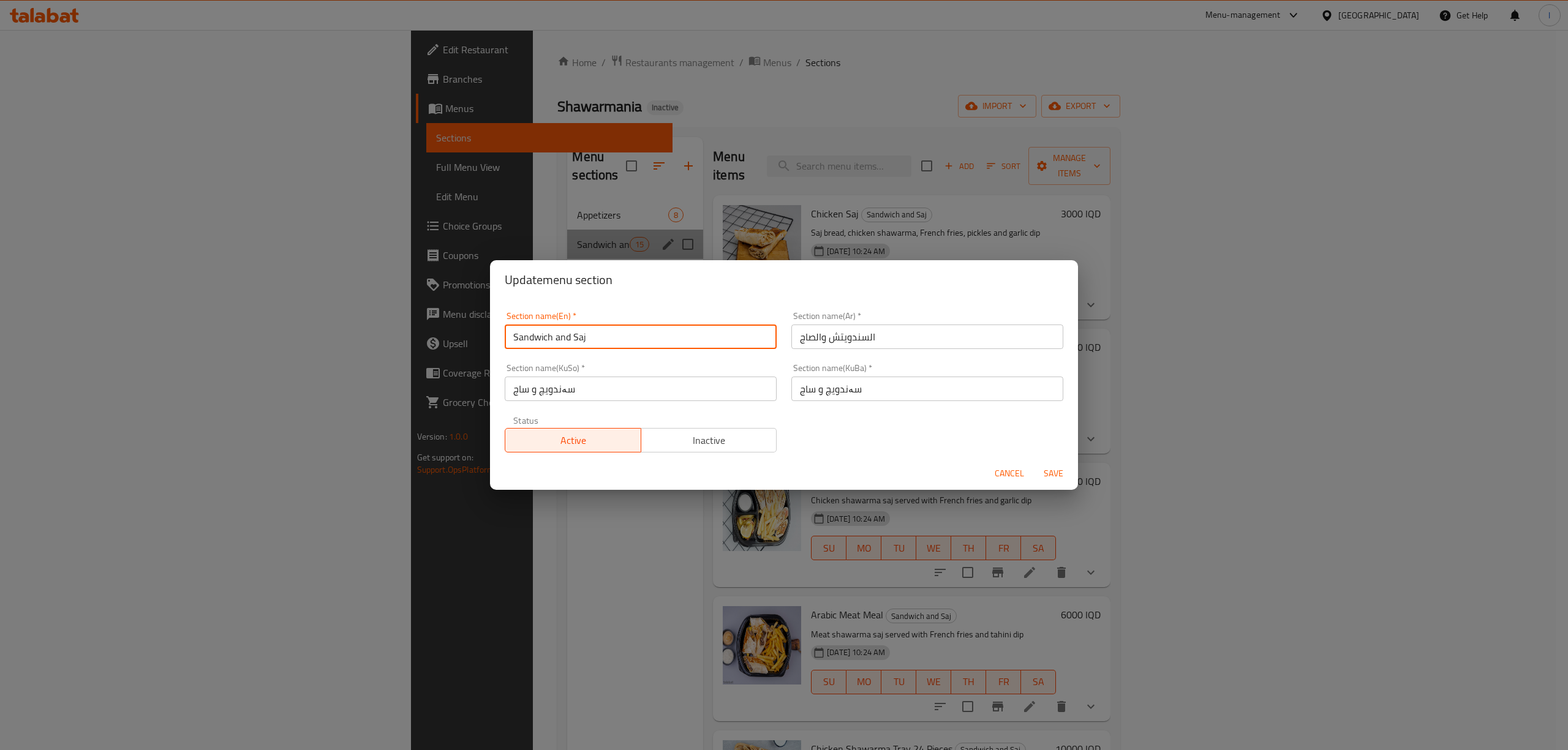
click at [620, 335] on input "Sandwich and Saj" at bounding box center [640, 337] width 272 height 25
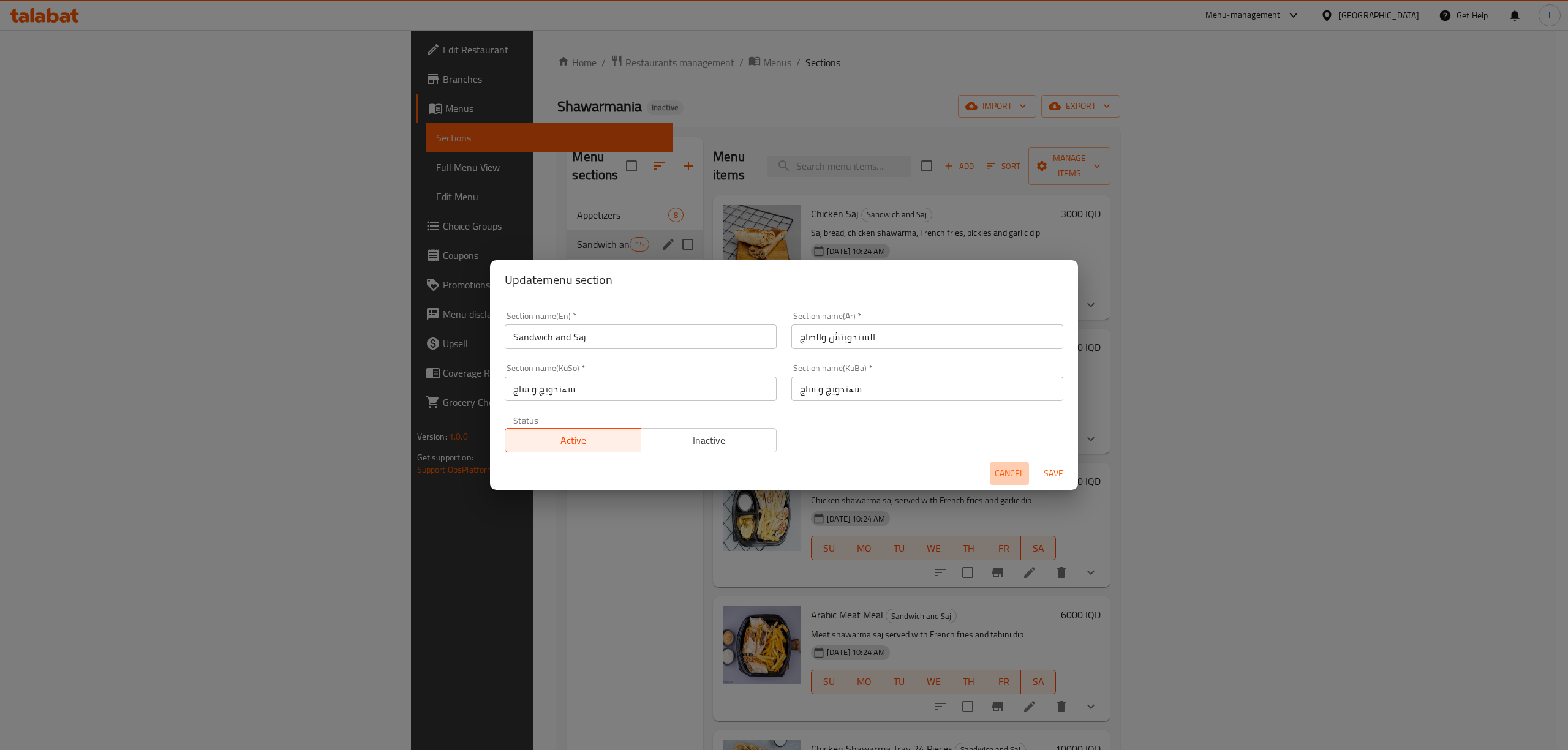
click at [1005, 470] on span "Cancel" at bounding box center [1009, 474] width 29 height 15
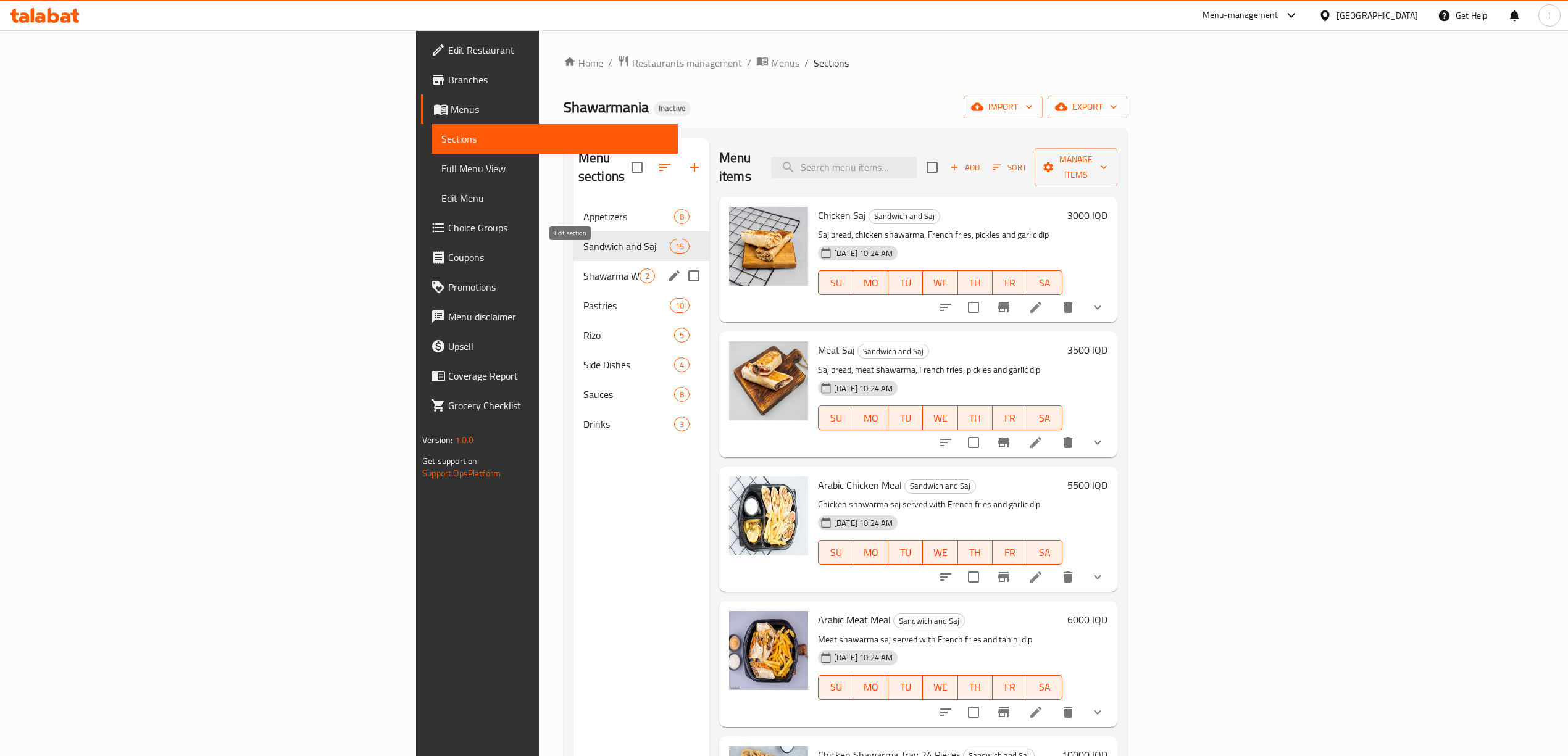
click at [667, 268] on icon "edit" at bounding box center [674, 275] width 14 height 14
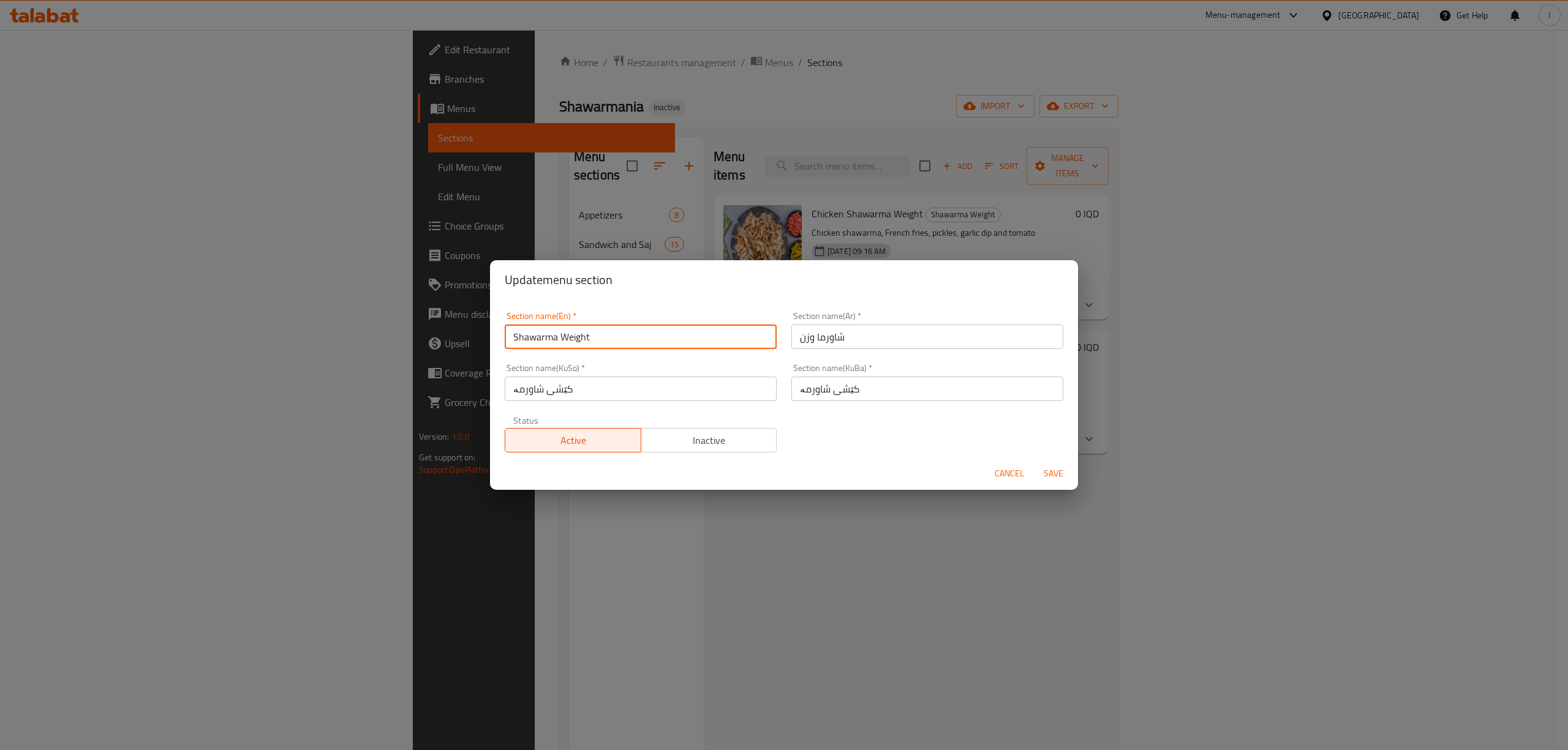
click at [612, 335] on input "Shawarma Weight" at bounding box center [640, 337] width 272 height 25
click at [1014, 474] on span "Cancel" at bounding box center [1009, 474] width 29 height 15
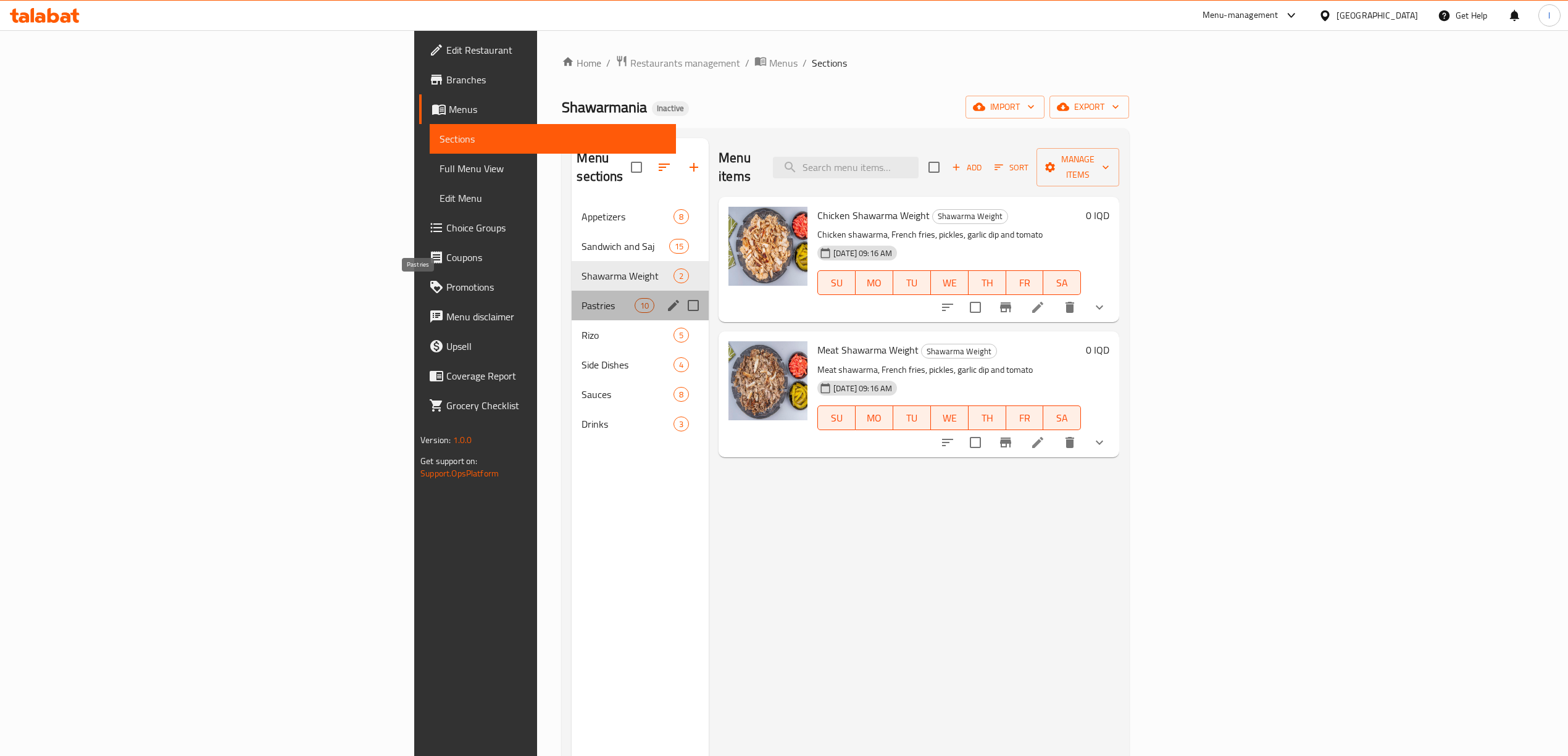
click at [582, 298] on span "Pastries" at bounding box center [608, 305] width 52 height 14
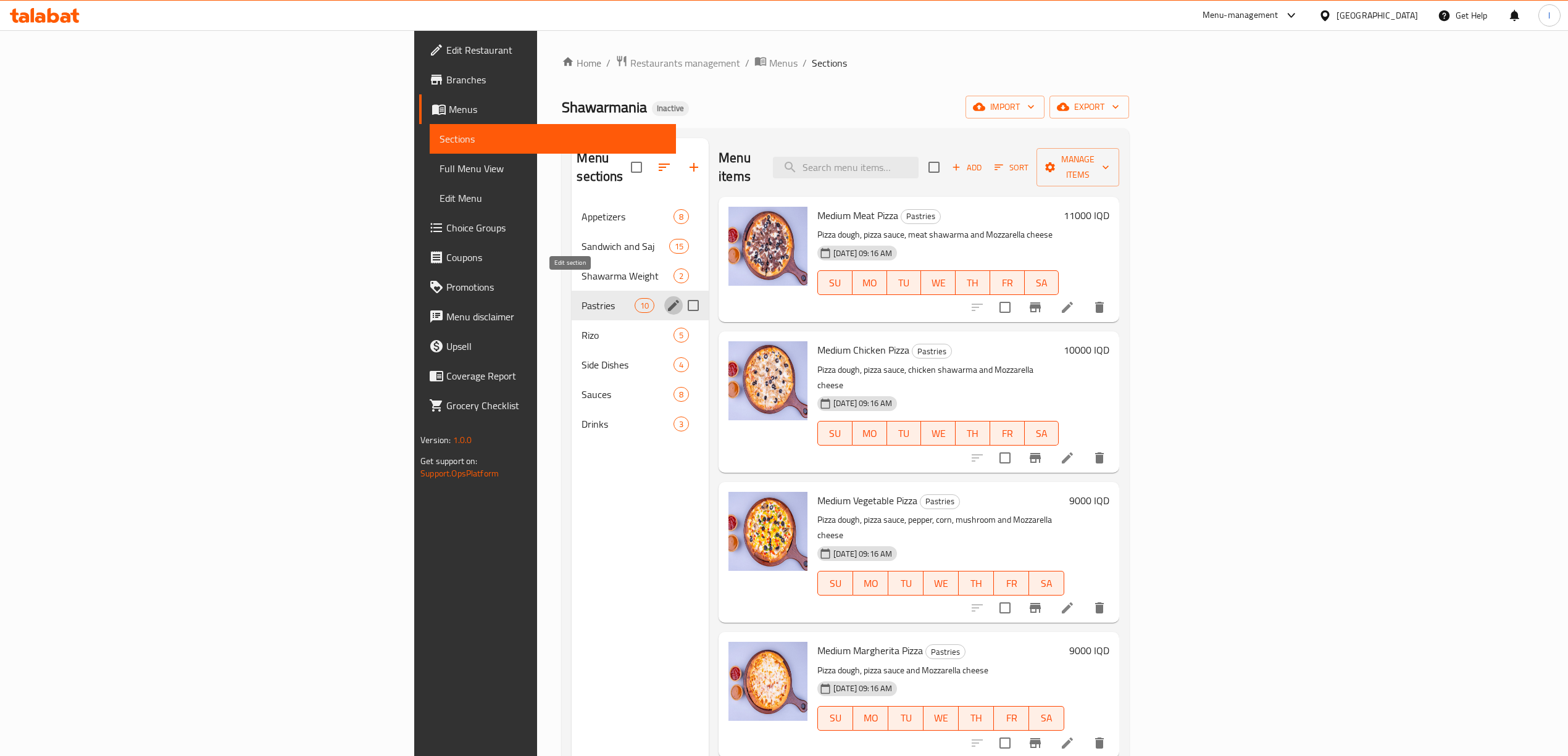
click at [666, 298] on icon "edit" at bounding box center [673, 305] width 14 height 14
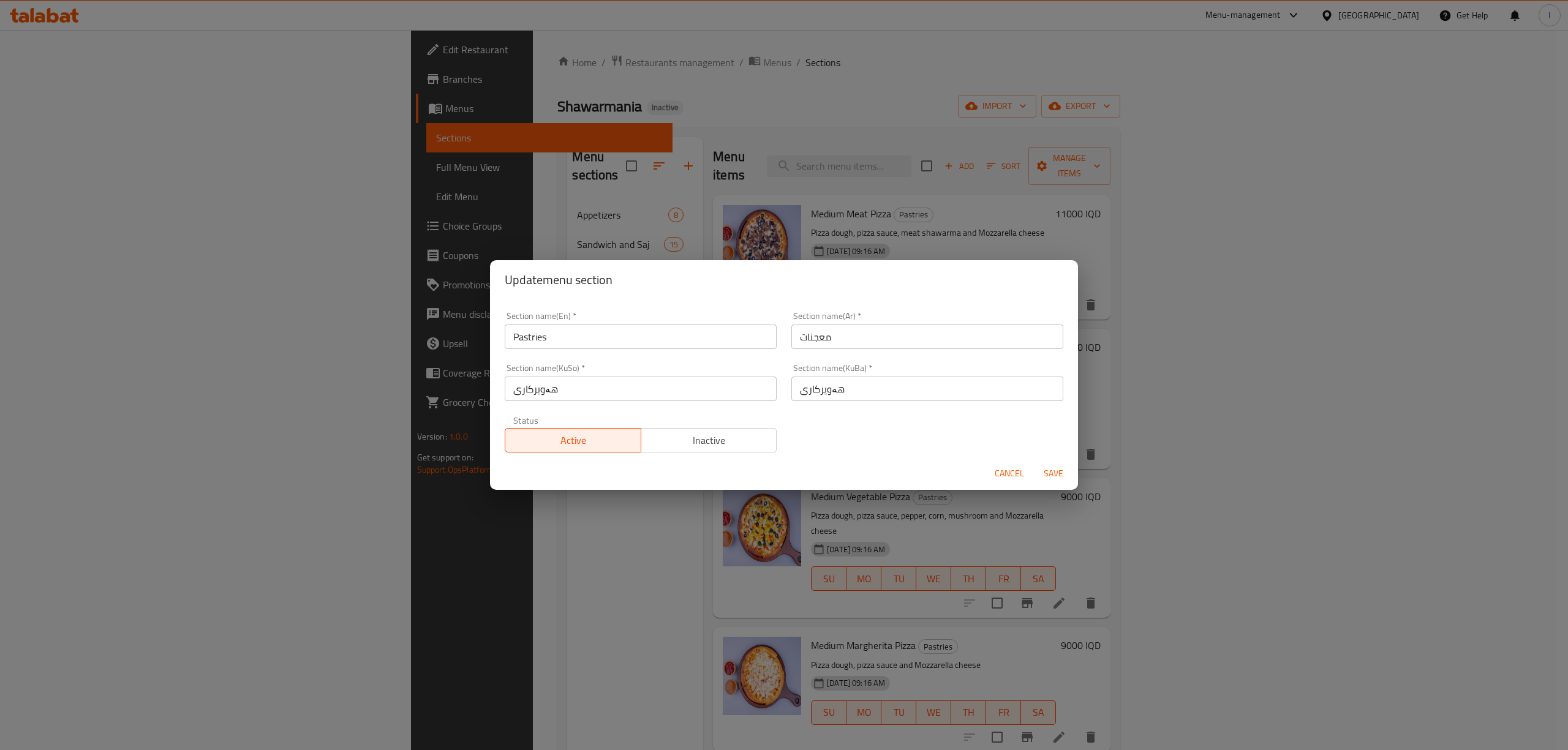
click at [687, 333] on input "Pastries" at bounding box center [640, 337] width 272 height 25
click at [1002, 464] on button "Cancel" at bounding box center [1009, 473] width 39 height 23
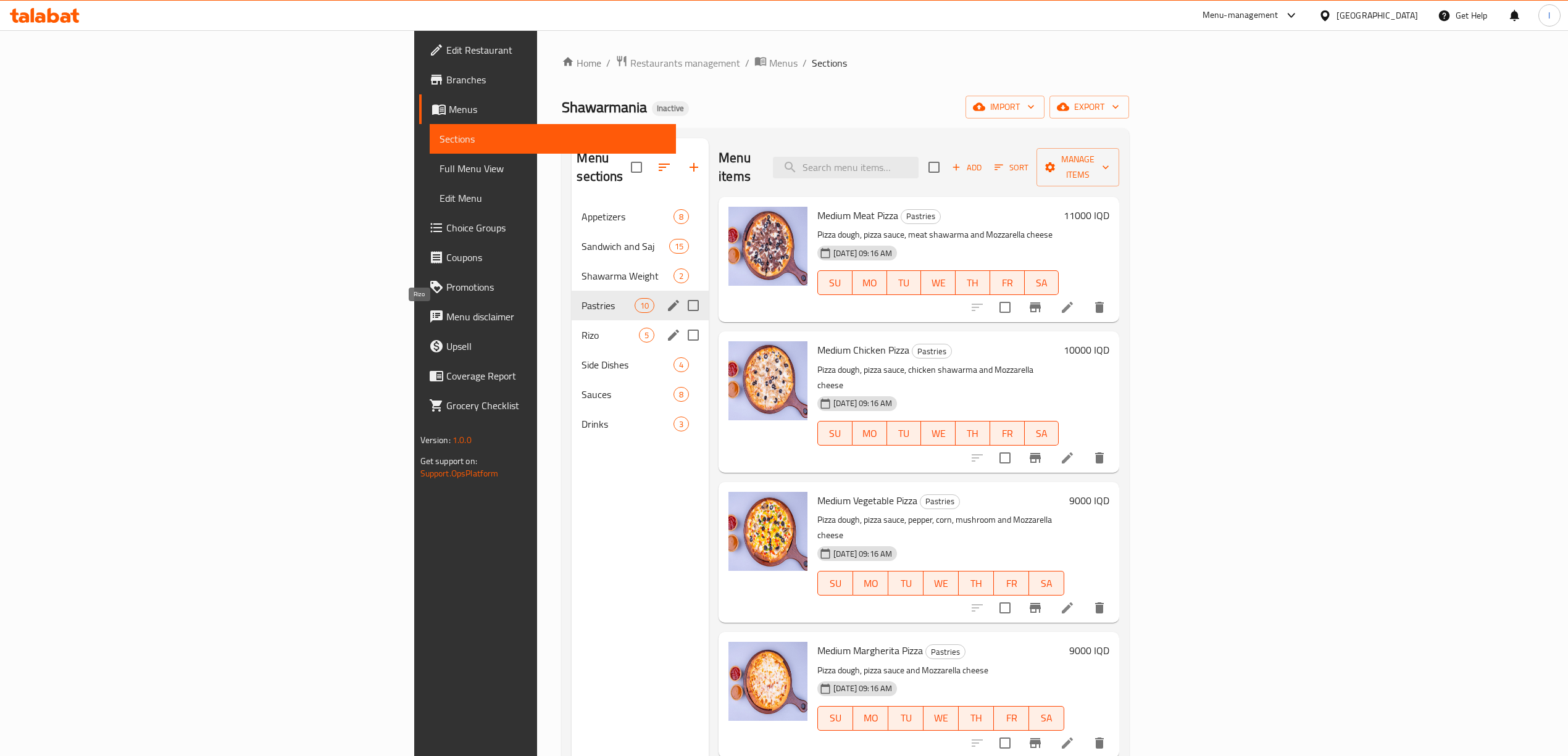
click at [582, 328] on span "Rizo" at bounding box center [610, 335] width 57 height 14
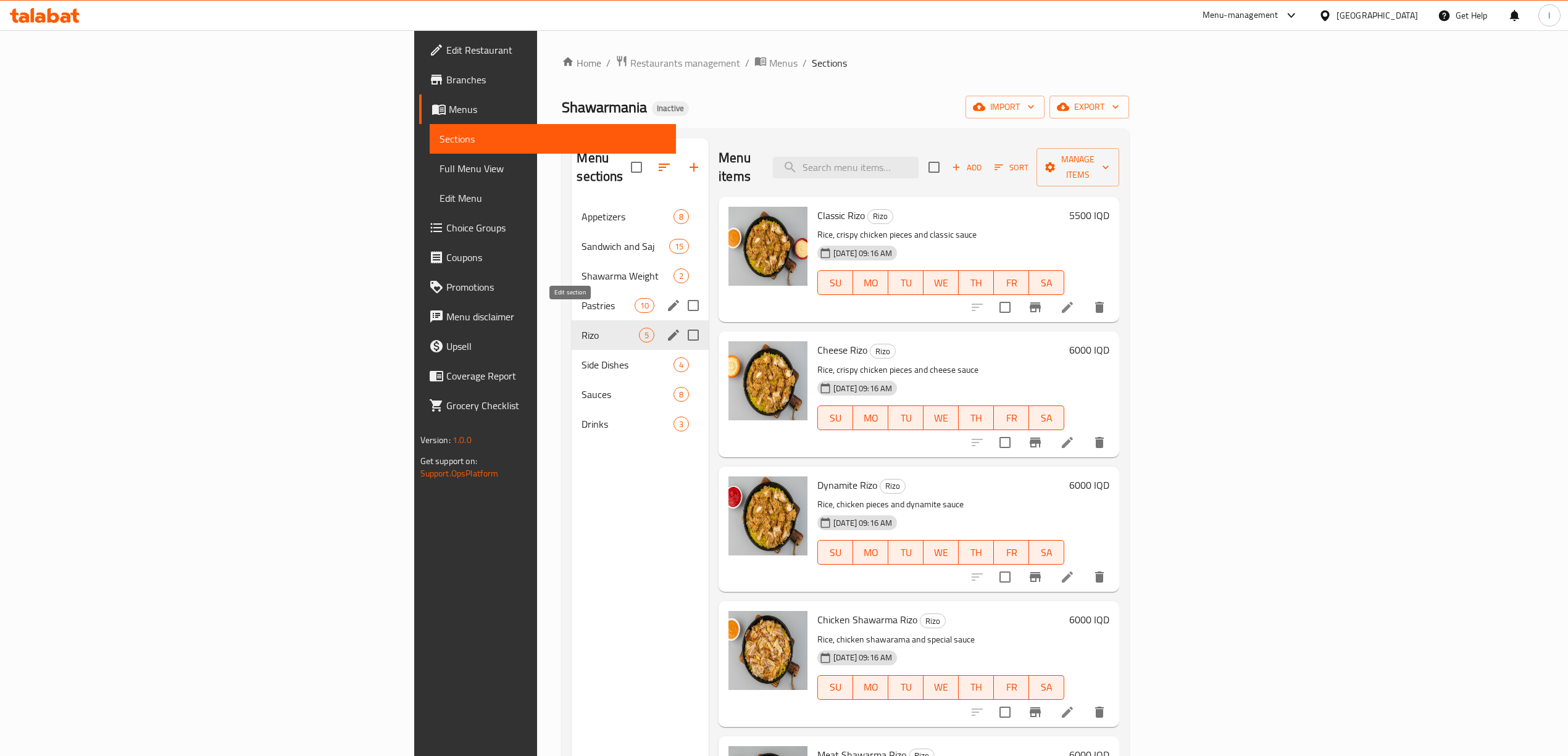
click at [668, 330] on icon "edit" at bounding box center [674, 335] width 11 height 11
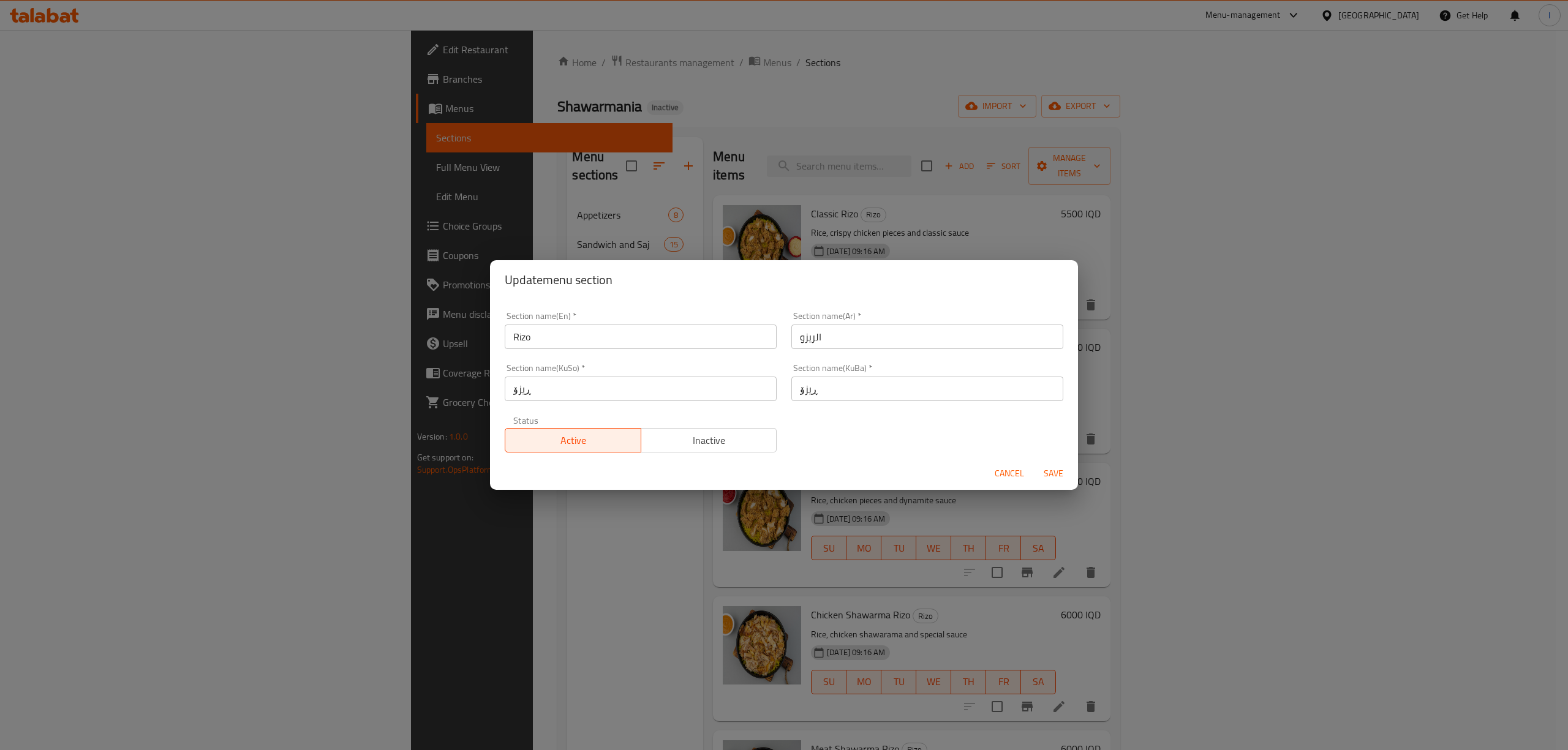
click at [729, 346] on input "Rizo" at bounding box center [640, 337] width 272 height 25
click at [730, 346] on input "Rizo" at bounding box center [640, 337] width 272 height 25
click at [1010, 471] on span "Cancel" at bounding box center [1009, 474] width 29 height 15
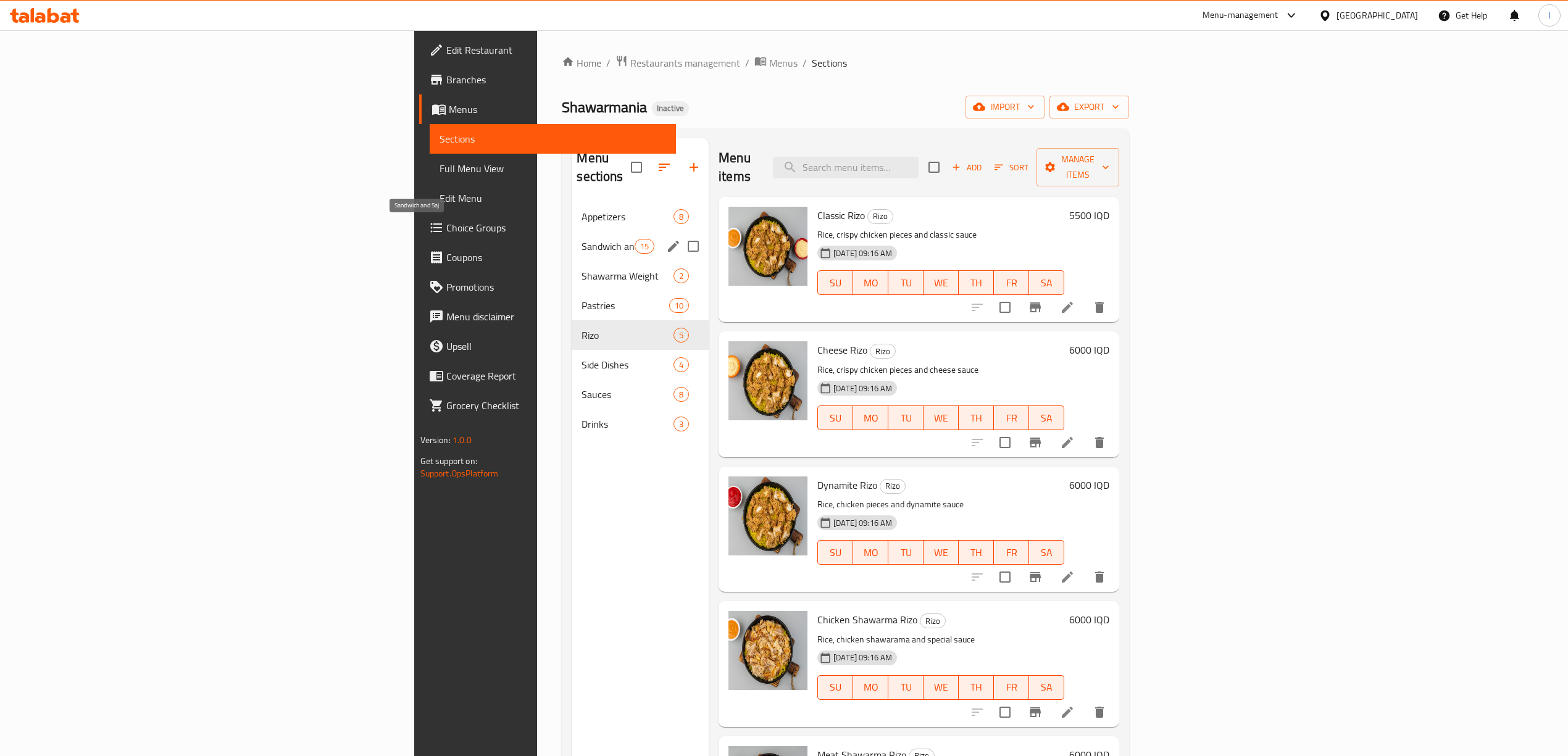
click at [582, 239] on span "Sandwich and Saj" at bounding box center [608, 246] width 52 height 14
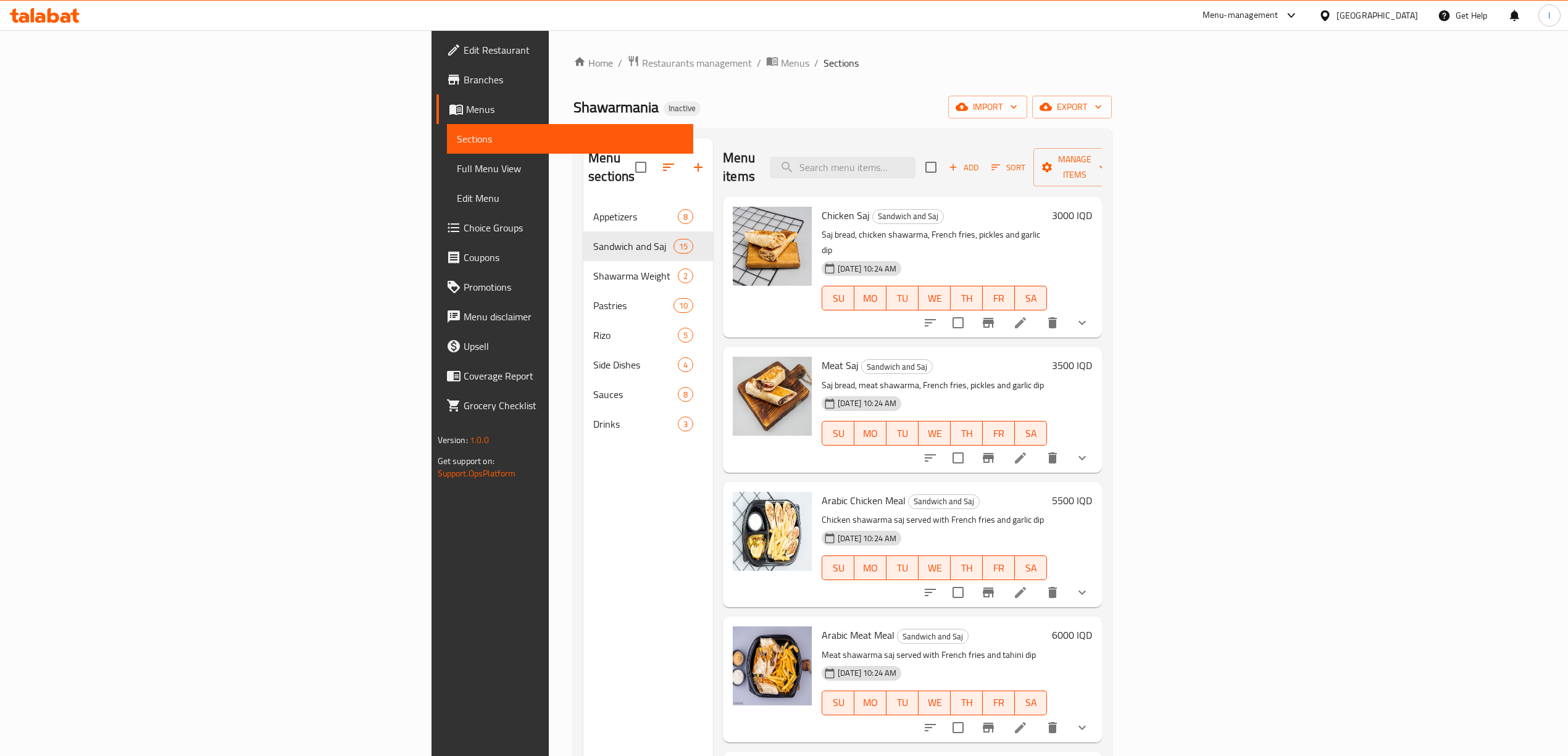
click at [979, 197] on div "Chicken Saj Sandwich and Saj Saj bread, chicken shawarma, French fries, pickles…" at bounding box center [912, 267] width 379 height 141
click at [447, 155] on link "Full Menu View" at bounding box center [570, 168] width 246 height 30
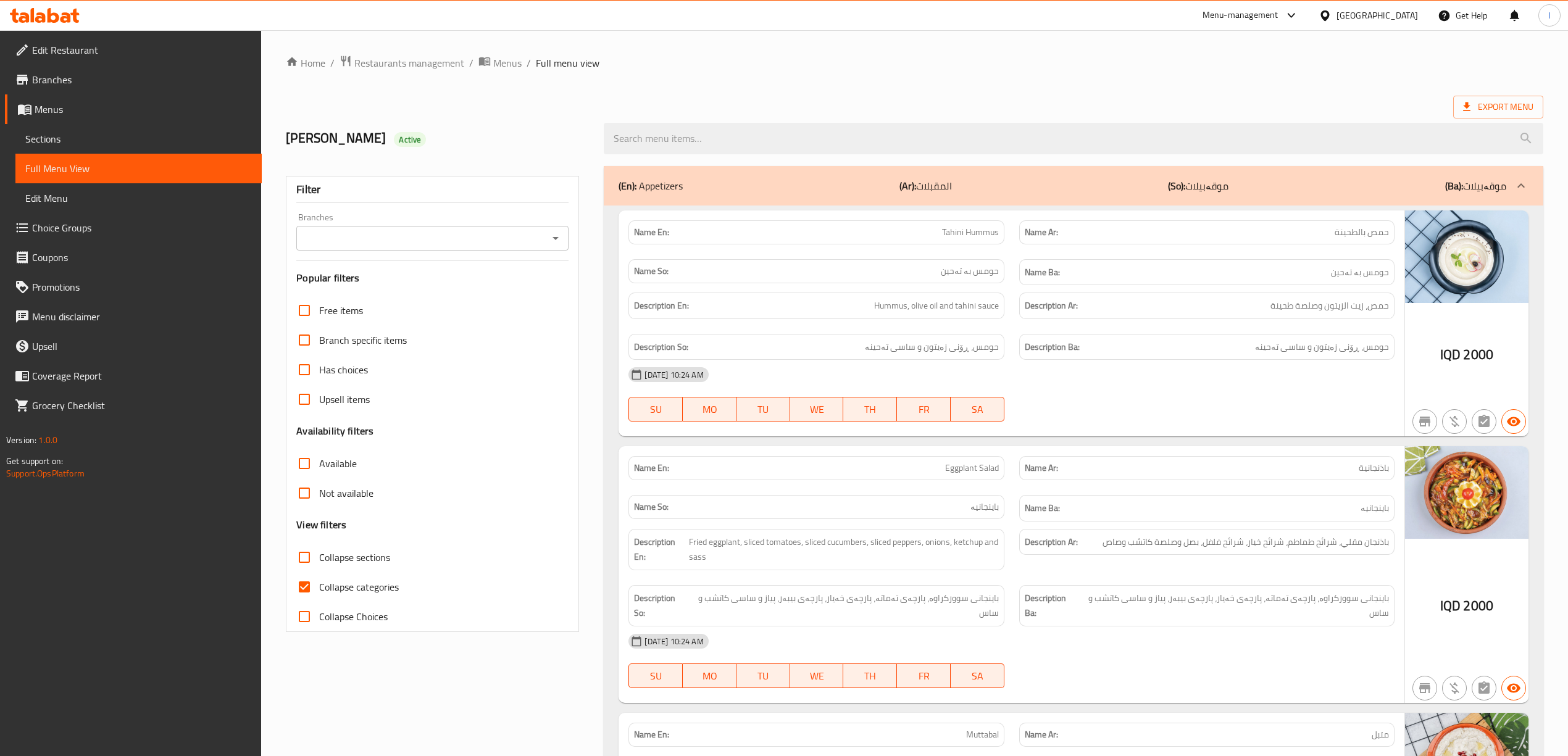
click at [39, 13] on icon at bounding box center [44, 15] width 70 height 14
